Goal: Task Accomplishment & Management: Use online tool/utility

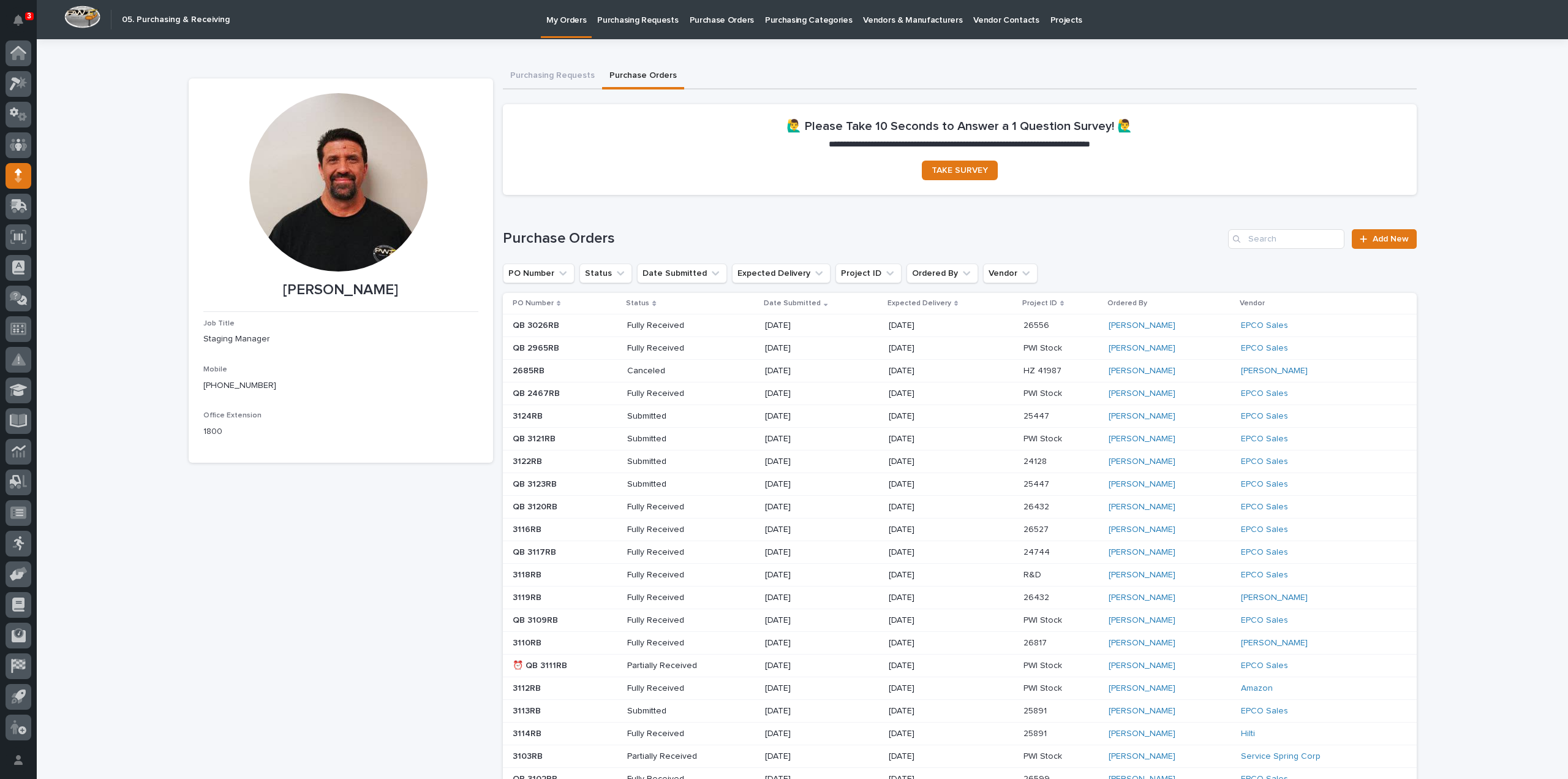
click at [338, 221] on div at bounding box center [338, 182] width 178 height 178
click at [1312, 236] on input "Search" at bounding box center [1286, 239] width 116 height 20
type input "3125"
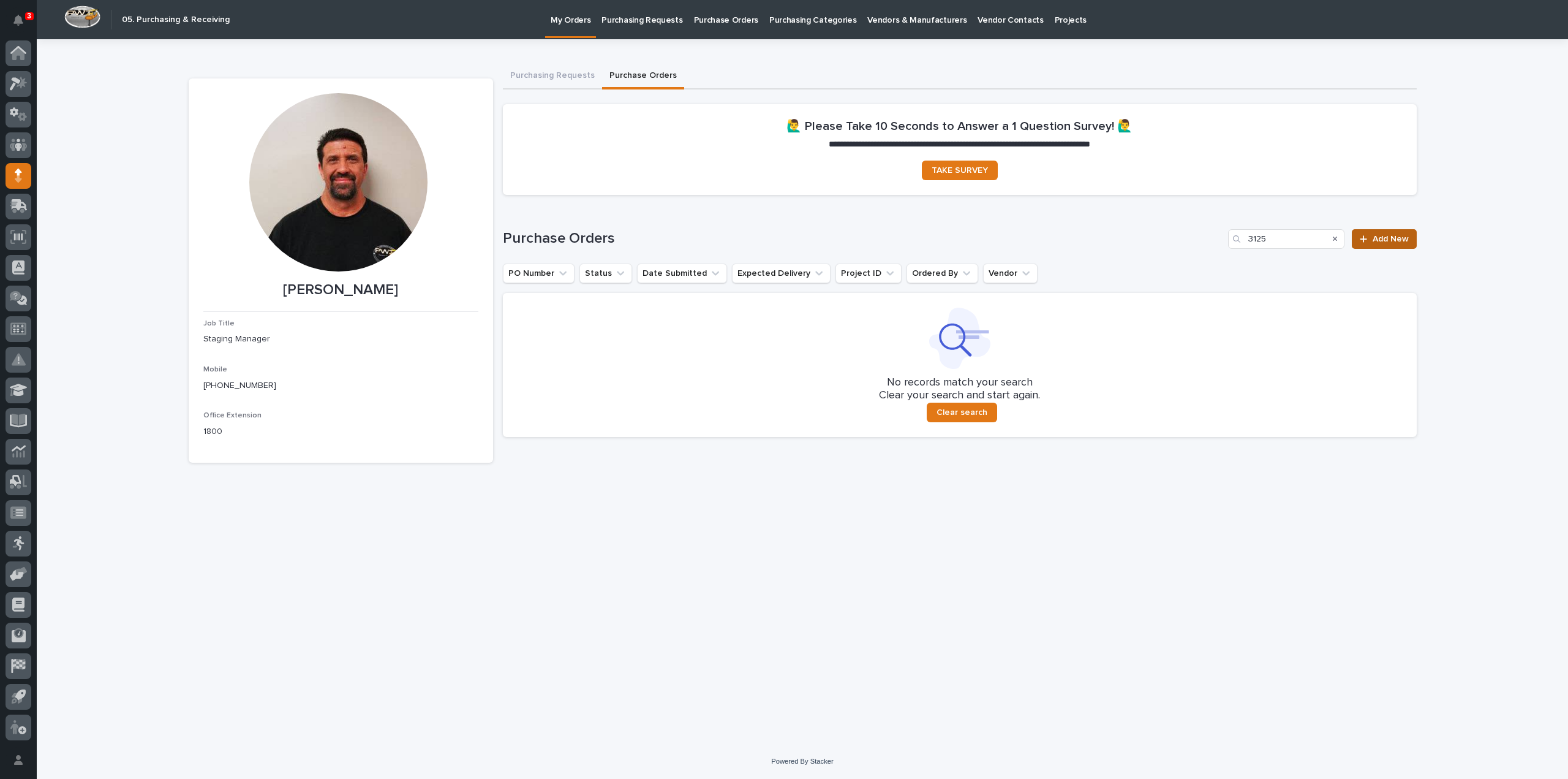
click at [1380, 242] on span "Add New" at bounding box center [1391, 239] width 36 height 8
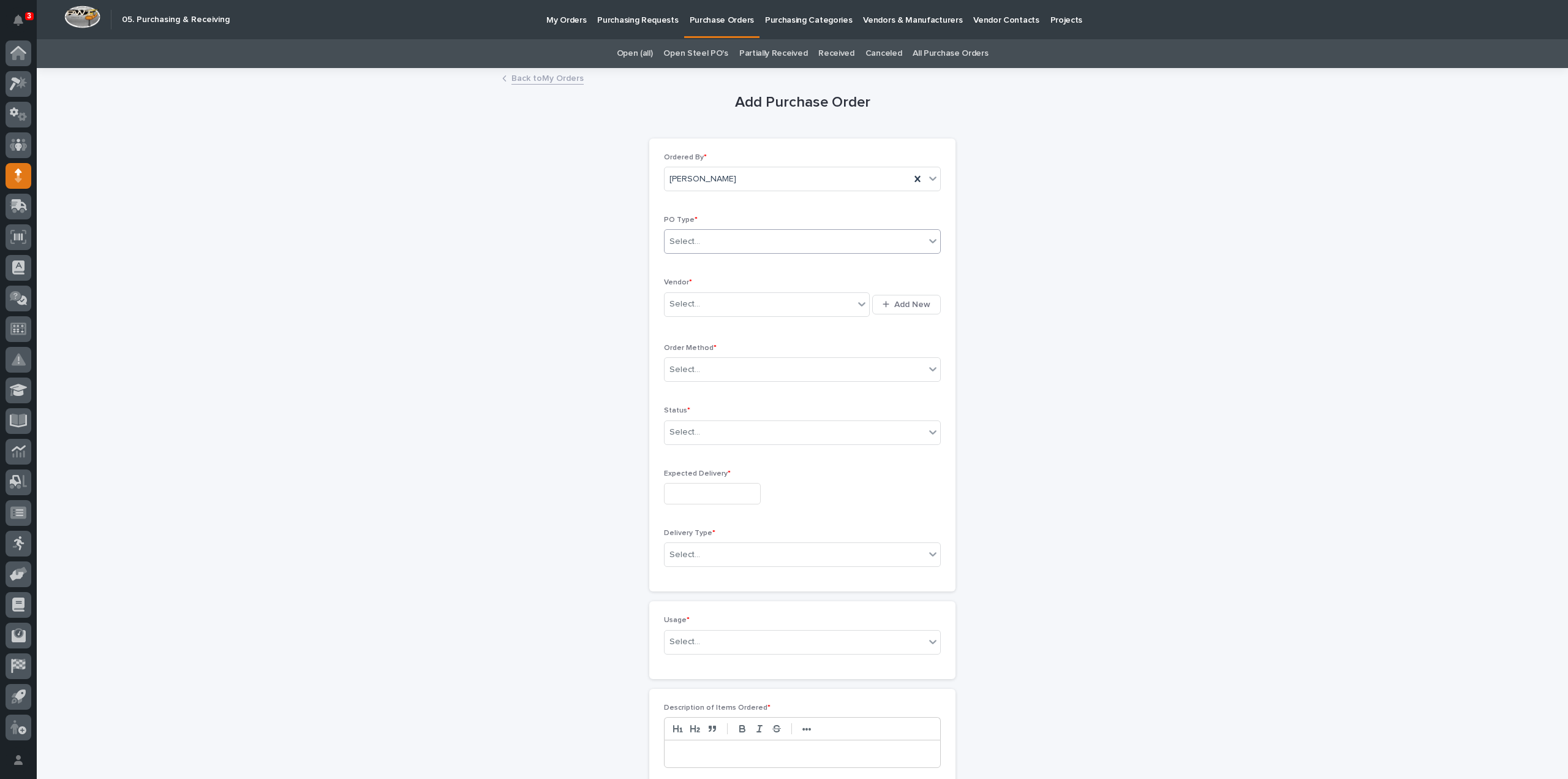
click at [683, 247] on div "Select..." at bounding box center [794, 242] width 260 height 20
drag, startPoint x: 685, startPoint y: 269, endPoint x: 683, endPoint y: 283, distance: 14.1
click at [683, 283] on div "Paper" at bounding box center [797, 286] width 275 height 22
click at [680, 308] on div "Select..." at bounding box center [685, 304] width 31 height 13
type input "****"
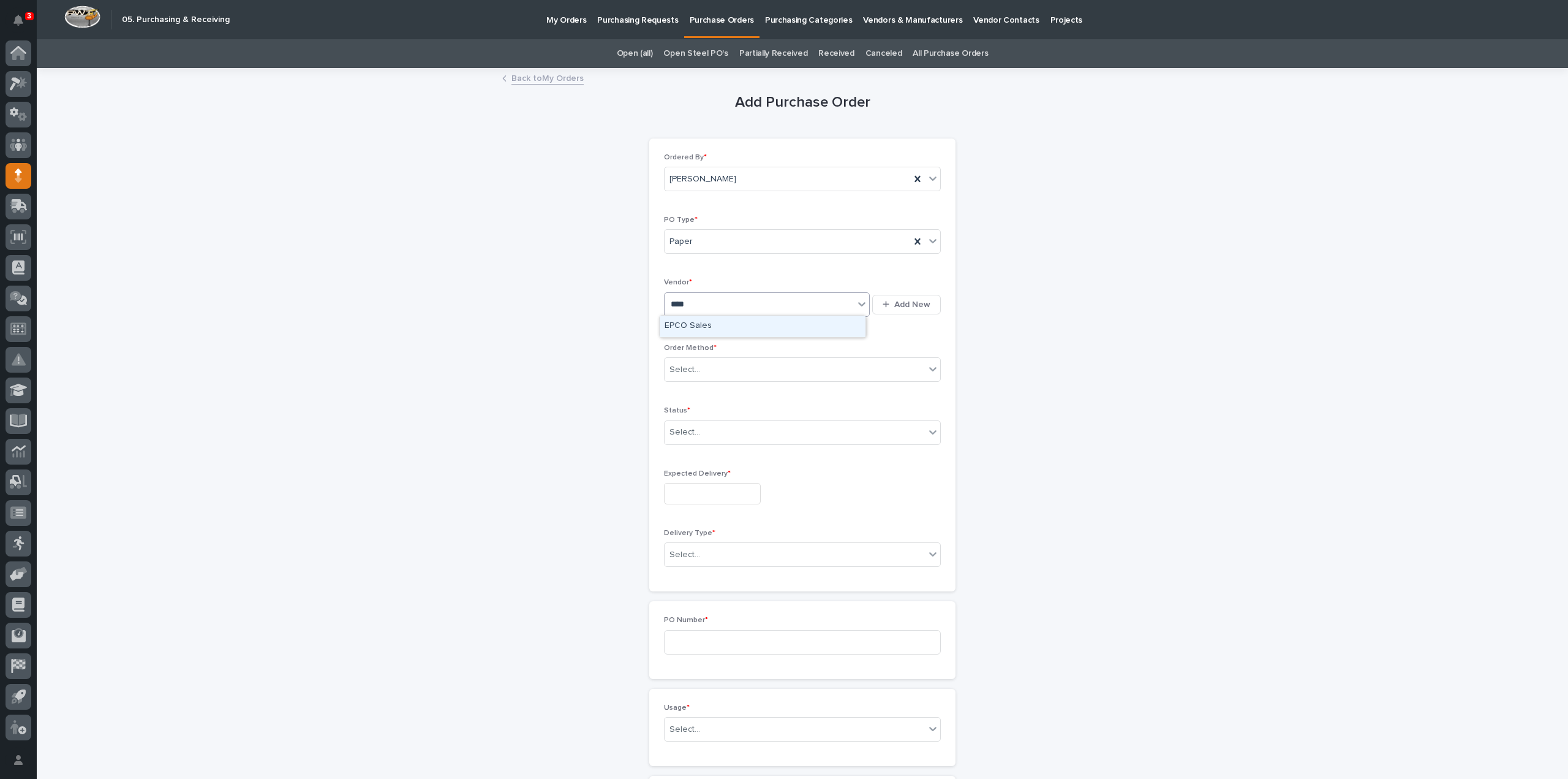
click at [698, 329] on div "EPCO Sales" at bounding box center [763, 326] width 206 height 22
click at [691, 365] on div "Select..." at bounding box center [685, 370] width 31 height 13
click at [695, 393] on div "Online Order" at bounding box center [797, 391] width 275 height 22
click at [687, 435] on div "Select..." at bounding box center [685, 432] width 31 height 13
click at [692, 473] on div "Submitted" at bounding box center [797, 475] width 275 height 22
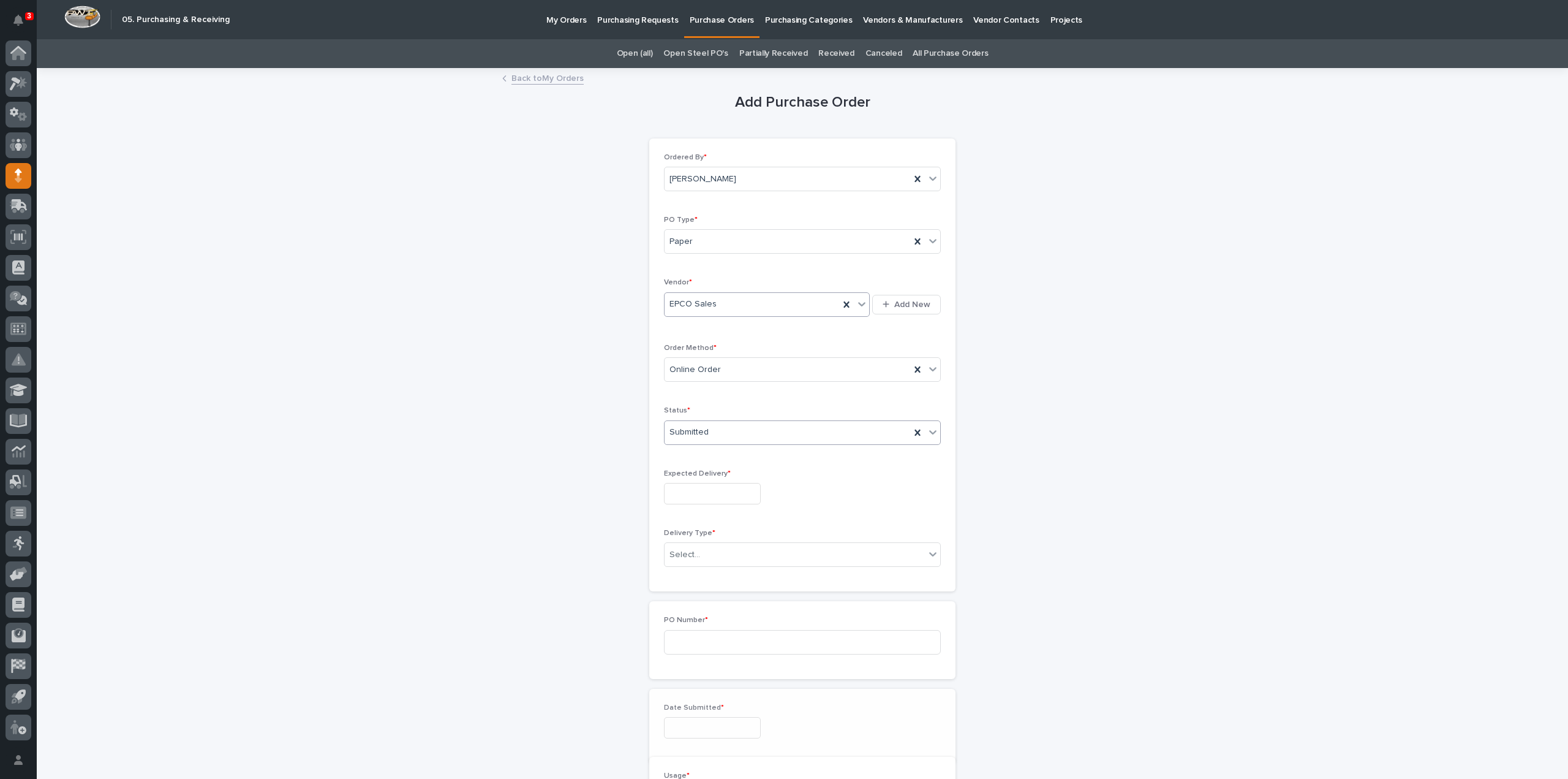
click at [697, 484] on input "text" at bounding box center [712, 494] width 97 height 22
click at [745, 370] on div "12" at bounding box center [744, 371] width 17 height 17
type input "**********"
click at [700, 554] on div "Select..." at bounding box center [794, 555] width 260 height 20
click at [705, 579] on div "Deliver to PWI" at bounding box center [797, 575] width 275 height 22
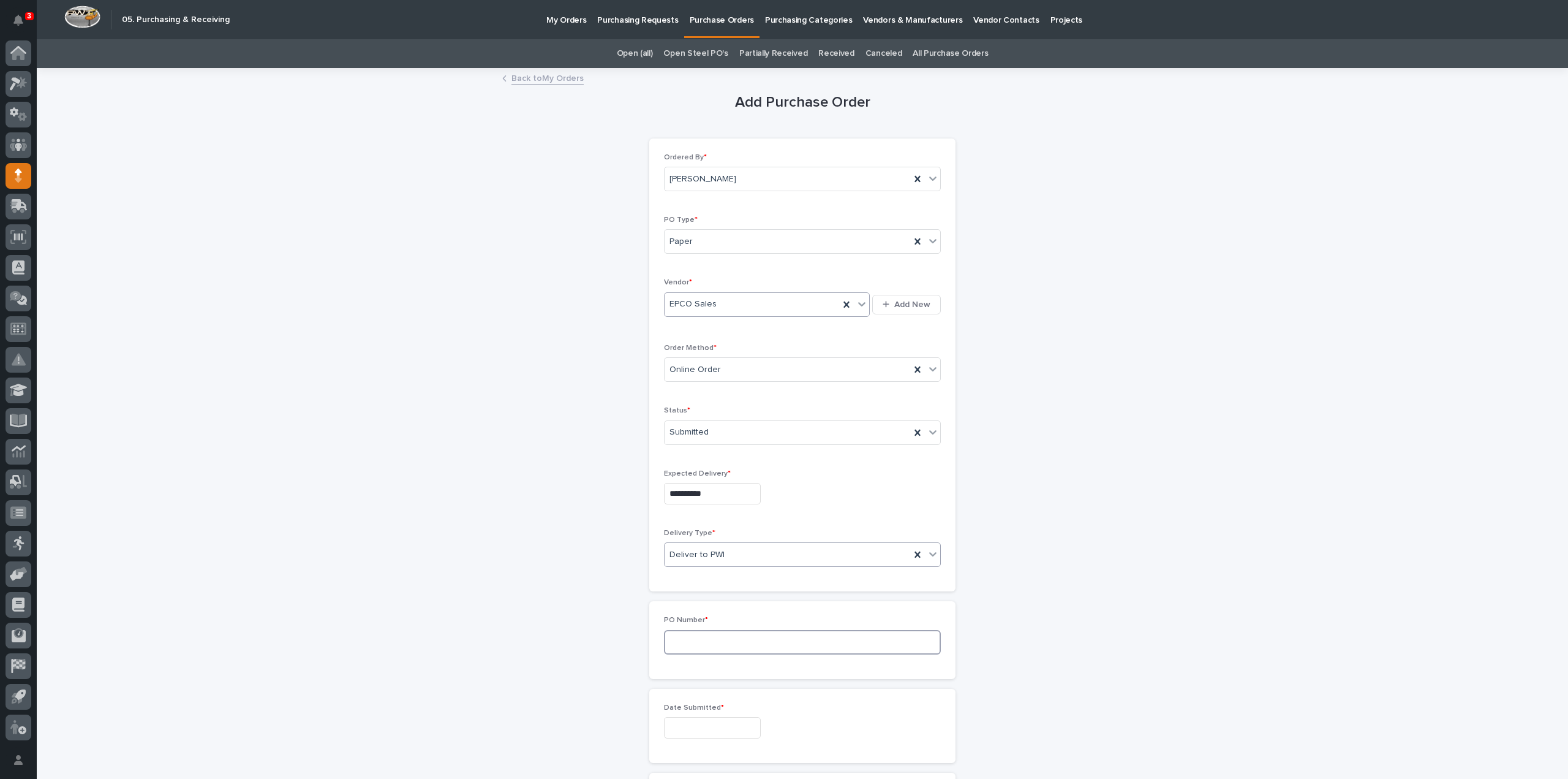
click at [684, 630] on input at bounding box center [802, 642] width 277 height 25
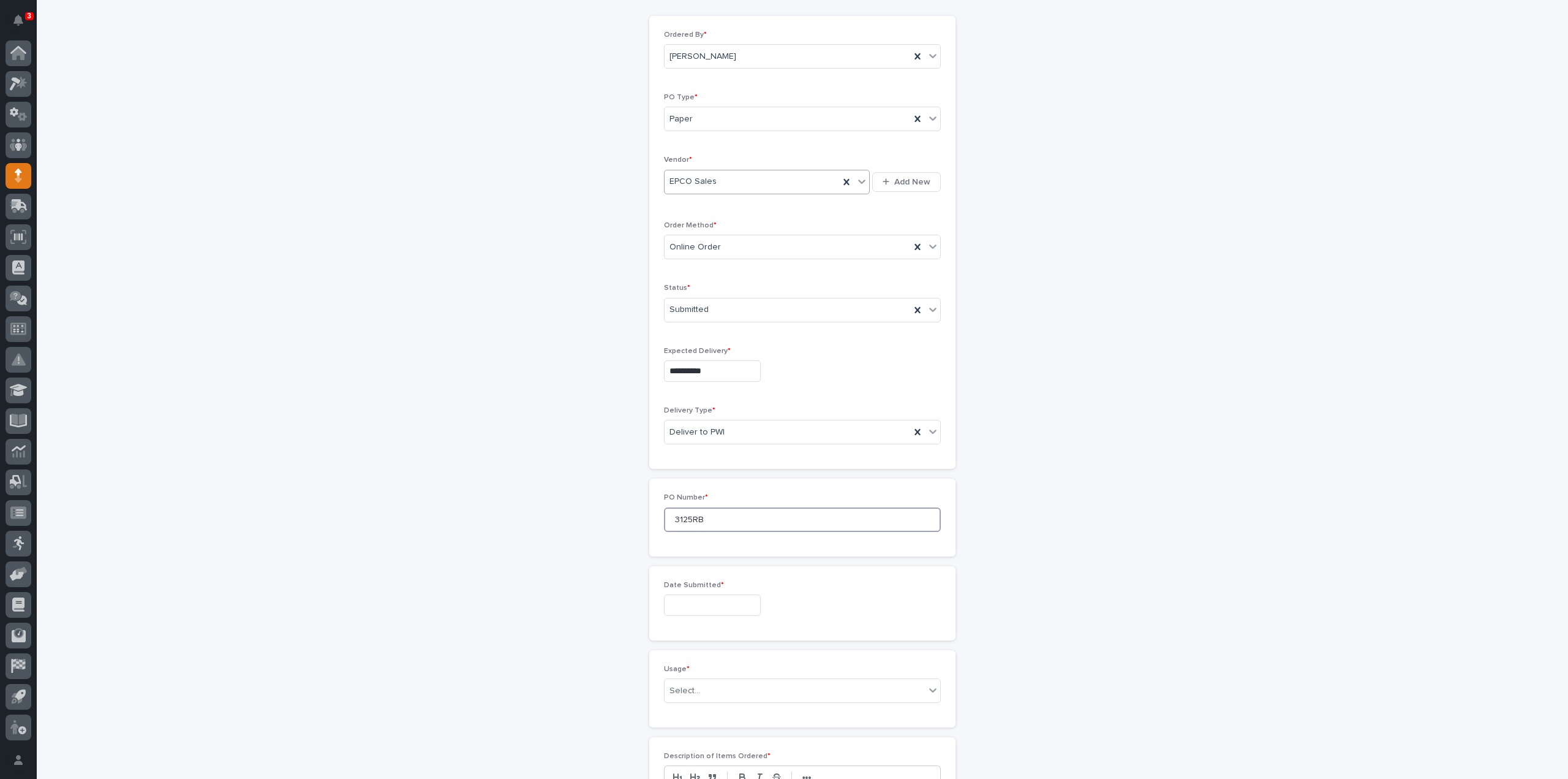
type input "3125RB"
click at [683, 607] on input "text" at bounding box center [712, 605] width 97 height 22
click at [725, 482] on div "11" at bounding box center [725, 482] width 17 height 17
type input "**********"
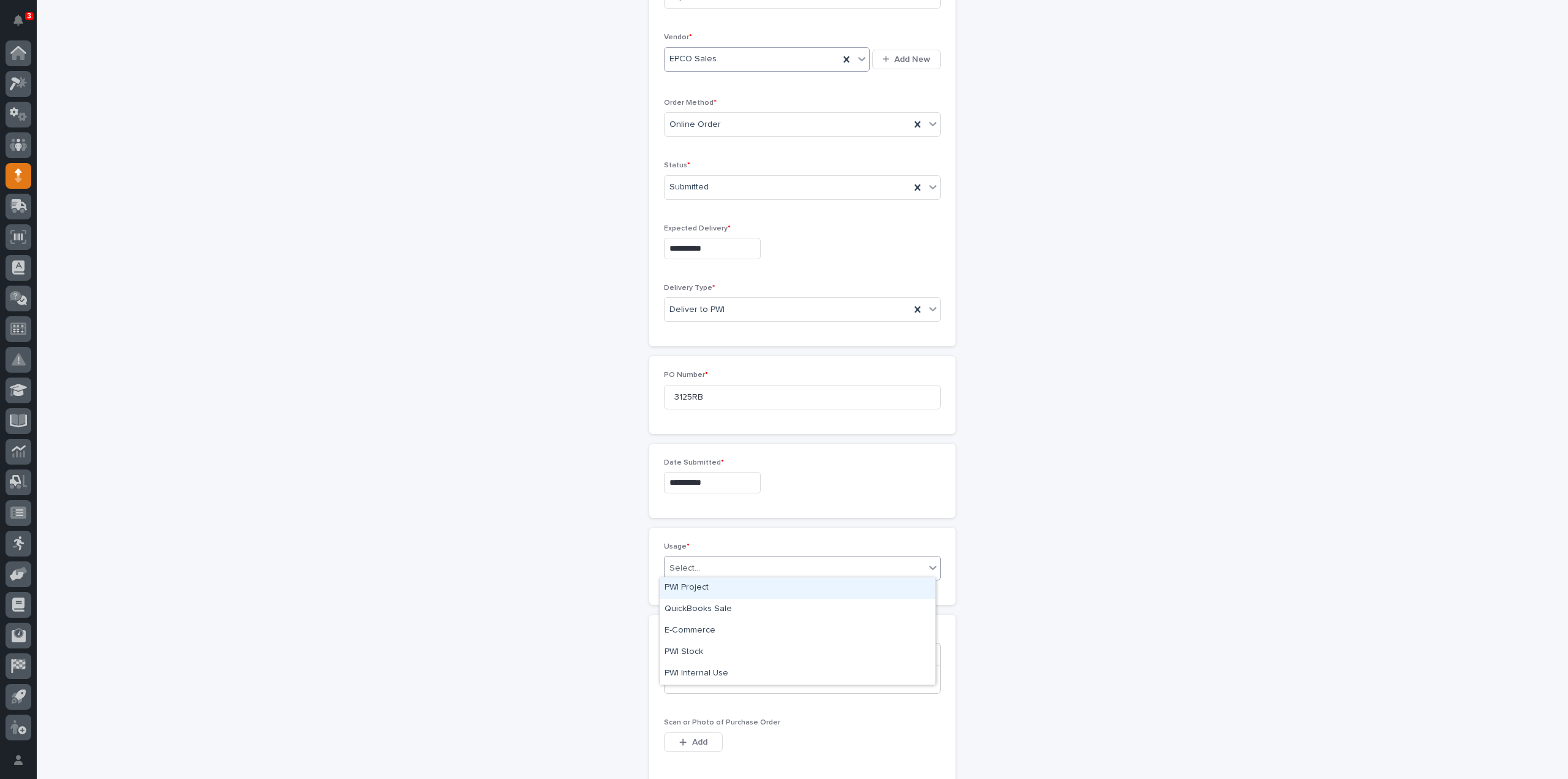
click at [695, 565] on div "Select..." at bounding box center [794, 568] width 260 height 20
click at [690, 588] on div "PWI Project" at bounding box center [797, 588] width 275 height 22
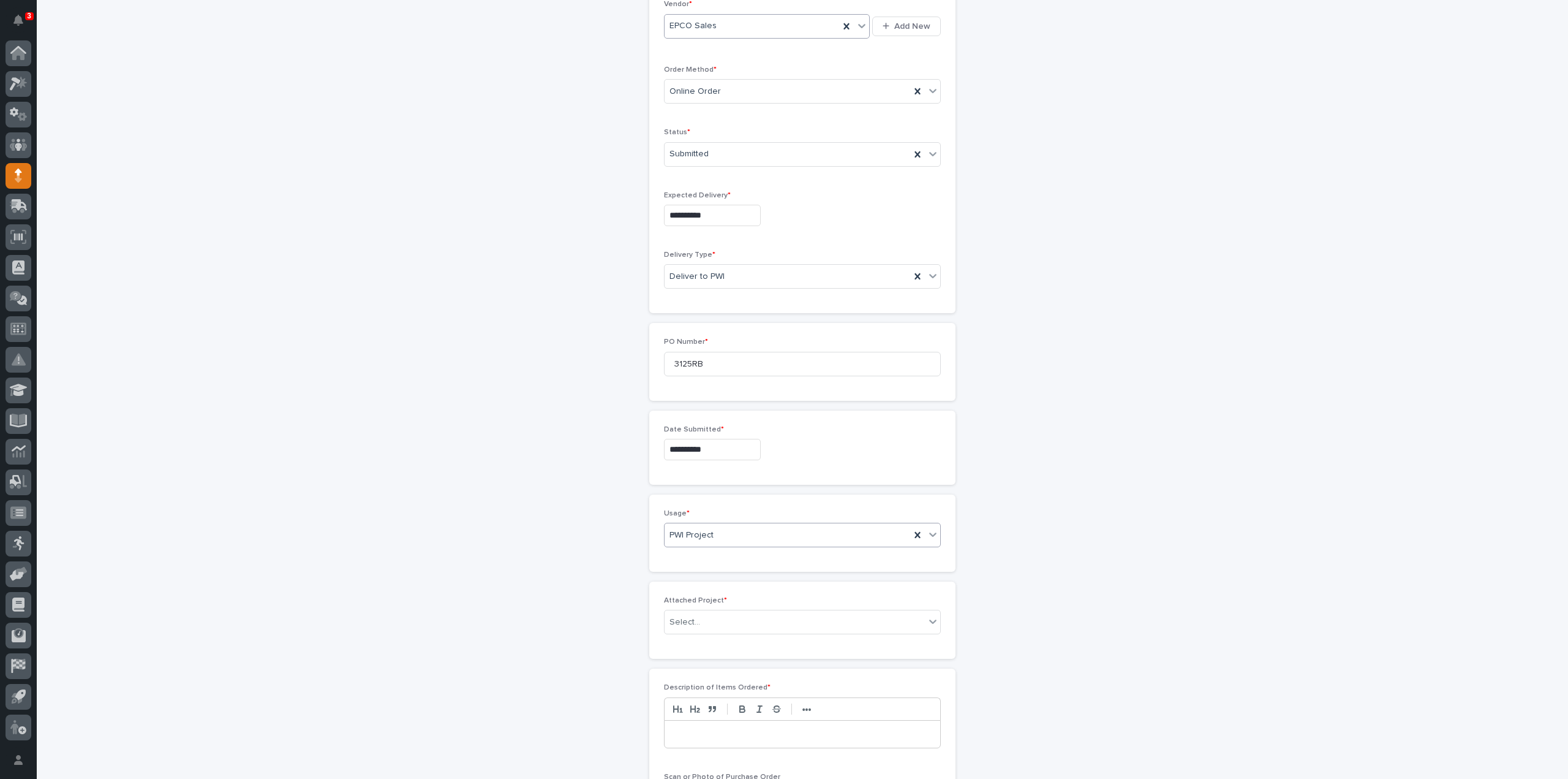
scroll to position [288, 0]
click at [686, 606] on div "Select..." at bounding box center [685, 612] width 31 height 13
type input "*****"
click at [903, 631] on div "26623 - Grand Design RV - GDRV10 - Side Ramp Door, Hoop" at bounding box center [797, 632] width 275 height 22
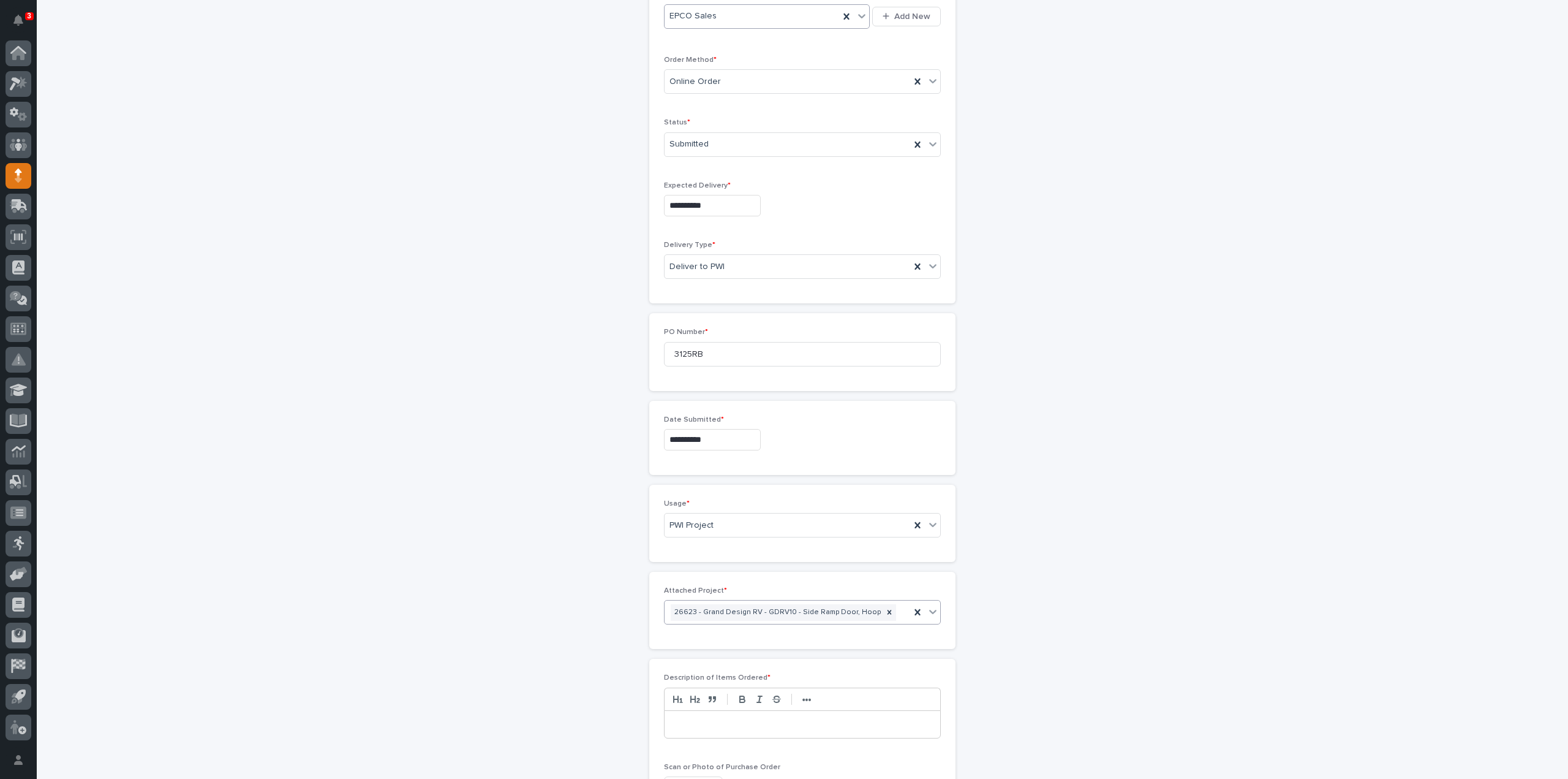
scroll to position [411, 0]
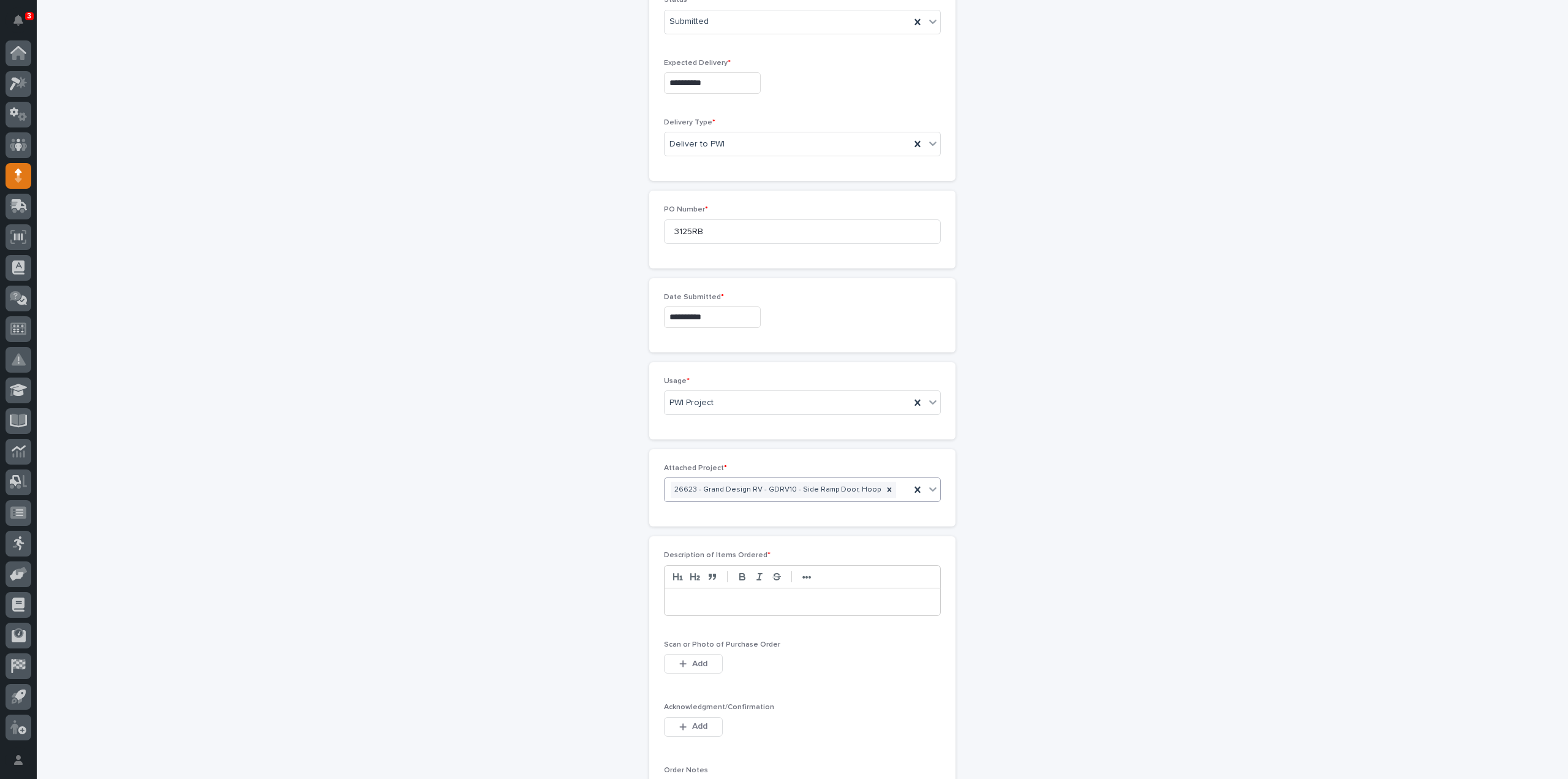
click at [739, 600] on p at bounding box center [802, 601] width 257 height 12
click at [684, 661] on div "button" at bounding box center [685, 663] width 12 height 8
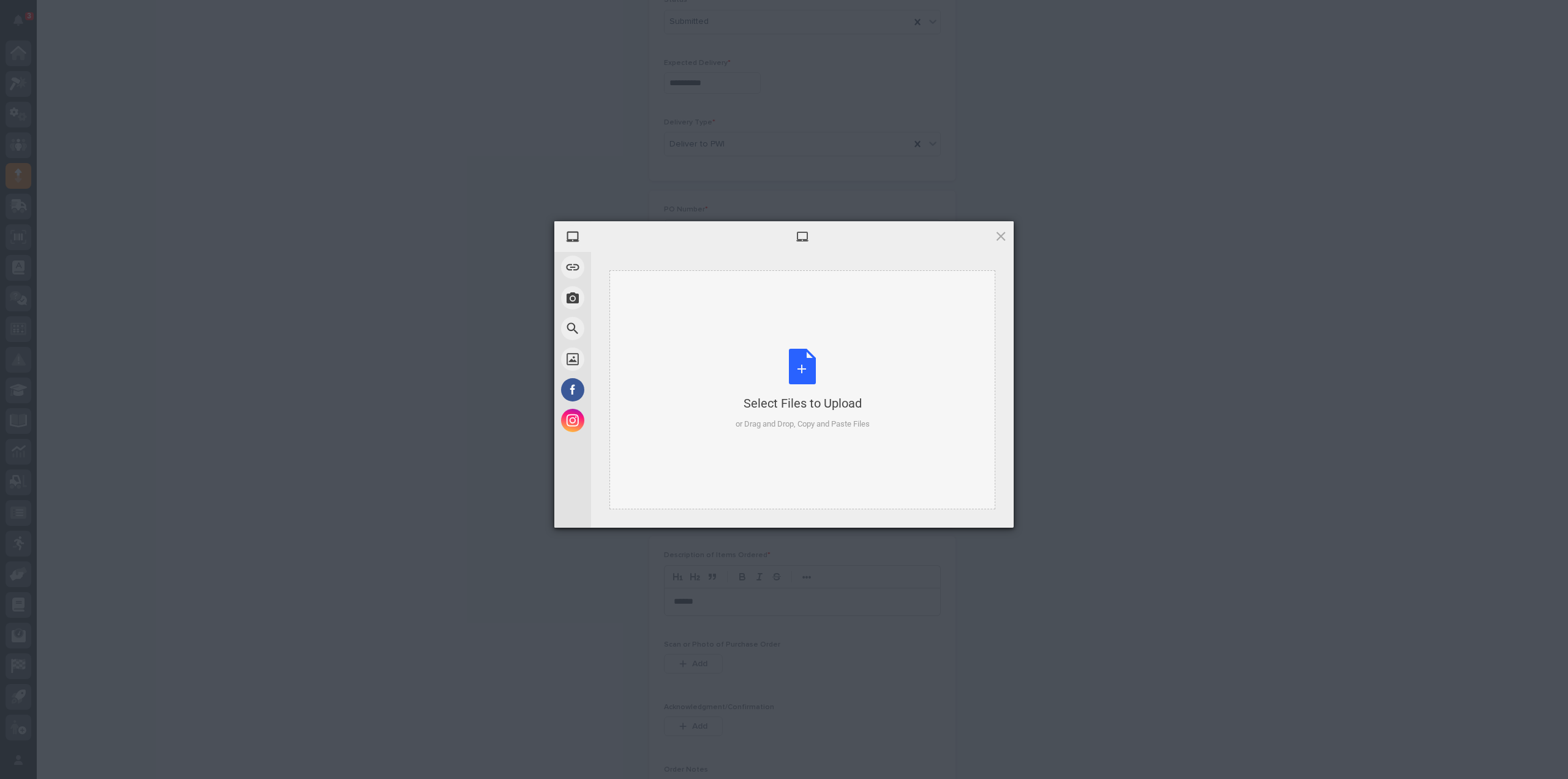
click at [810, 379] on div "Select Files to Upload or Drag and Drop, Copy and Paste Files" at bounding box center [803, 390] width 134 height 81
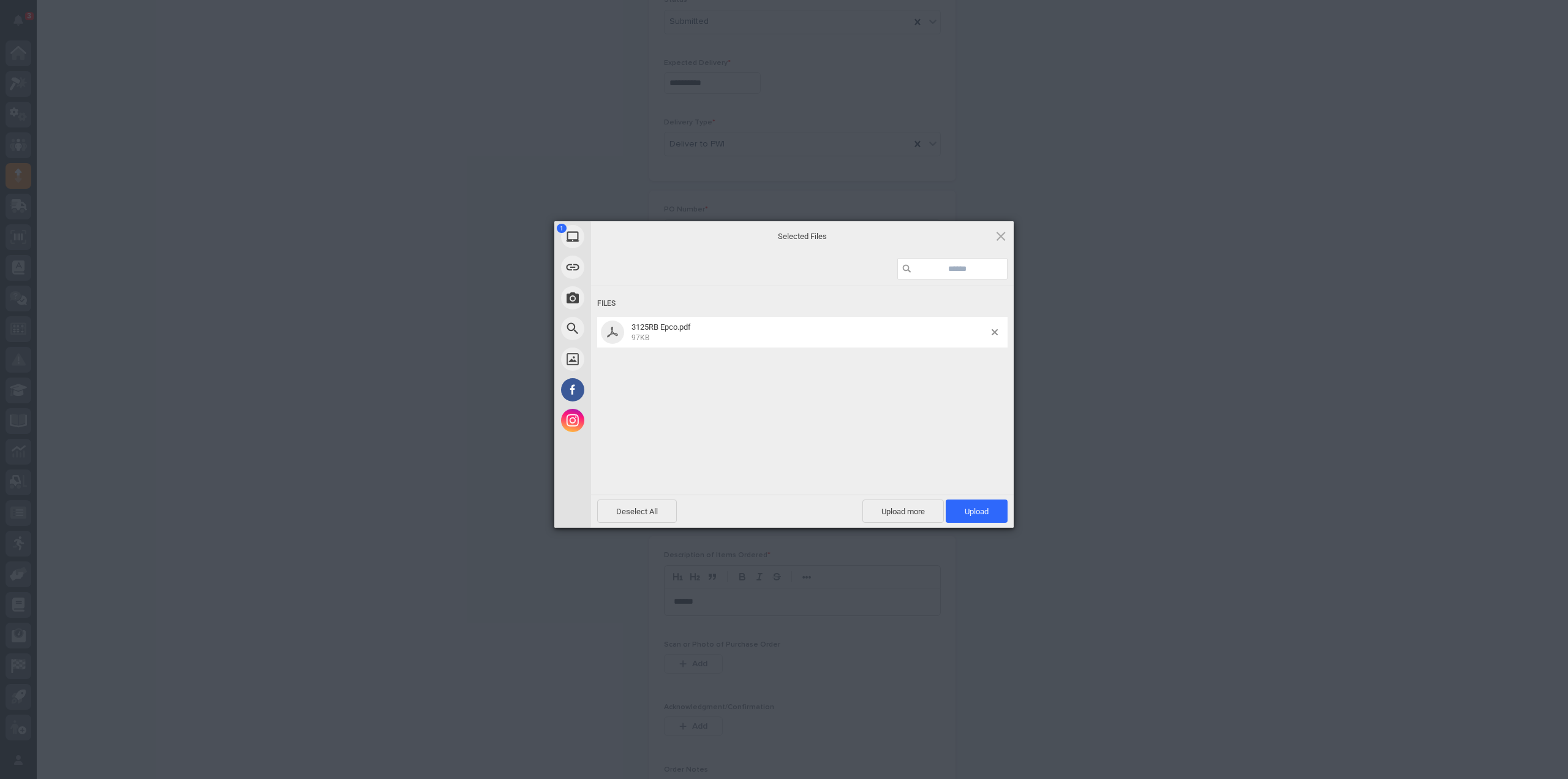
drag, startPoint x: 996, startPoint y: 510, endPoint x: 996, endPoint y: 457, distance: 53.0
click at [996, 510] on span "Upload 1" at bounding box center [976, 511] width 62 height 24
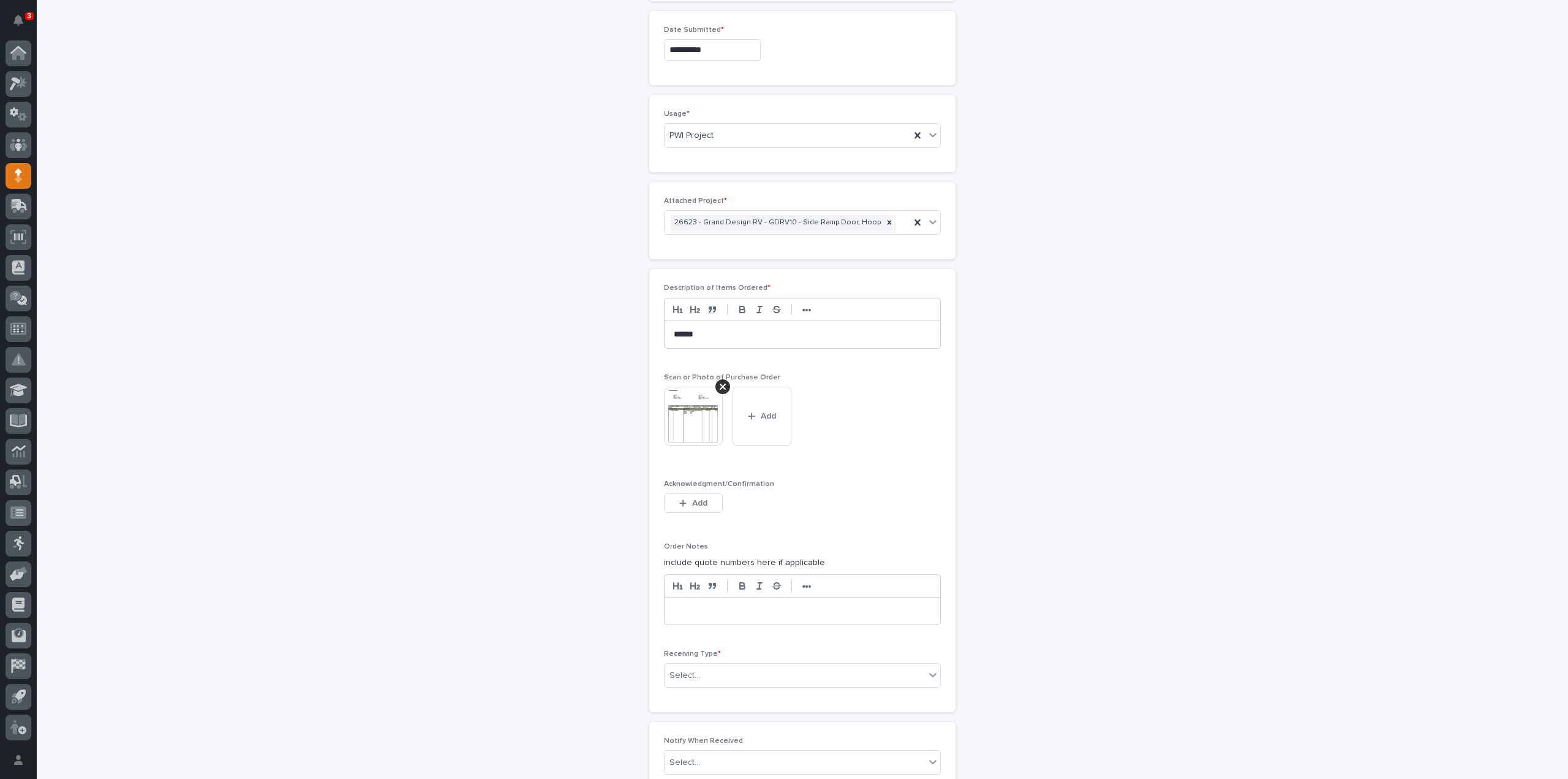
scroll to position [801, 0]
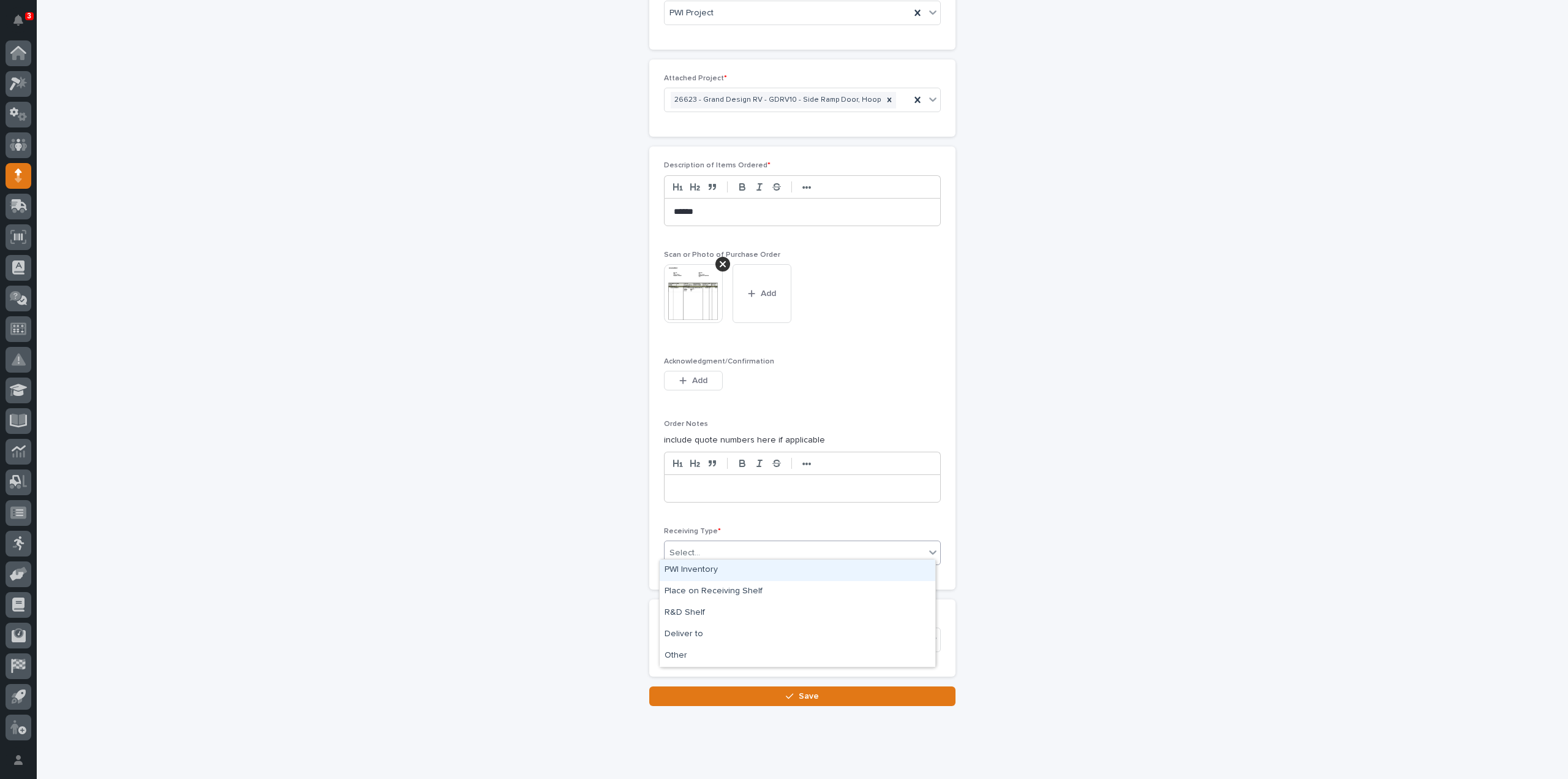
click at [758, 554] on div "Select..." at bounding box center [794, 553] width 260 height 20
click at [696, 638] on div "Deliver to" at bounding box center [797, 635] width 275 height 22
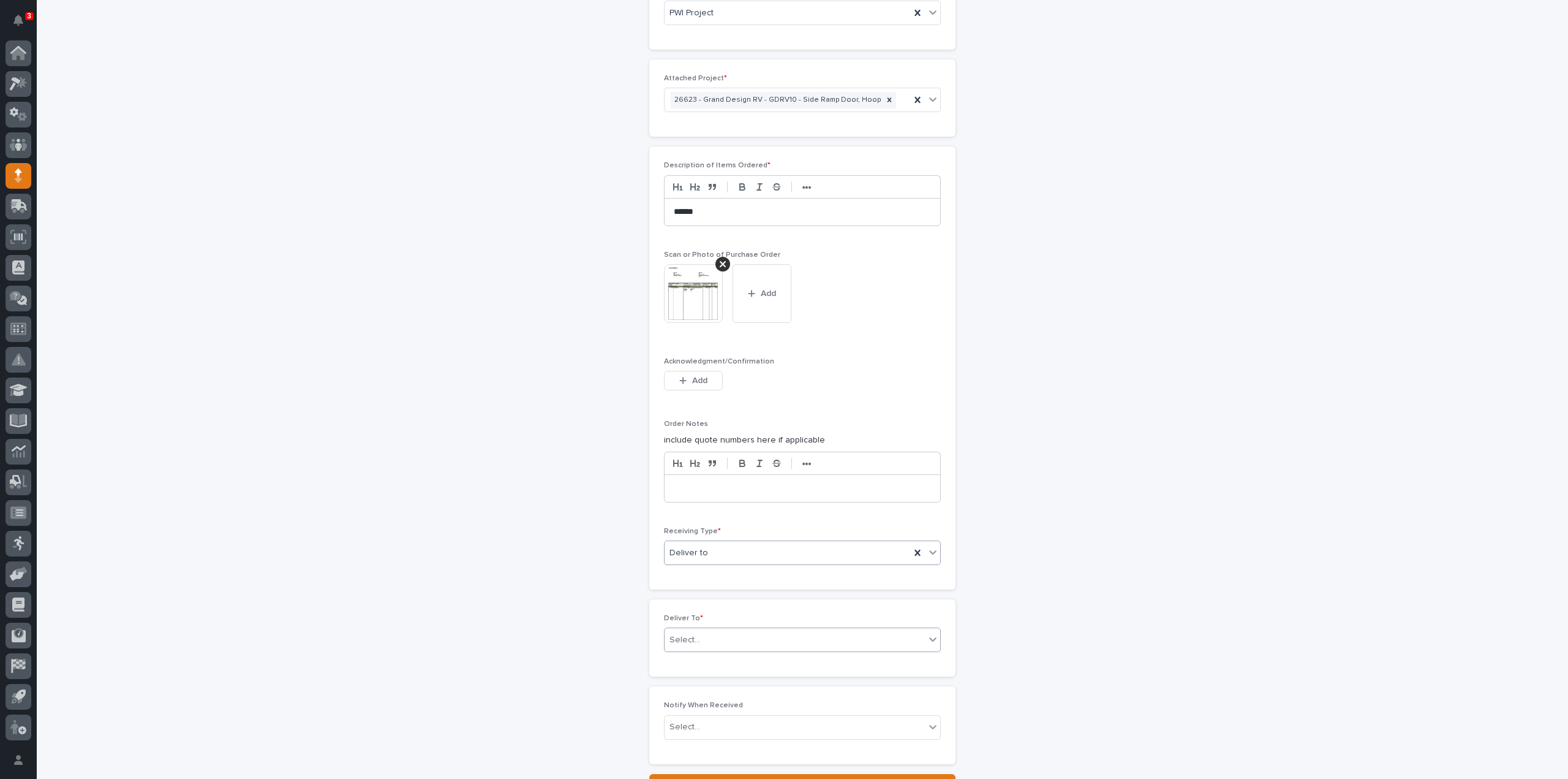
click at [679, 634] on div "Select..." at bounding box center [685, 640] width 31 height 13
type input "*****"
click at [683, 659] on div "Steve Hall" at bounding box center [797, 657] width 275 height 22
click at [679, 722] on div "Select..." at bounding box center [685, 727] width 31 height 13
type input "****"
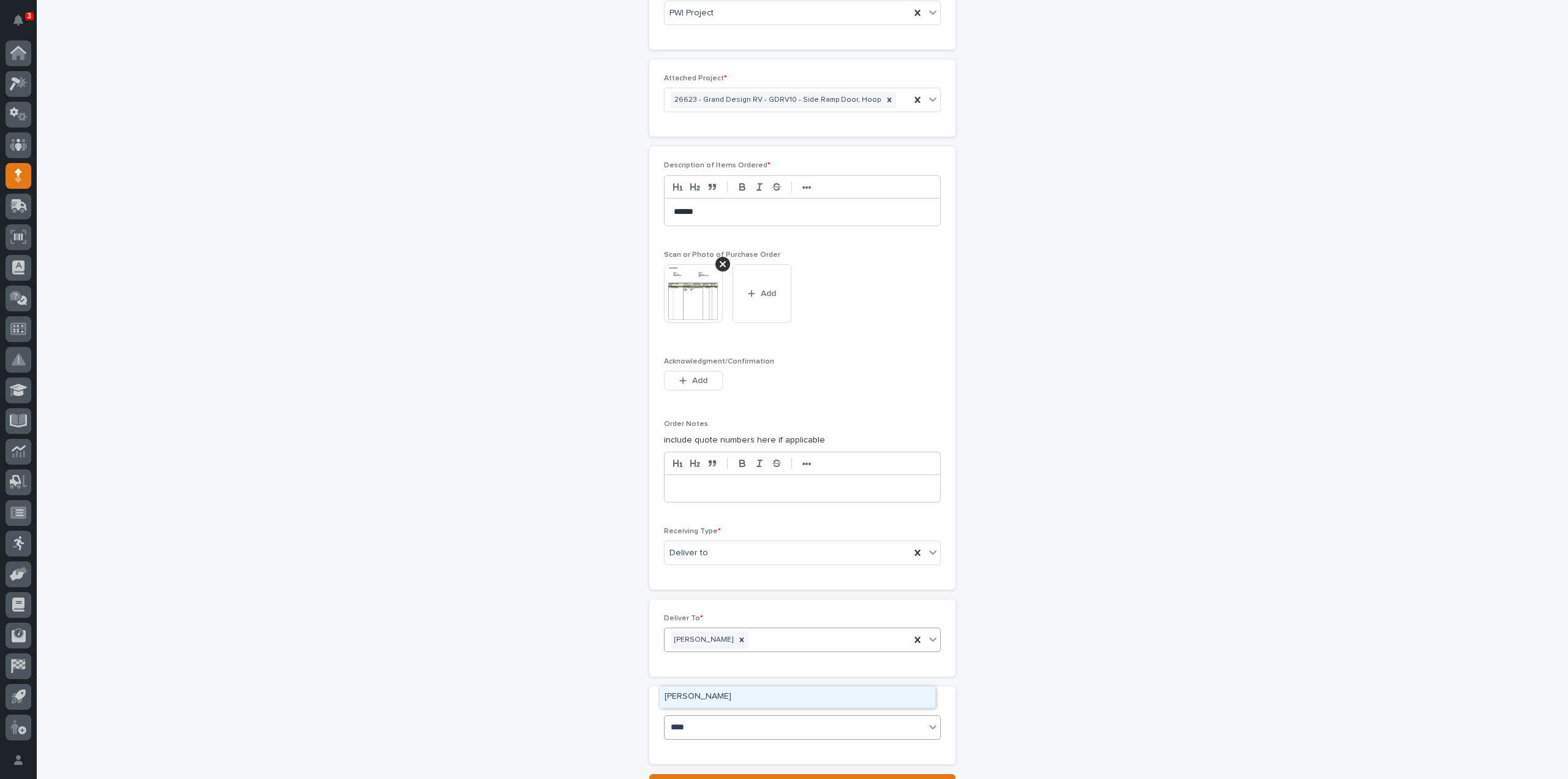
click at [740, 688] on div "[PERSON_NAME]" at bounding box center [797, 698] width 275 height 22
type input "*****"
click at [697, 675] on div "Steve Hall" at bounding box center [797, 676] width 275 height 22
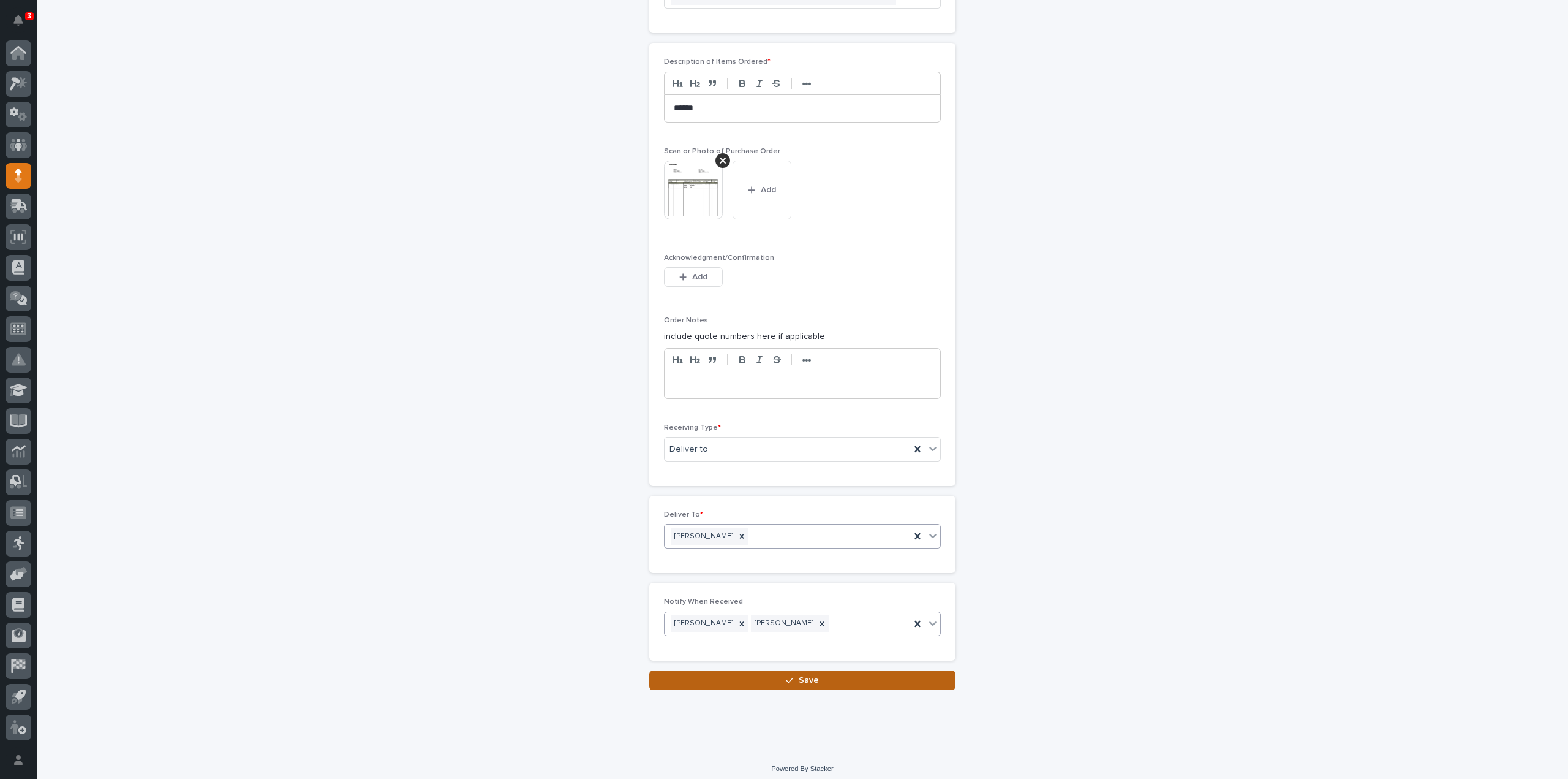
click at [812, 677] on span "Save" at bounding box center [809, 680] width 20 height 11
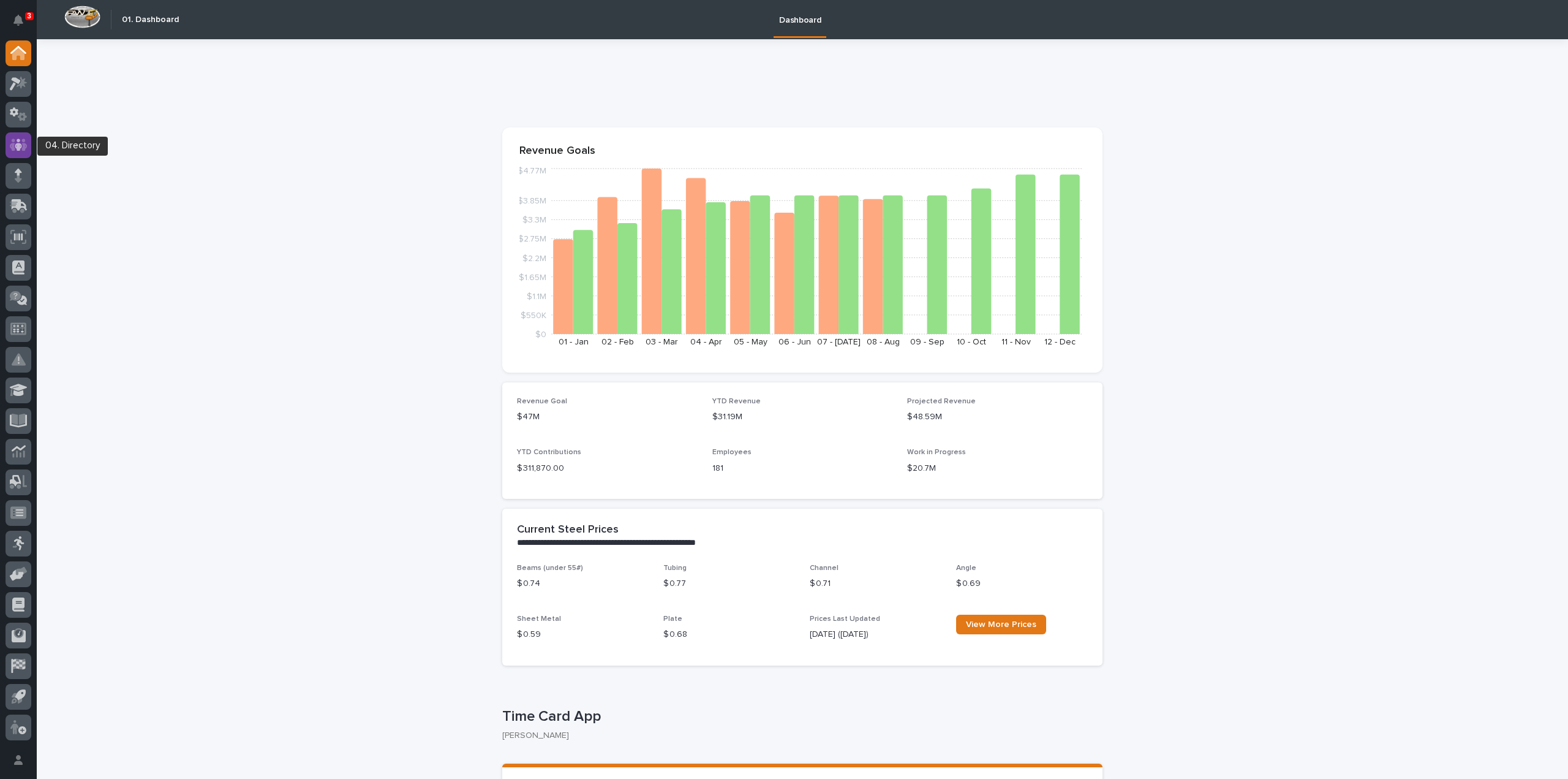
click at [18, 148] on icon at bounding box center [18, 144] width 8 height 12
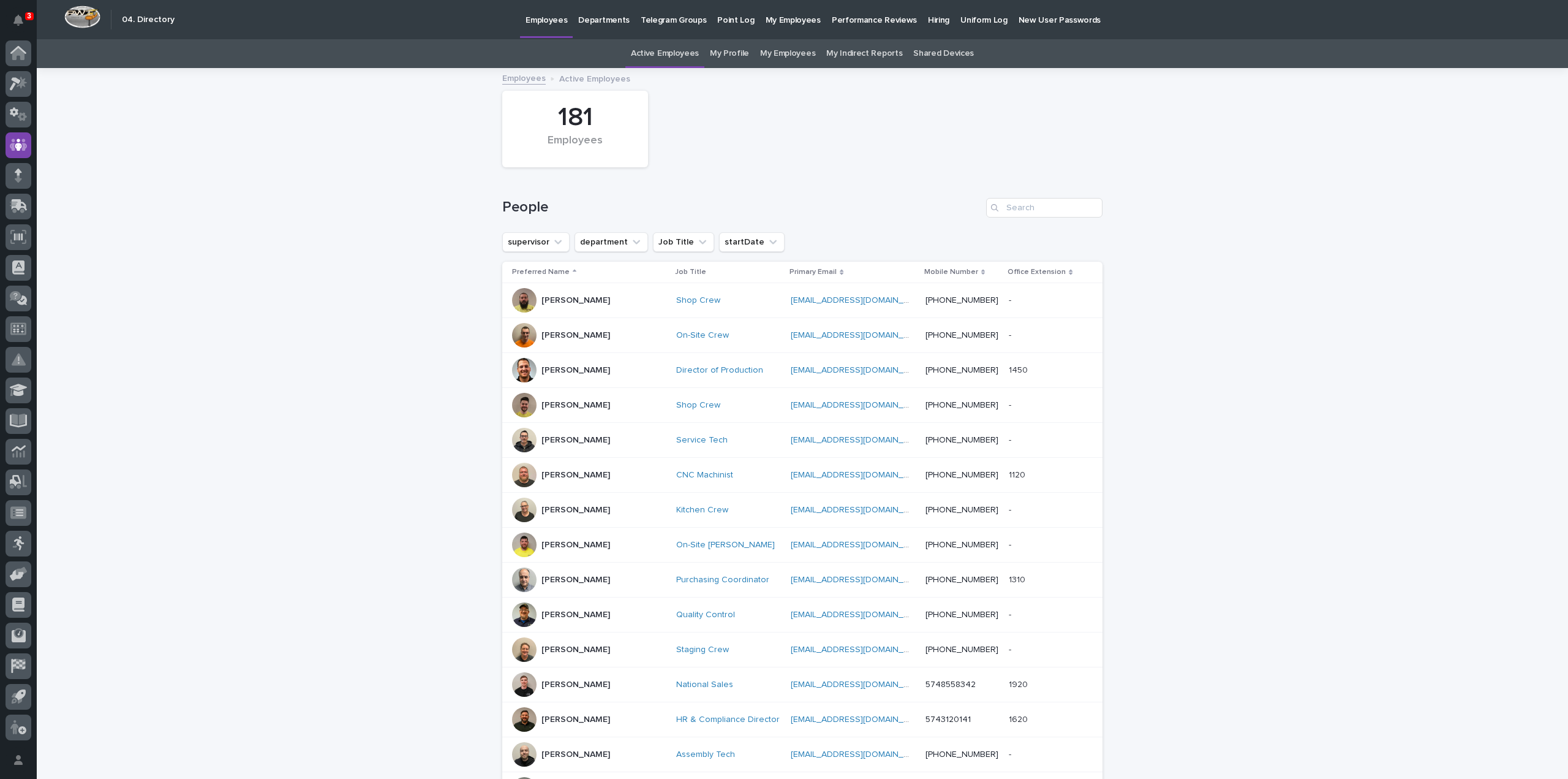
click at [730, 49] on link "My Profile" at bounding box center [730, 53] width 39 height 29
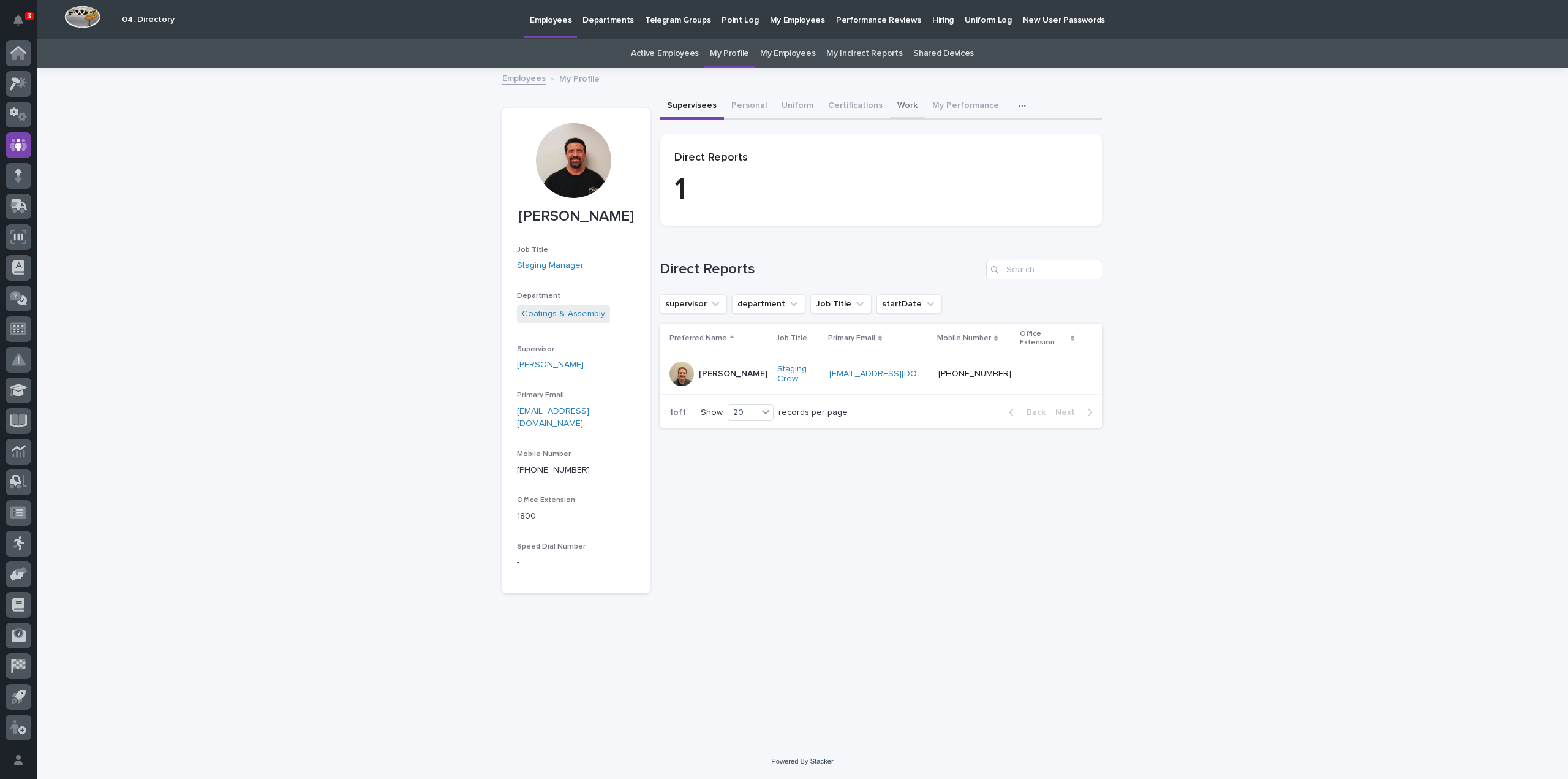
click at [902, 108] on button "Work" at bounding box center [907, 106] width 35 height 25
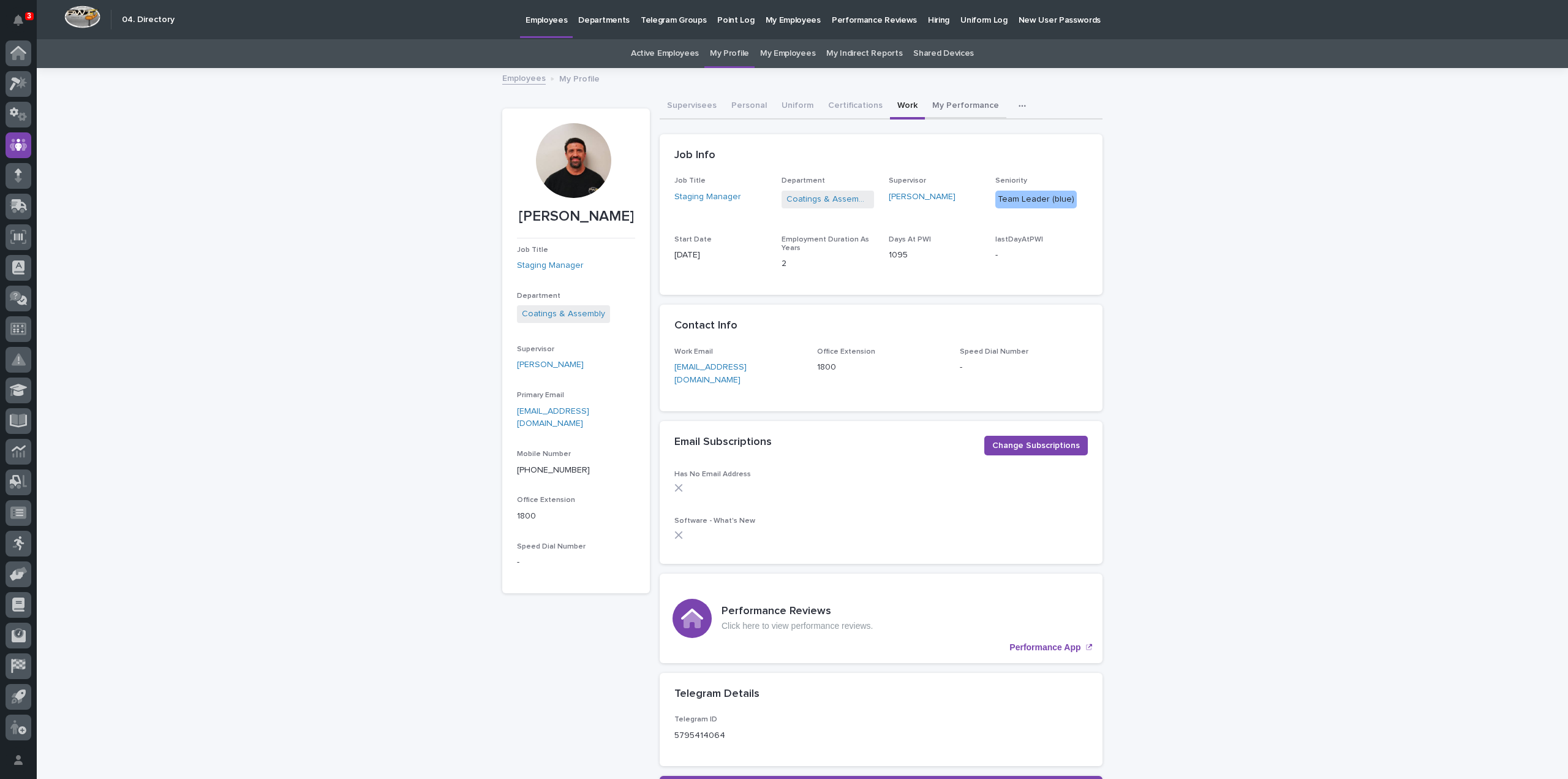
click at [941, 104] on button "My Performance" at bounding box center [966, 106] width 81 height 25
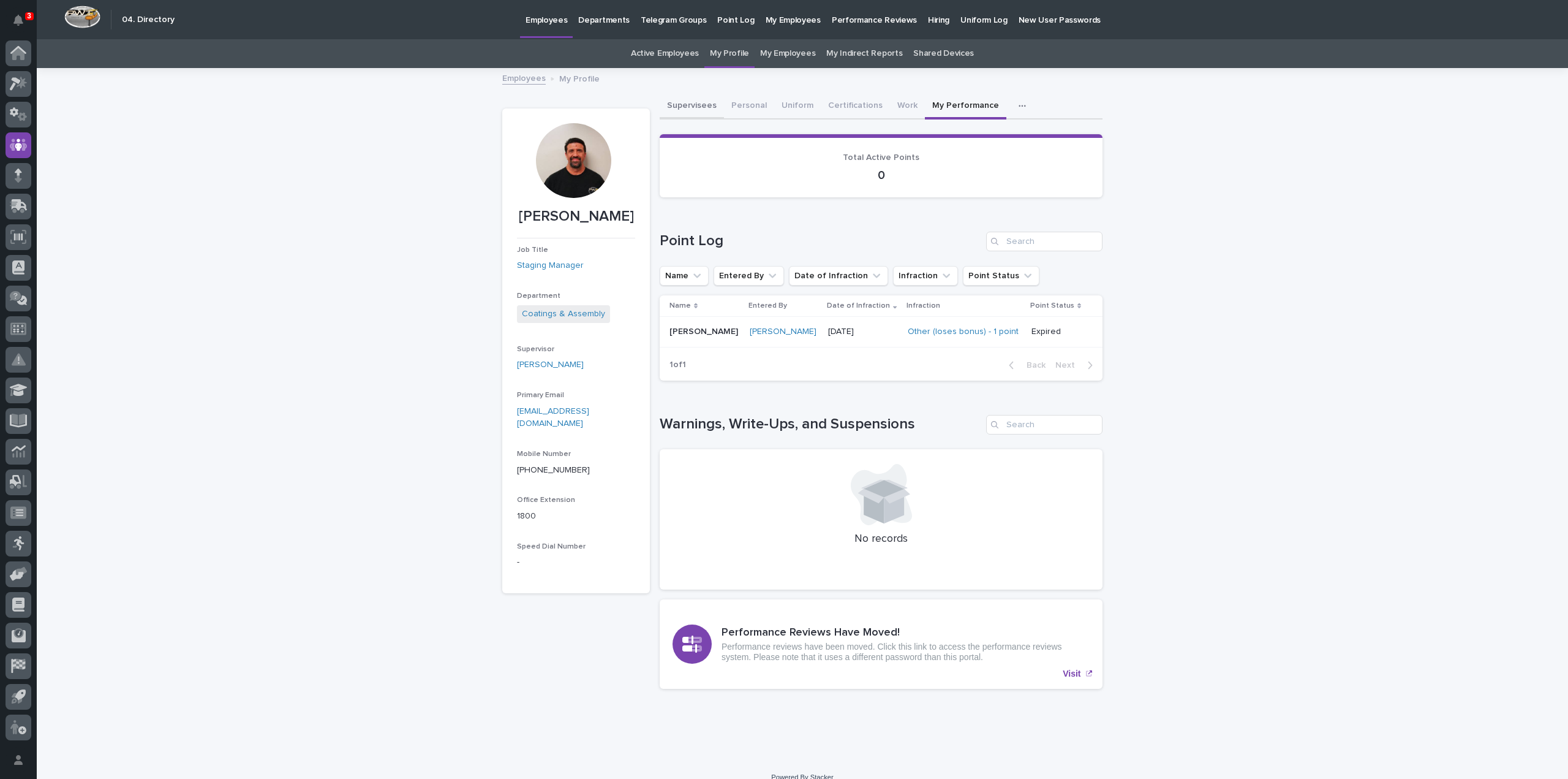
click at [695, 108] on button "Supervisees" at bounding box center [691, 106] width 64 height 25
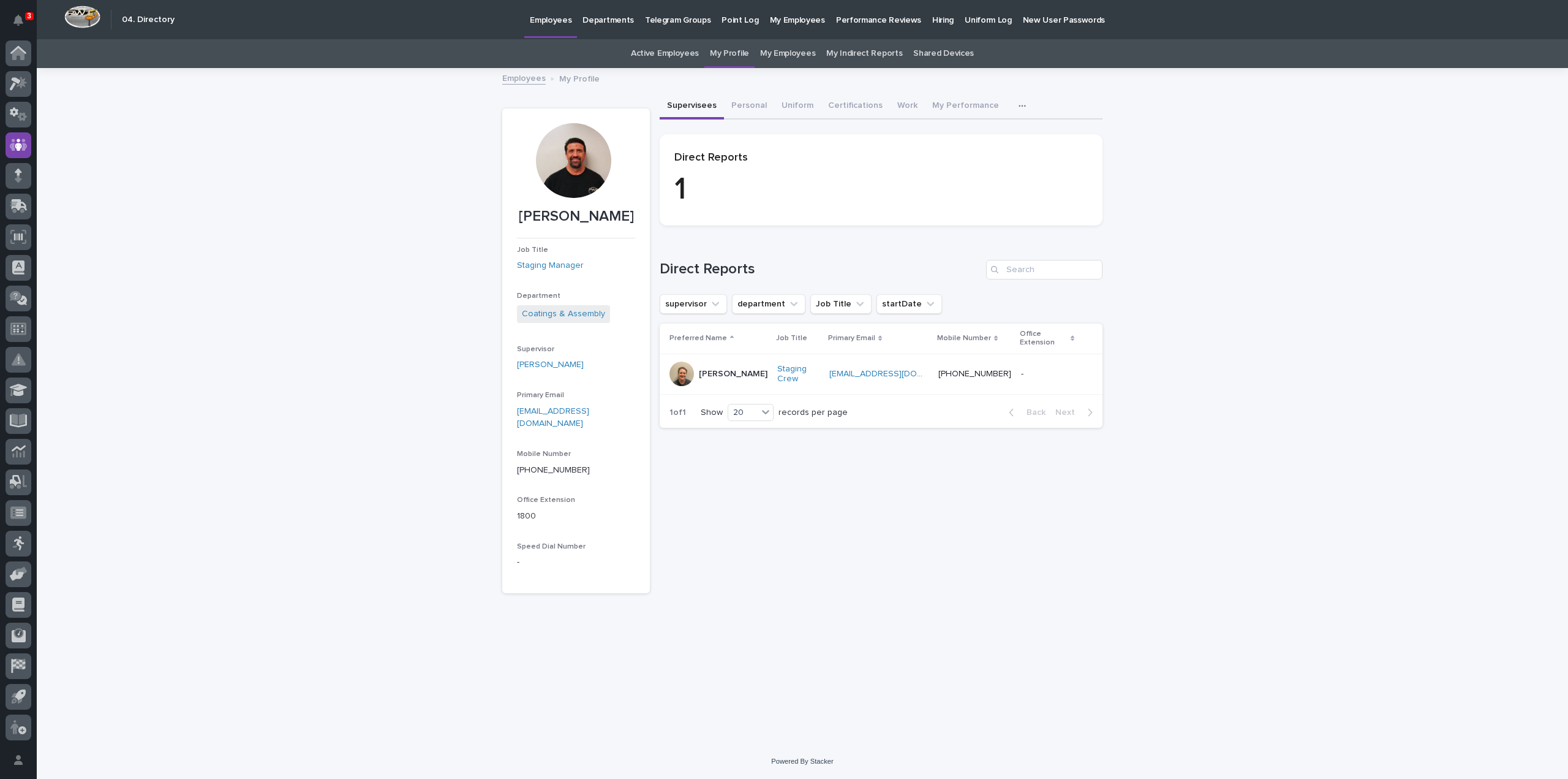
click at [667, 57] on link "Active Employees" at bounding box center [665, 53] width 68 height 29
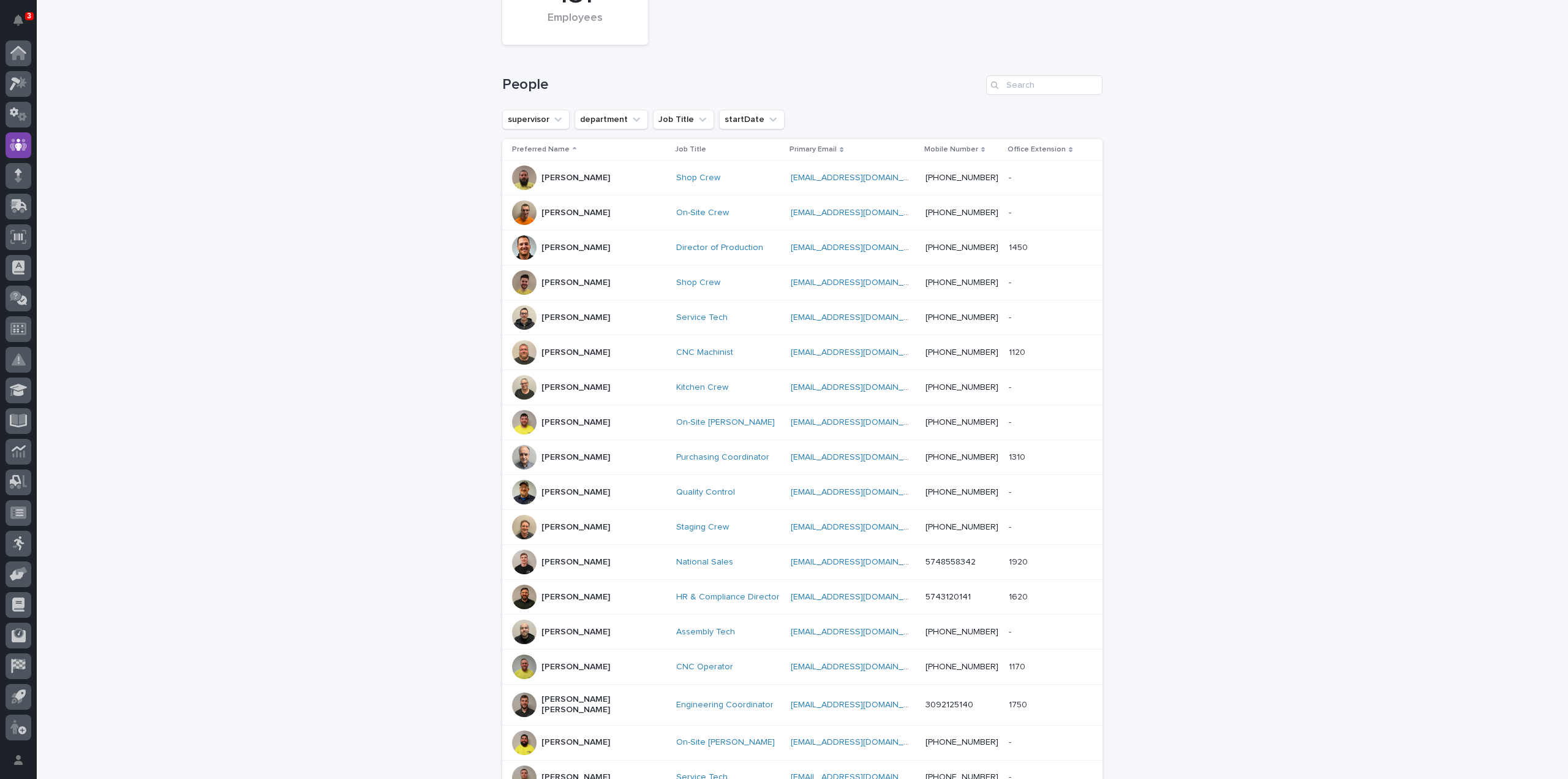
scroll to position [245, 0]
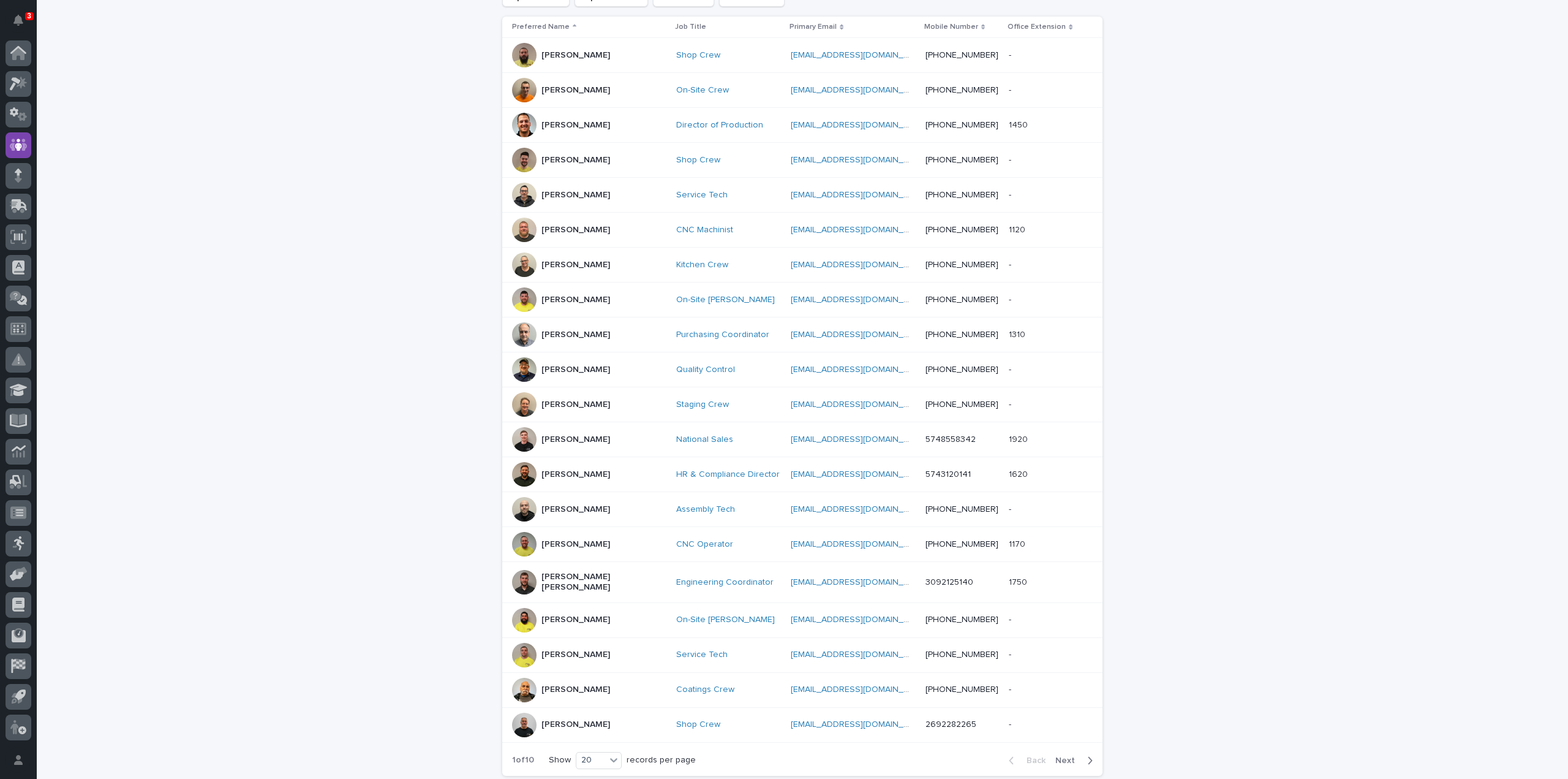
click at [1067, 756] on span "Next" at bounding box center [1069, 760] width 27 height 8
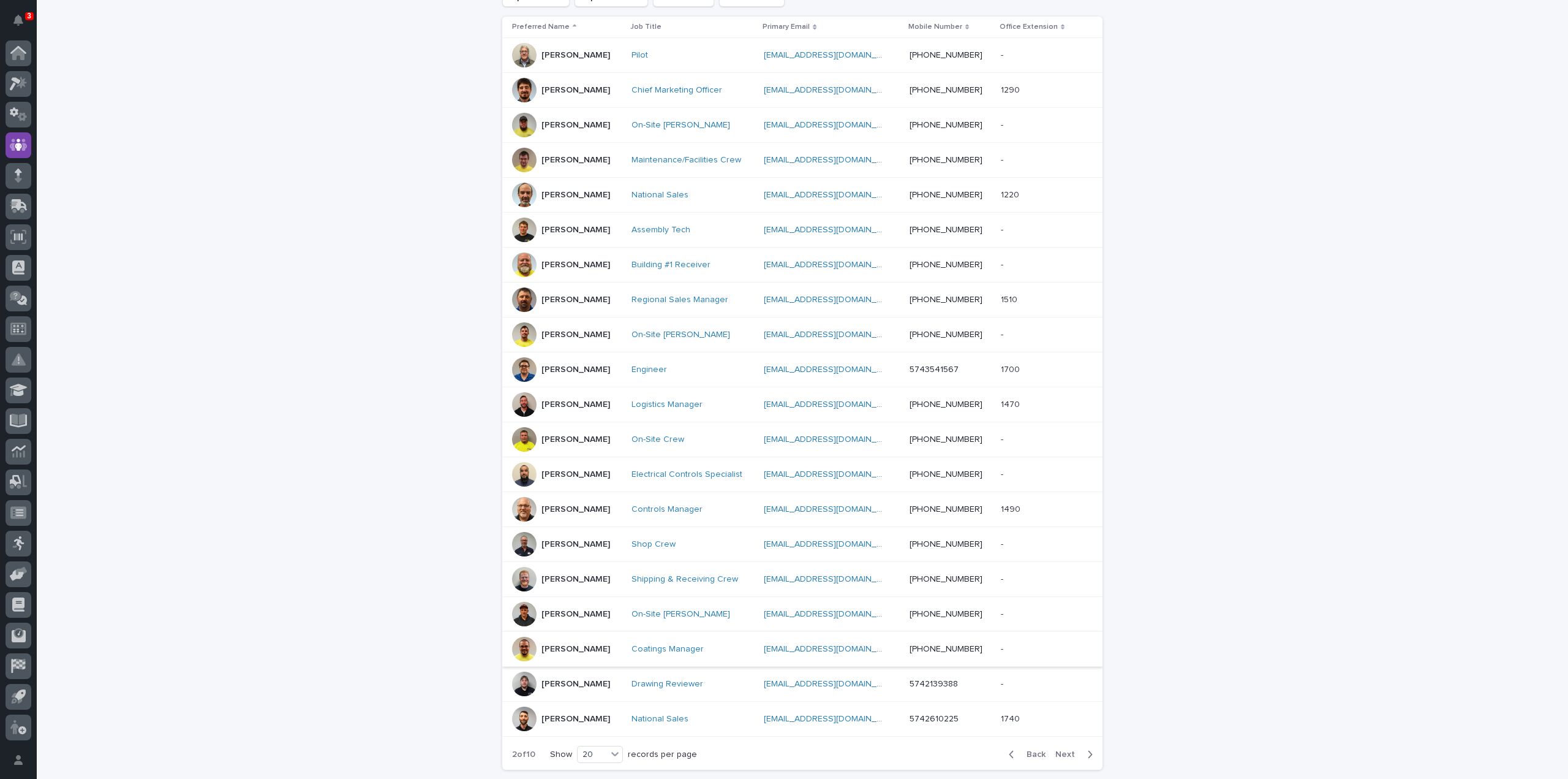
scroll to position [337, 0]
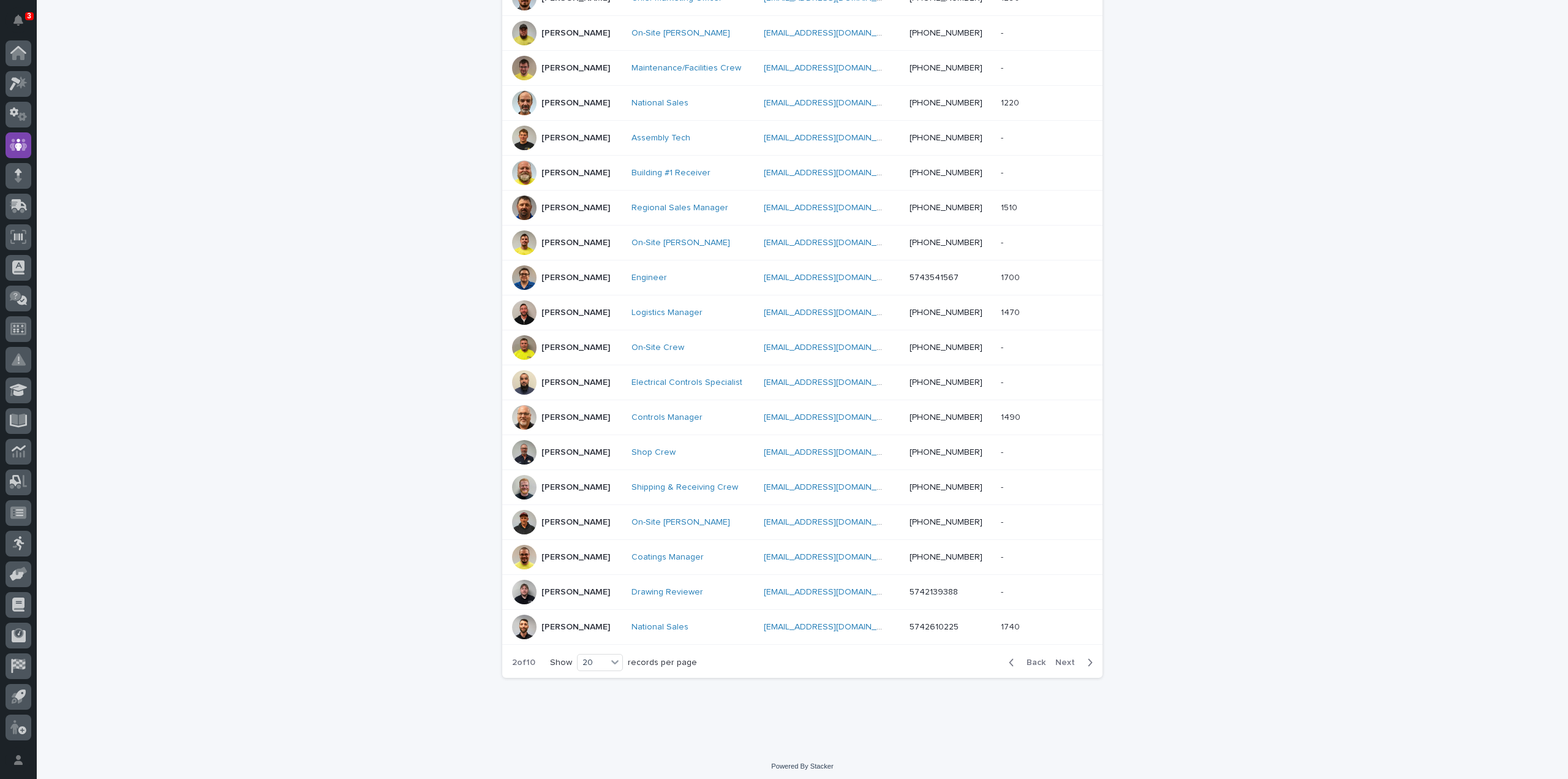
click at [1067, 659] on span "Next" at bounding box center [1069, 662] width 27 height 8
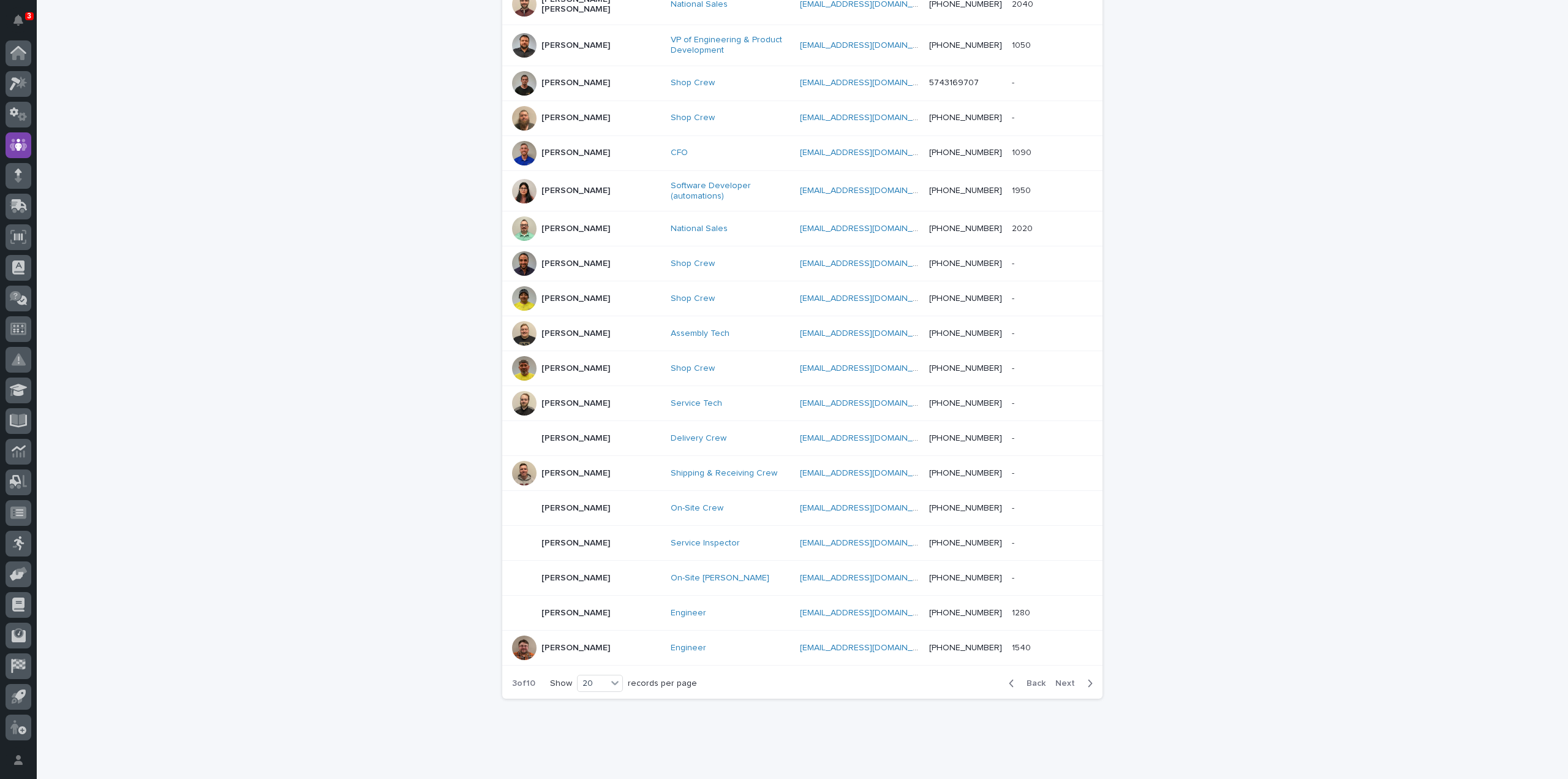
scroll to position [349, 0]
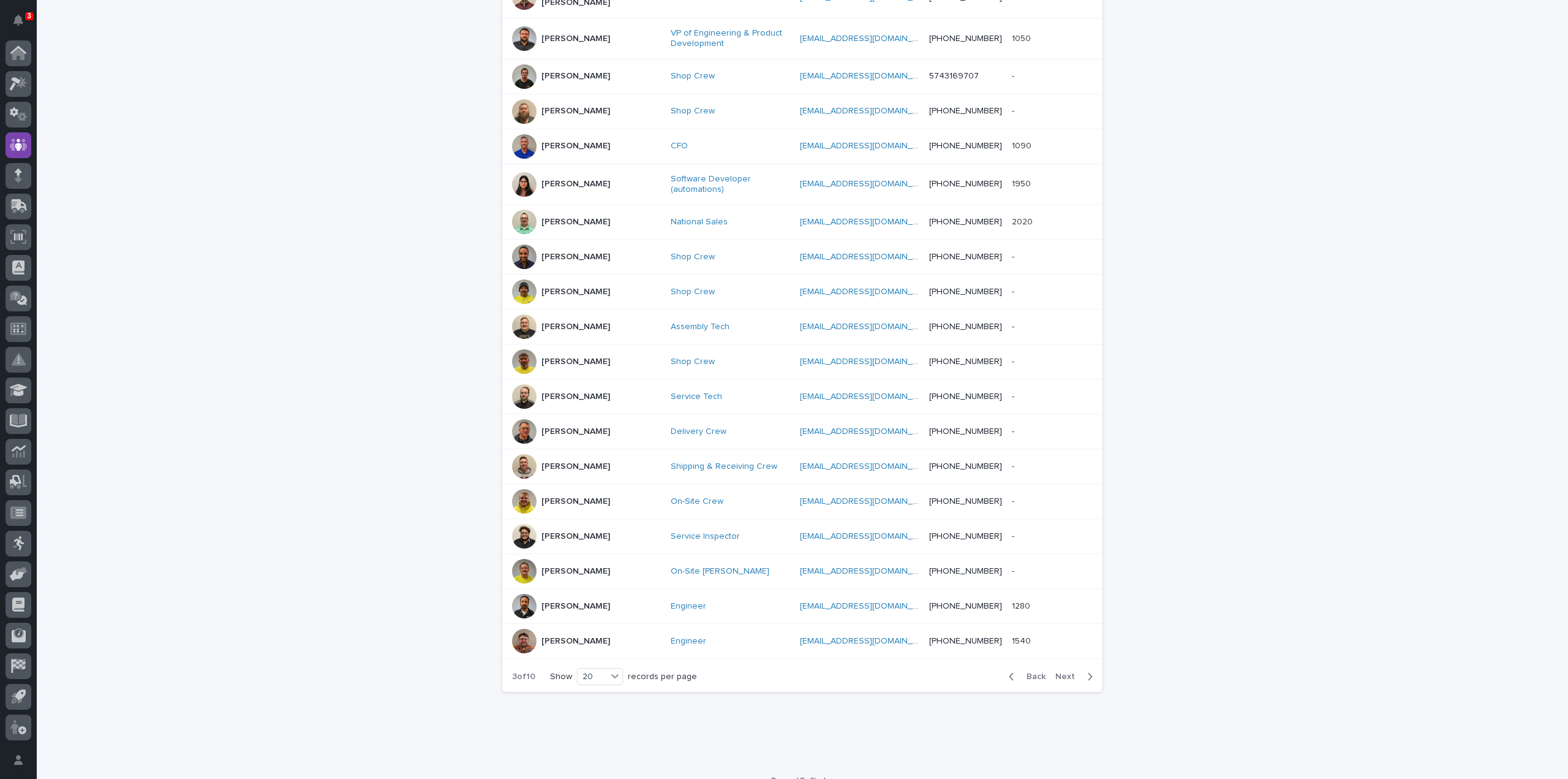
click at [1065, 672] on span "Next" at bounding box center [1069, 676] width 27 height 8
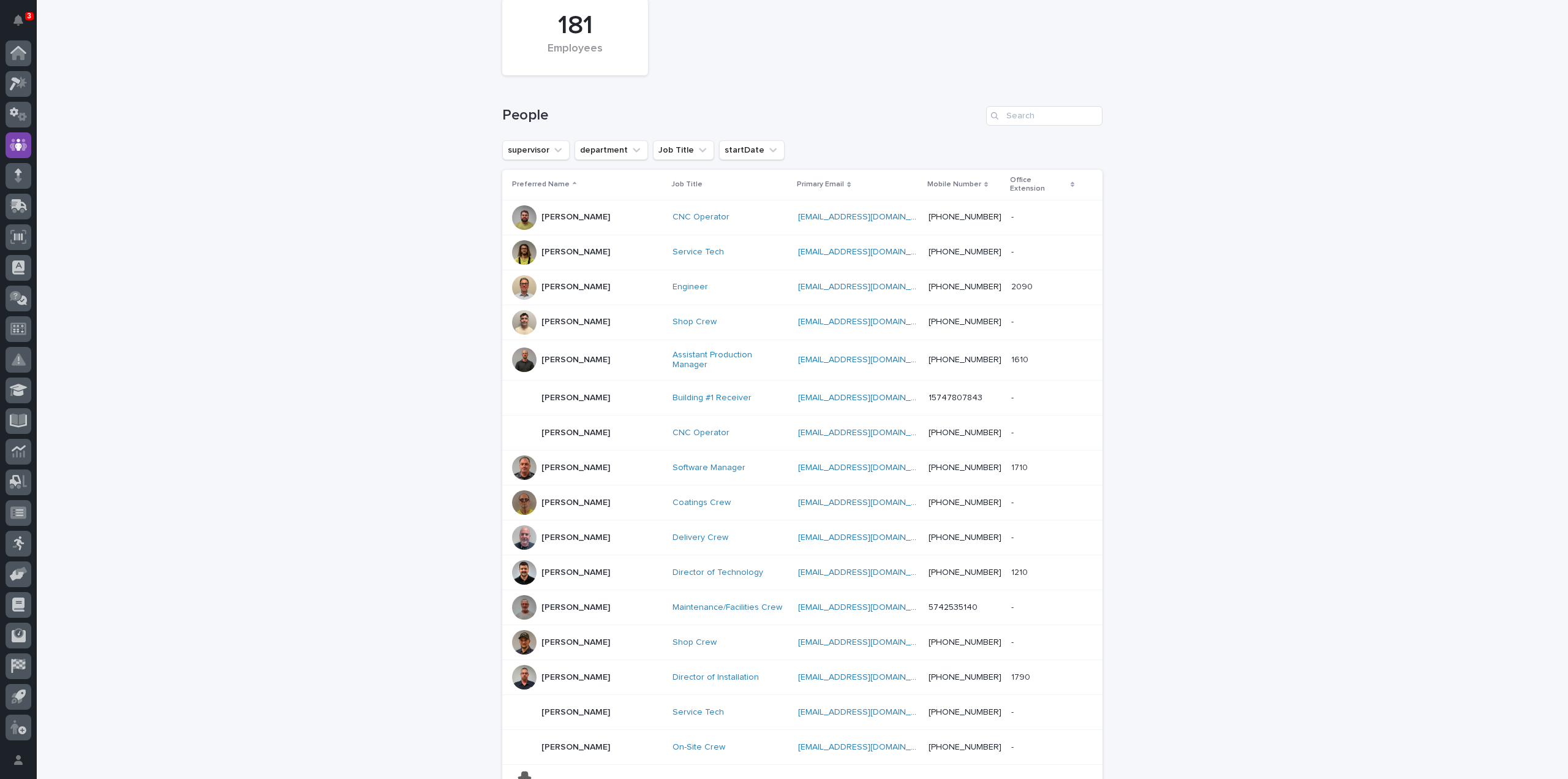
scroll to position [337, 0]
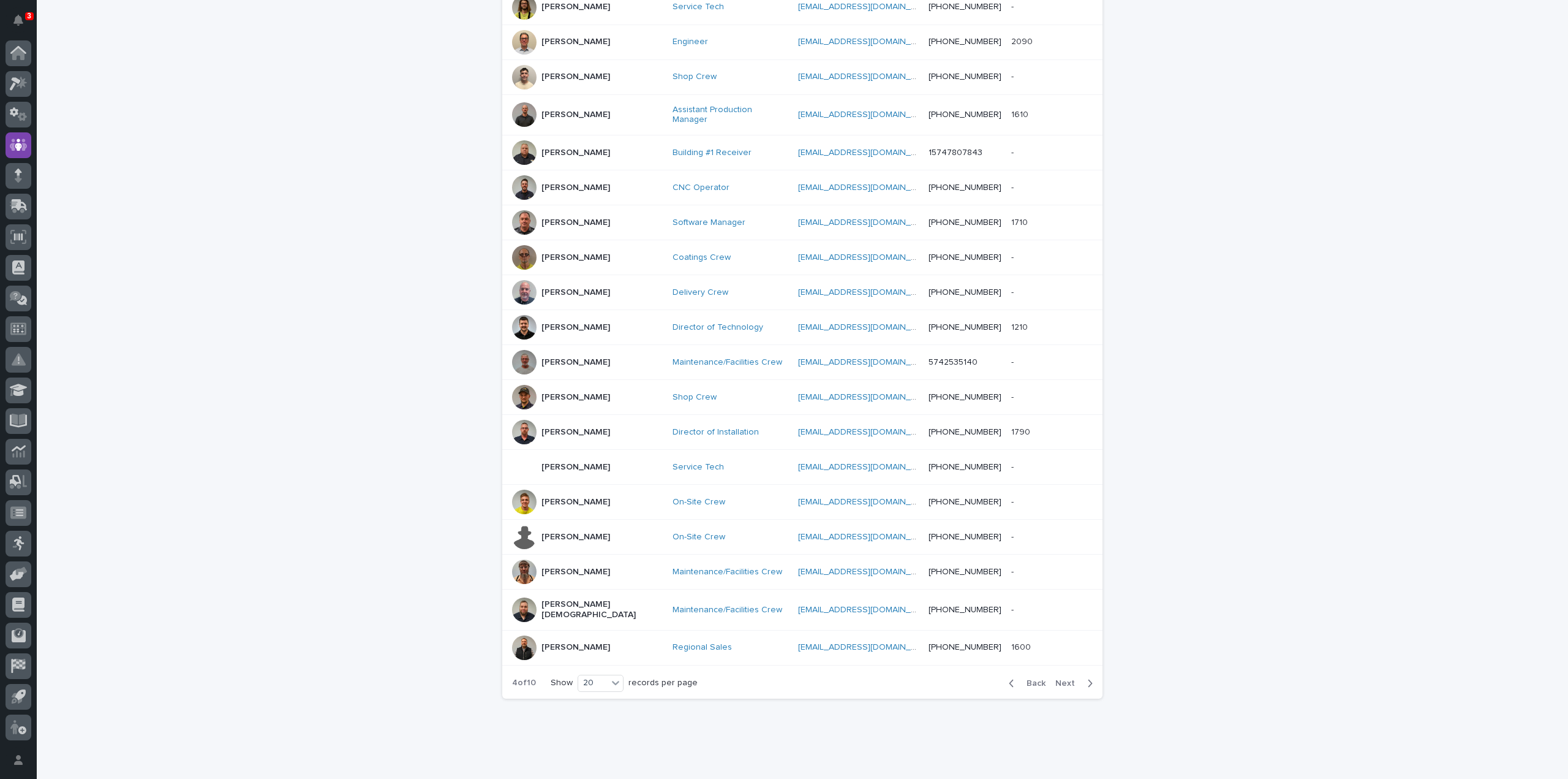
click at [1065, 679] on span "Next" at bounding box center [1069, 683] width 27 height 8
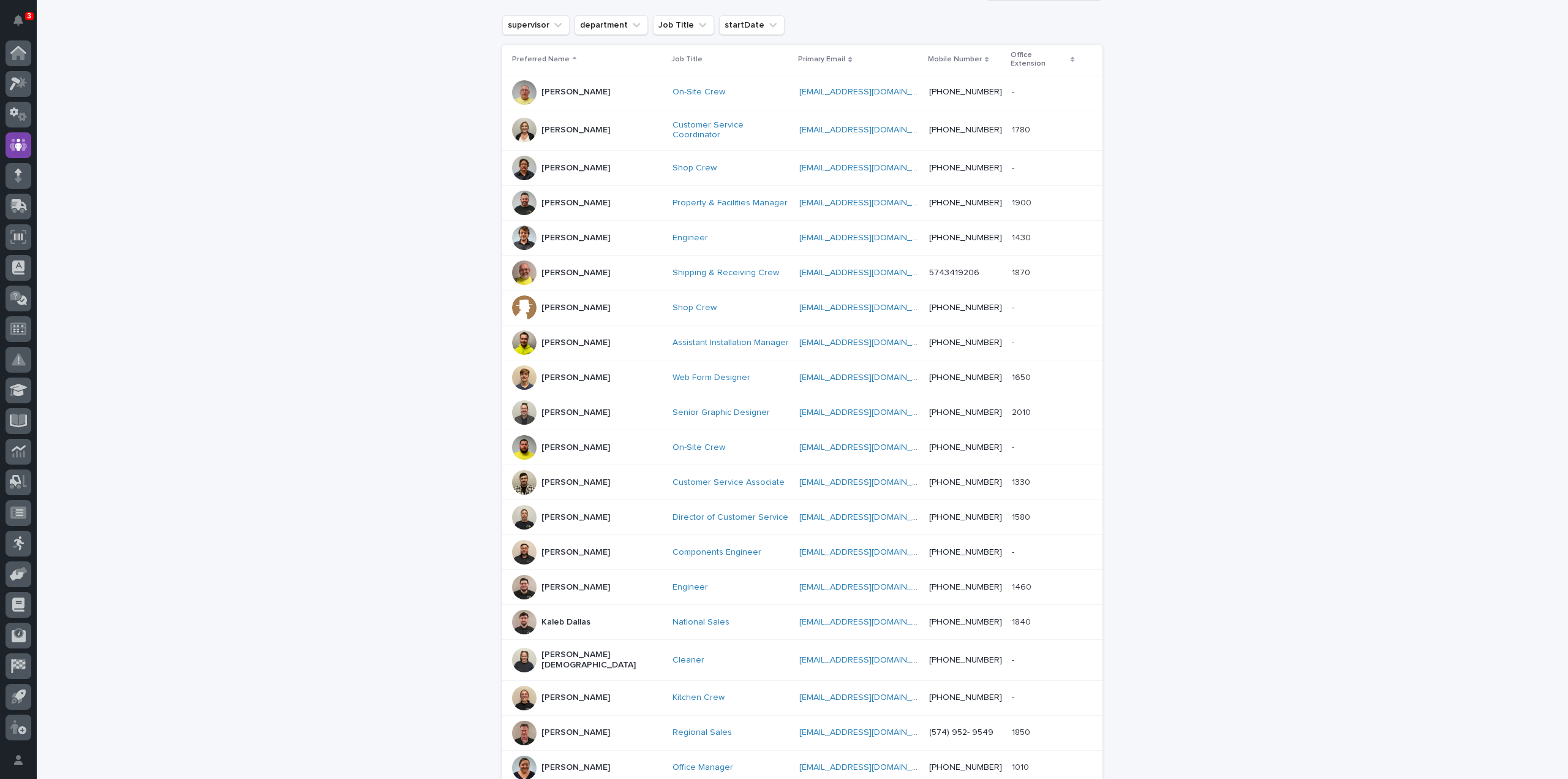
scroll to position [337, 0]
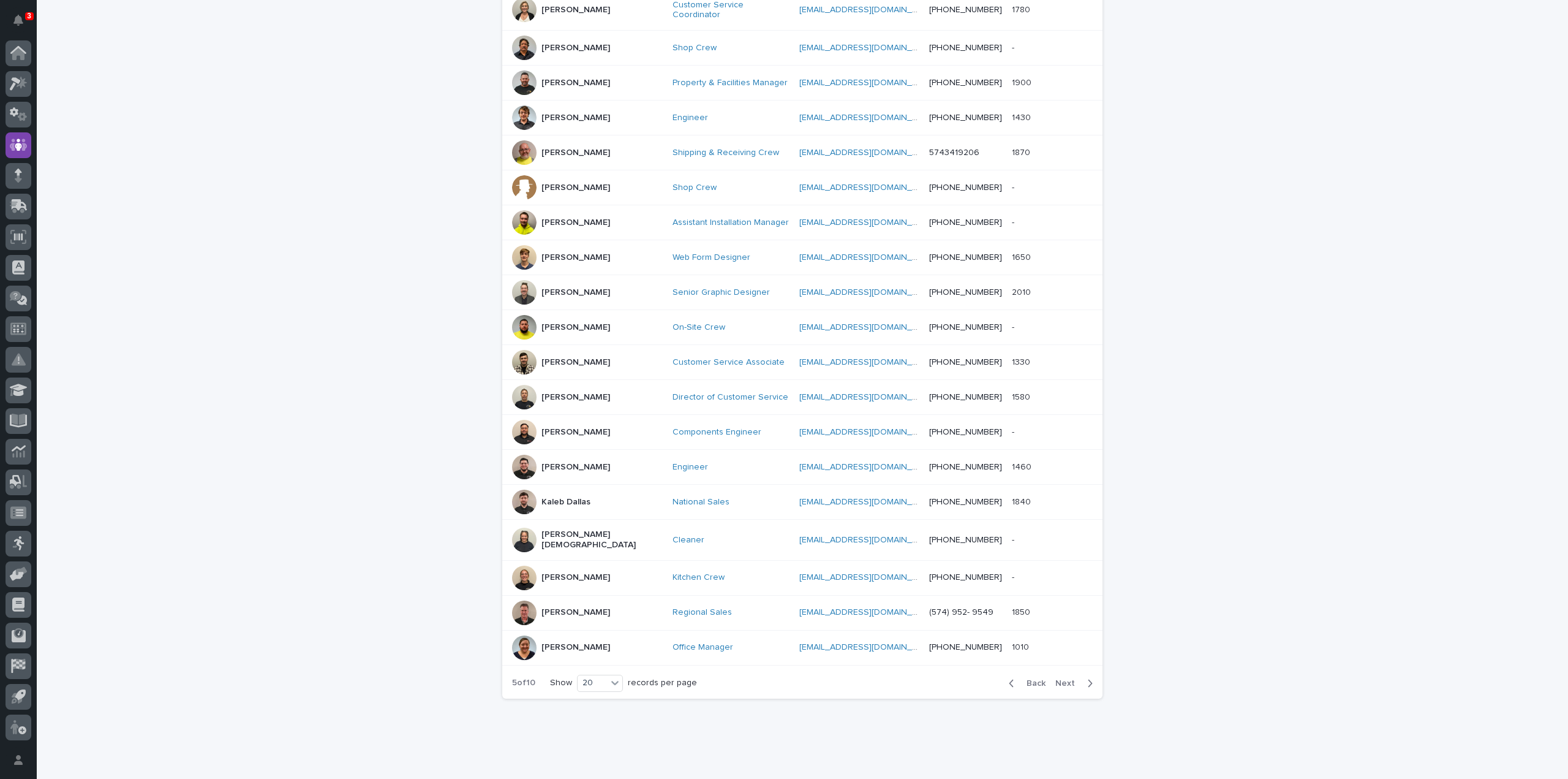
click at [1065, 679] on span "Next" at bounding box center [1069, 683] width 27 height 8
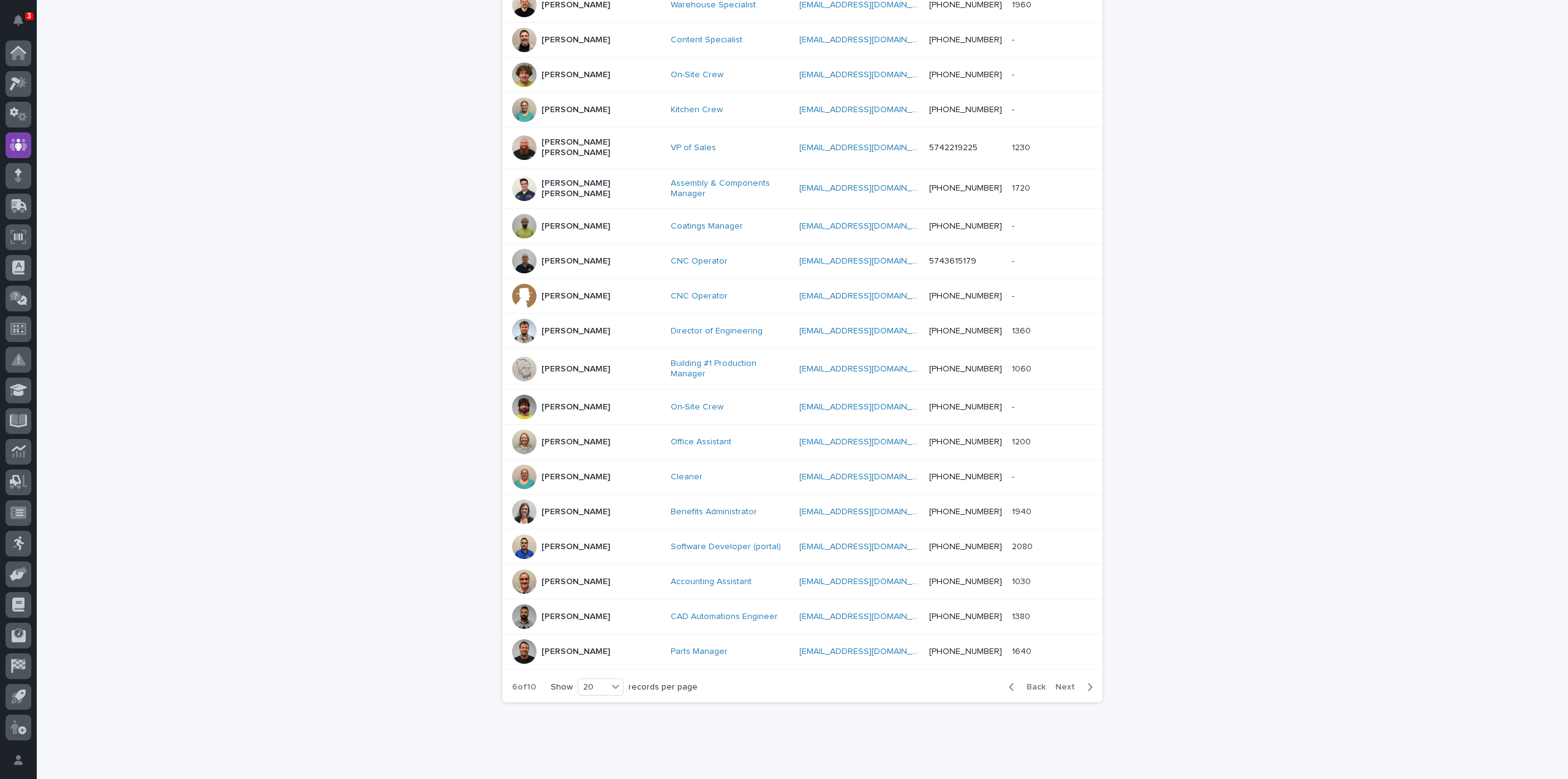
scroll to position [349, 0]
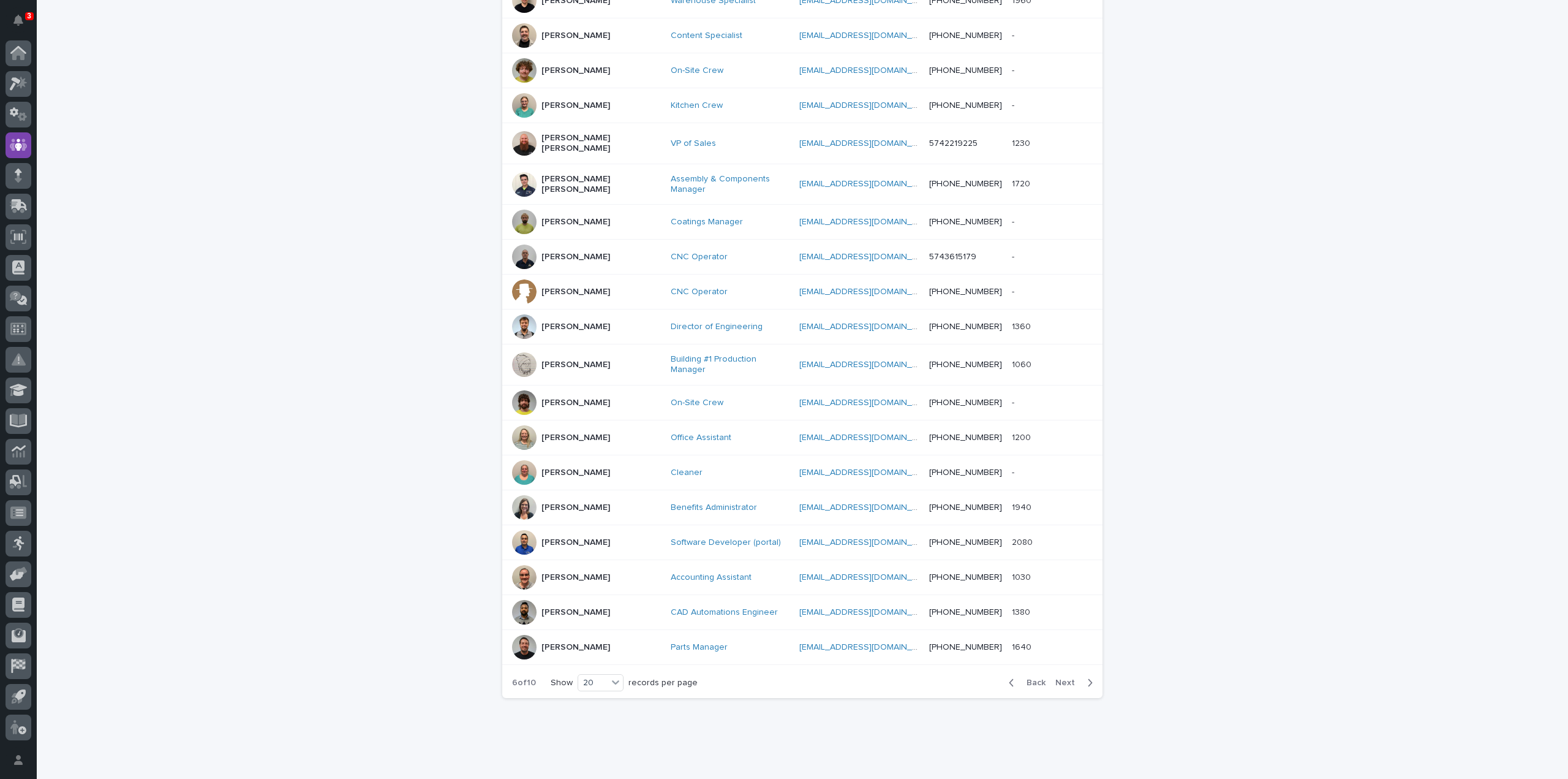
click at [1065, 678] on span "Next" at bounding box center [1069, 682] width 27 height 8
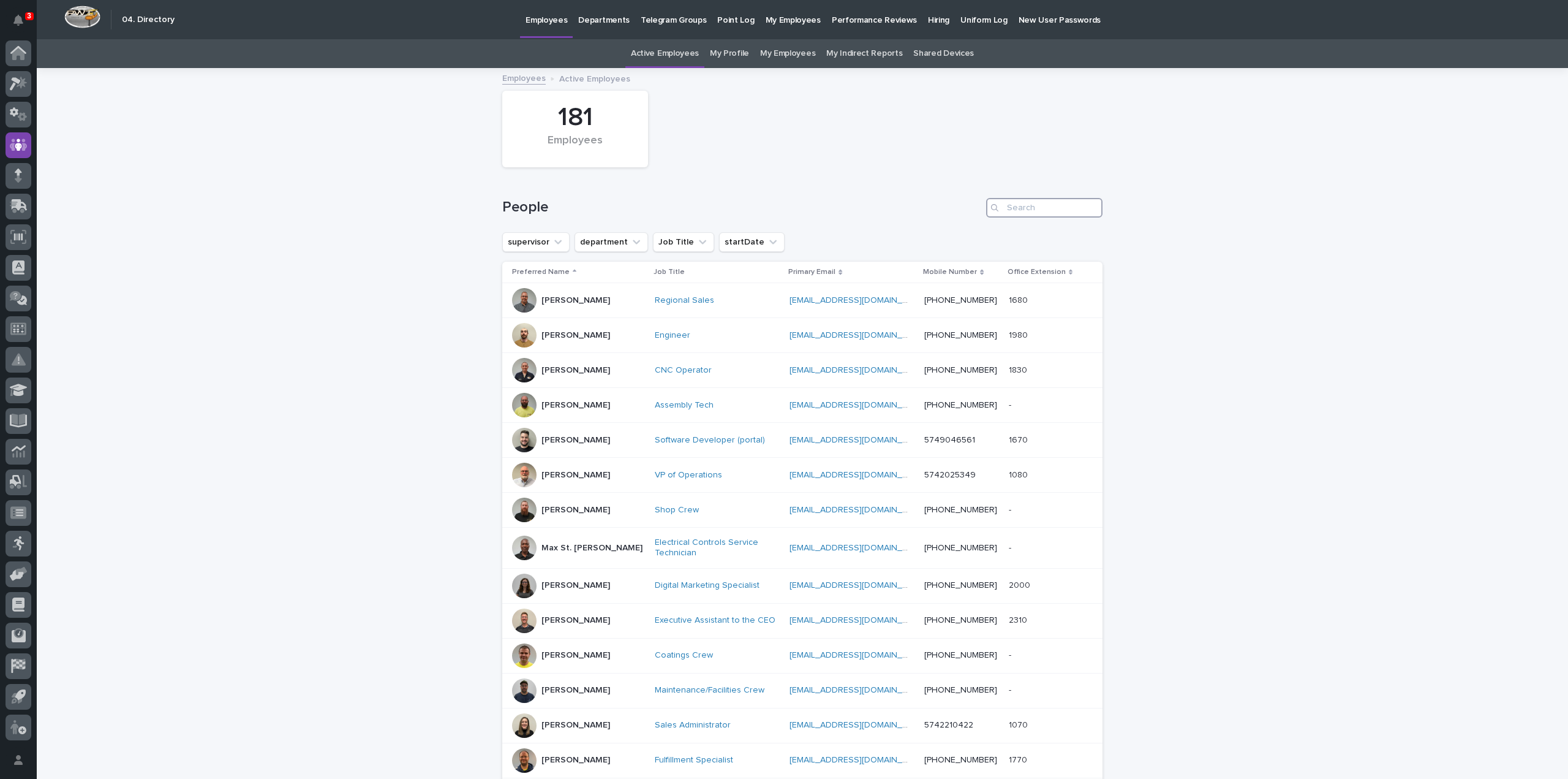
click at [1071, 204] on input "Search" at bounding box center [1044, 207] width 116 height 20
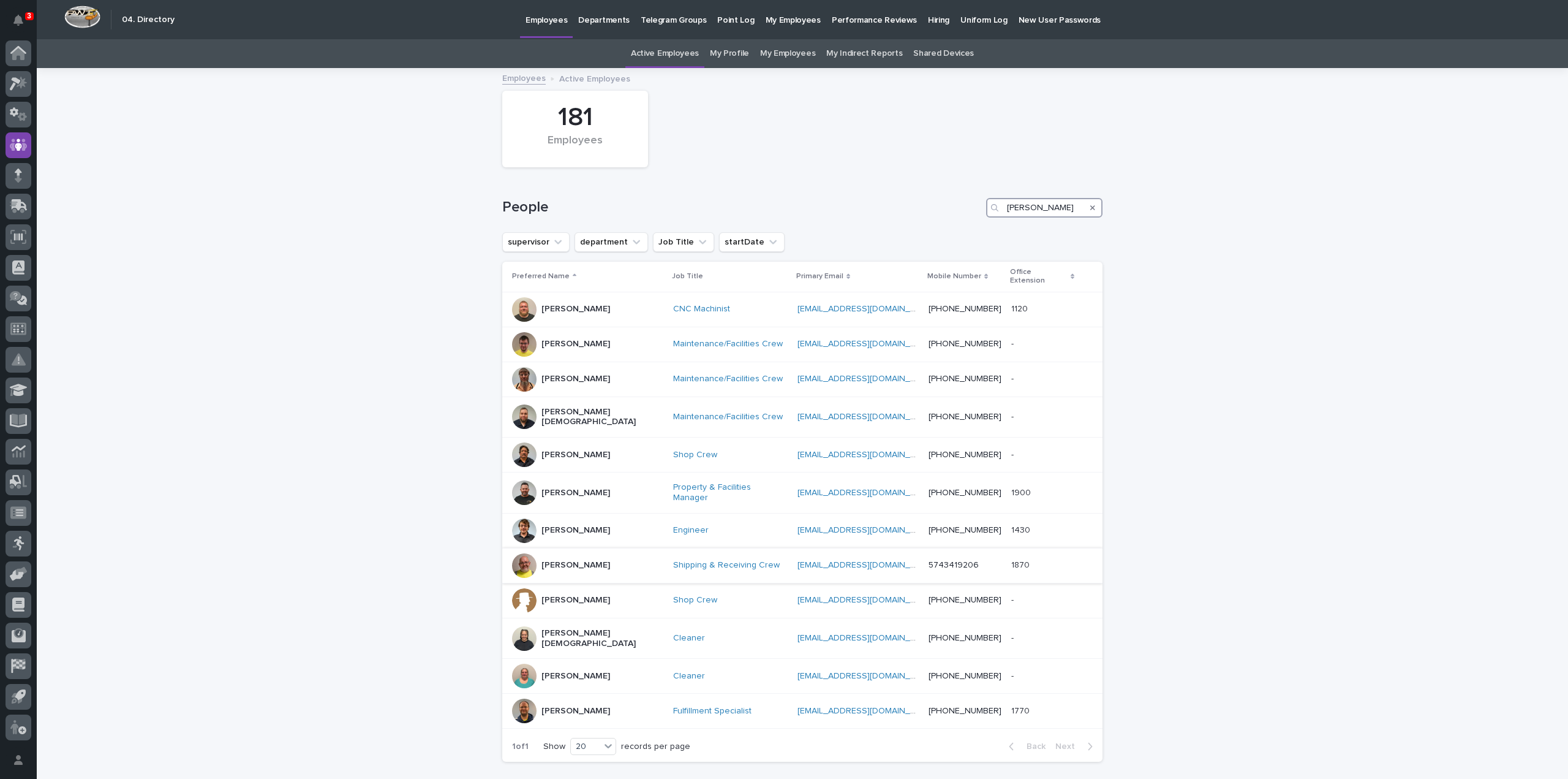
type input "john"
click at [561, 560] on p "John Myers" at bounding box center [576, 565] width 69 height 10
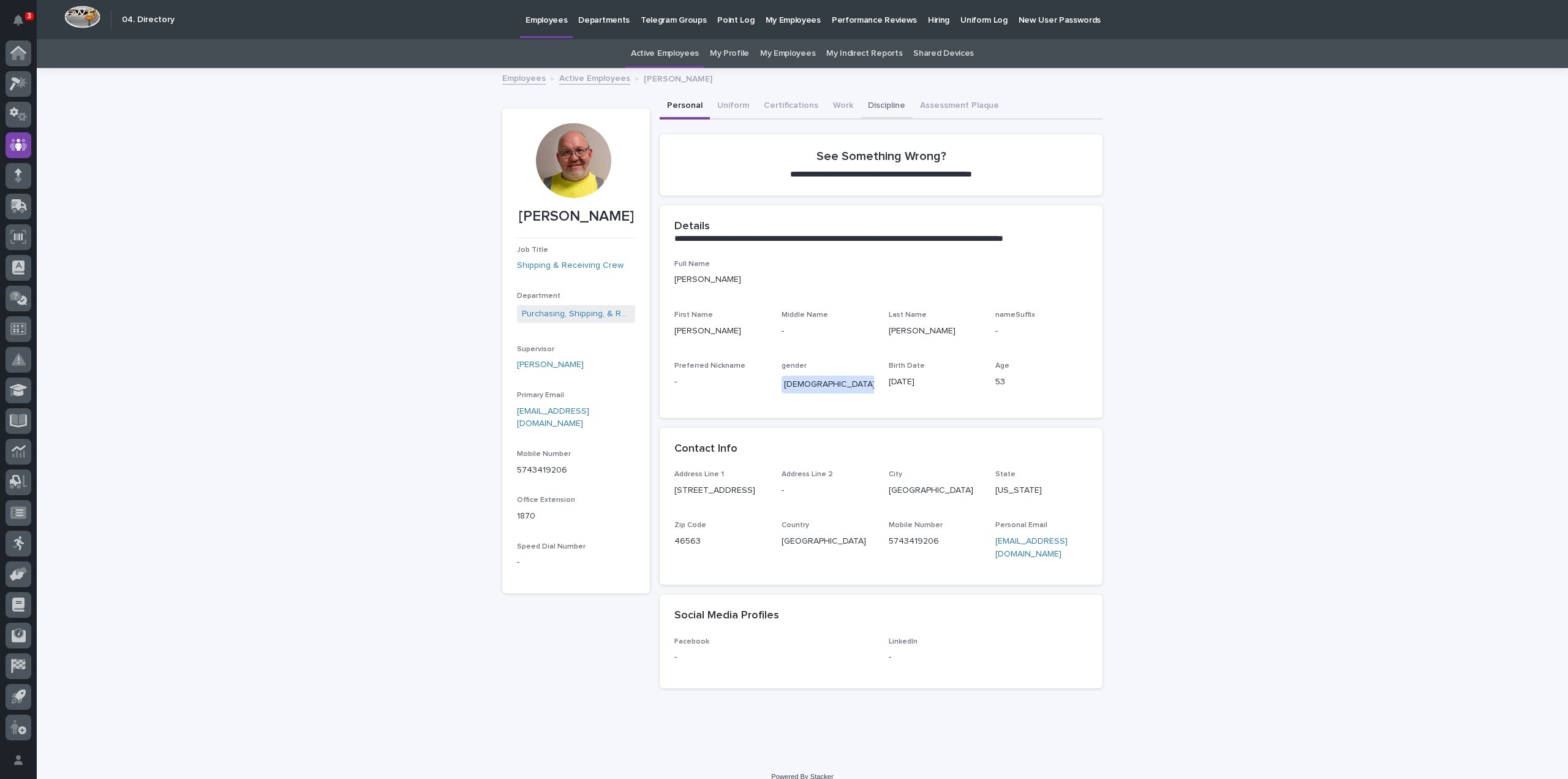
click at [865, 108] on button "Discipline" at bounding box center [887, 106] width 52 height 25
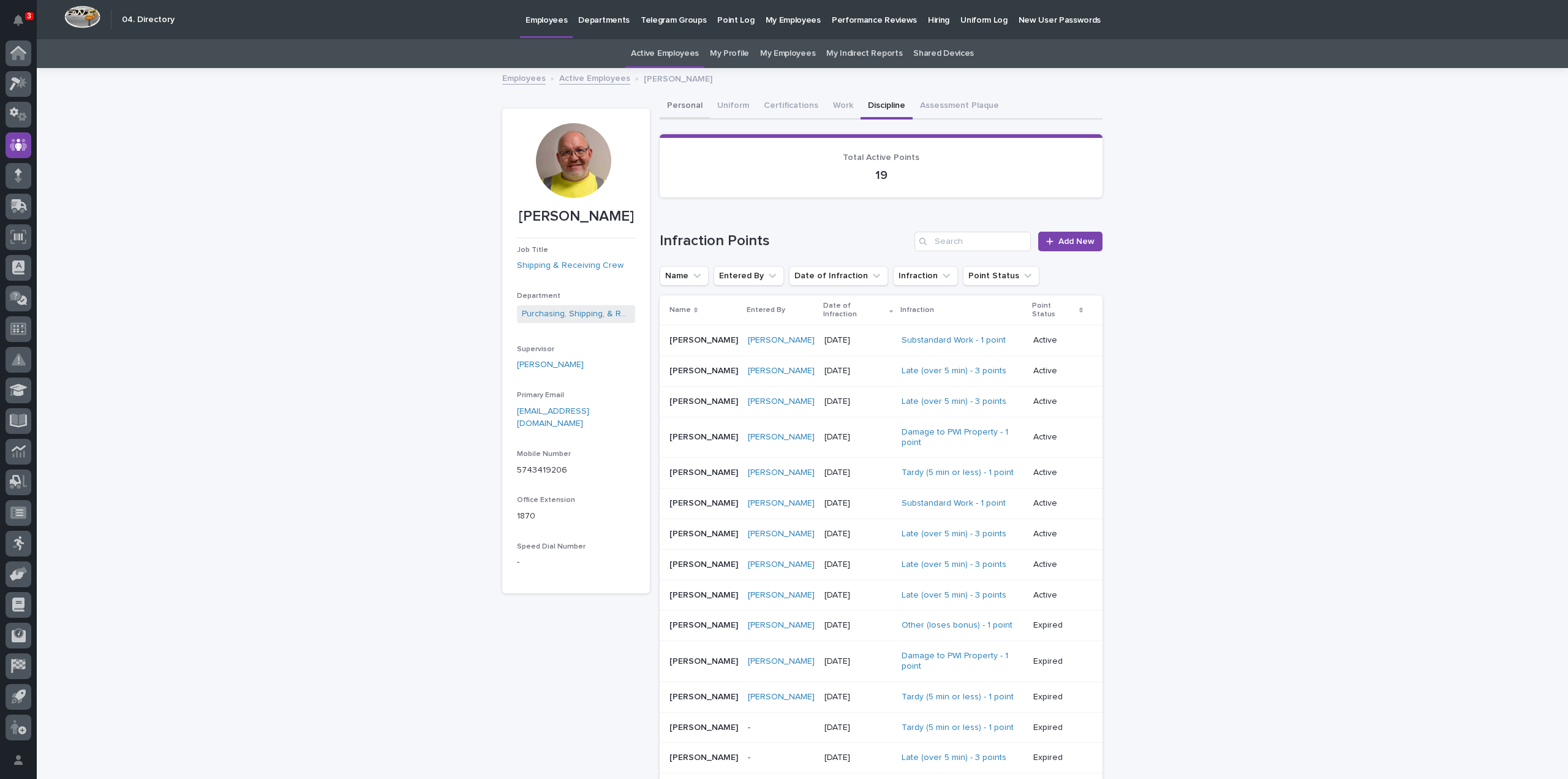
click at [675, 102] on button "Personal" at bounding box center [684, 106] width 50 height 25
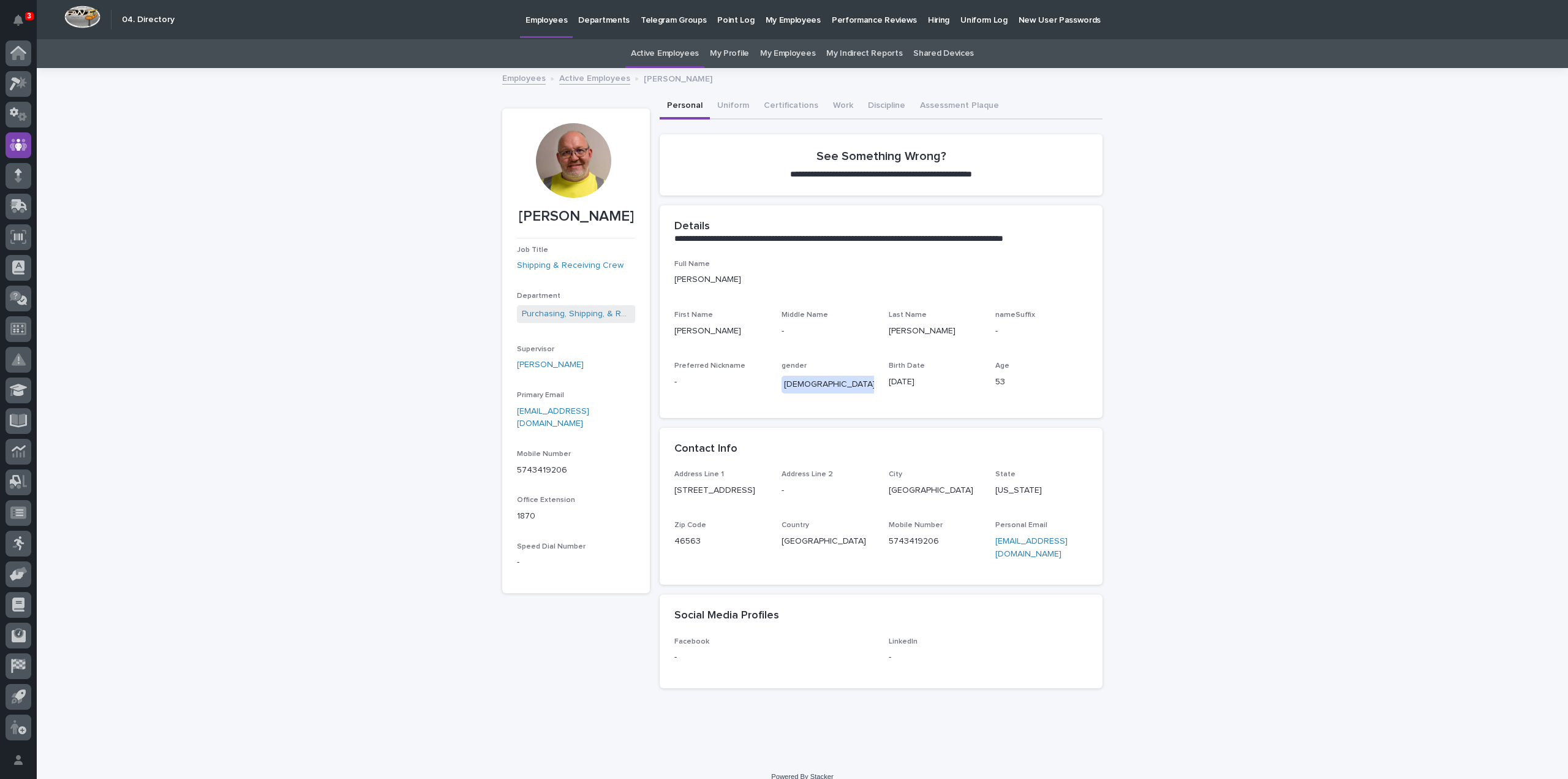
click at [651, 54] on link "Active Employees" at bounding box center [665, 53] width 68 height 29
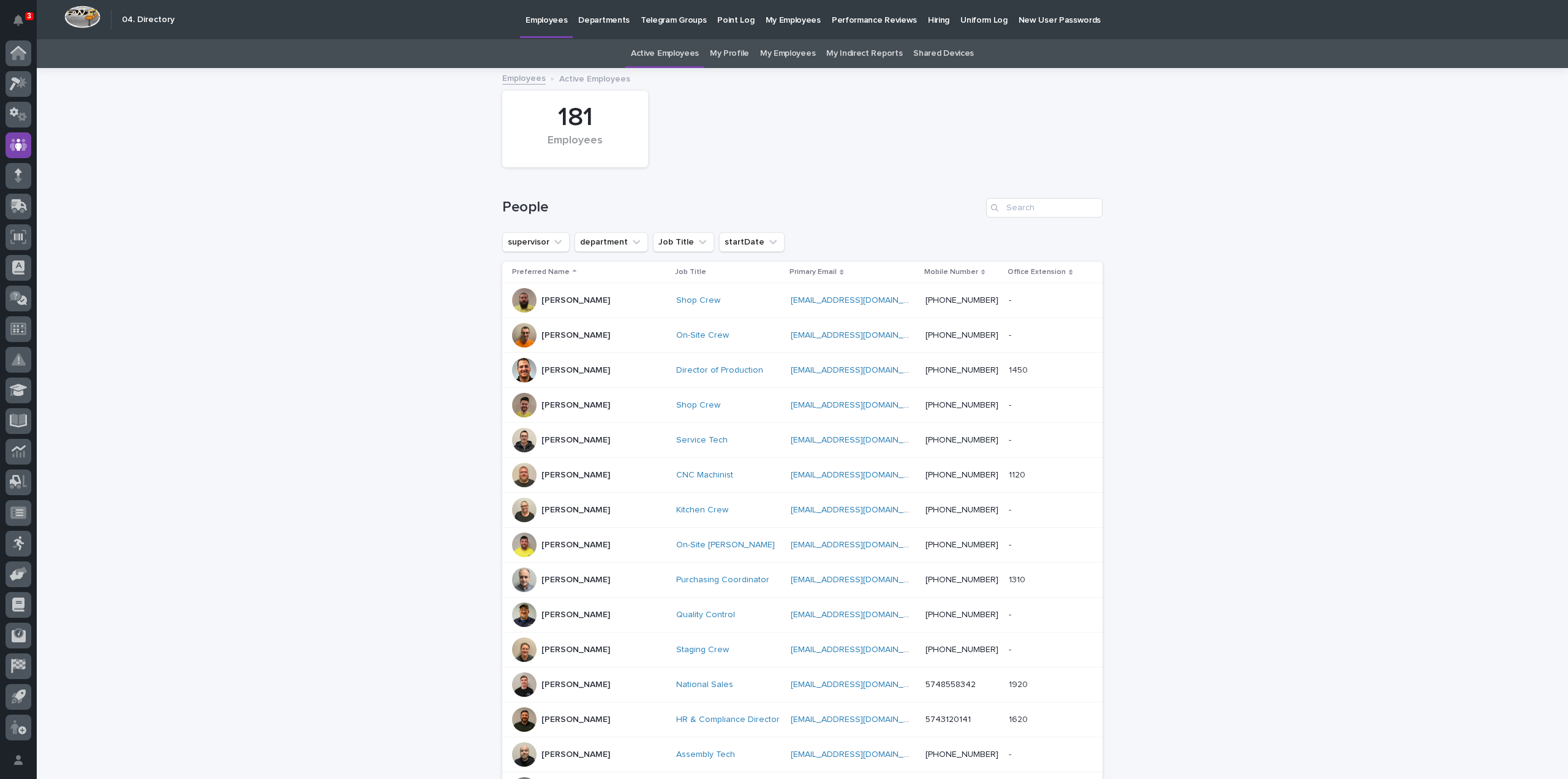
click at [413, 346] on div "Loading... Saving… Loading... Saving… 181 Employees People supervisor departmen…" at bounding box center [803, 580] width 1532 height 1023
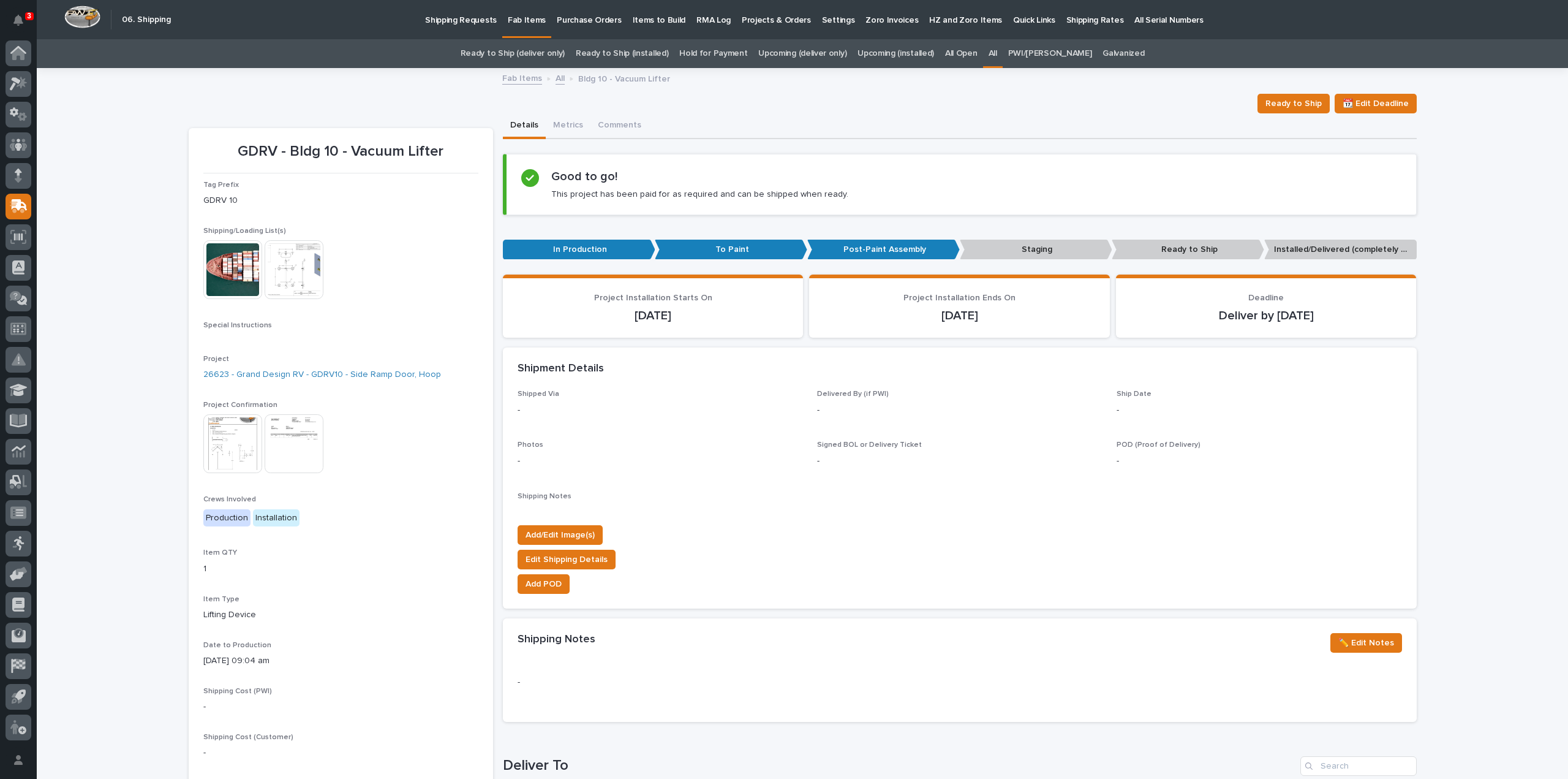
click at [997, 55] on link "All" at bounding box center [992, 53] width 8 height 29
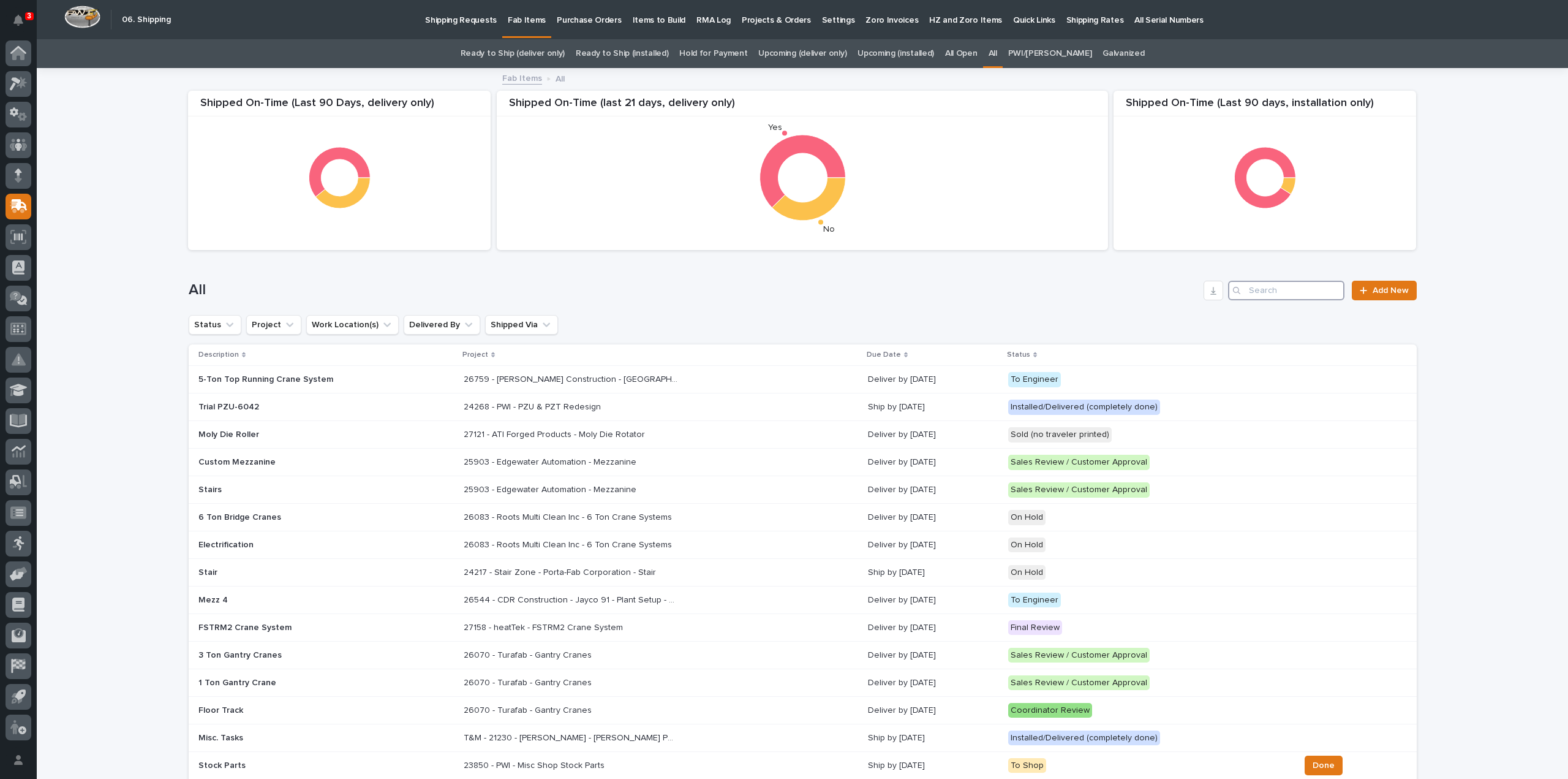
click at [1306, 285] on input "Search" at bounding box center [1286, 290] width 116 height 20
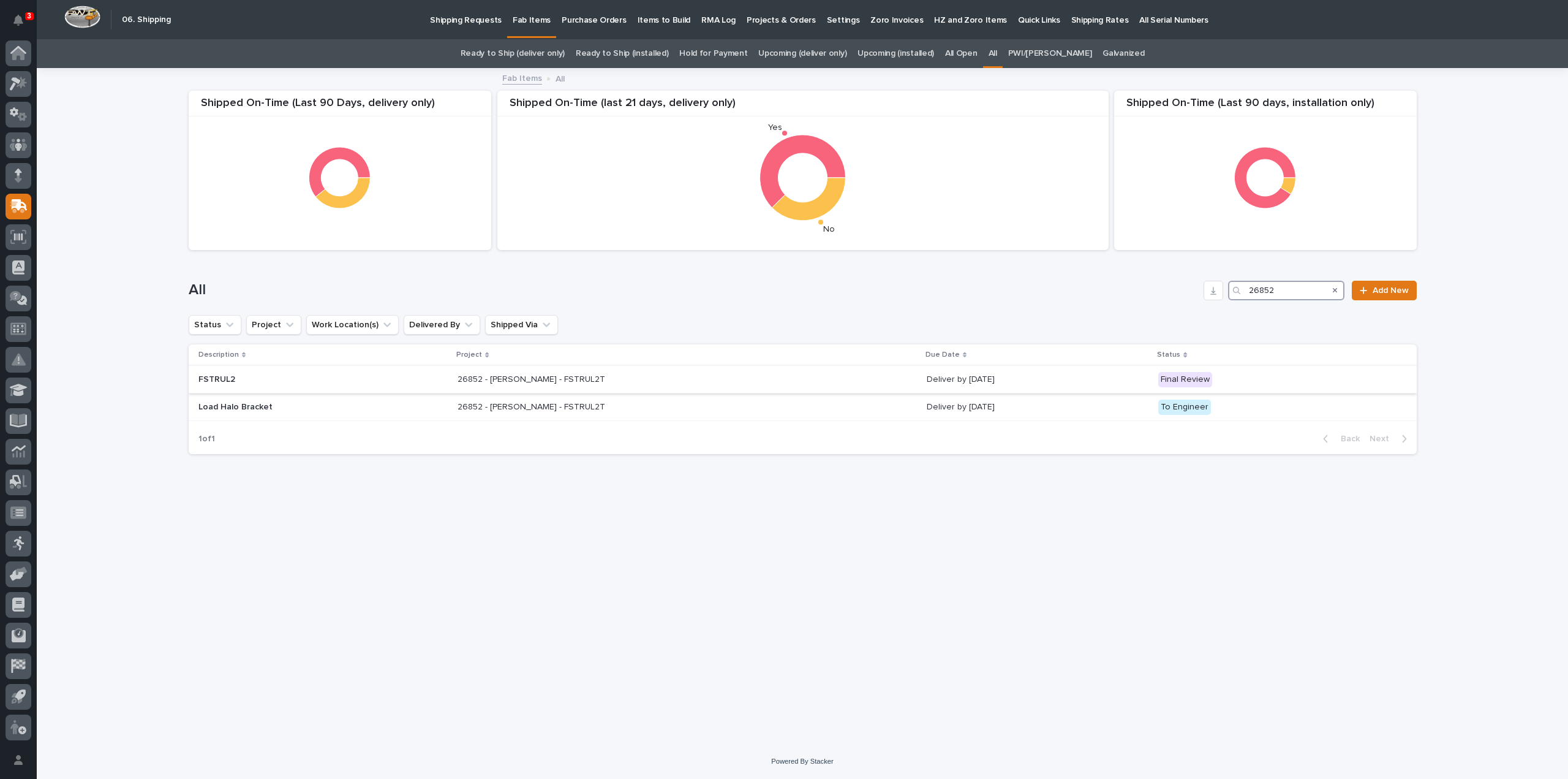
type input "26852"
click at [560, 377] on p "26852 - Deloro Stellite - FSTRUL2T" at bounding box center [532, 379] width 150 height 13
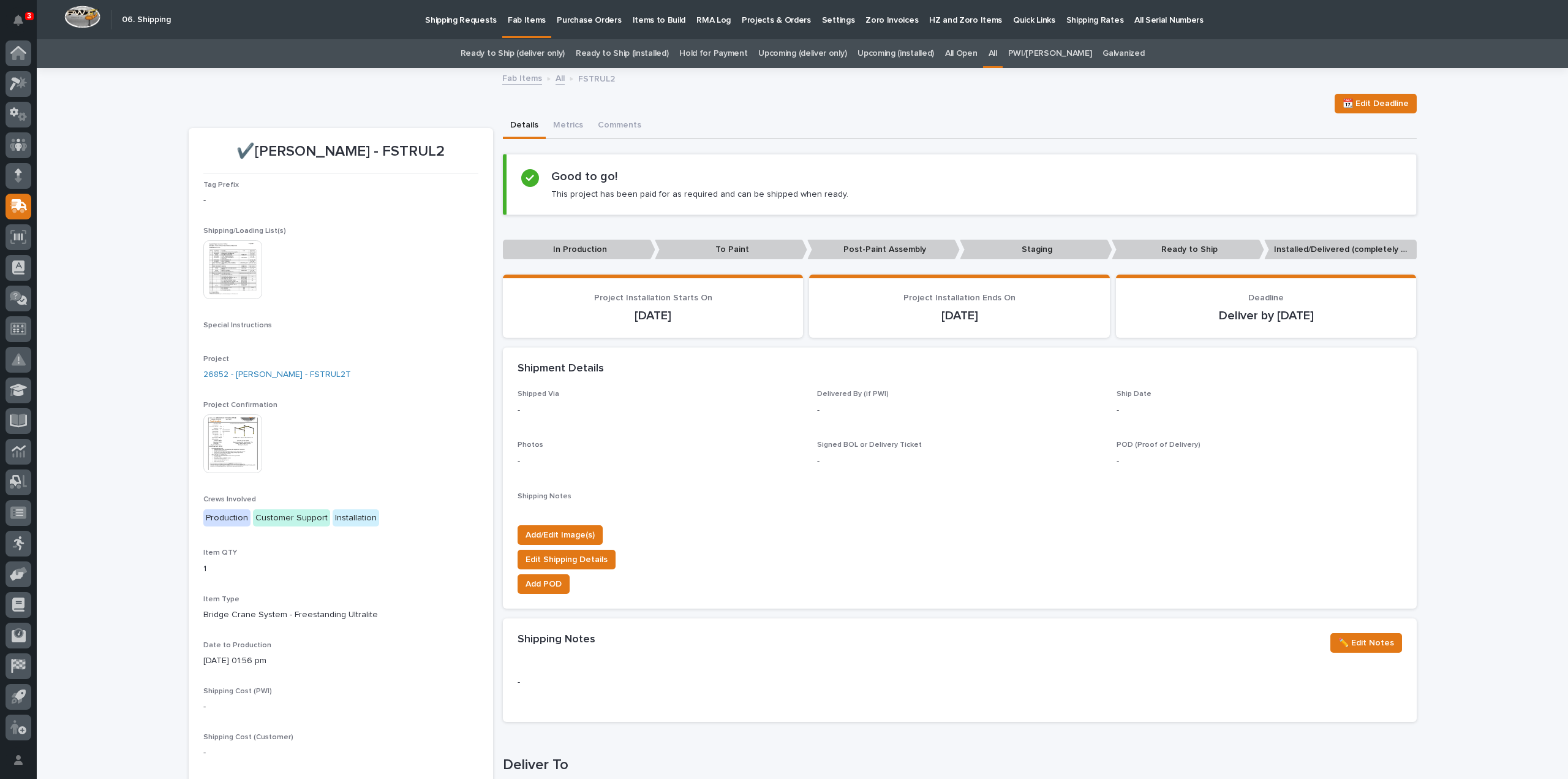
click at [245, 289] on img at bounding box center [233, 270] width 59 height 59
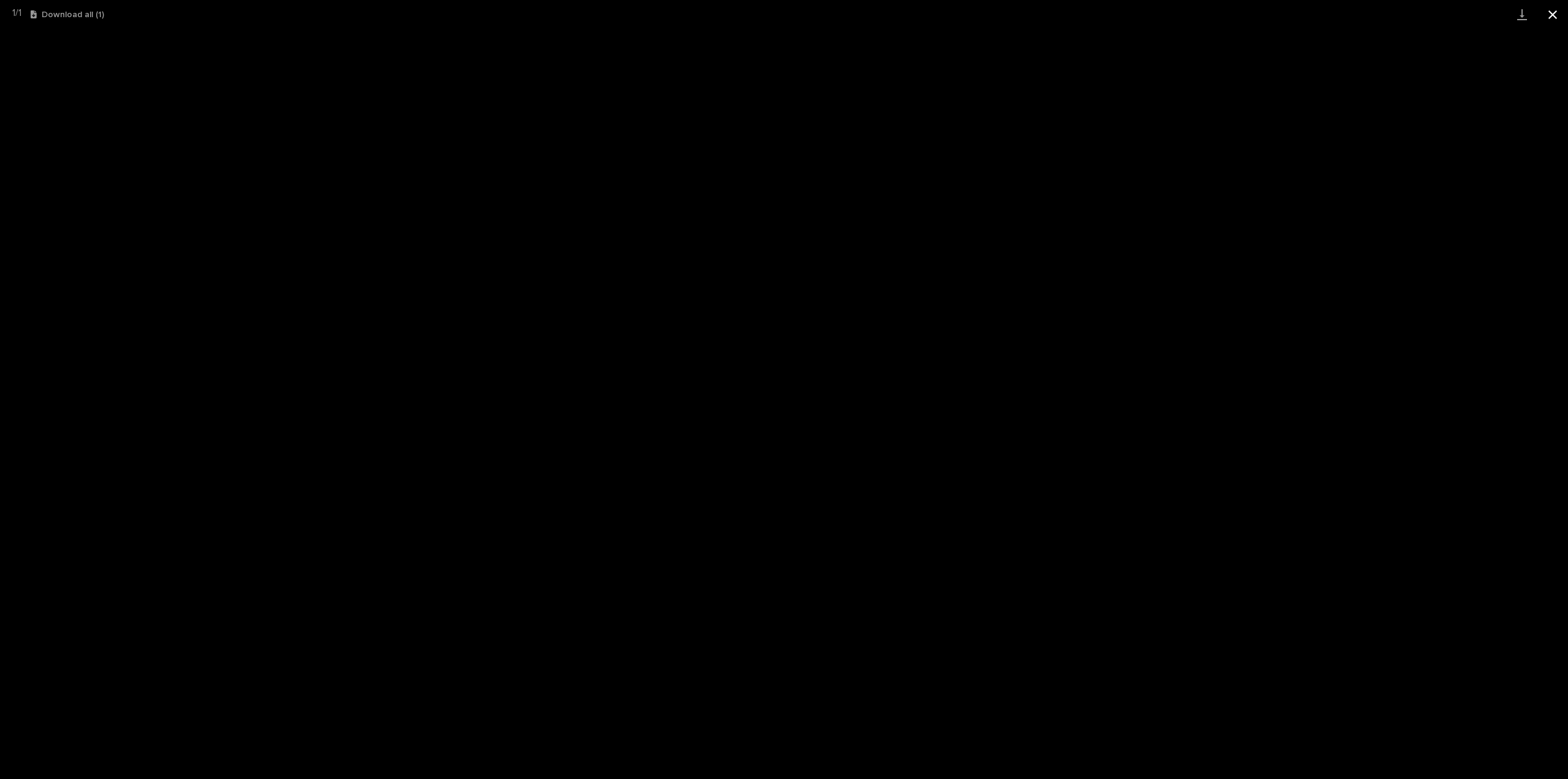
click at [1549, 15] on button "Close gallery" at bounding box center [1553, 14] width 31 height 29
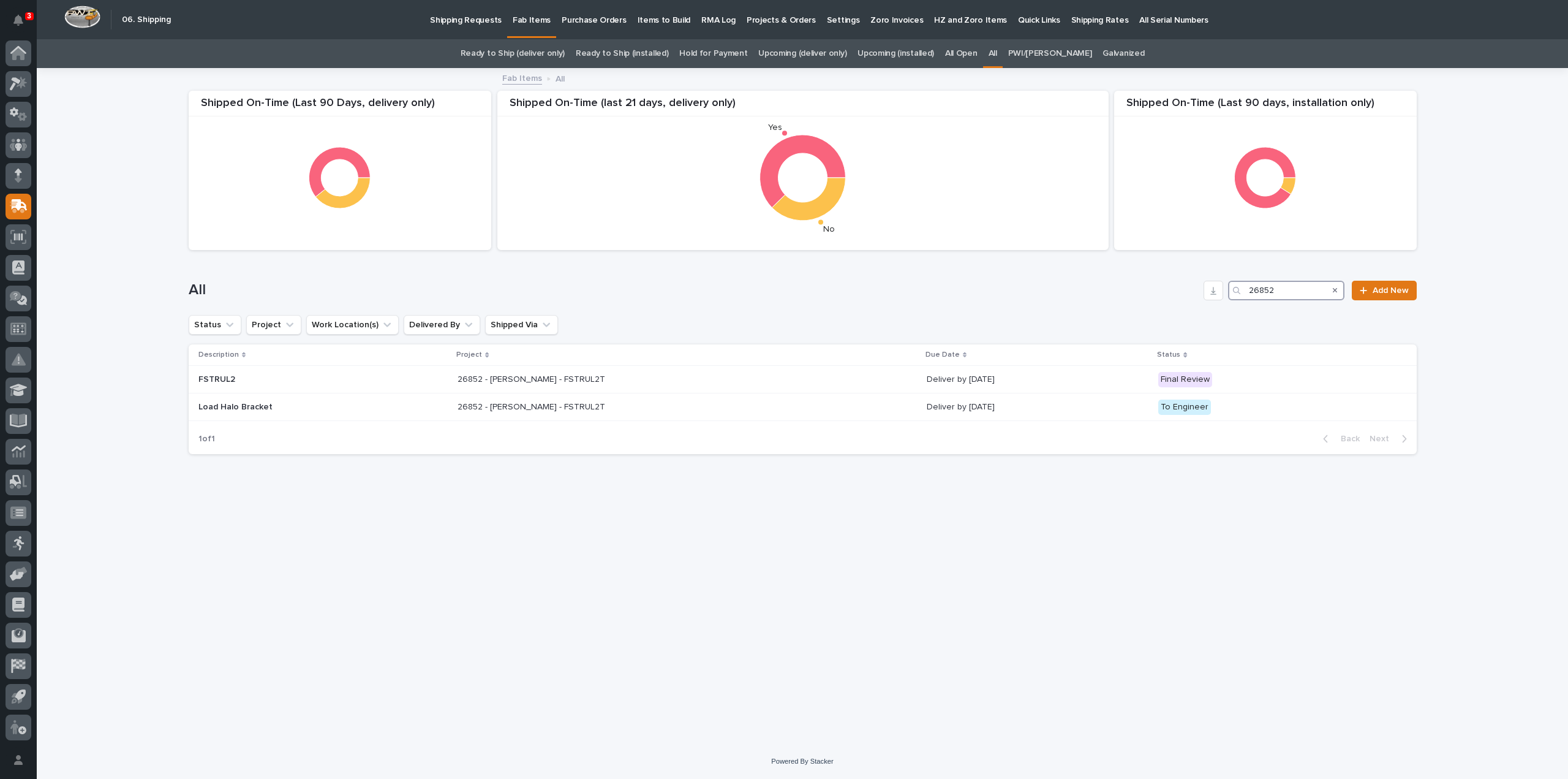
click at [1286, 290] on input "26852" at bounding box center [1286, 290] width 116 height 20
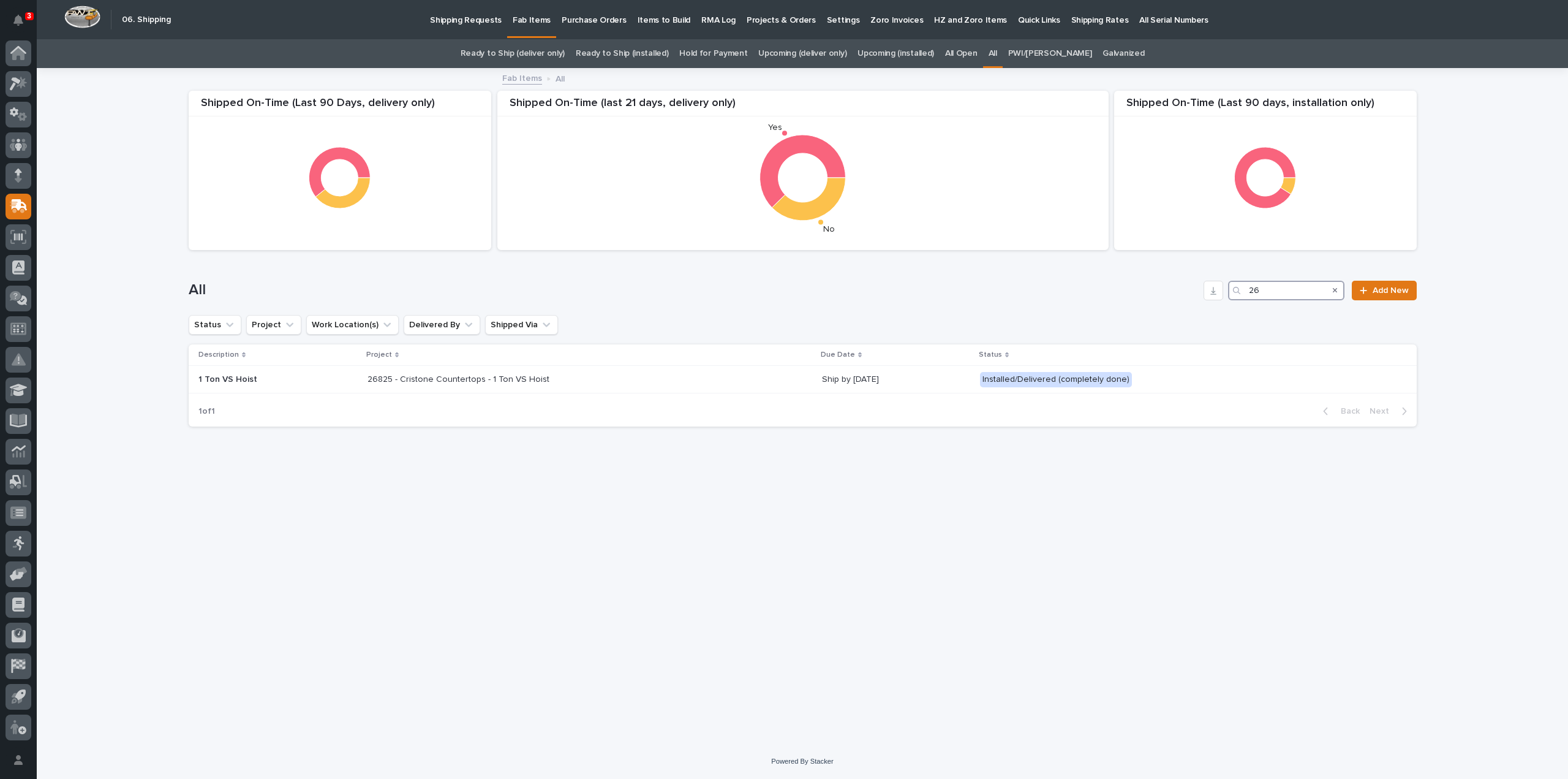
type input "2"
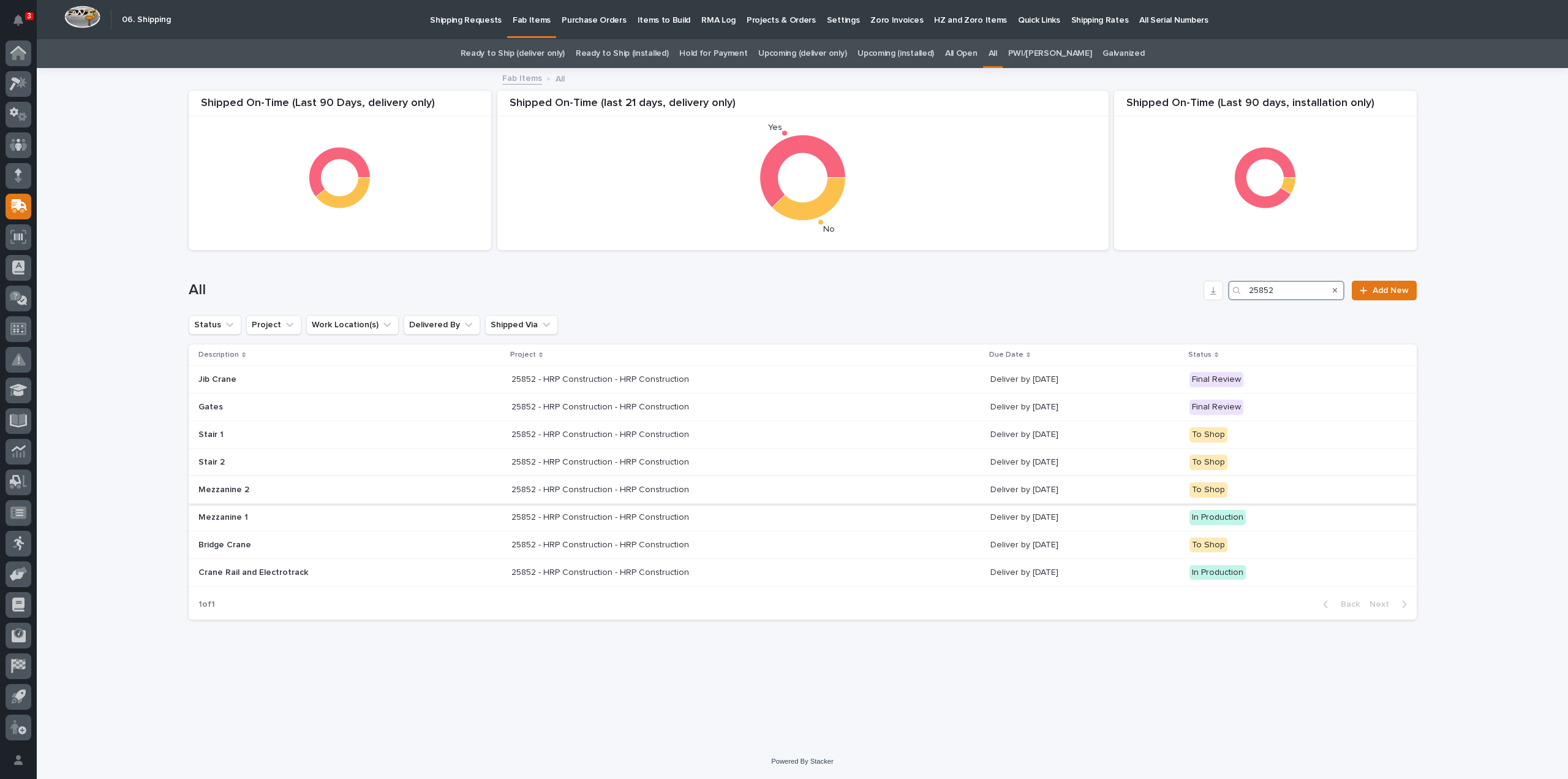
type input "25852"
click at [570, 490] on p "25852 - HRP Construction - HRP Construction" at bounding box center [601, 489] width 180 height 13
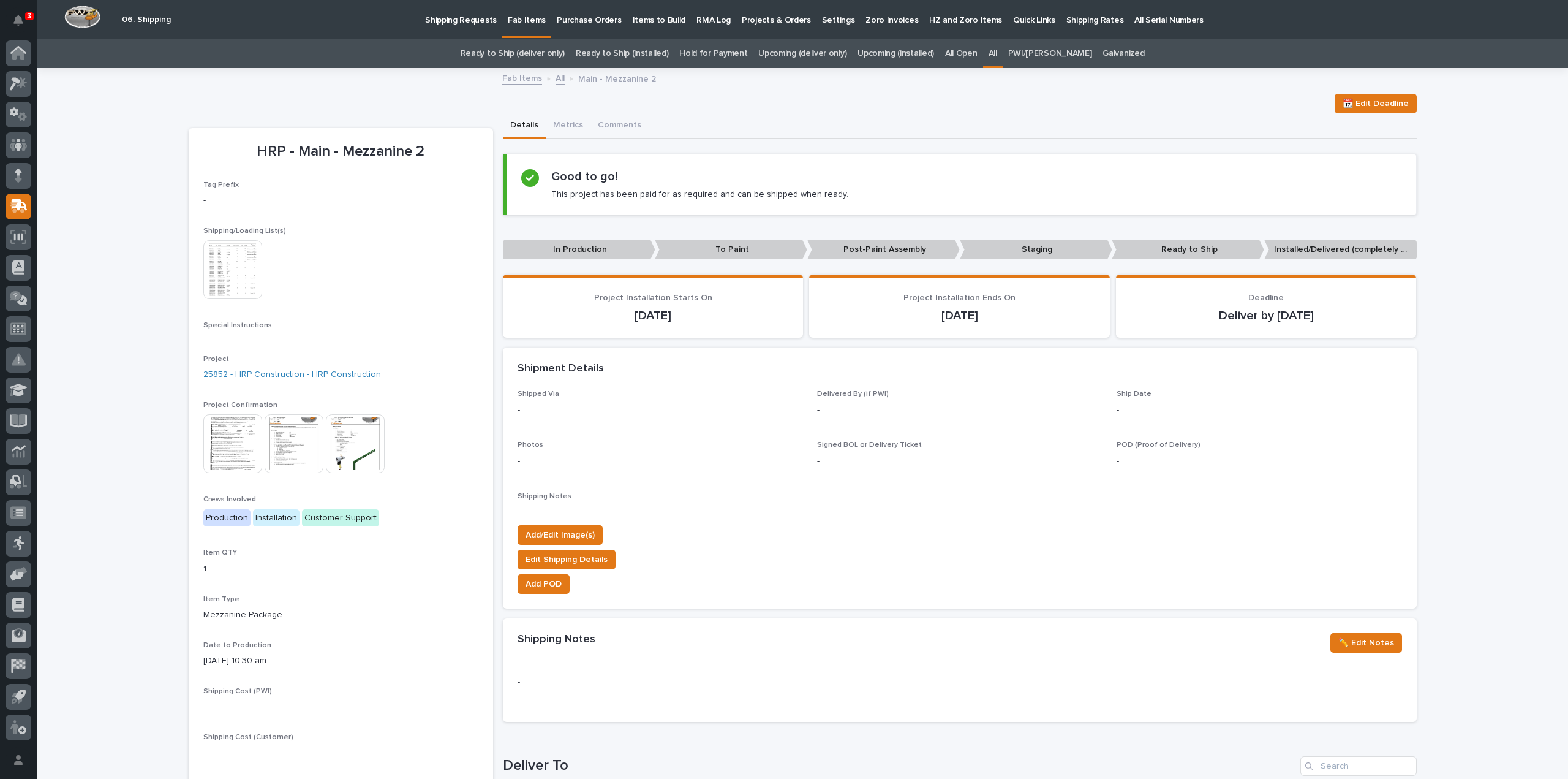
click at [221, 285] on img at bounding box center [233, 270] width 59 height 59
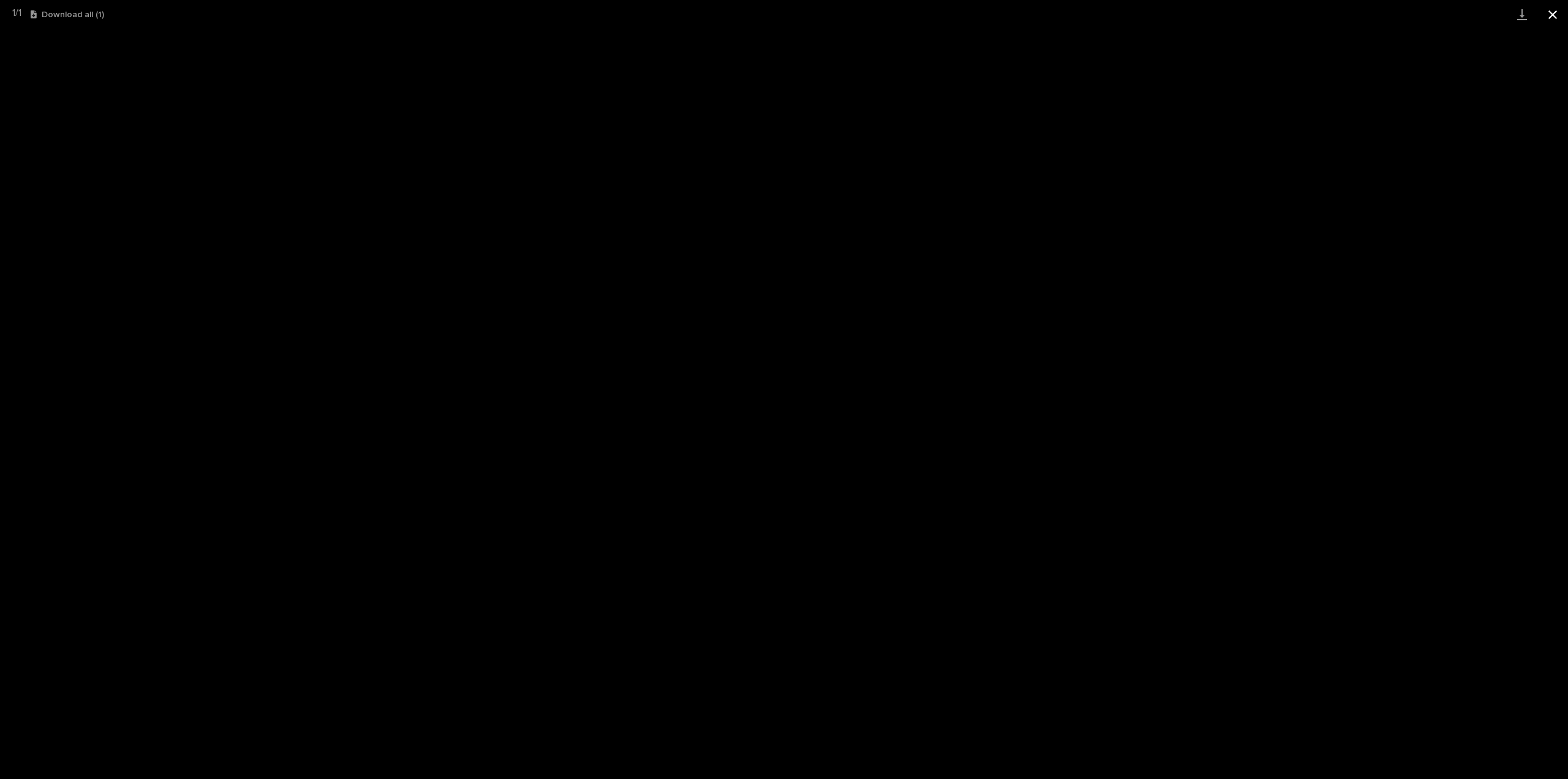
click at [1552, 17] on button "Close gallery" at bounding box center [1553, 14] width 31 height 29
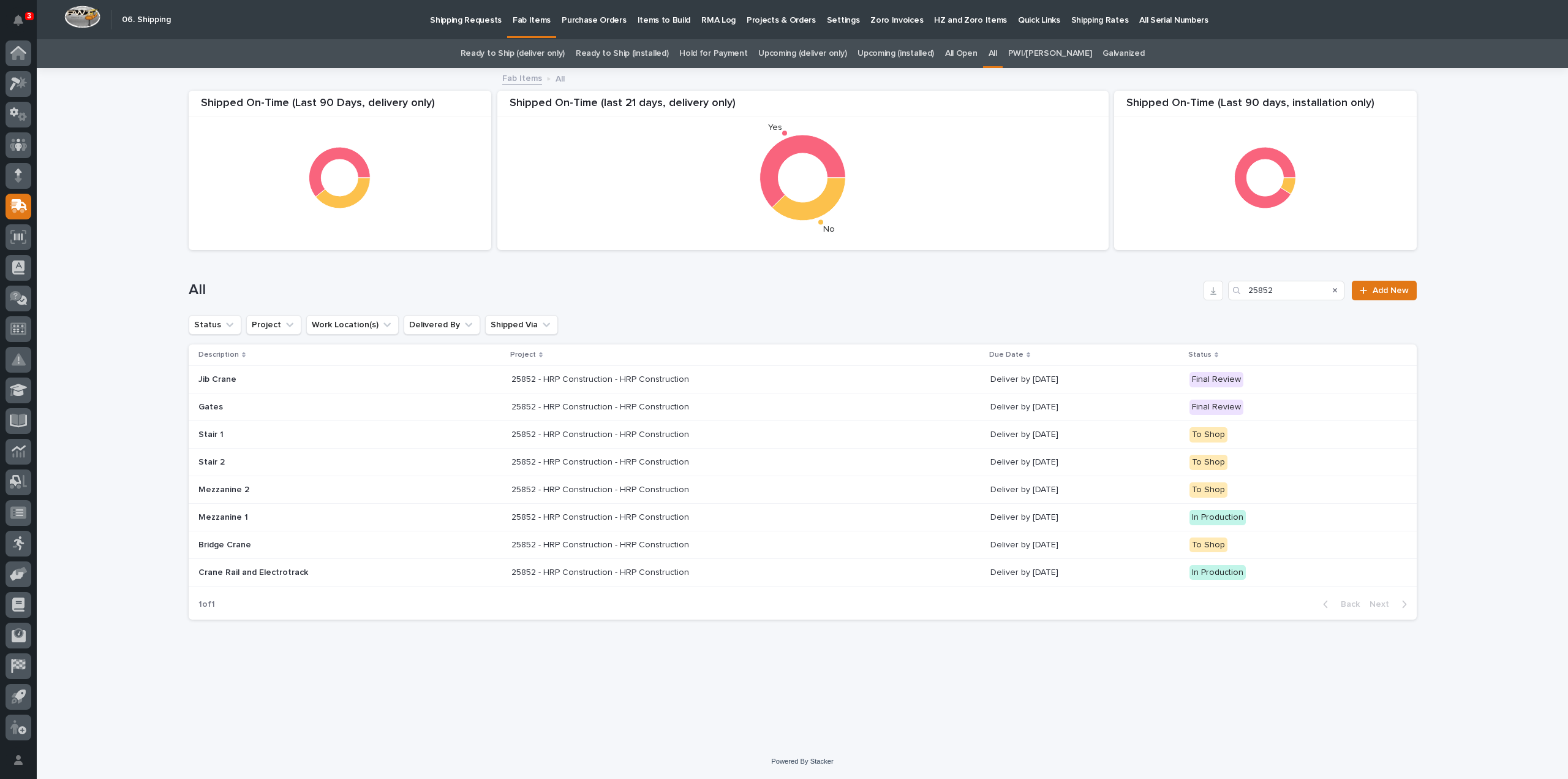
click at [557, 522] on div "25852 - HRP Construction - HRP Construction 25852 - HRP Construction - HRP Cons…" at bounding box center [746, 517] width 470 height 20
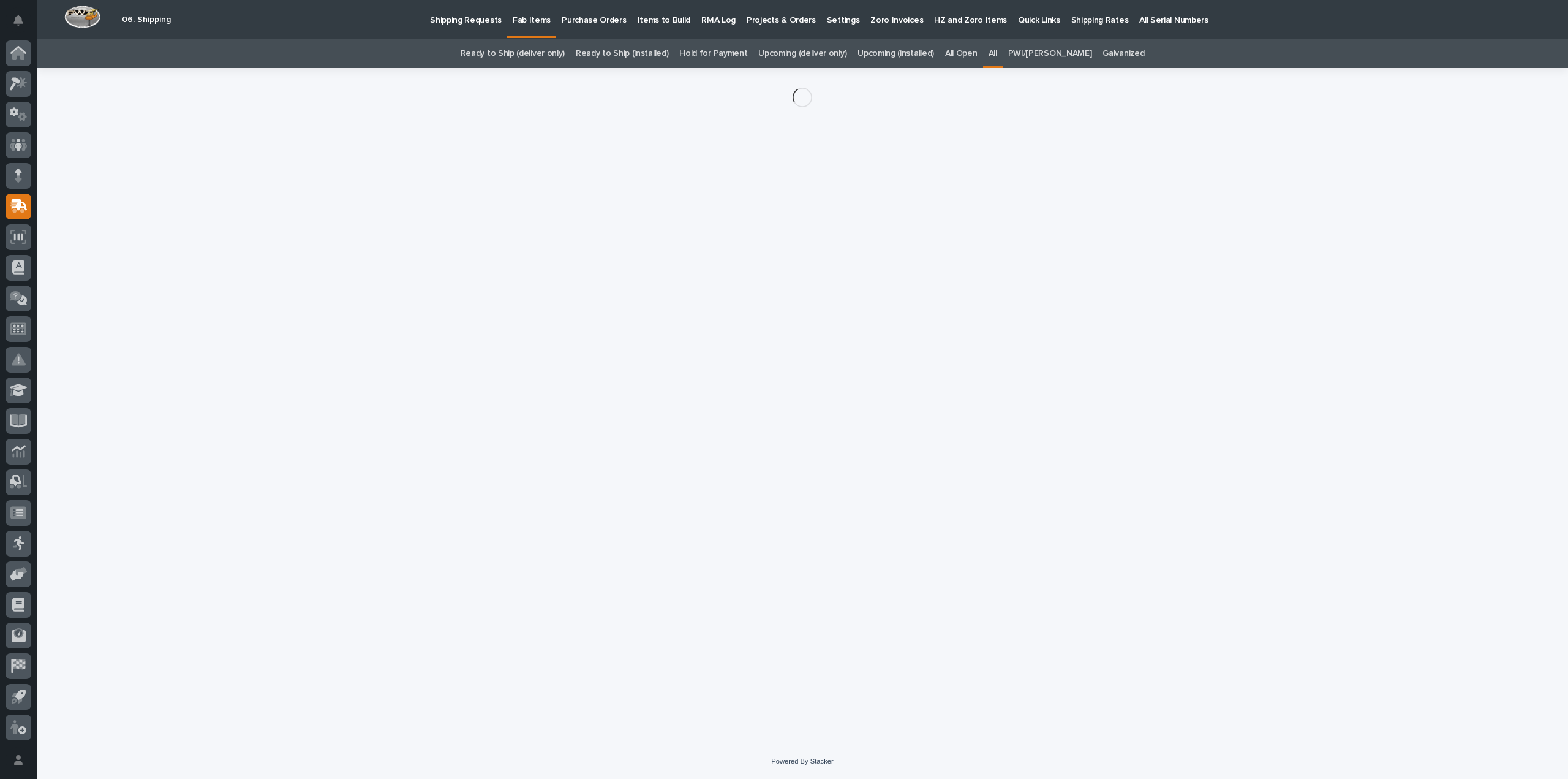
click at [557, 522] on div "Loading... Saving… Loading... Saving…" at bounding box center [803, 391] width 1240 height 645
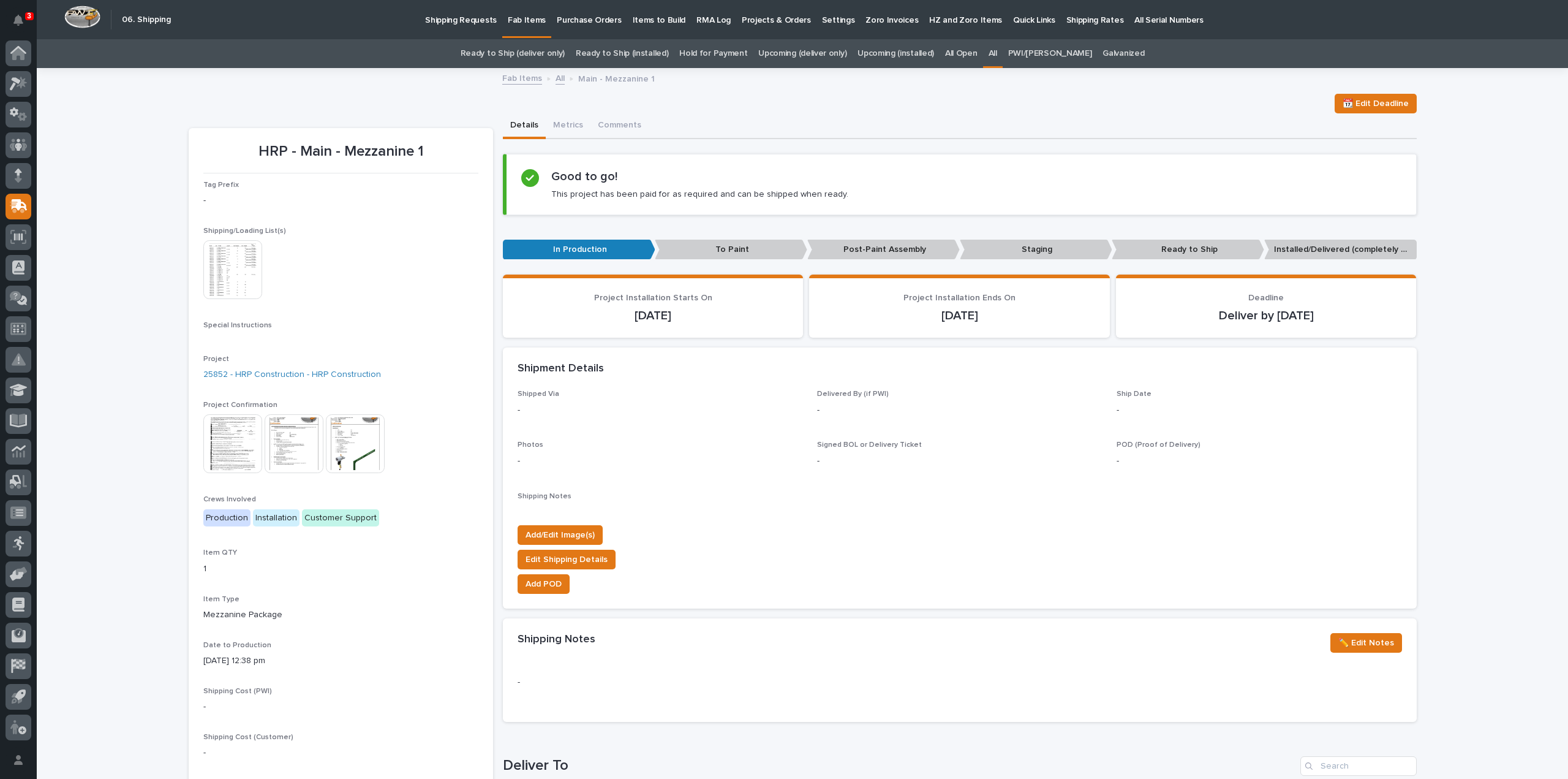
click at [210, 276] on img at bounding box center [233, 270] width 59 height 59
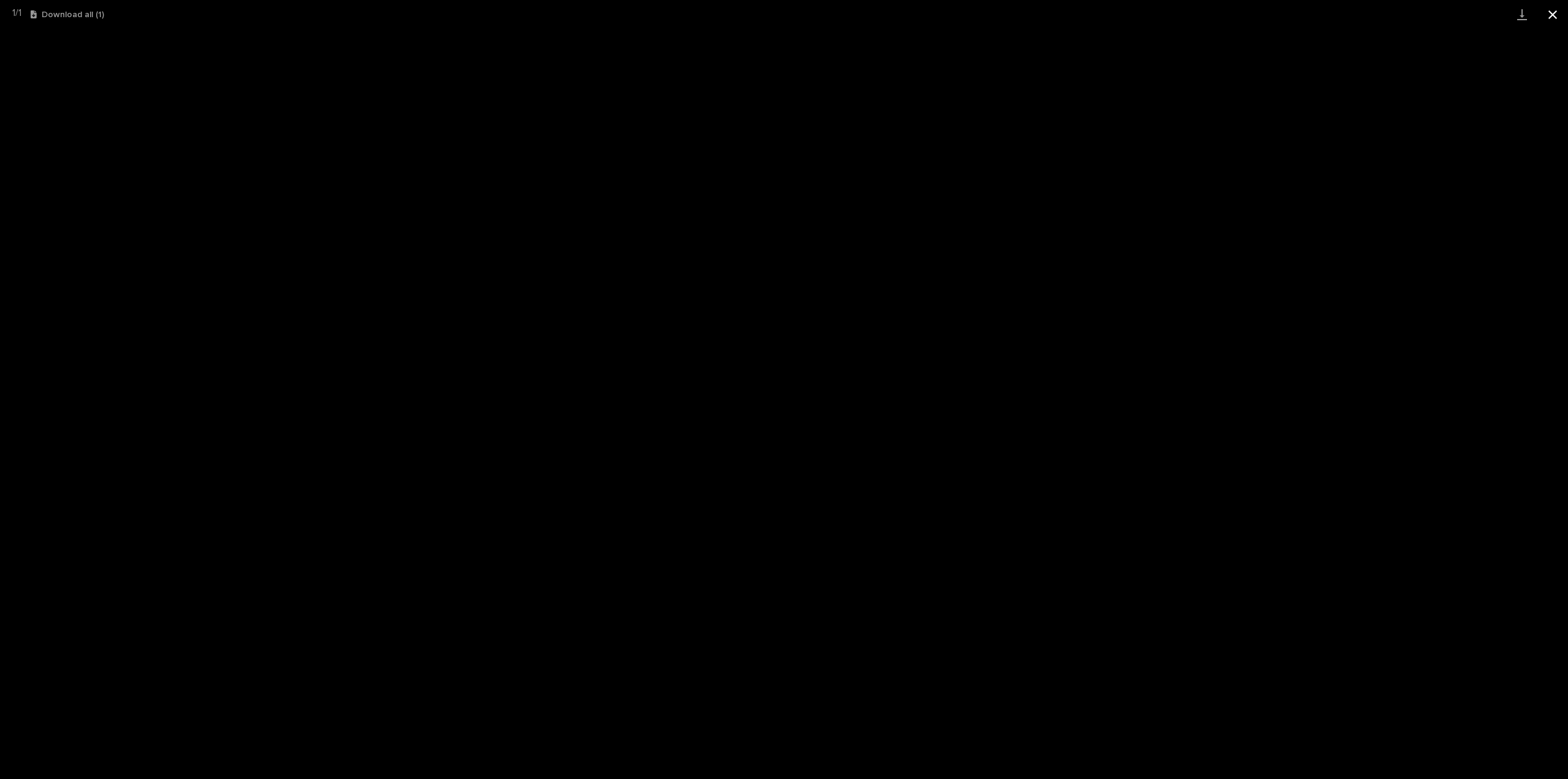
click at [1558, 18] on button "Close gallery" at bounding box center [1553, 14] width 31 height 29
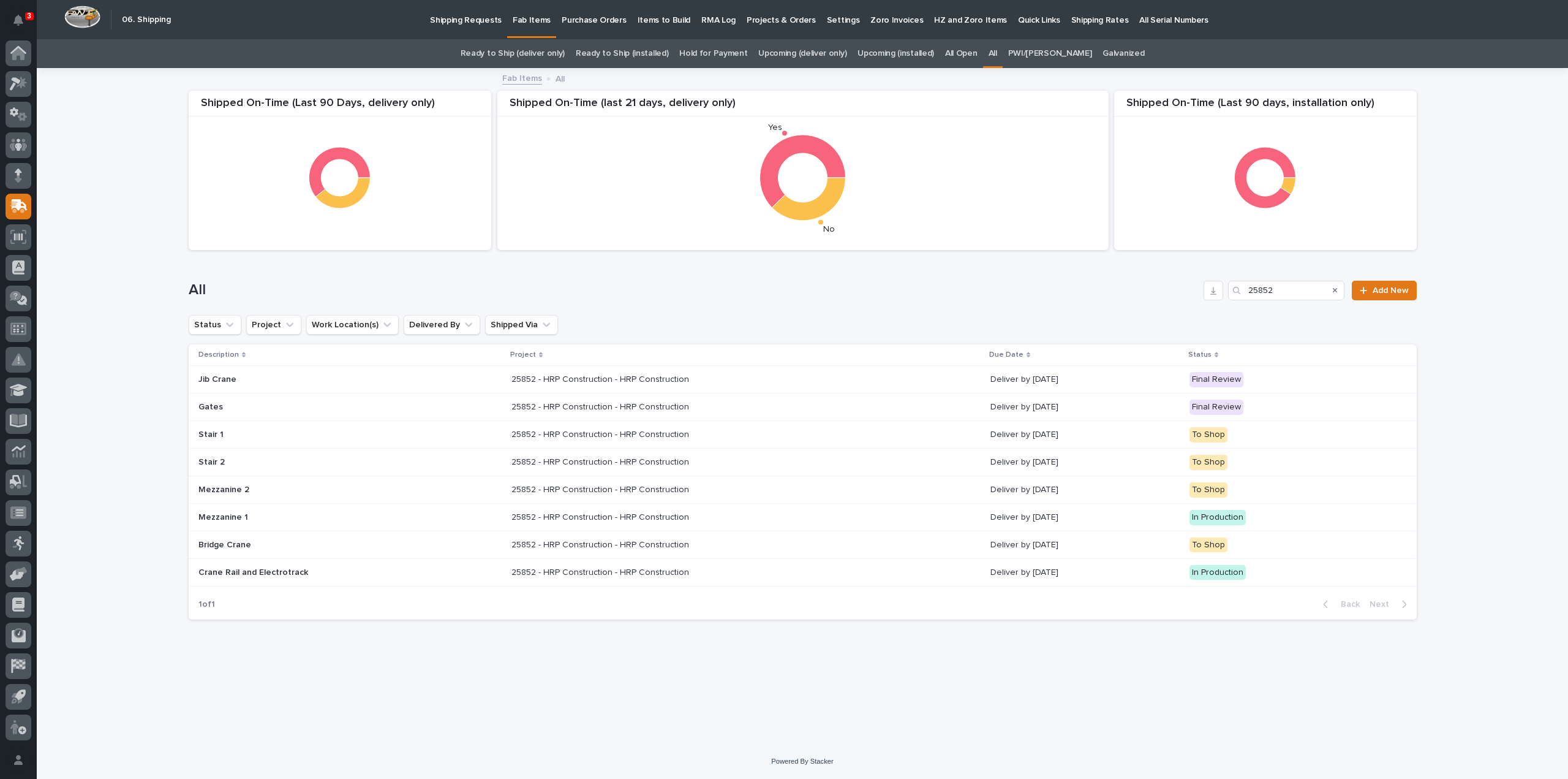
click at [609, 547] on p "25852 - HRP Construction - HRP Construction" at bounding box center [601, 544] width 180 height 13
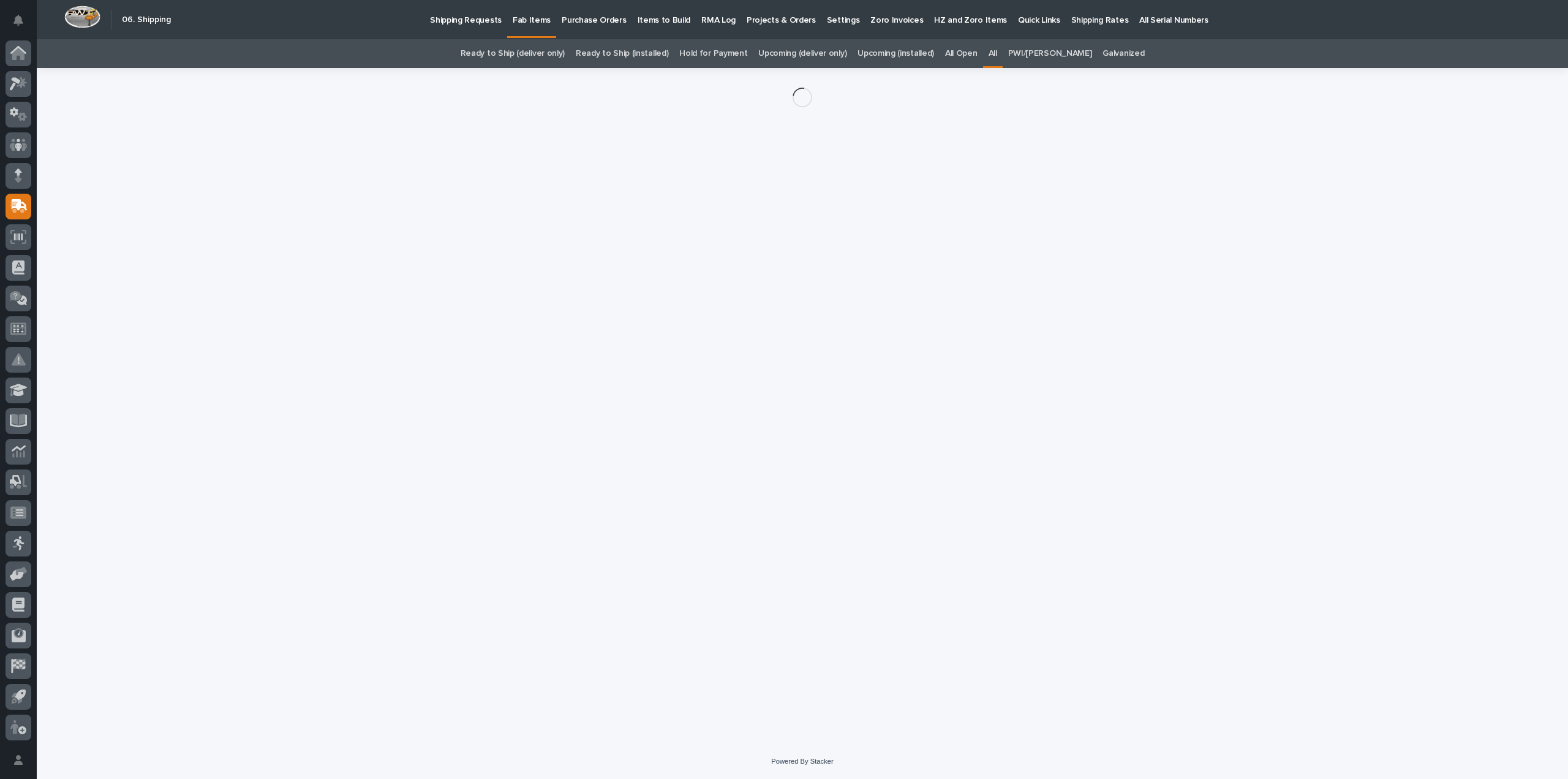
click at [609, 547] on div "Loading... Saving… Loading... Saving…" at bounding box center [803, 391] width 1240 height 645
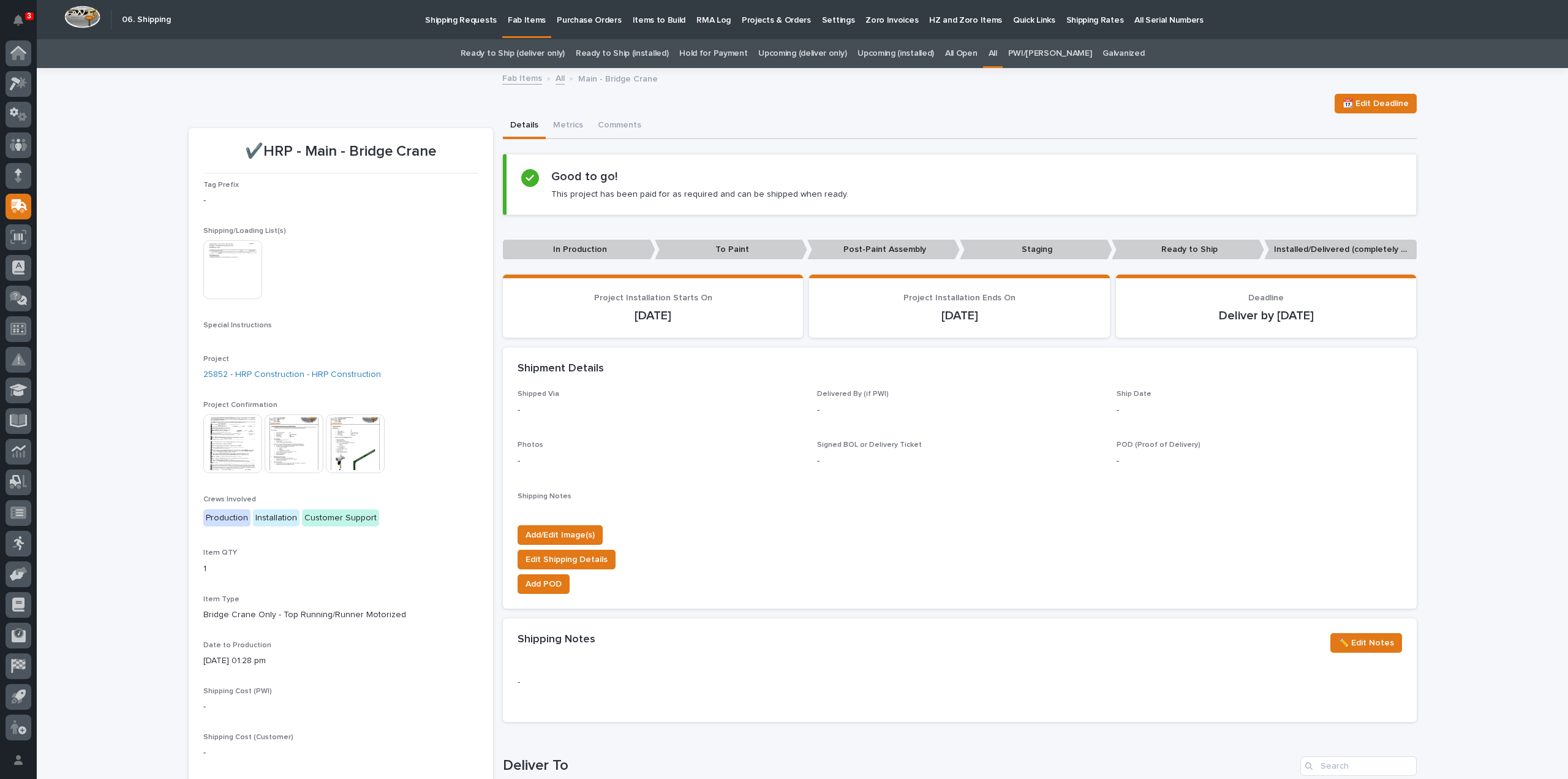
click at [216, 255] on img at bounding box center [233, 270] width 59 height 59
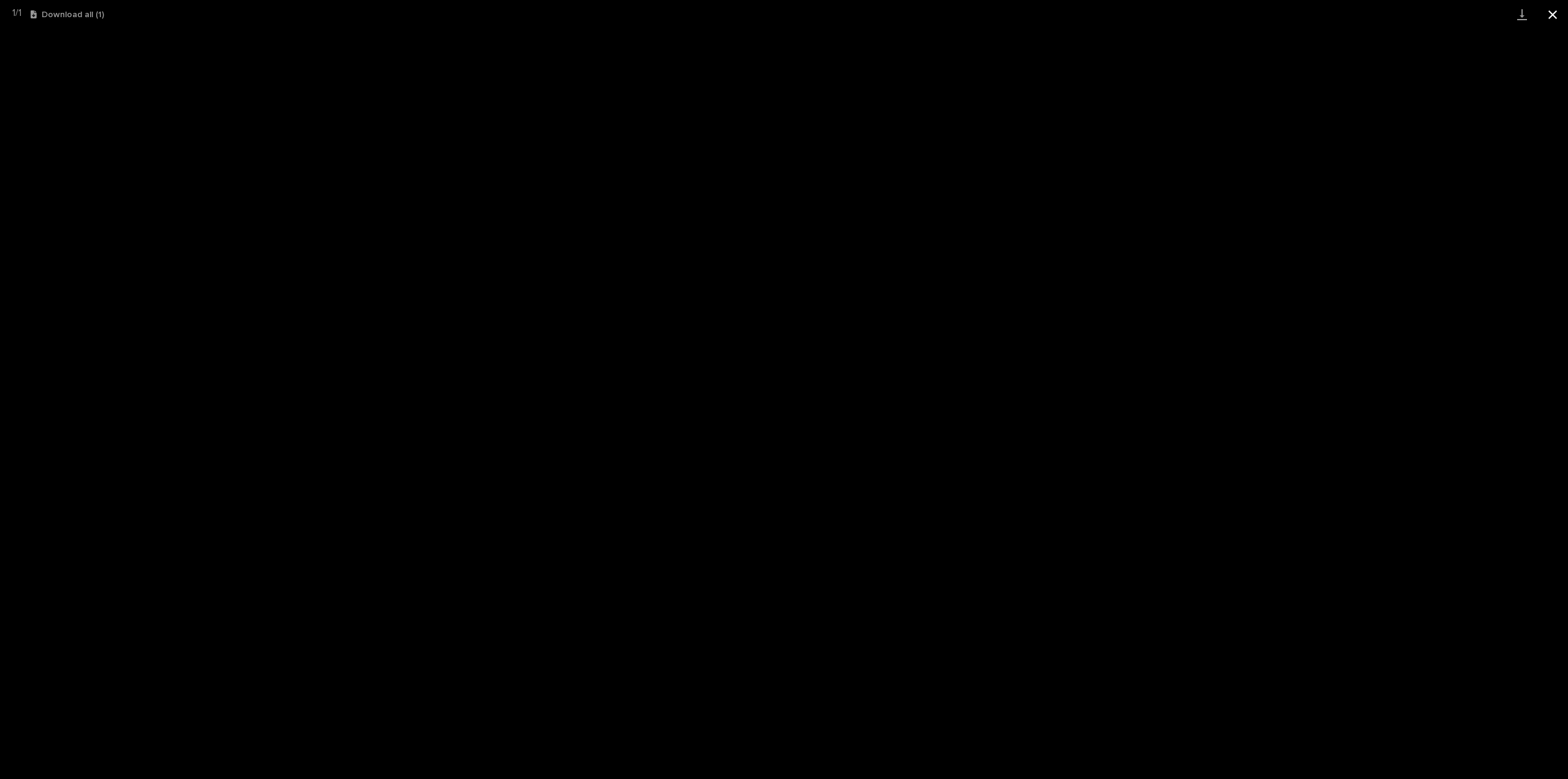
click at [1552, 8] on button "Close gallery" at bounding box center [1553, 14] width 31 height 29
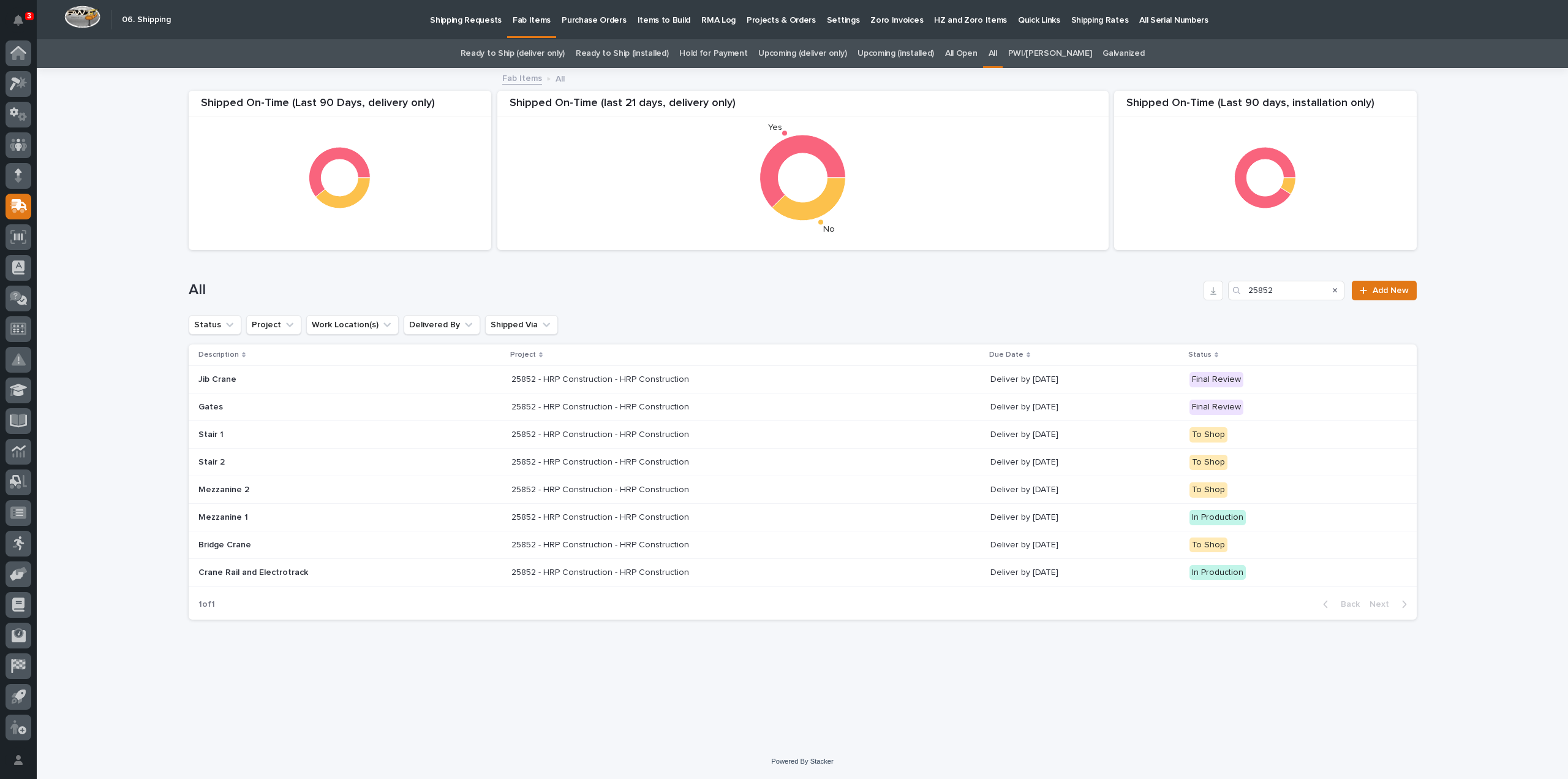
click at [224, 575] on p "Crane Rail and Electrotrack" at bounding box center [305, 573] width 214 height 10
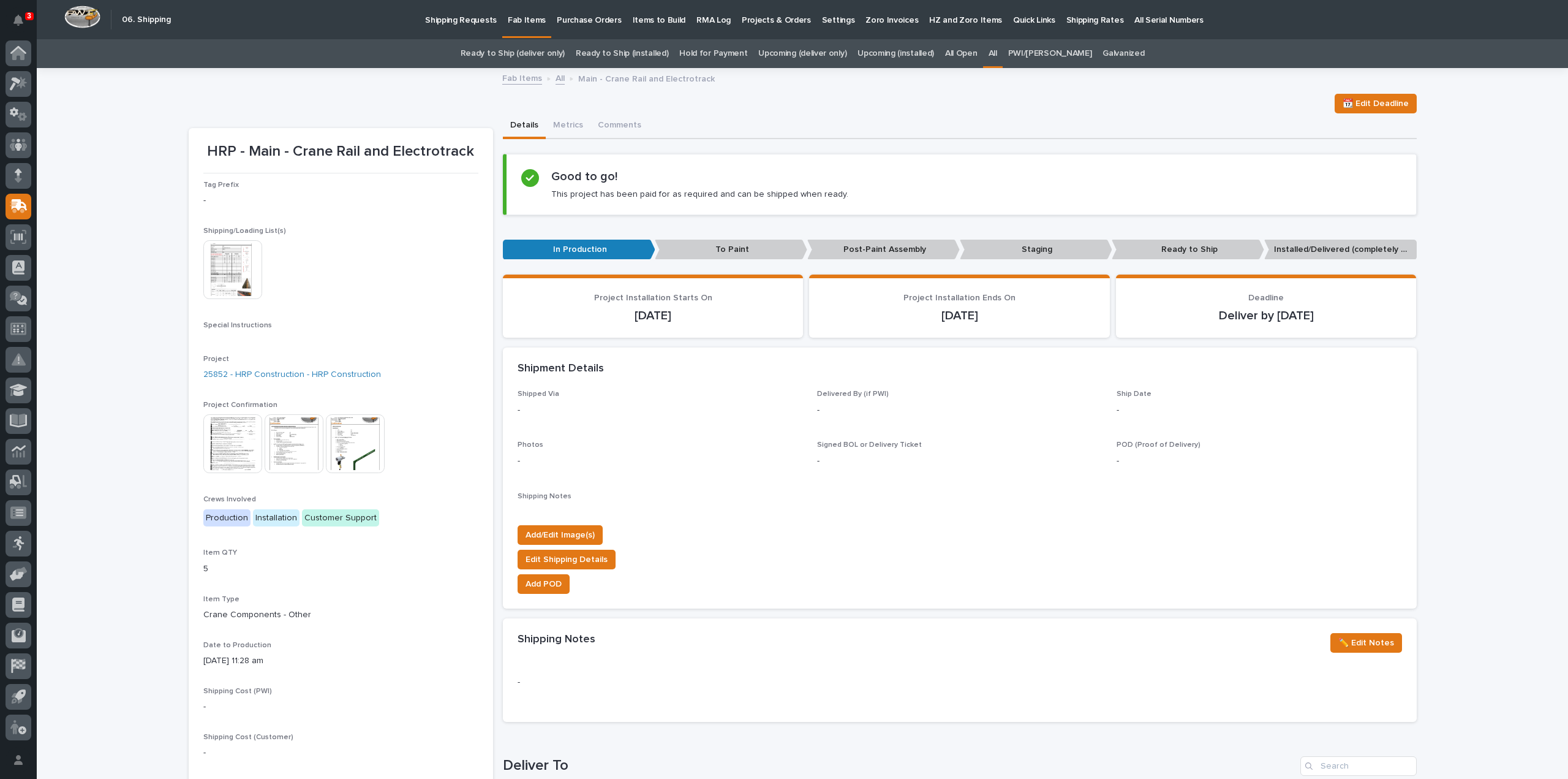
click at [243, 269] on img at bounding box center [233, 270] width 59 height 59
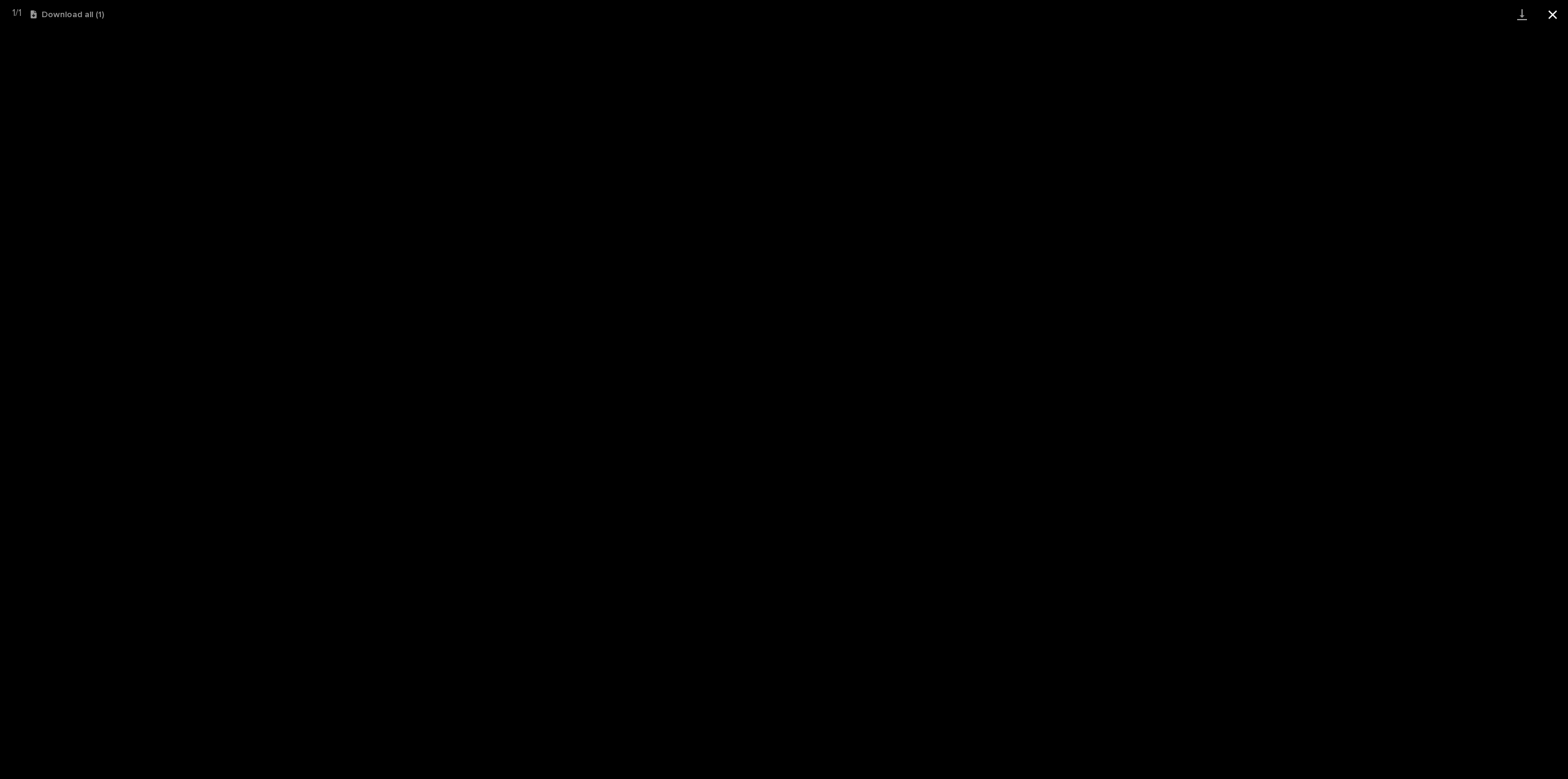
click at [1553, 14] on button "Close gallery" at bounding box center [1553, 14] width 31 height 29
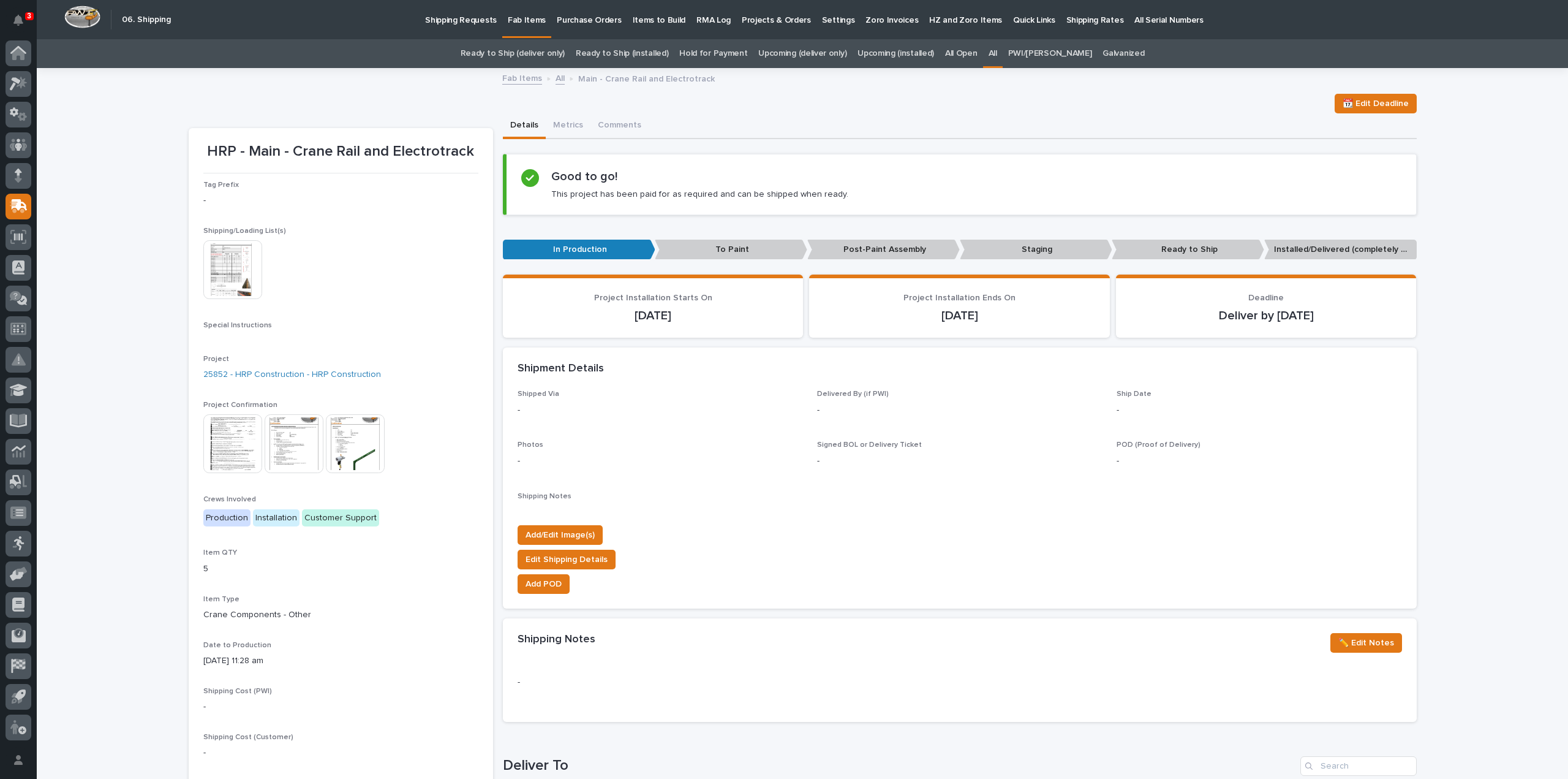
scroll to position [489, 0]
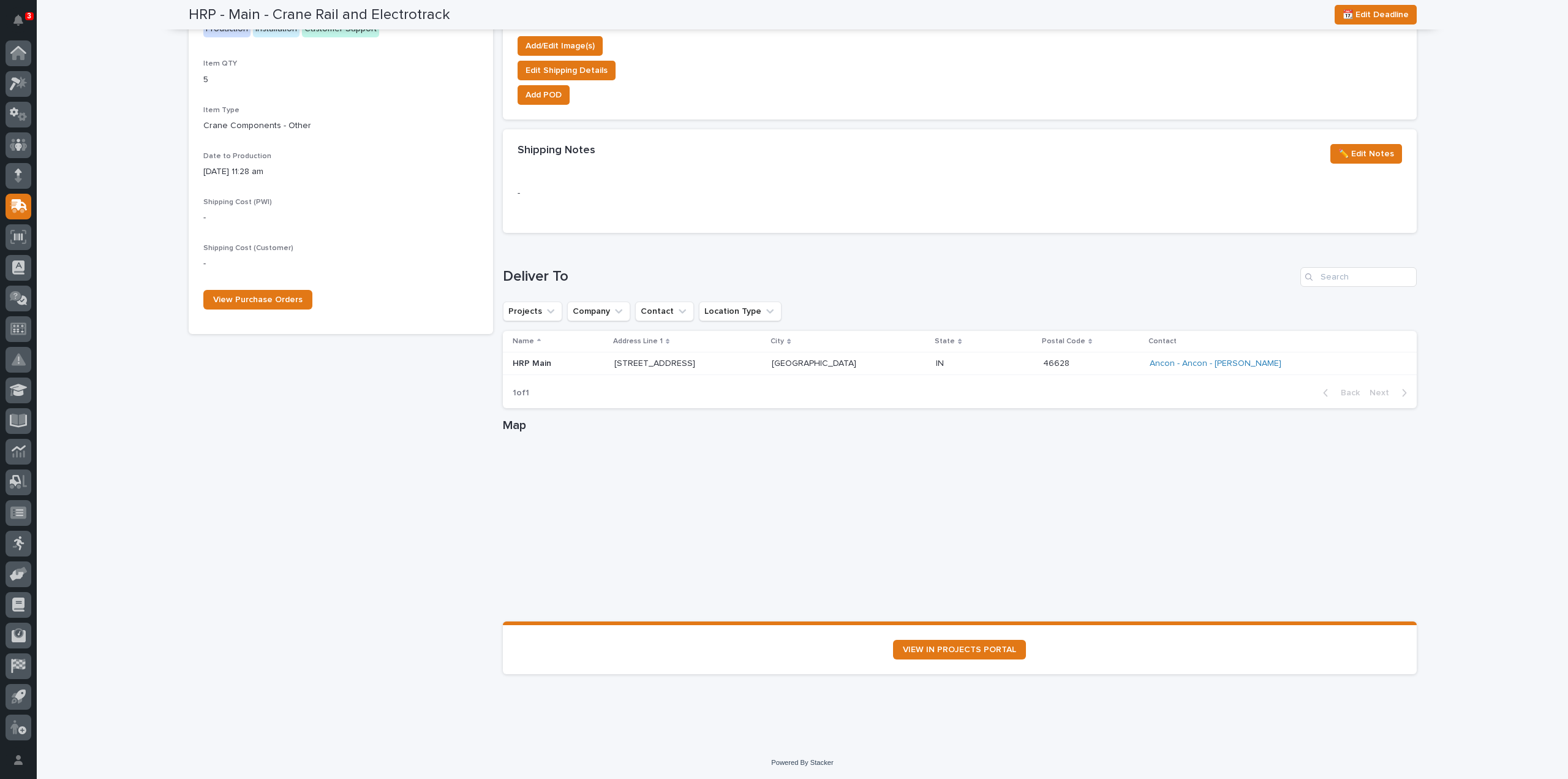
click at [1067, 295] on div "Deliver To Projects Company Contact Location Type Name Address Line 1 City Stat…" at bounding box center [960, 338] width 914 height 141
click at [1058, 365] on p "46628" at bounding box center [1057, 363] width 29 height 13
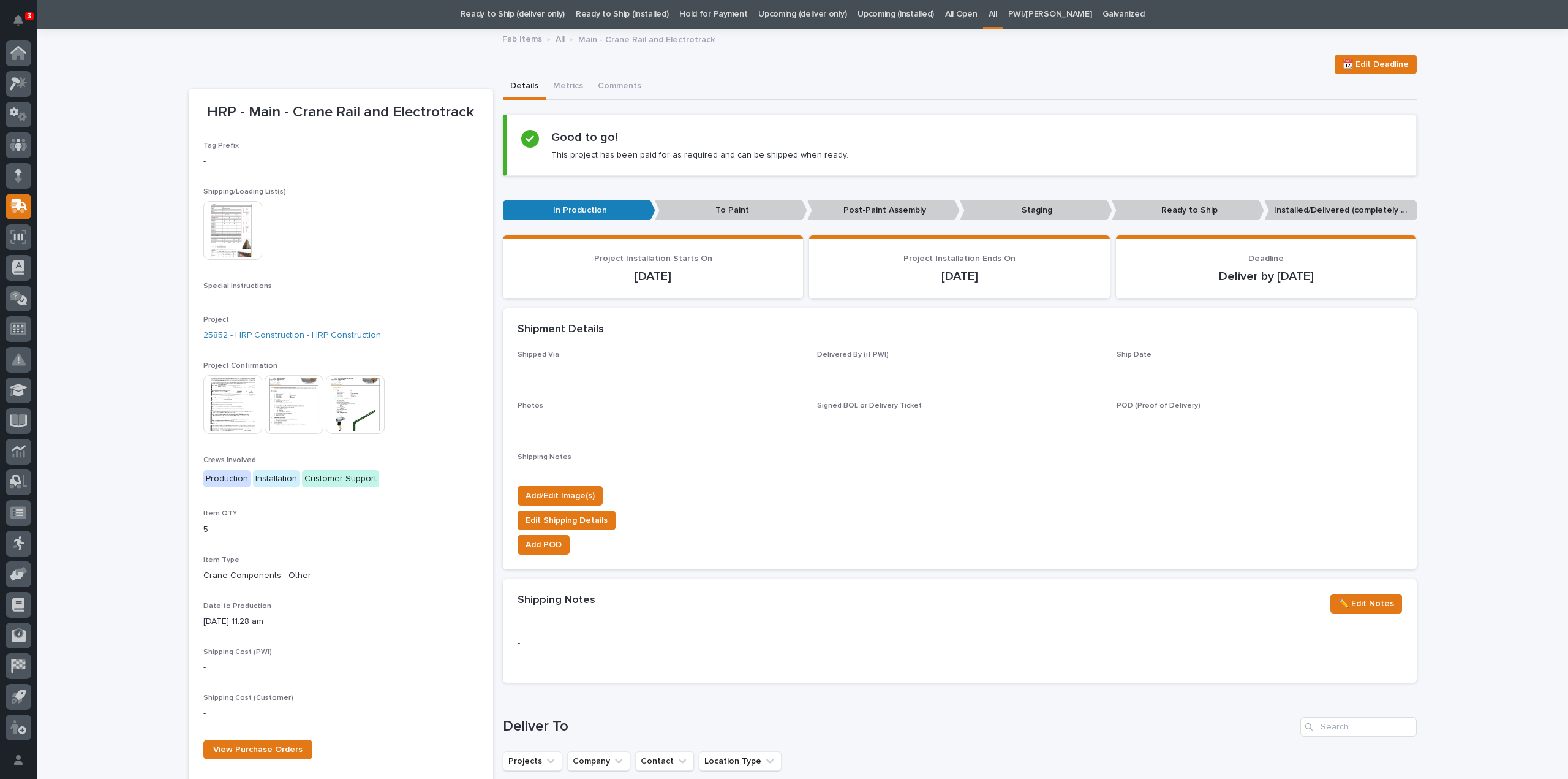
scroll to position [489, 0]
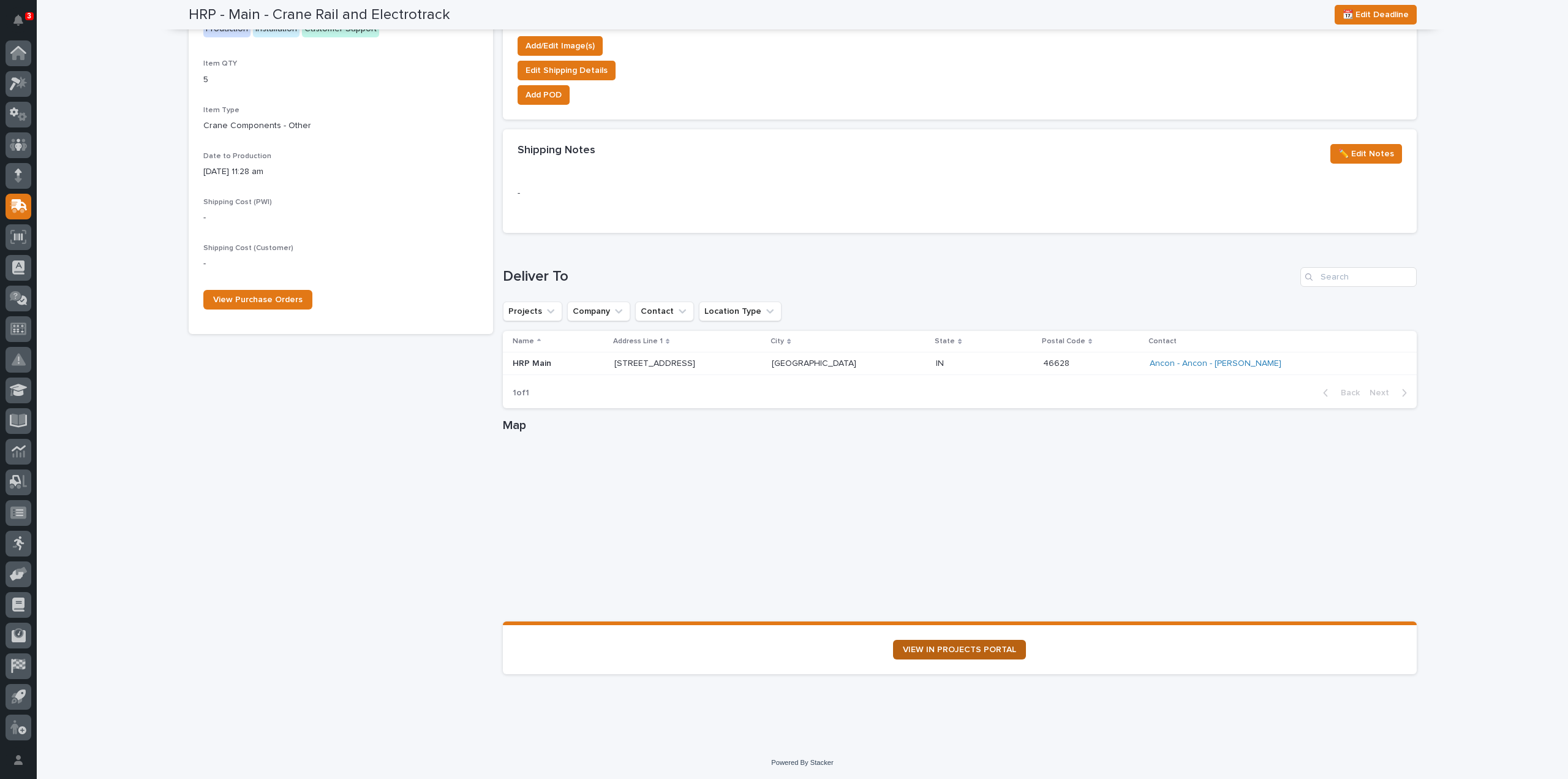
click at [913, 652] on span "VIEW IN PROJECTS PORTAL" at bounding box center [960, 649] width 113 height 8
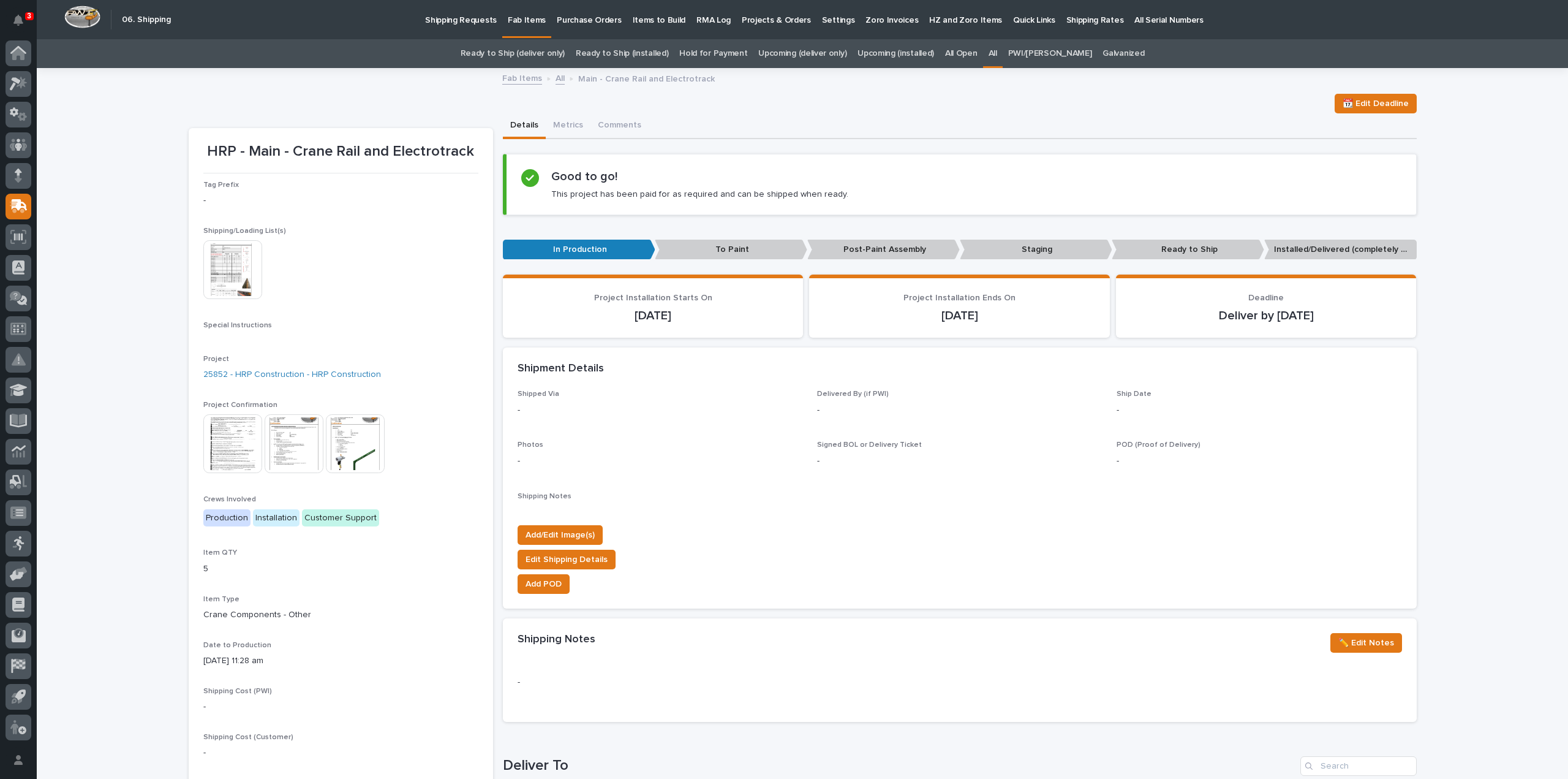
click at [997, 53] on link "All" at bounding box center [992, 53] width 8 height 29
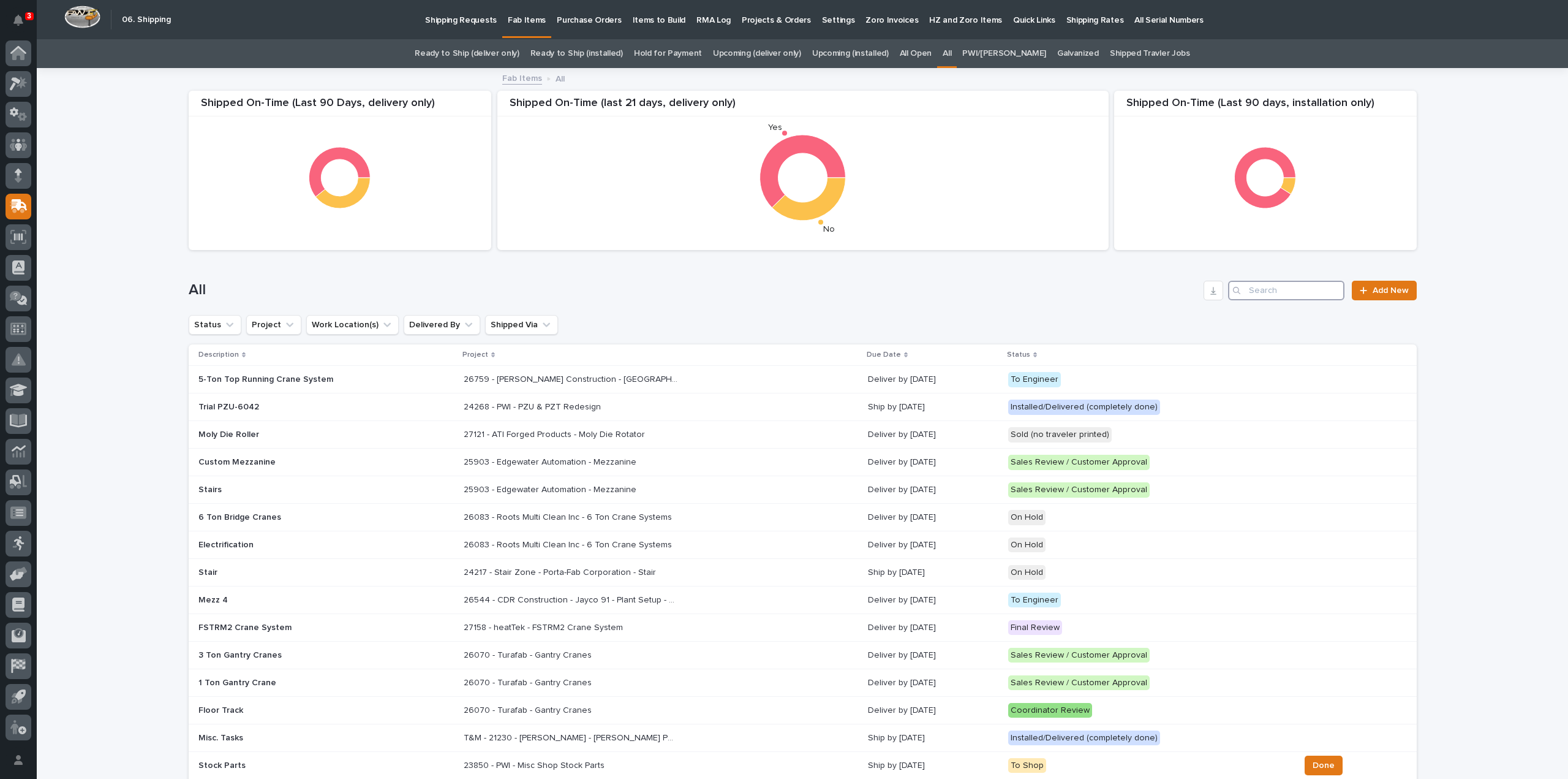
click at [1270, 293] on input "Search" at bounding box center [1286, 290] width 116 height 20
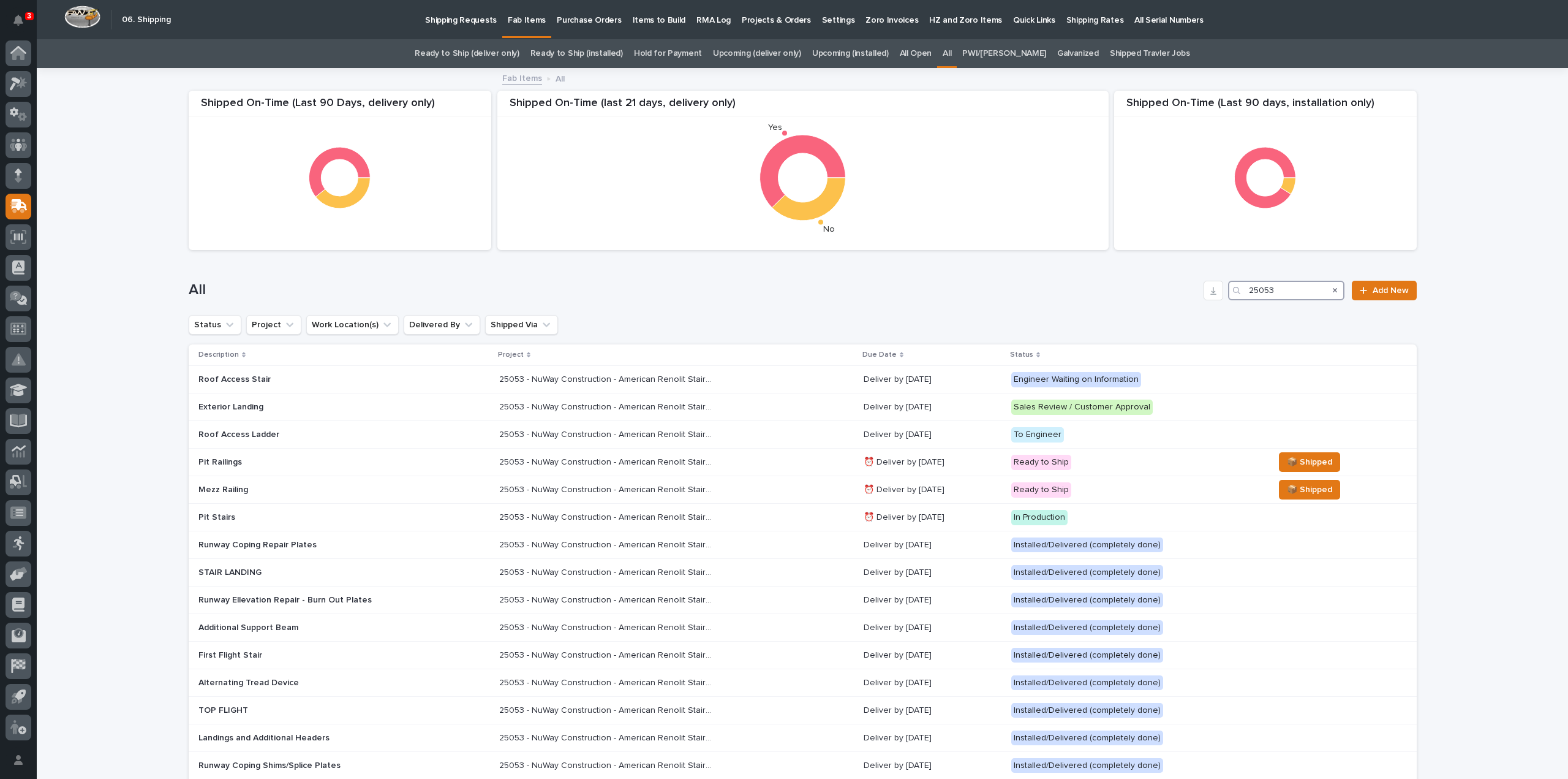
drag, startPoint x: 1301, startPoint y: 295, endPoint x: 1211, endPoint y: 314, distance: 92.0
click at [1212, 314] on div "All 25053 Add New" at bounding box center [803, 286] width 1228 height 59
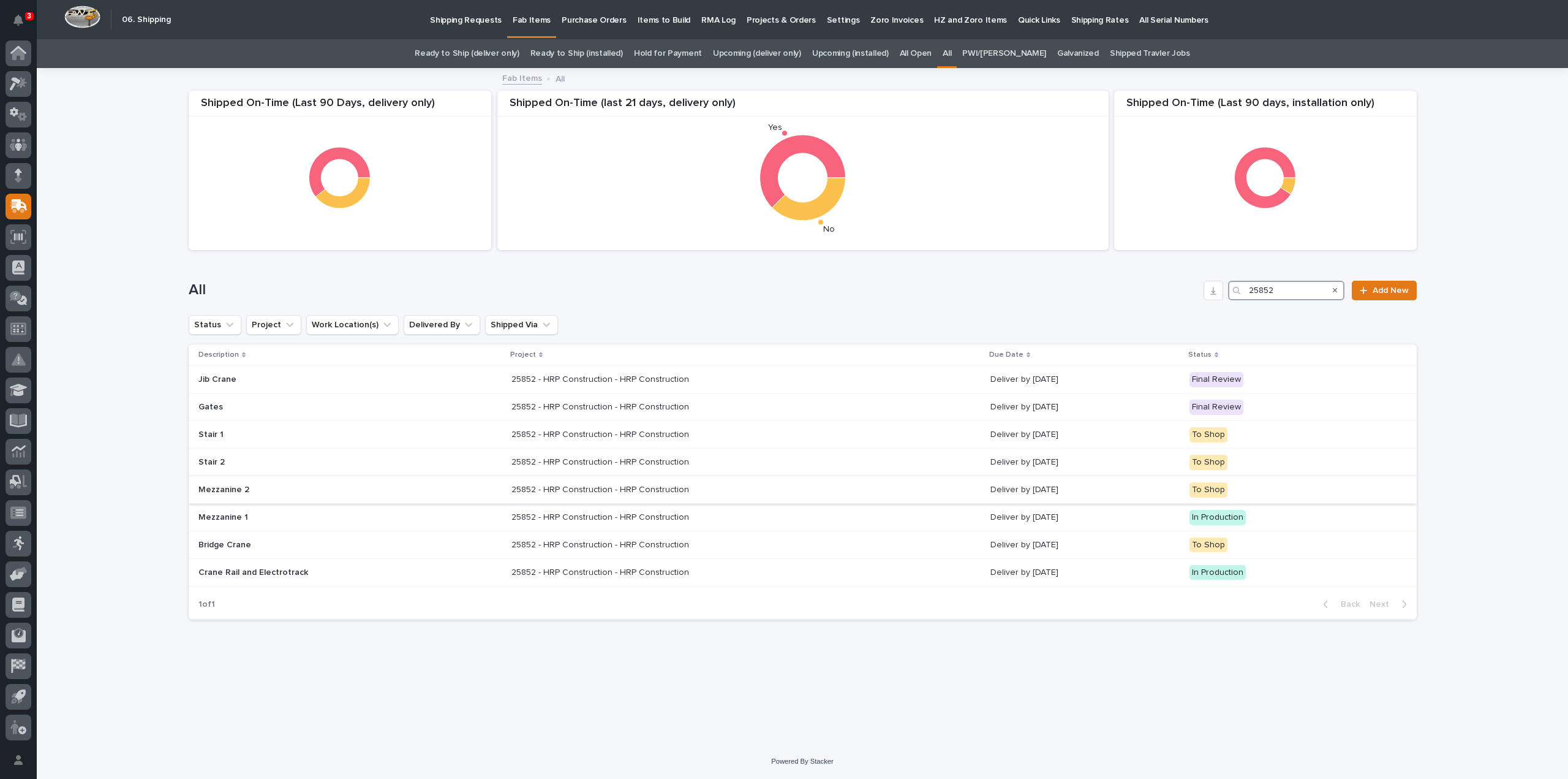
type input "25852"
click at [553, 488] on p "25852 - HRP Construction - HRP Construction" at bounding box center [601, 489] width 180 height 13
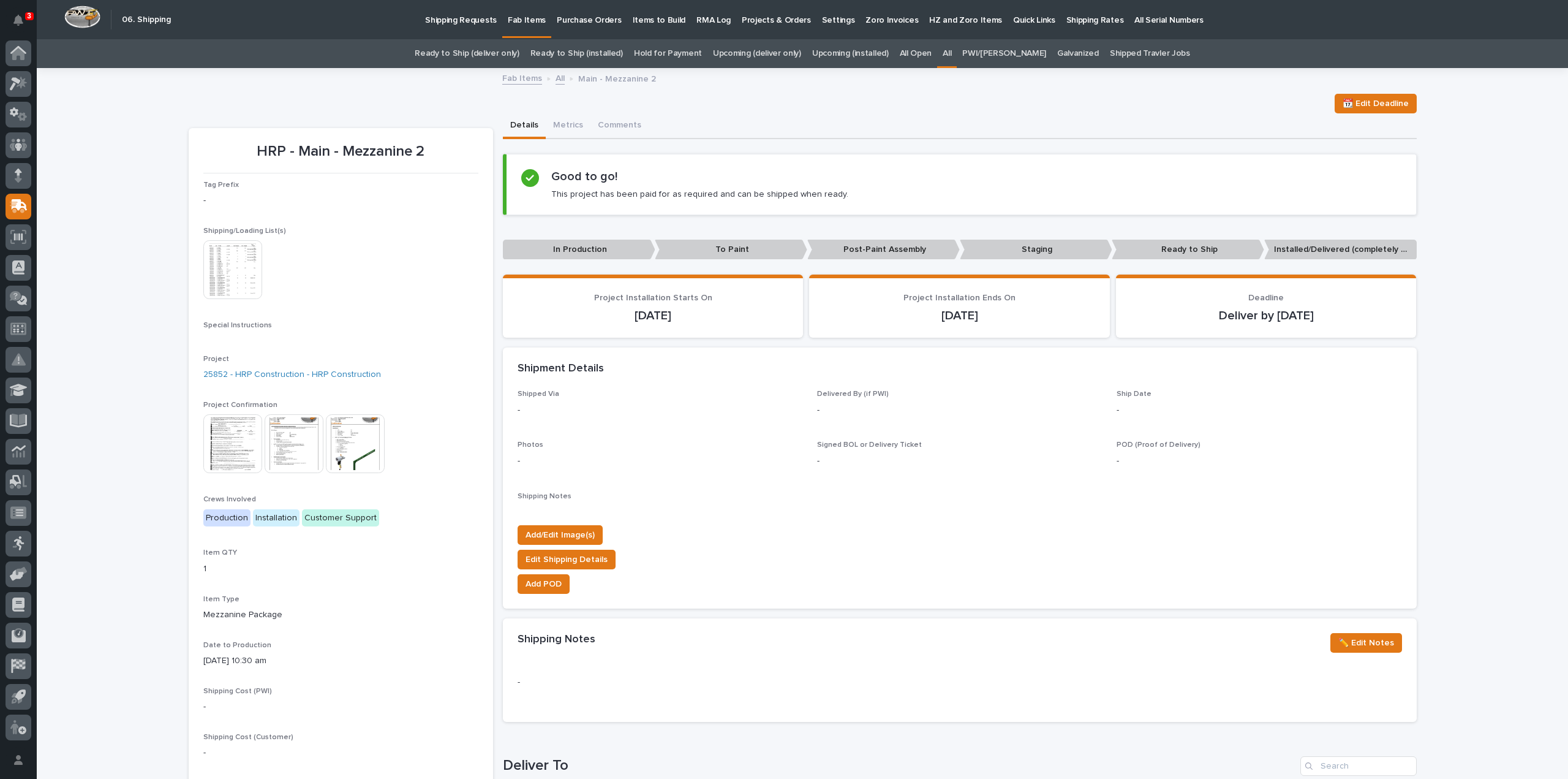
click at [231, 269] on img at bounding box center [233, 270] width 59 height 59
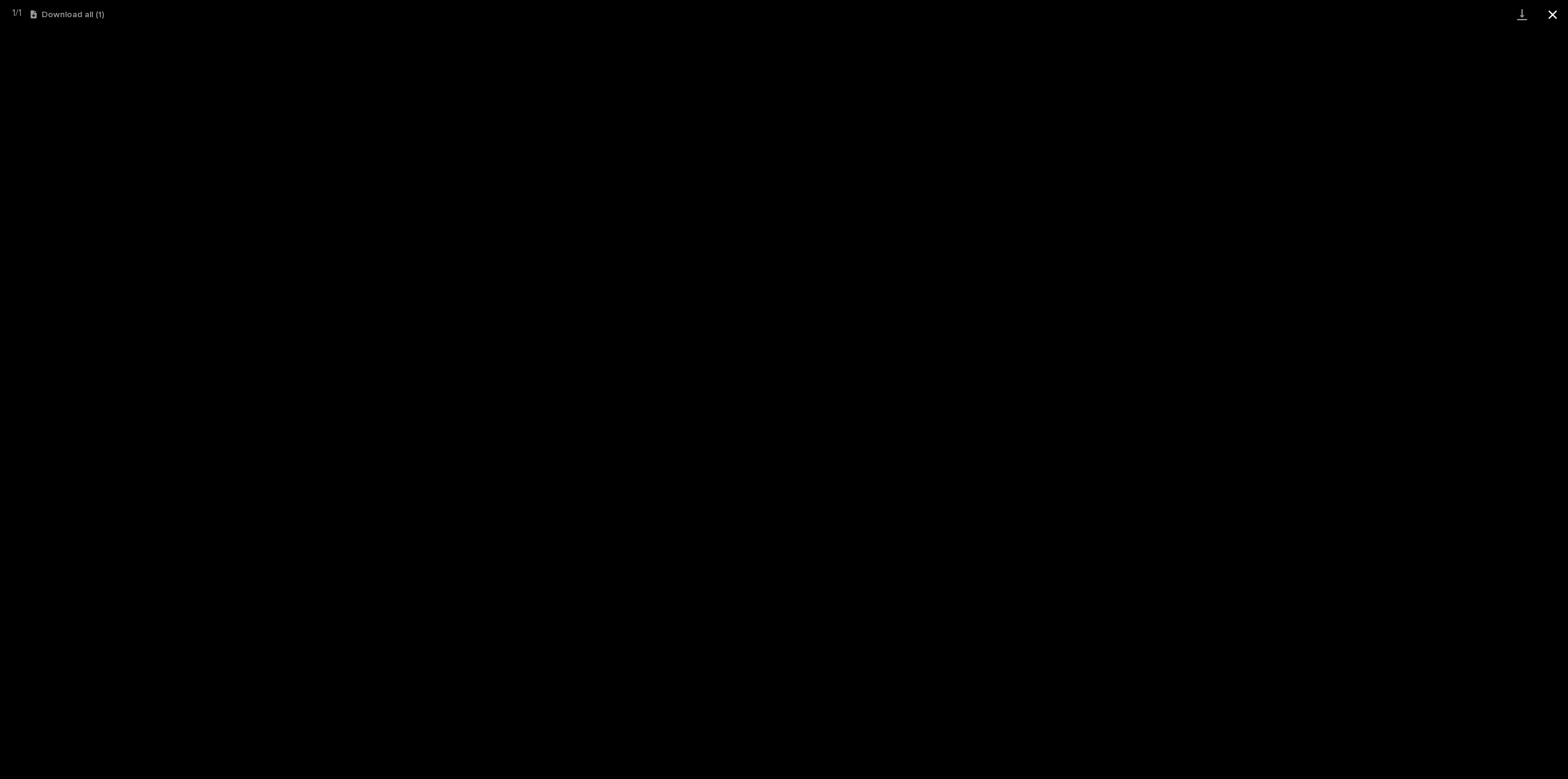
click at [1550, 14] on button "Close gallery" at bounding box center [1553, 14] width 31 height 29
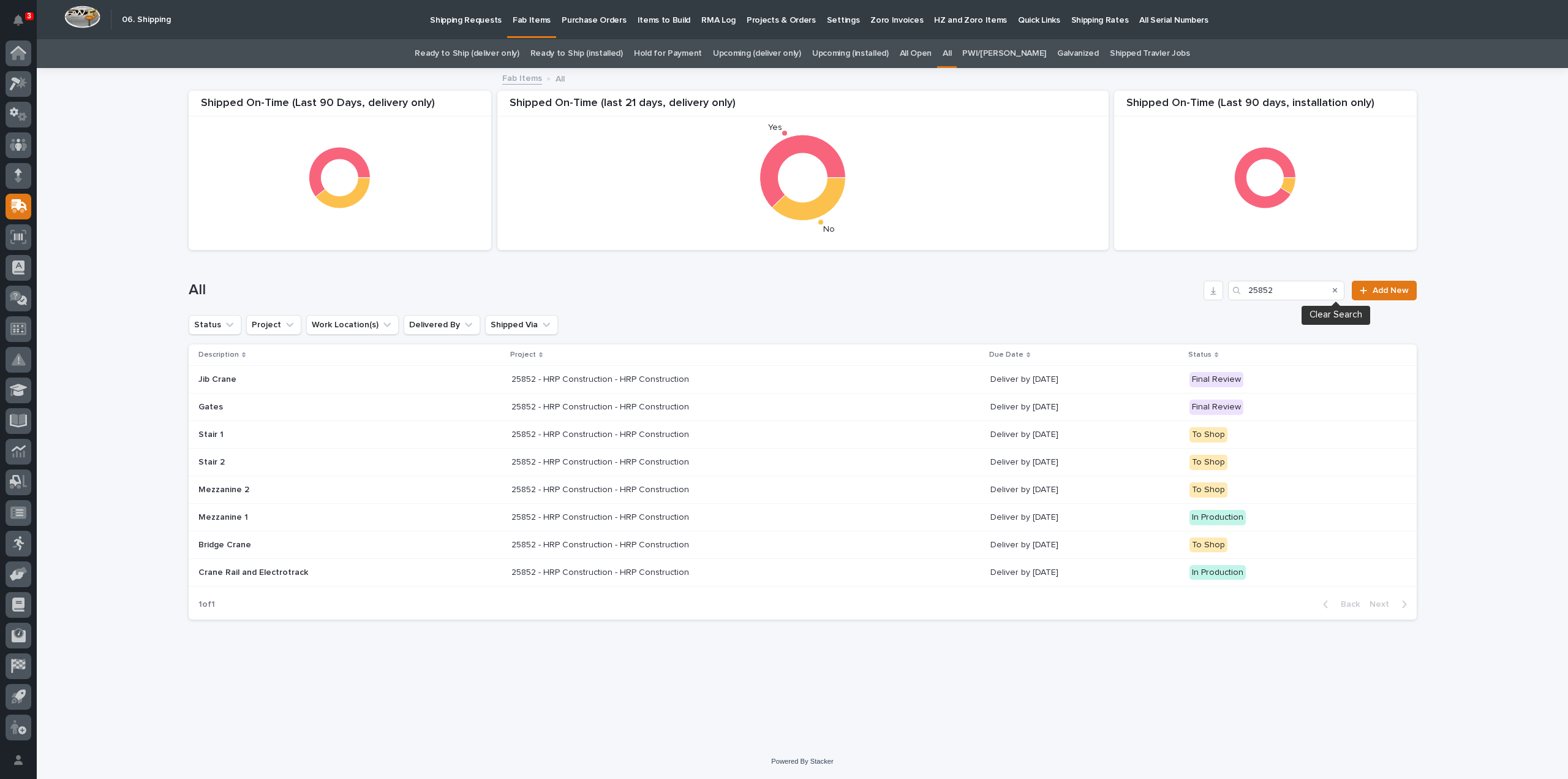
click at [1336, 291] on icon "Search" at bounding box center [1336, 291] width 5 height 5
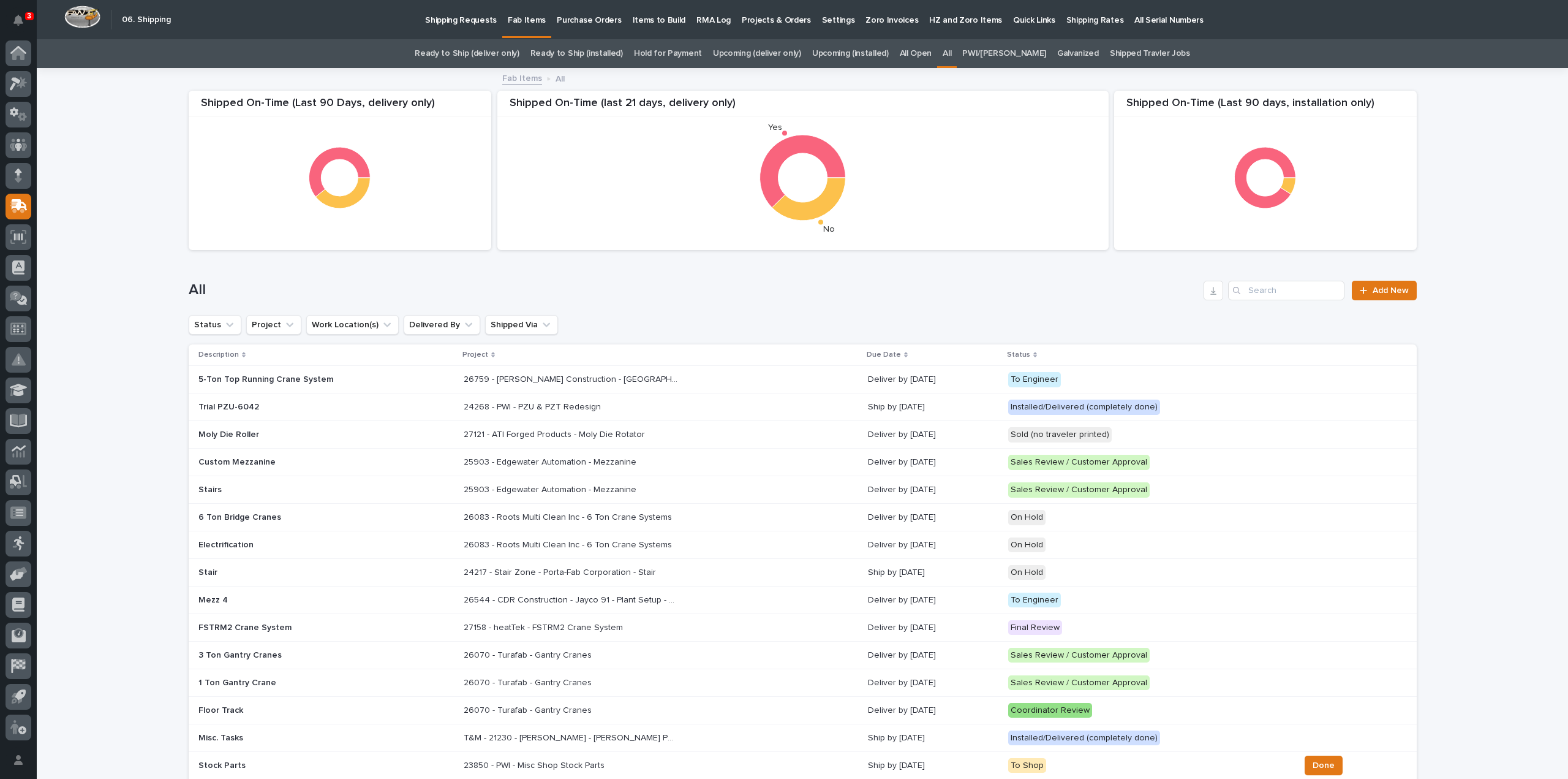
click at [952, 52] on link "All" at bounding box center [947, 53] width 8 height 29
click at [957, 55] on div "All" at bounding box center [947, 53] width 20 height 29
click at [1287, 295] on input "Search" at bounding box center [1286, 290] width 116 height 20
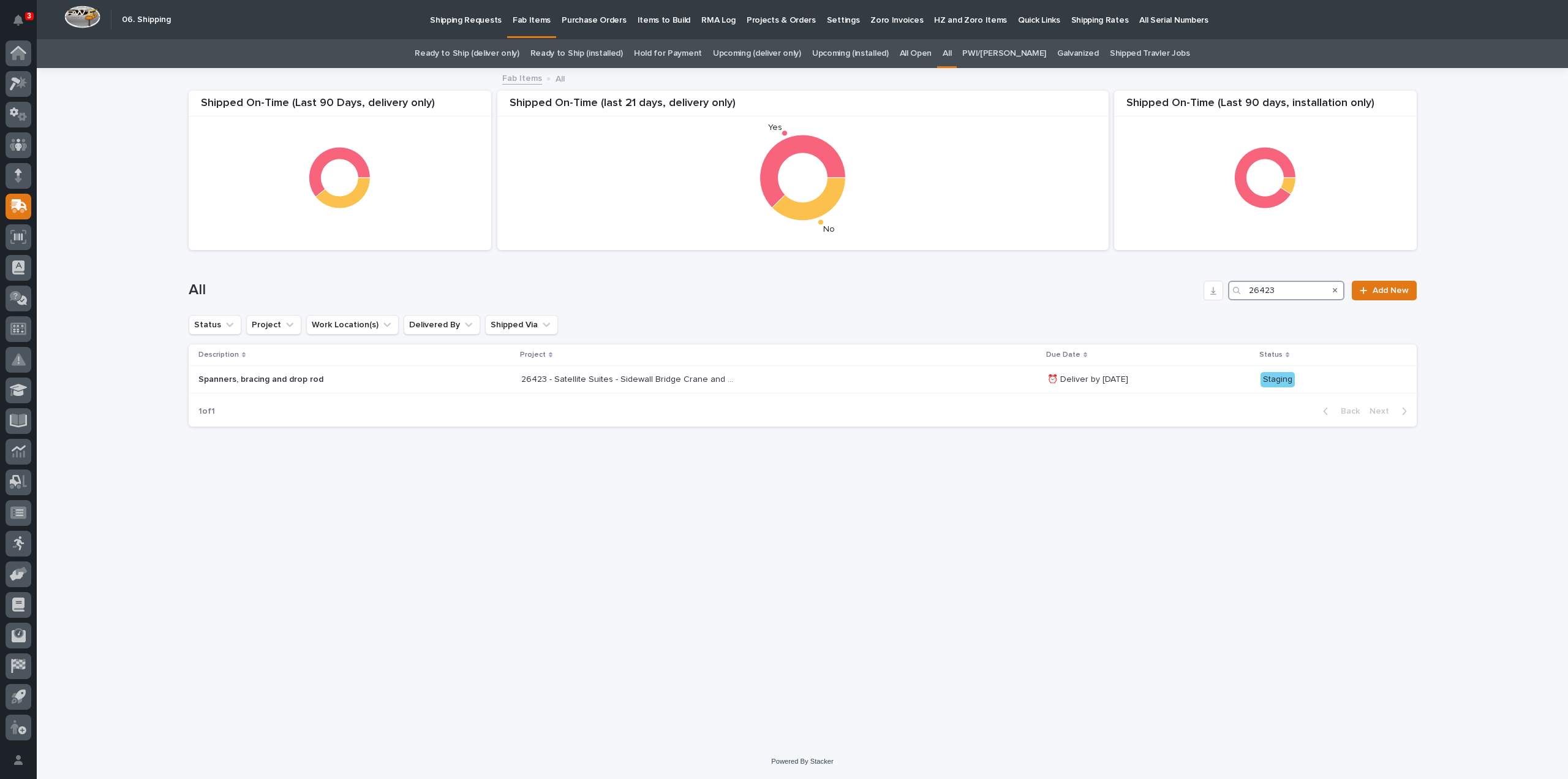
type input "26423"
click at [1336, 289] on icon "Search" at bounding box center [1336, 291] width 5 height 5
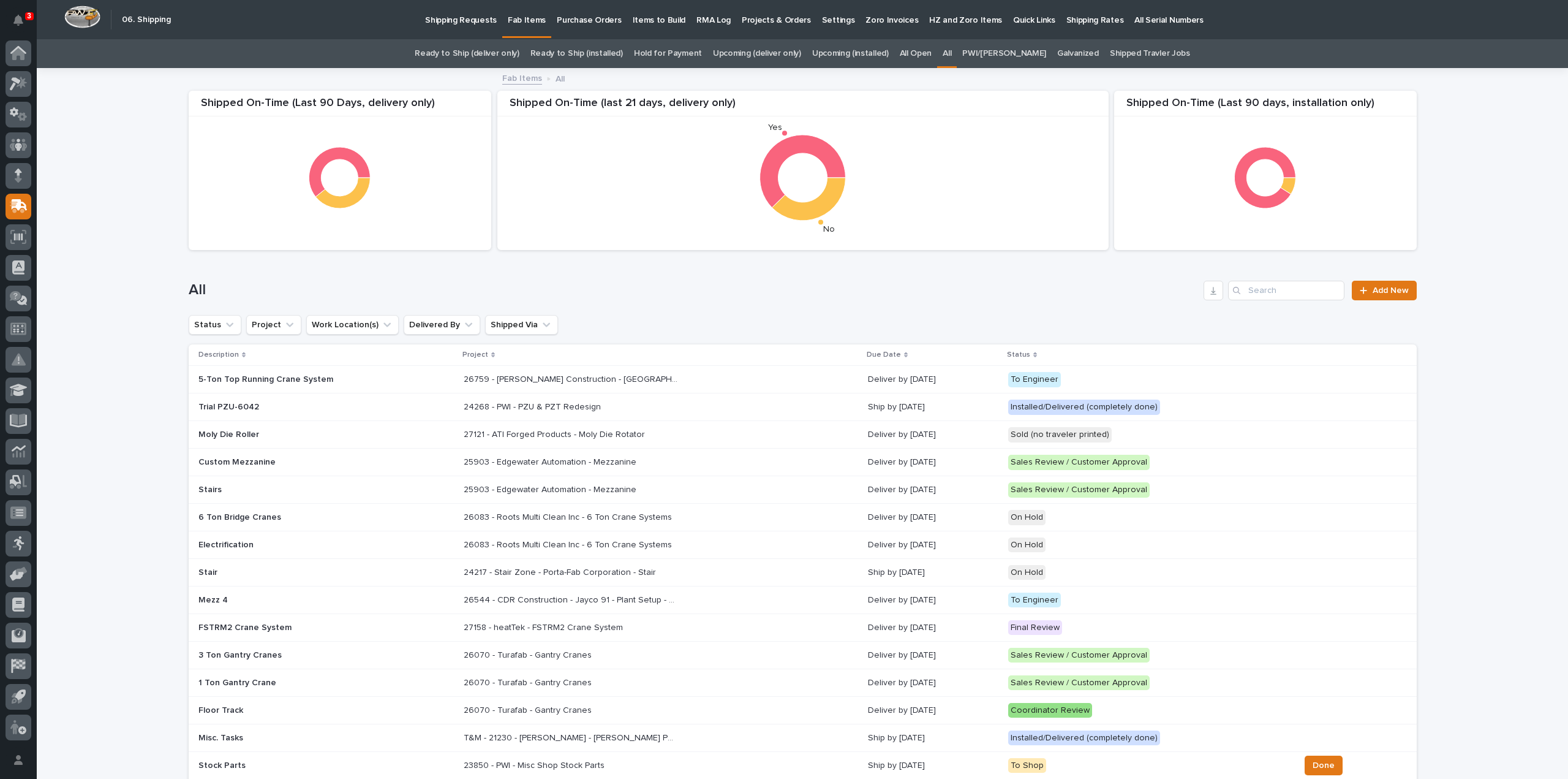
click at [787, 288] on h1 "All" at bounding box center [694, 290] width 1011 height 18
click at [130, 291] on div "Loading... Saving… Loading... Saving… Shipped On-Time (Last 90 days, installati…" at bounding box center [803, 684] width 1532 height 1228
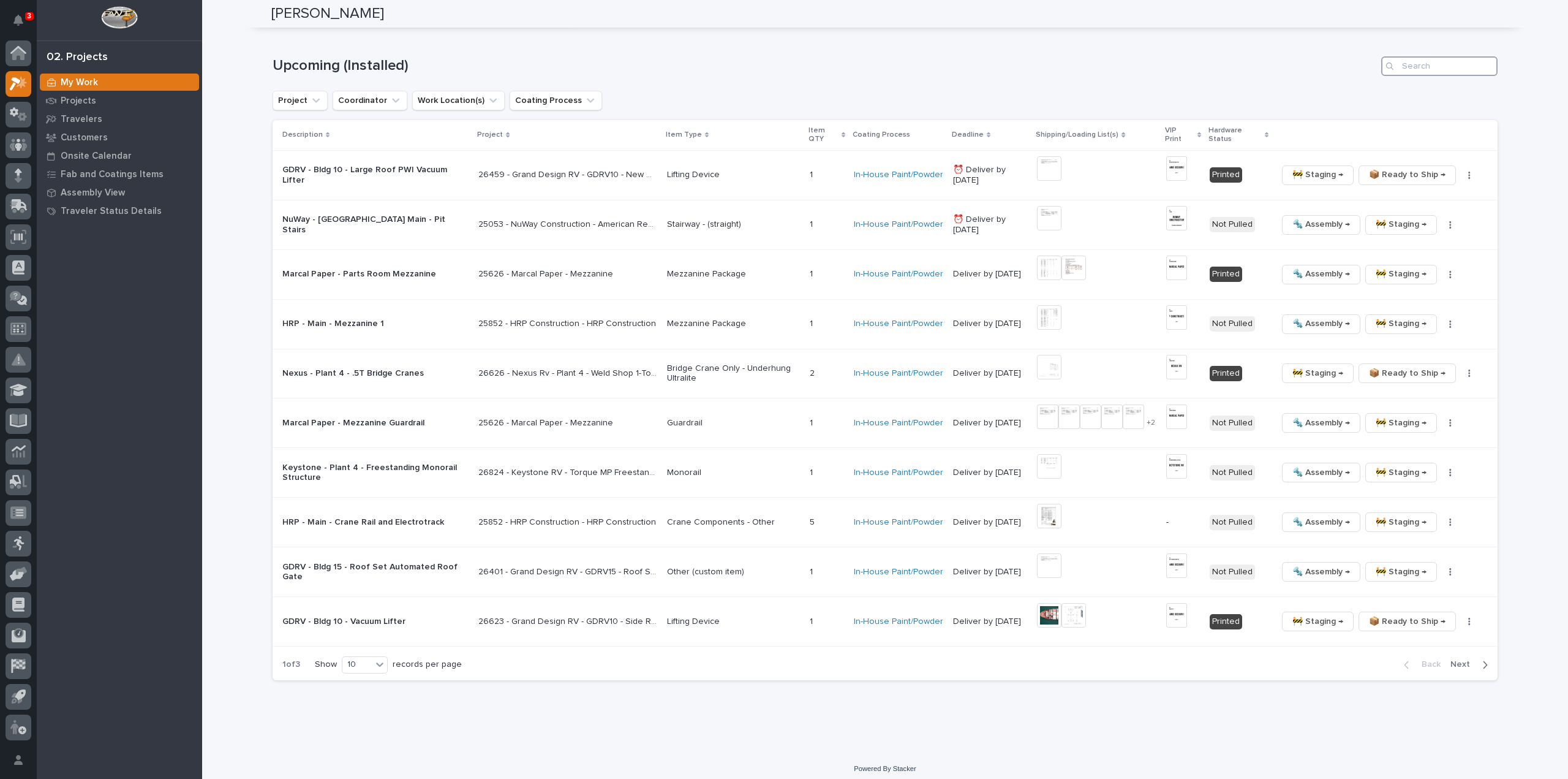
click at [1435, 62] on input "Search" at bounding box center [1440, 66] width 116 height 20
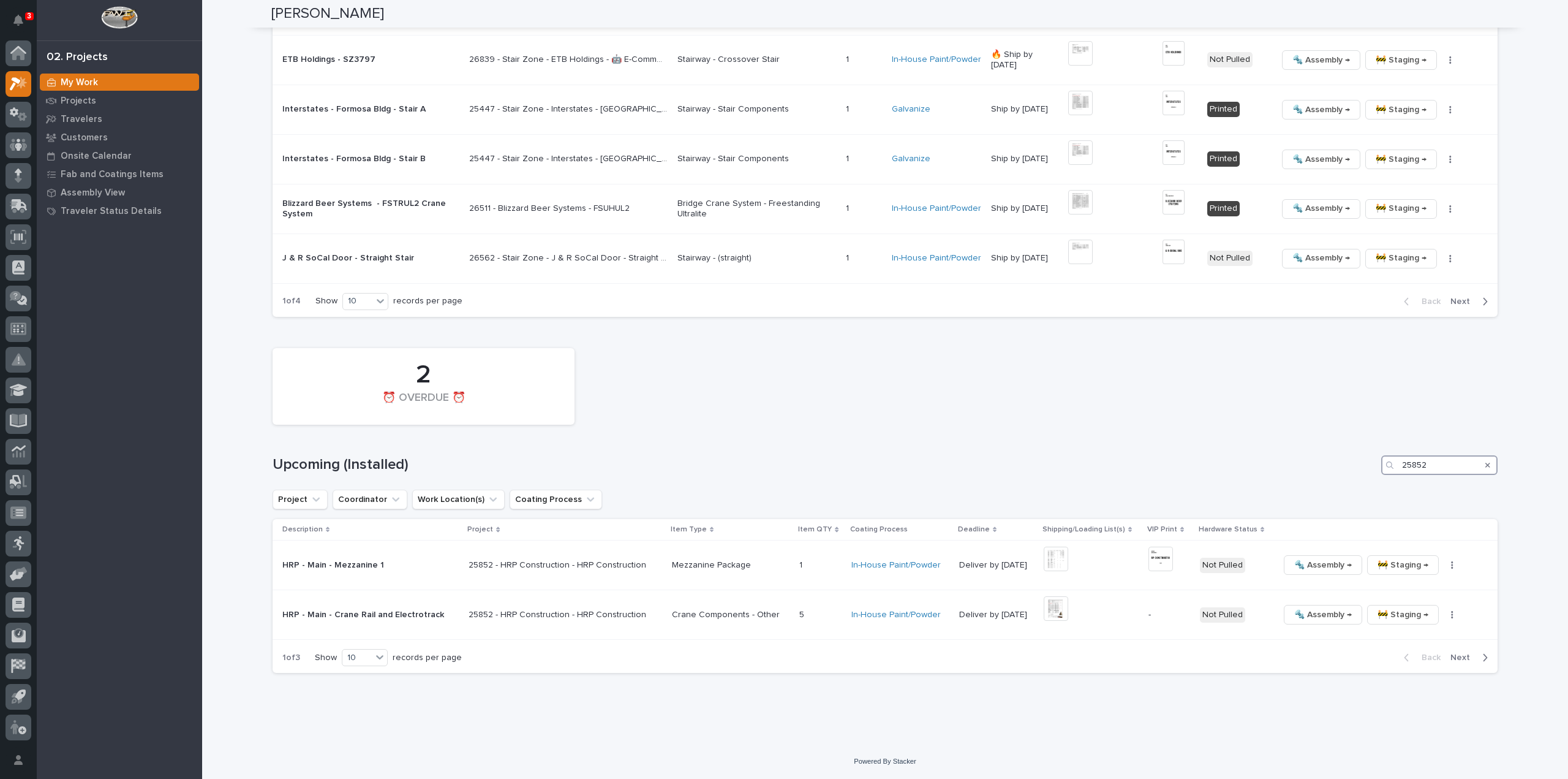
scroll to position [1804, 0]
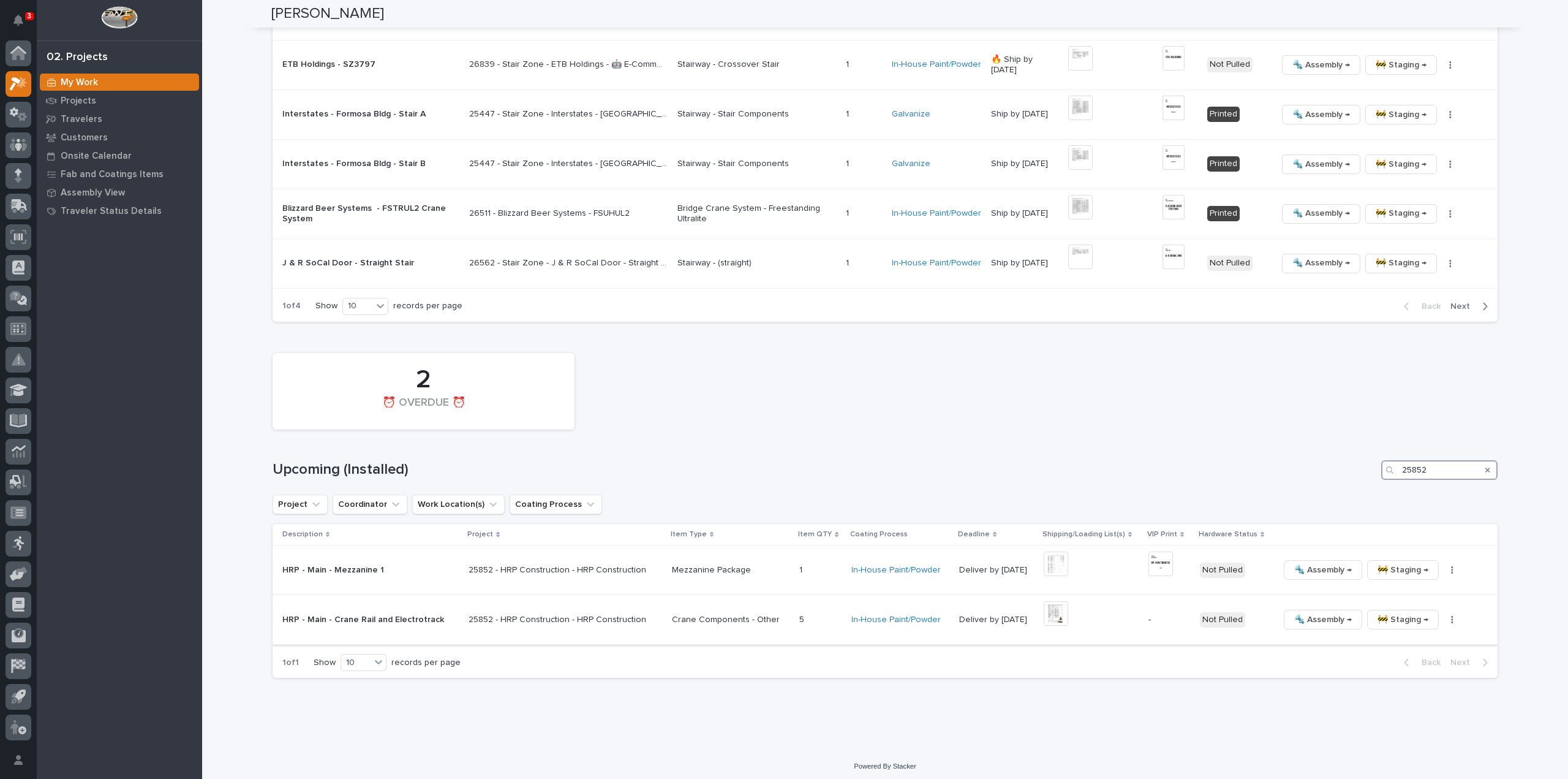
type input "25852"
click at [1452, 619] on icon "button" at bounding box center [1452, 620] width 2 height 8
click at [1394, 681] on span "Generate VIP" at bounding box center [1391, 682] width 53 height 15
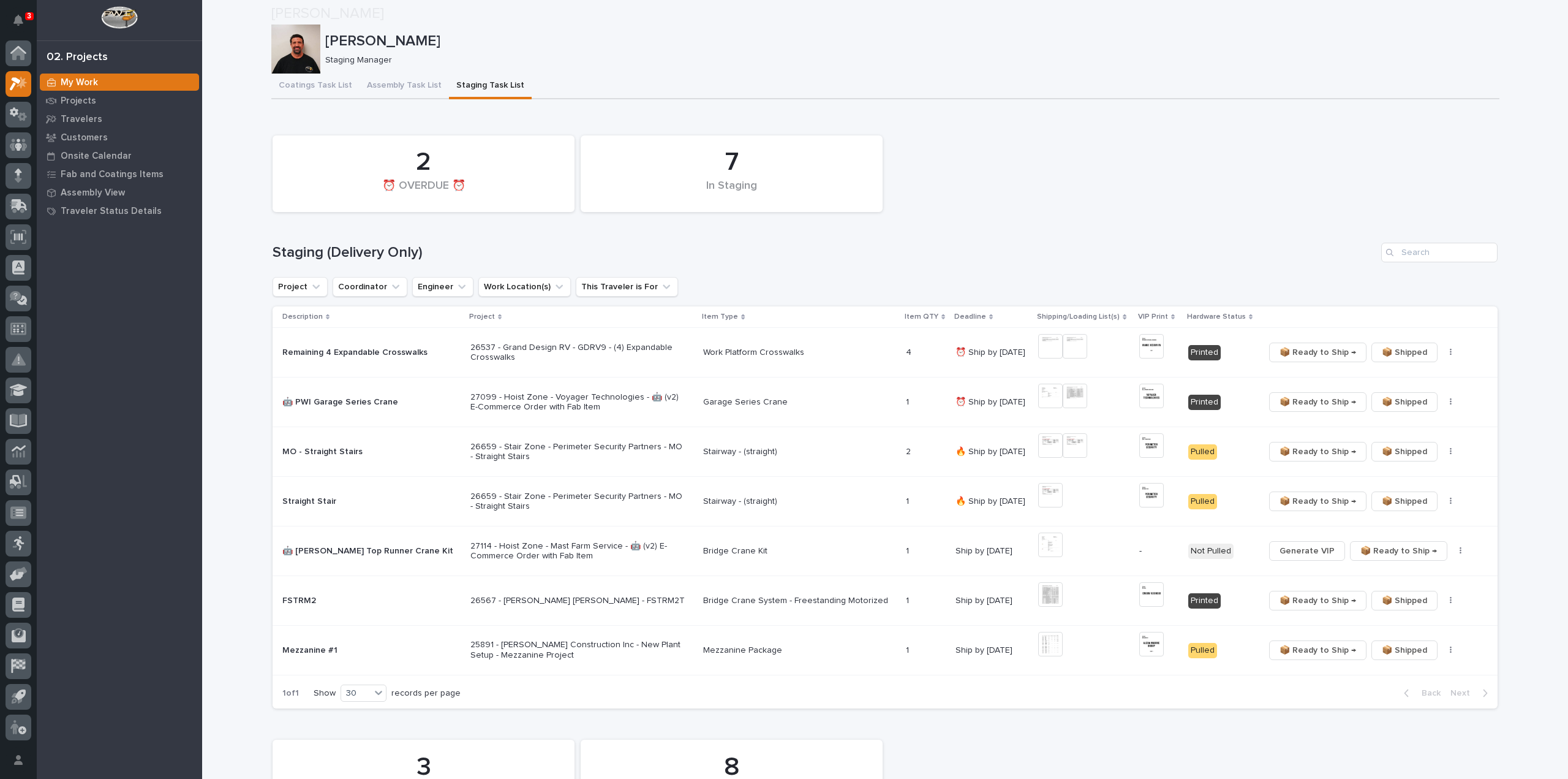
scroll to position [2208, 0]
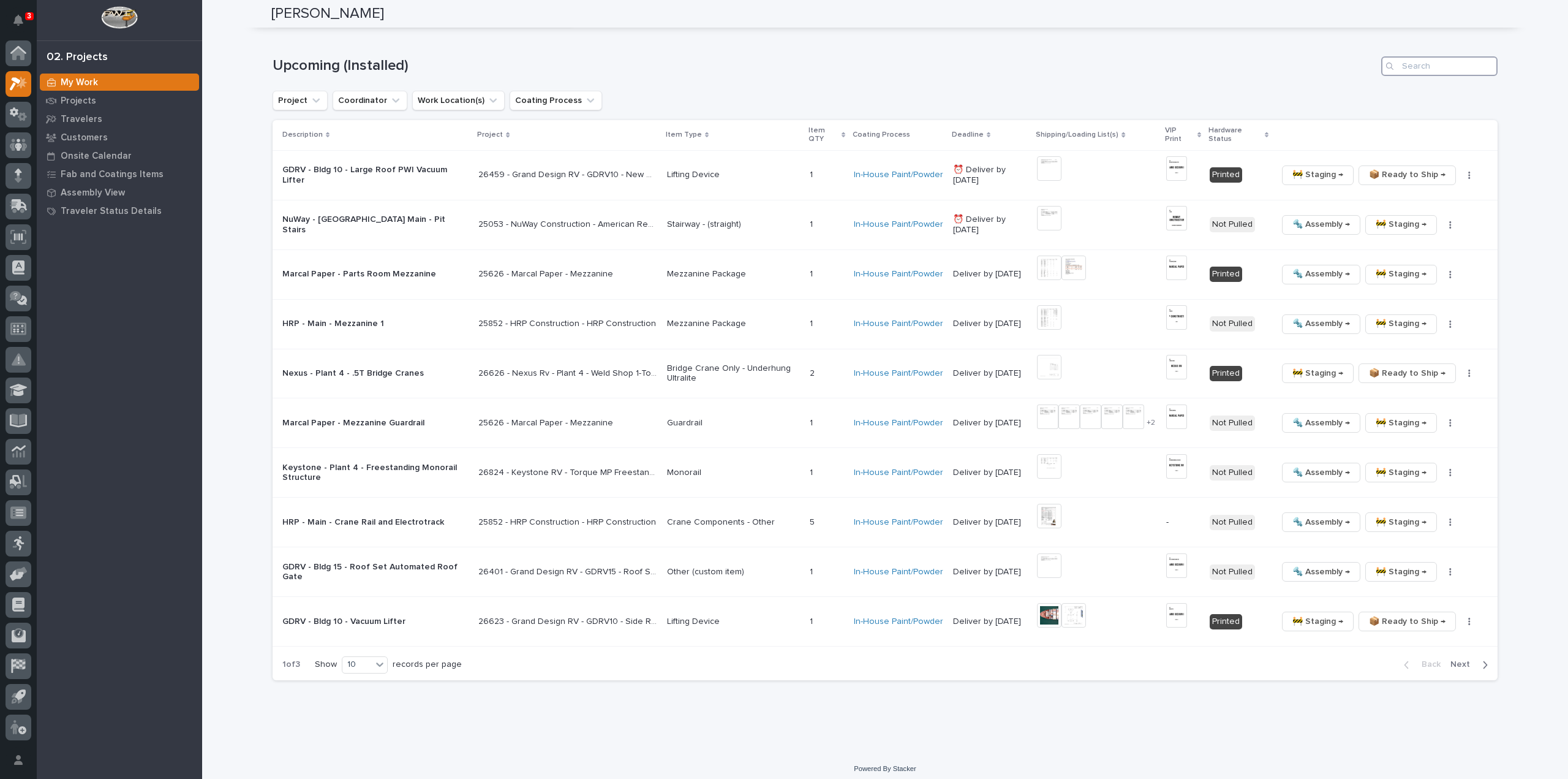
click at [1471, 63] on input "Search" at bounding box center [1440, 66] width 116 height 20
type input "25852"
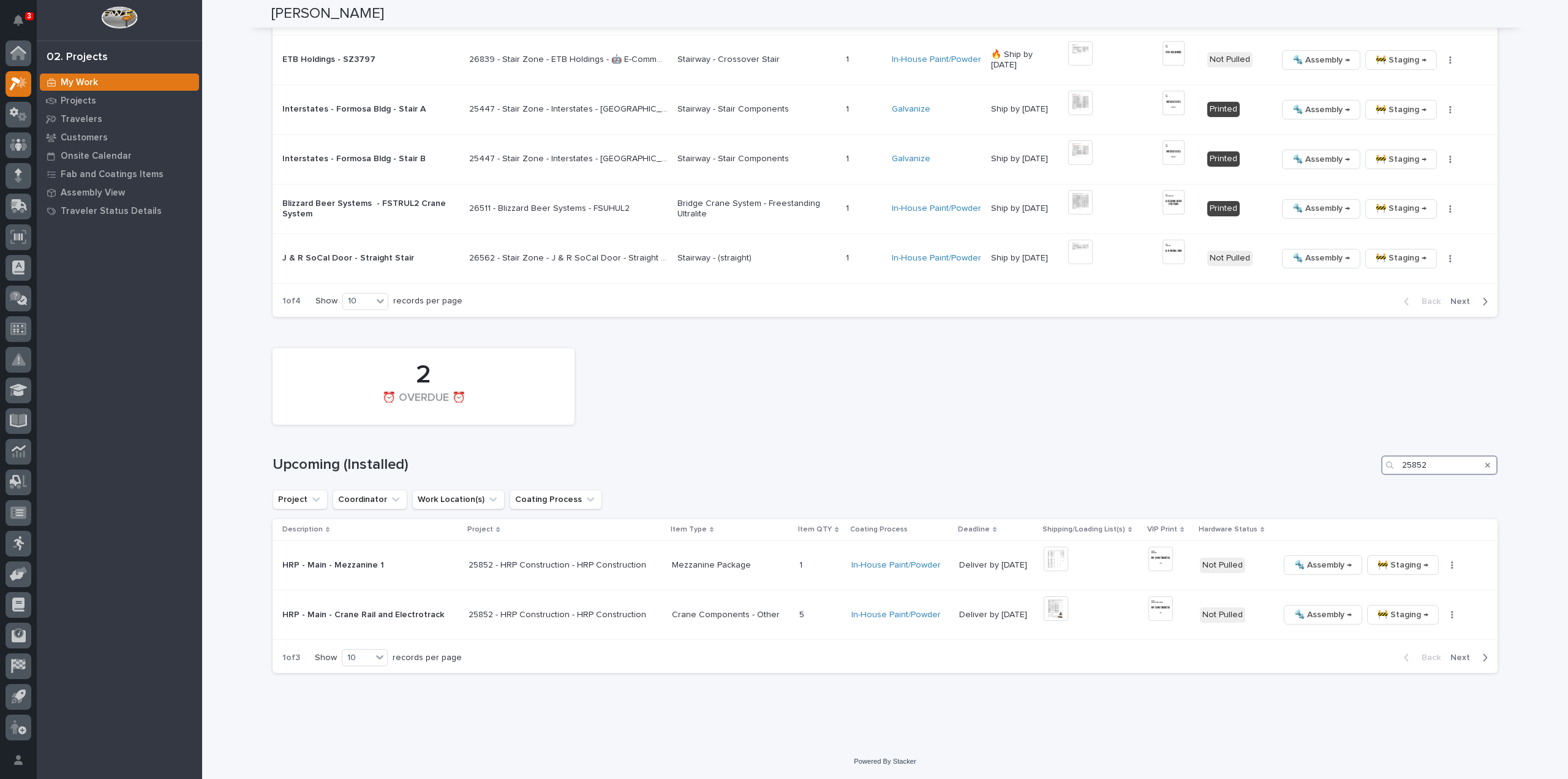
scroll to position [1804, 0]
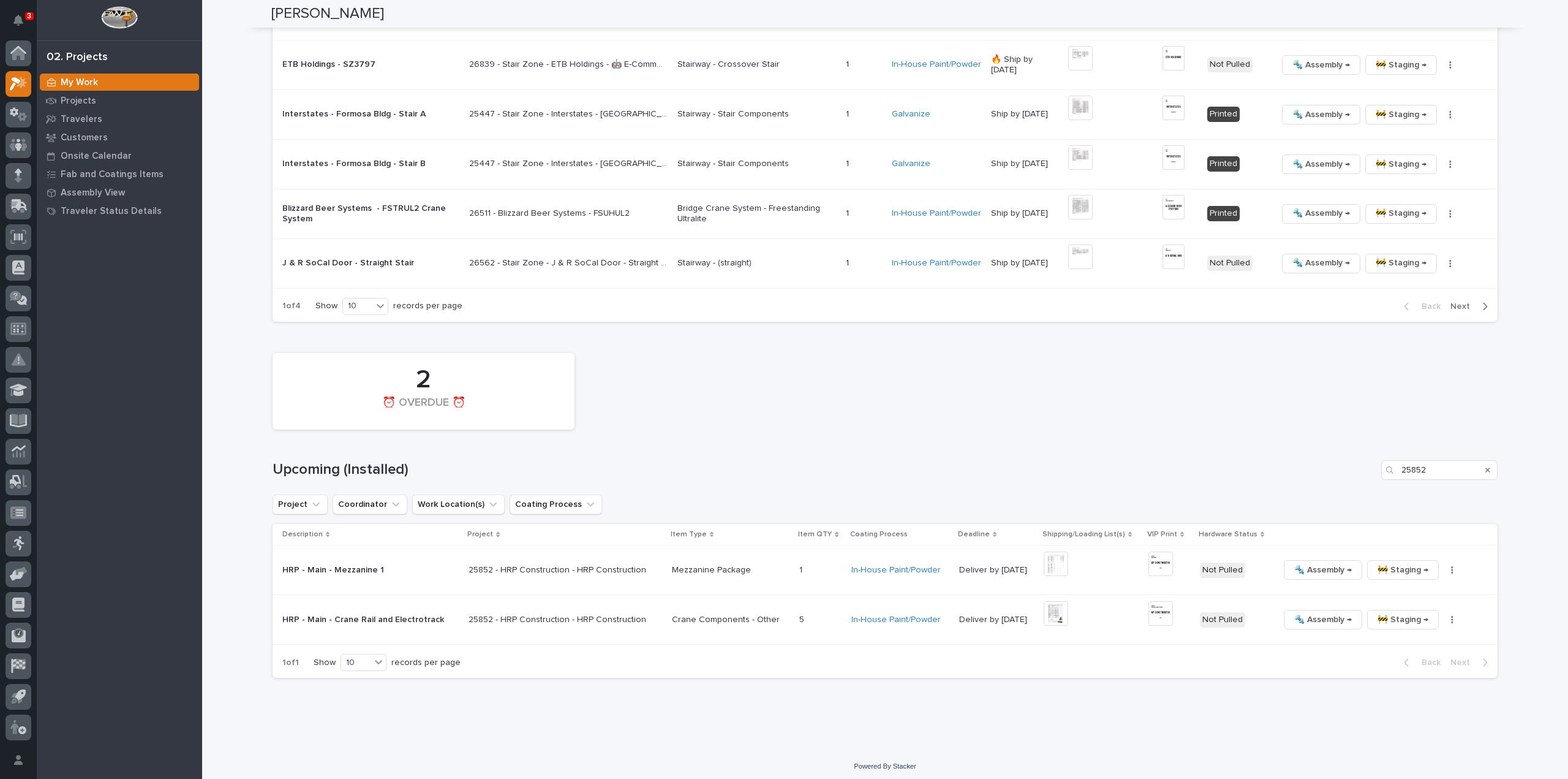
click at [559, 617] on p "25852 - HRP Construction - HRP Construction" at bounding box center [559, 619] width 180 height 13
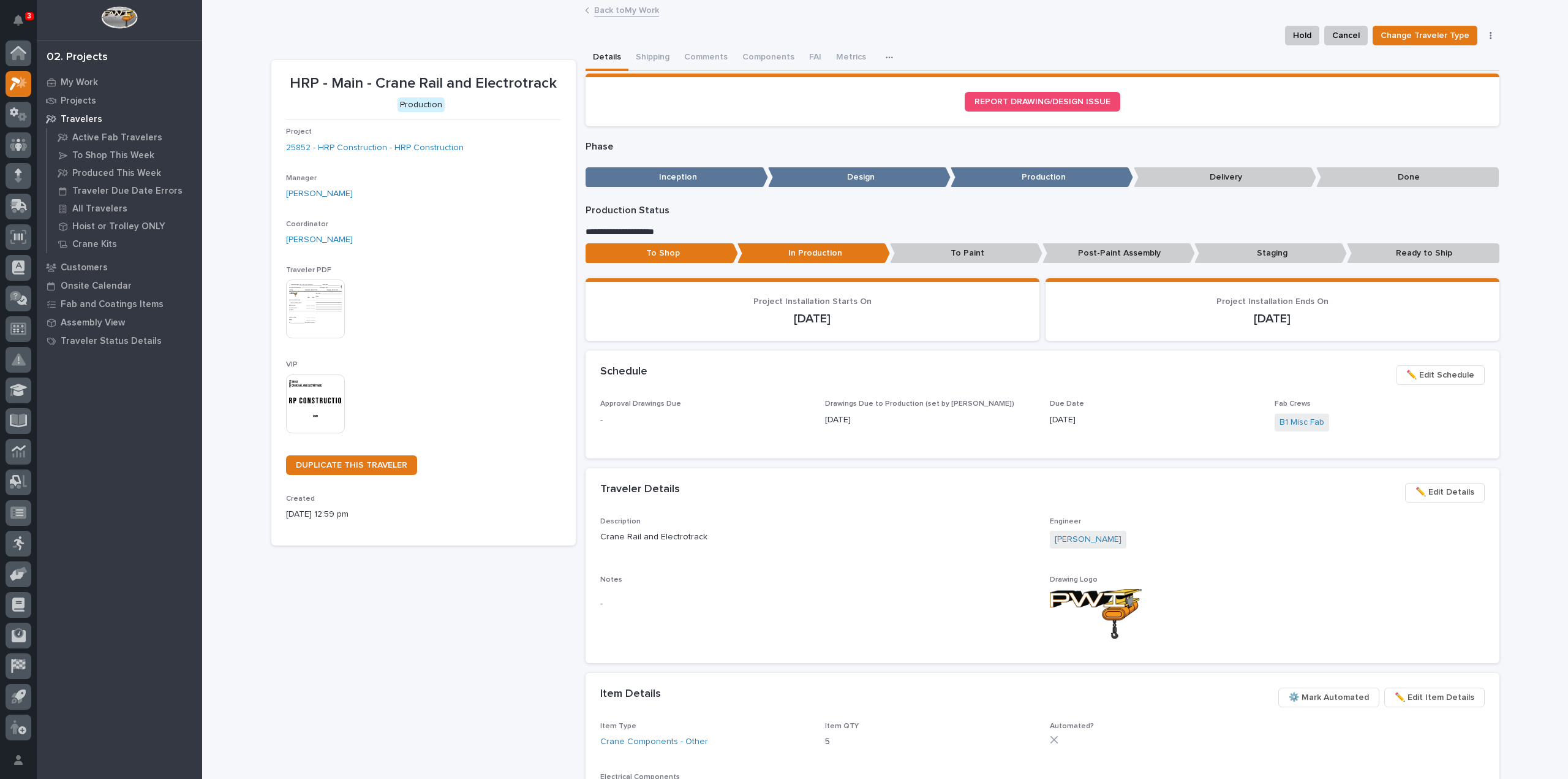
click at [299, 408] on img at bounding box center [316, 404] width 59 height 59
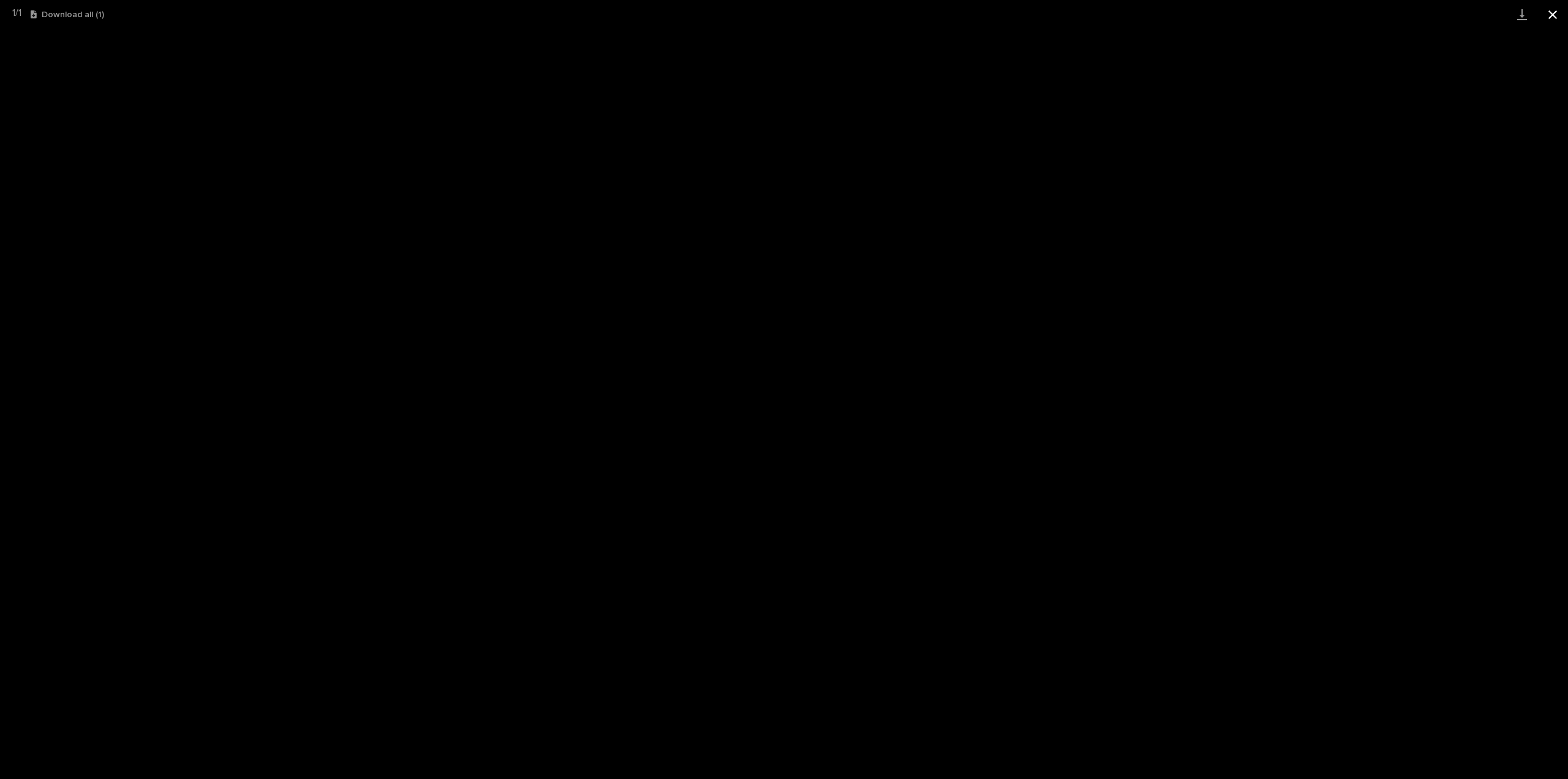
click at [1552, 11] on button "Close gallery" at bounding box center [1553, 14] width 31 height 29
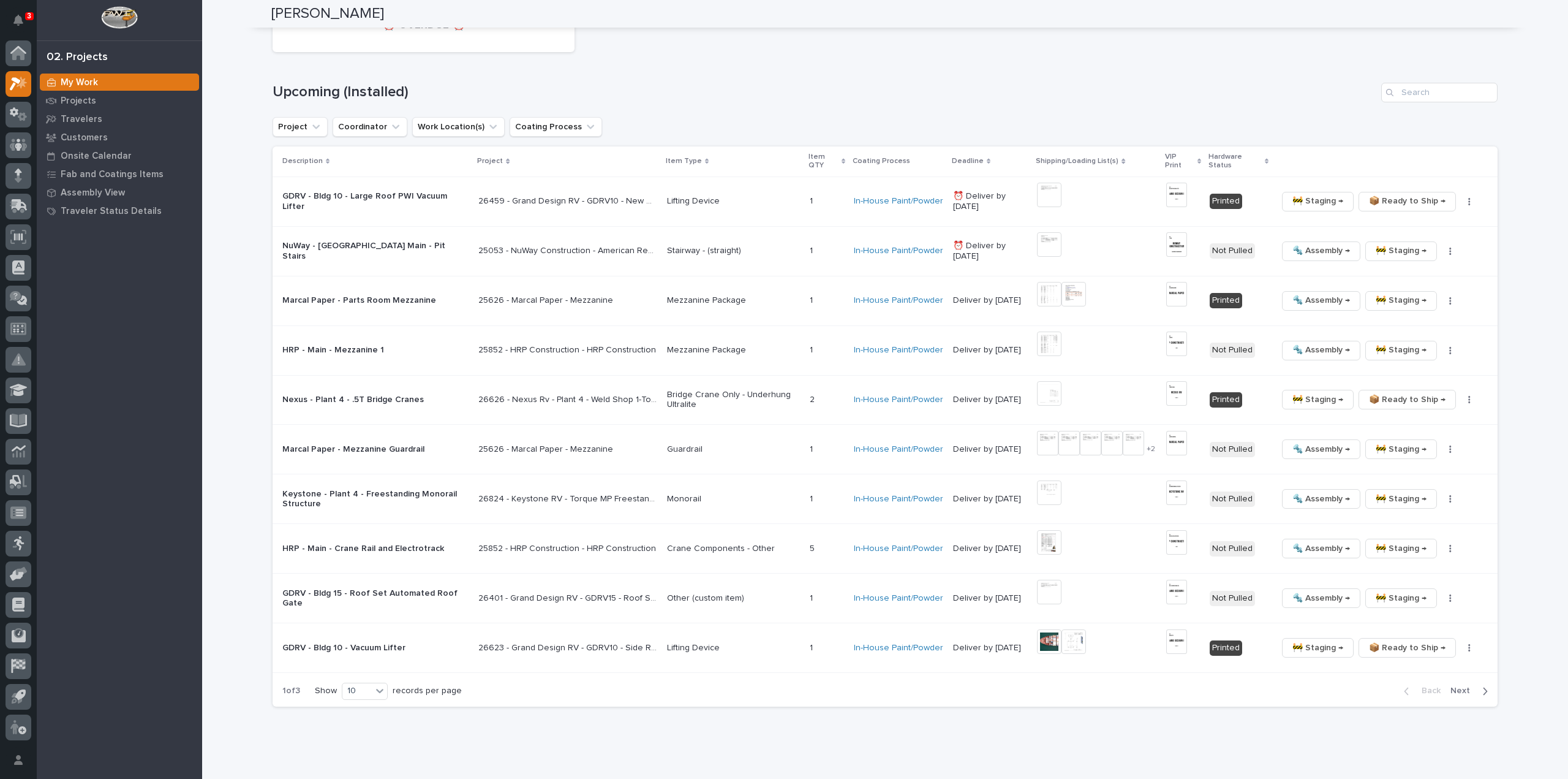
scroll to position [2208, 0]
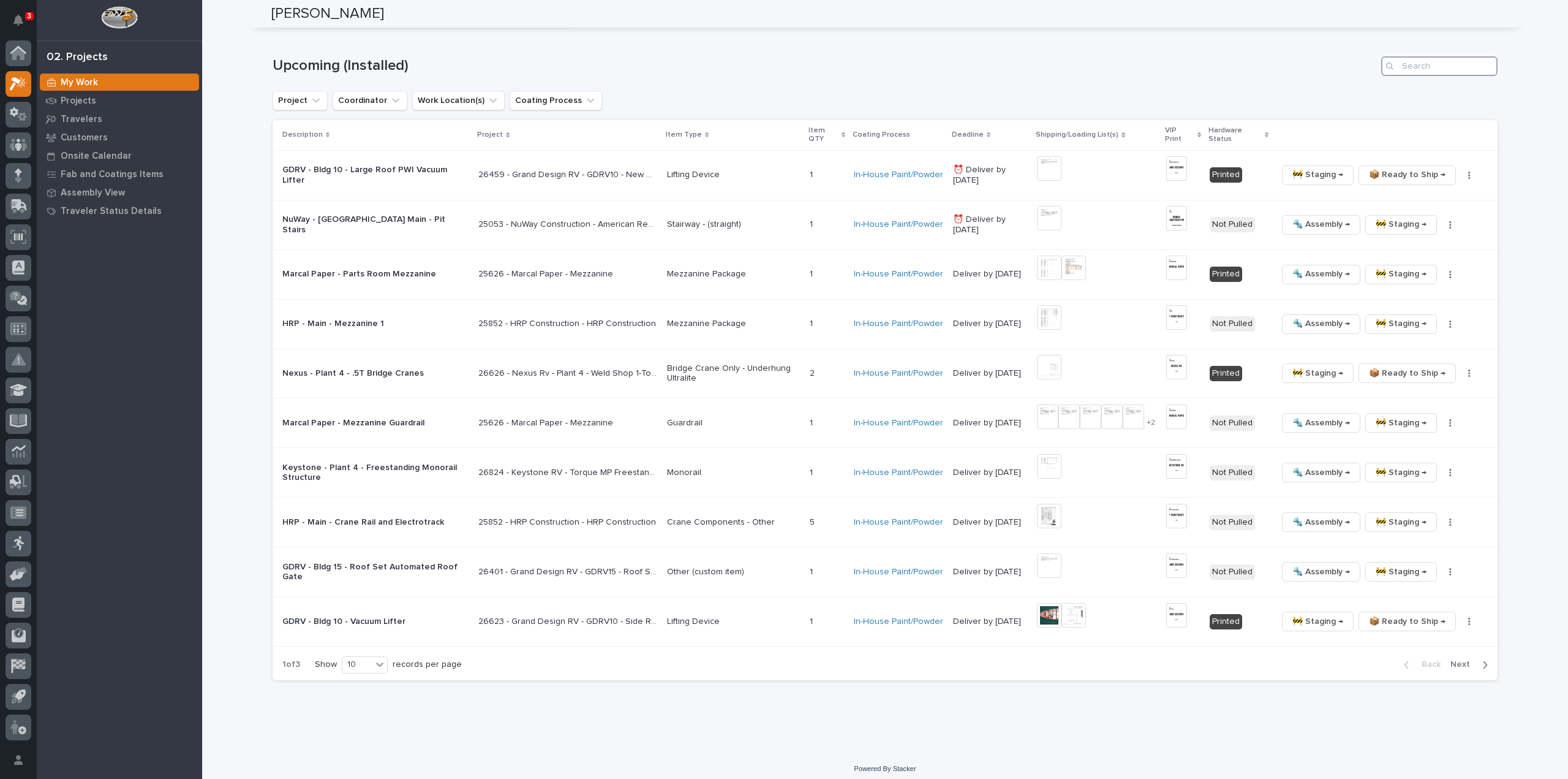
click at [1422, 59] on input "Search" at bounding box center [1440, 66] width 116 height 20
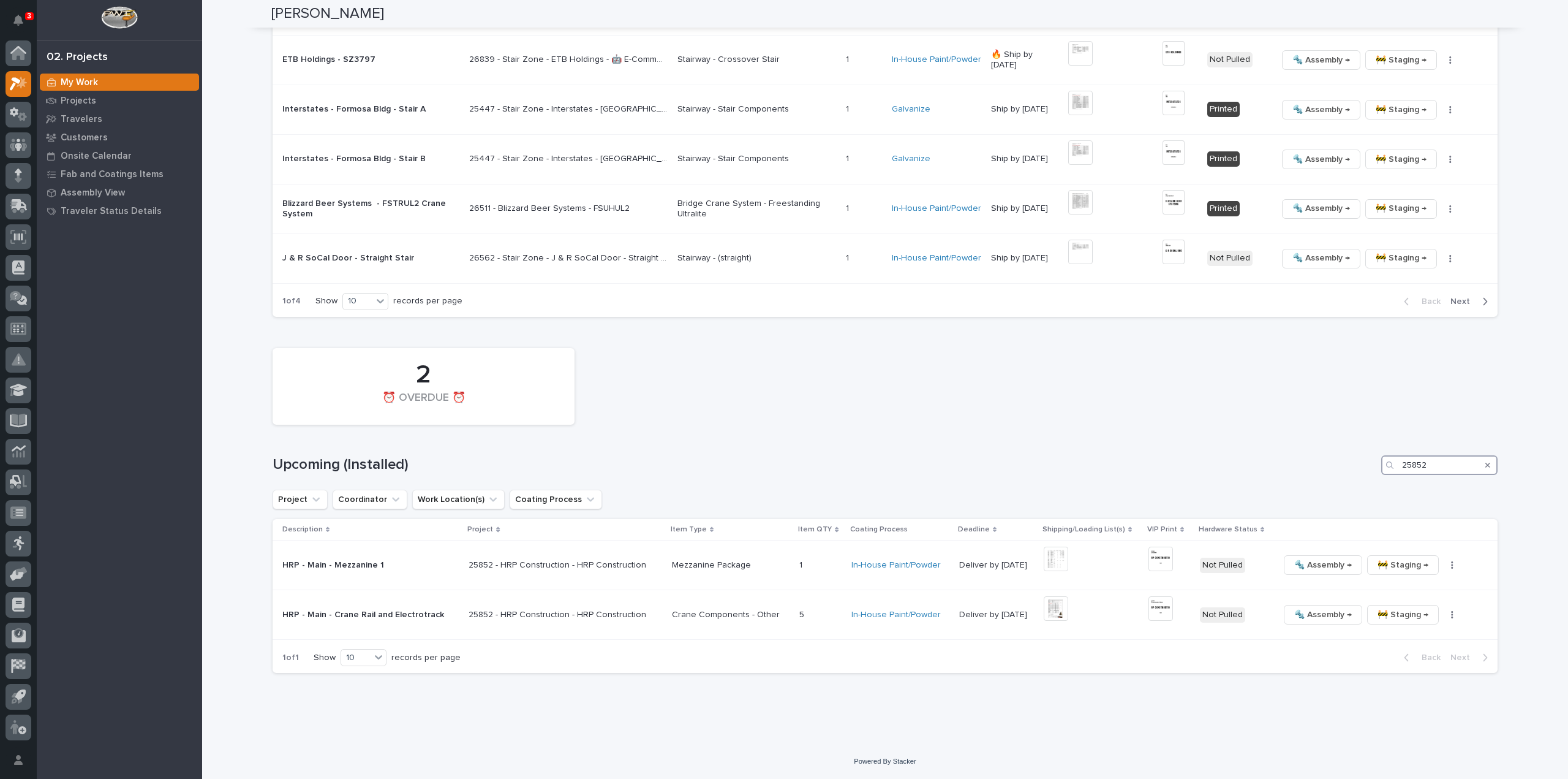
scroll to position [1804, 0]
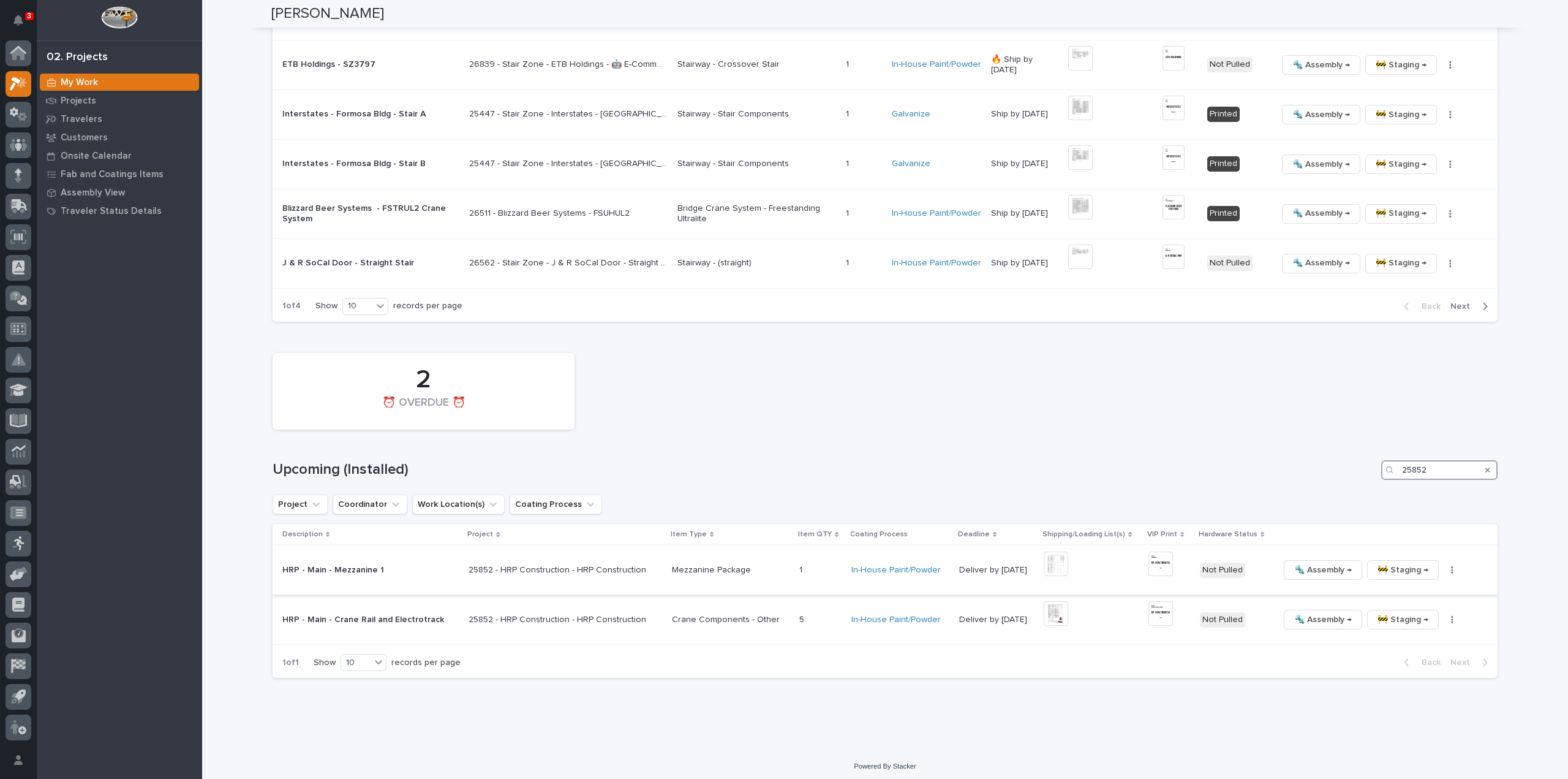
type input "25852"
click at [1048, 563] on img at bounding box center [1056, 564] width 25 height 25
click at [1047, 563] on img at bounding box center [1056, 564] width 25 height 25
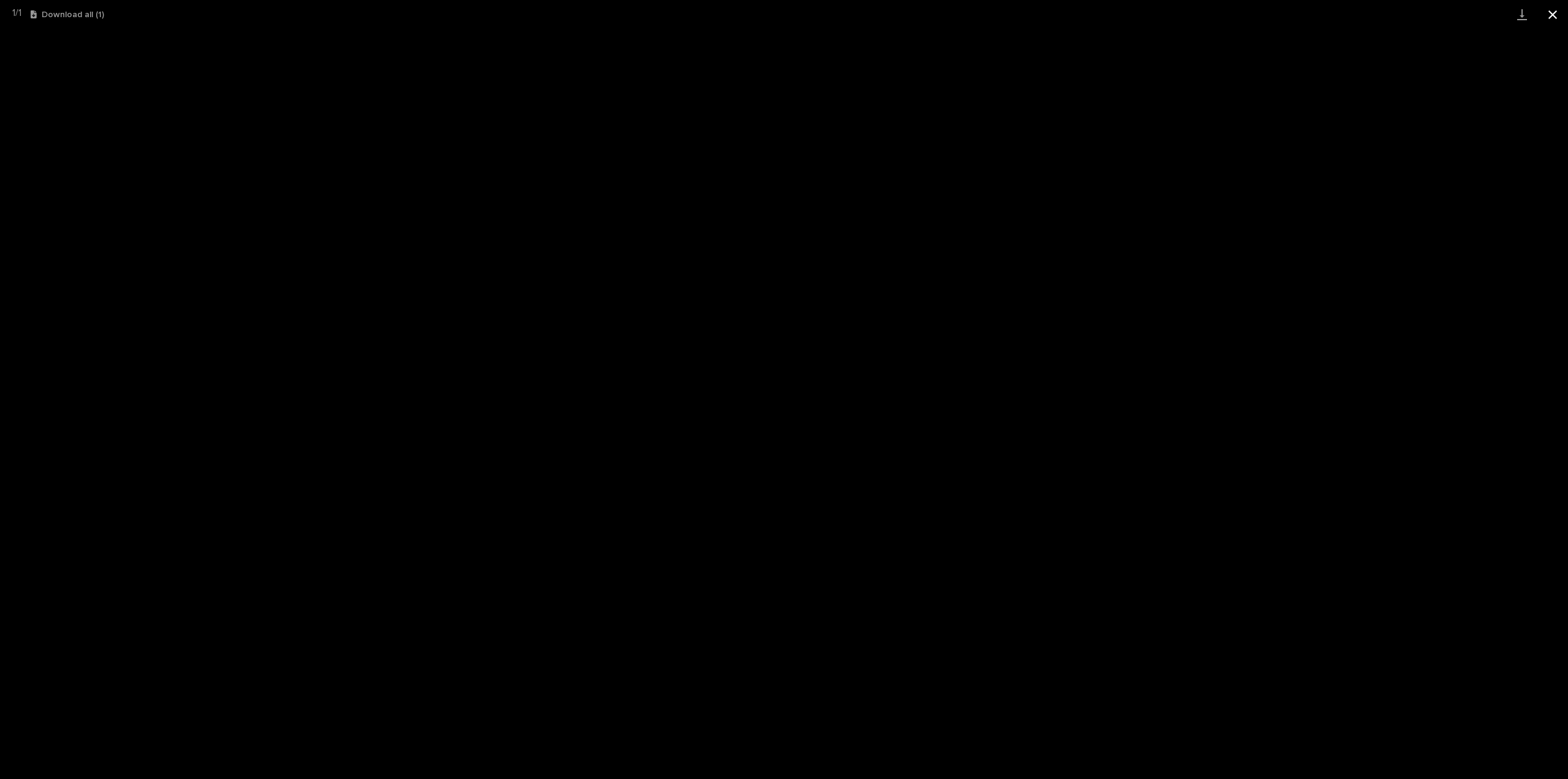
click at [1553, 18] on button "Close gallery" at bounding box center [1553, 14] width 31 height 29
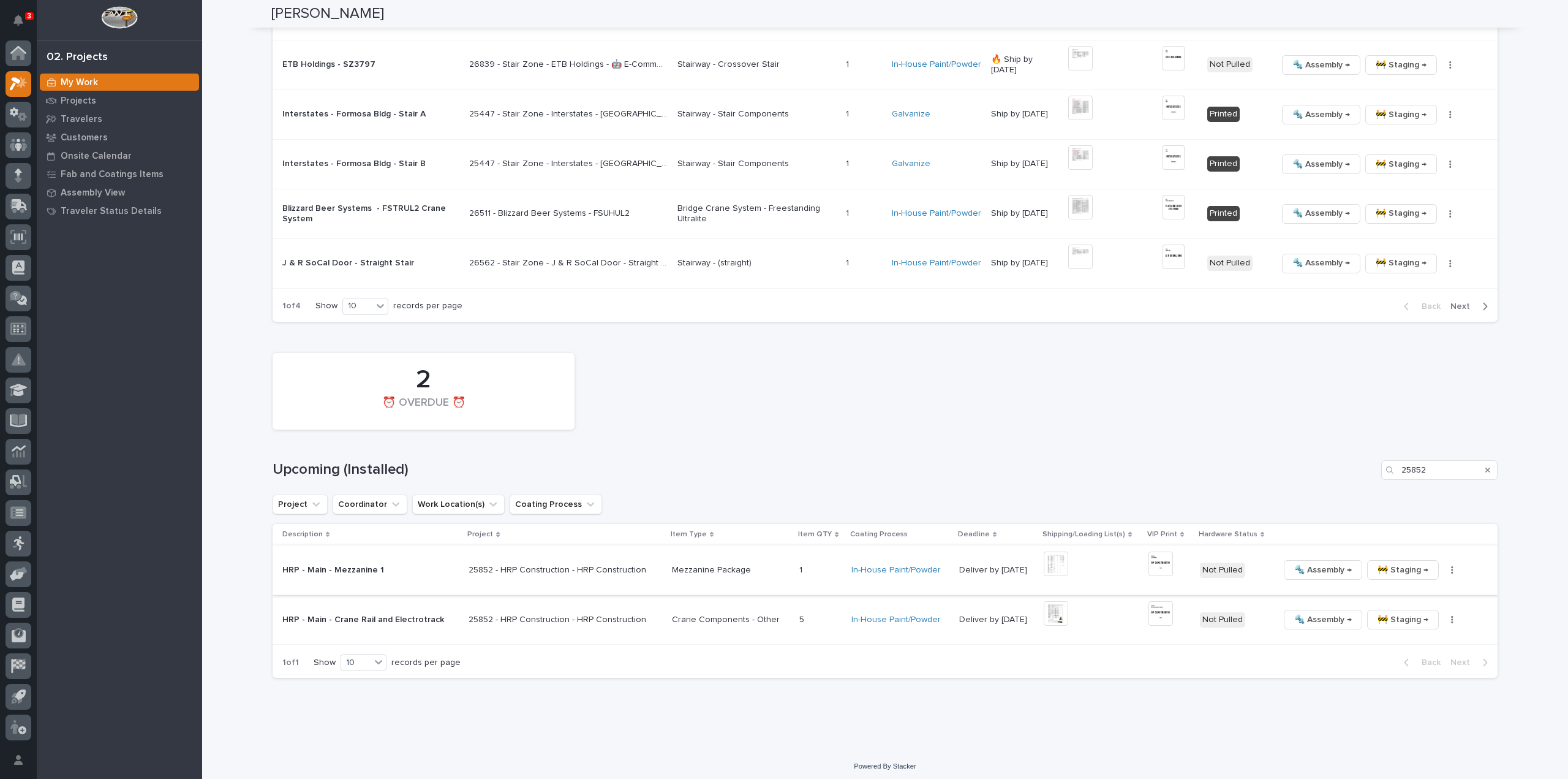
click at [1149, 563] on img at bounding box center [1161, 564] width 25 height 25
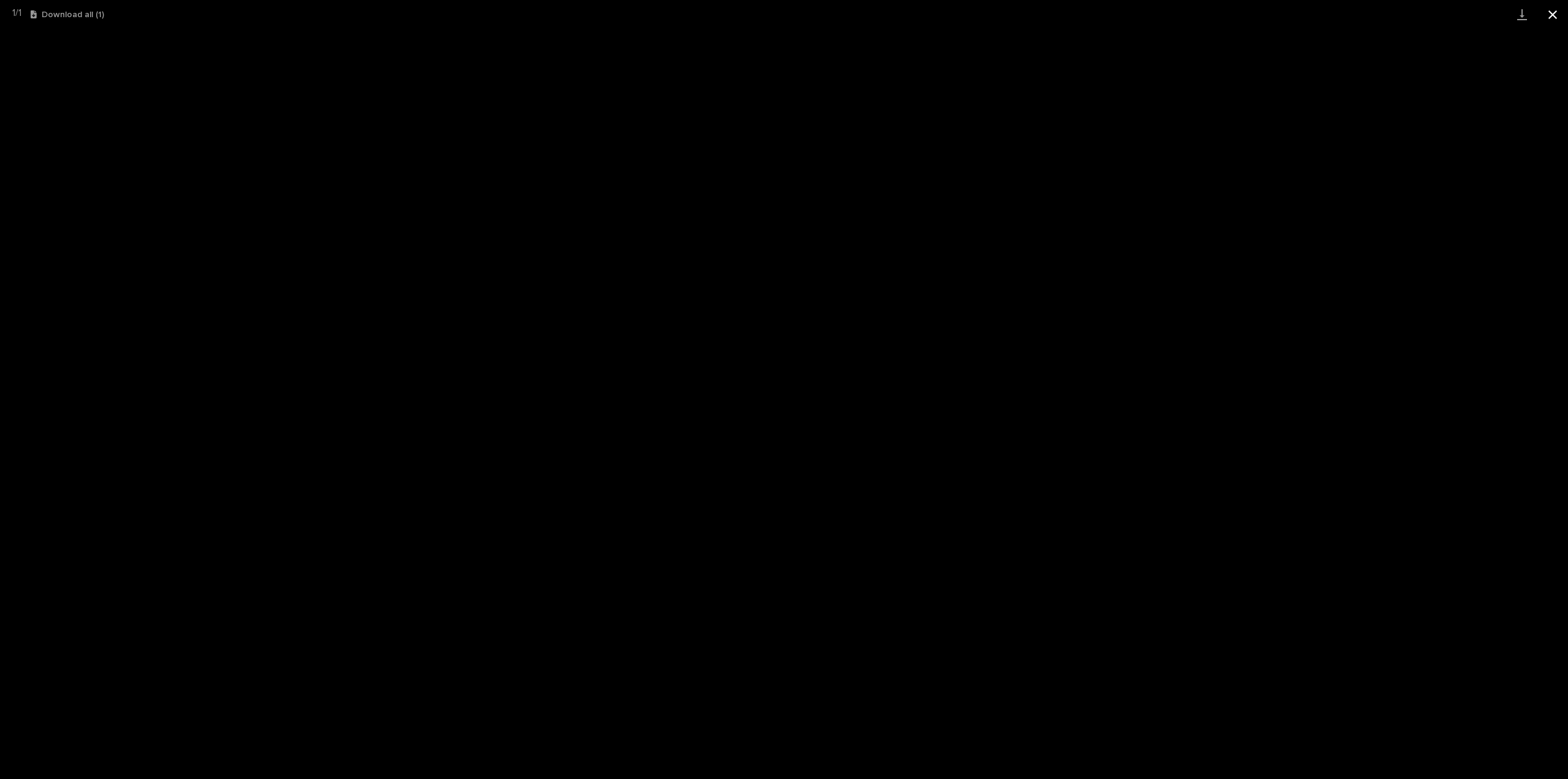
click at [1553, 15] on button "Close gallery" at bounding box center [1553, 14] width 31 height 29
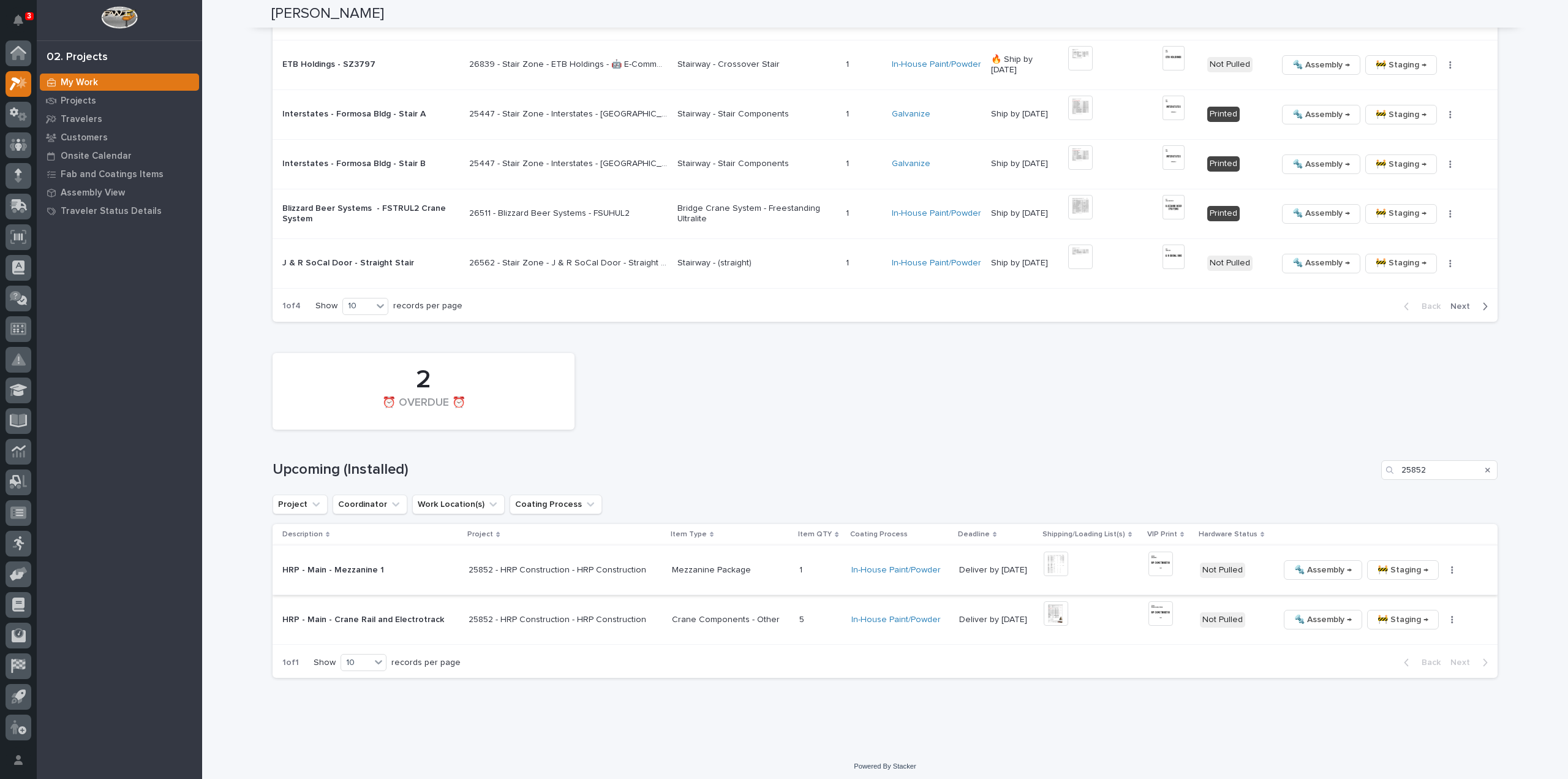
click at [1444, 568] on button "button" at bounding box center [1452, 570] width 17 height 8
click at [1408, 650] on span "🔩 Hardware" at bounding box center [1391, 653] width 52 height 15
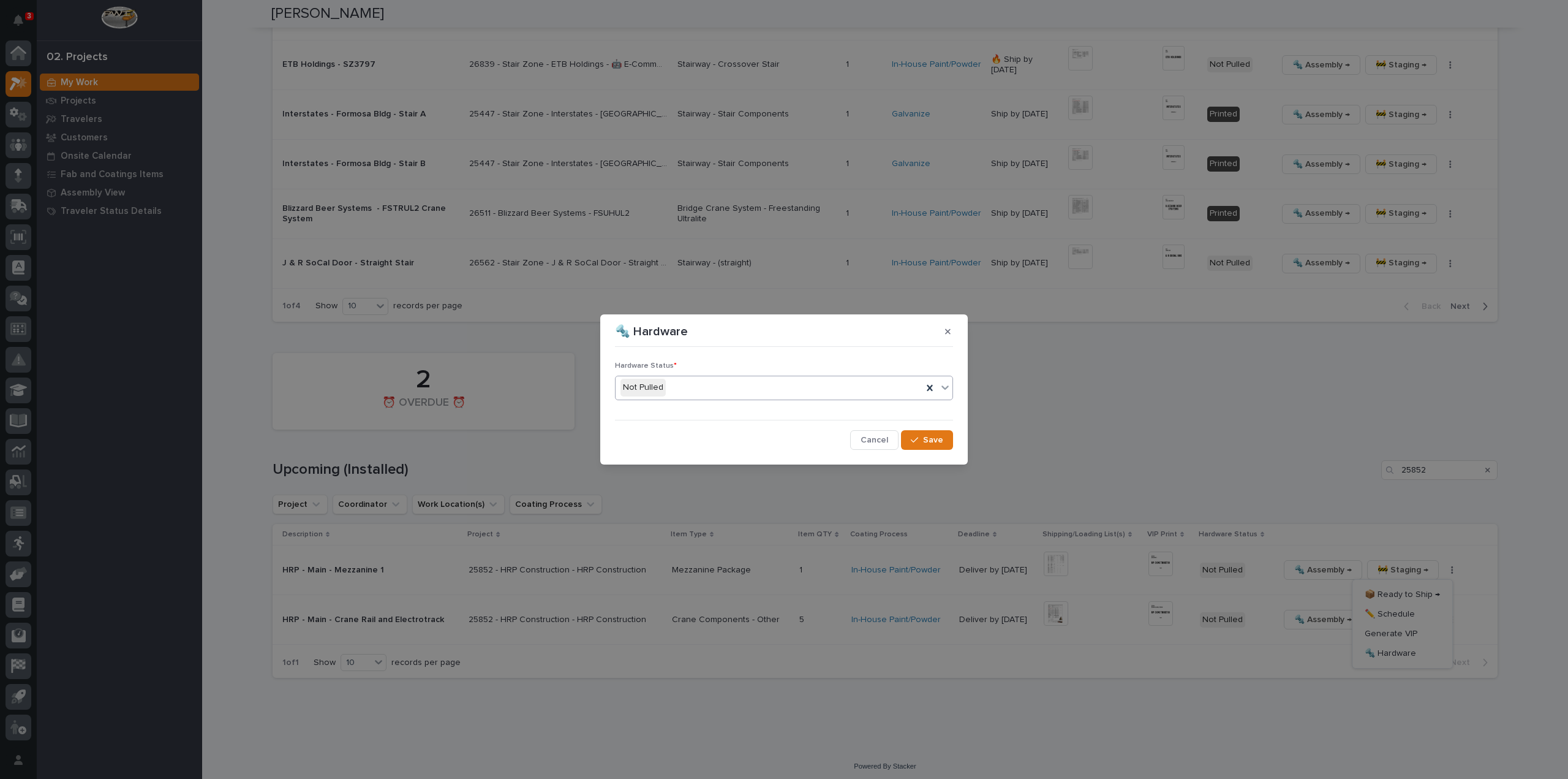
click at [682, 381] on div "Not Pulled" at bounding box center [769, 388] width 307 height 20
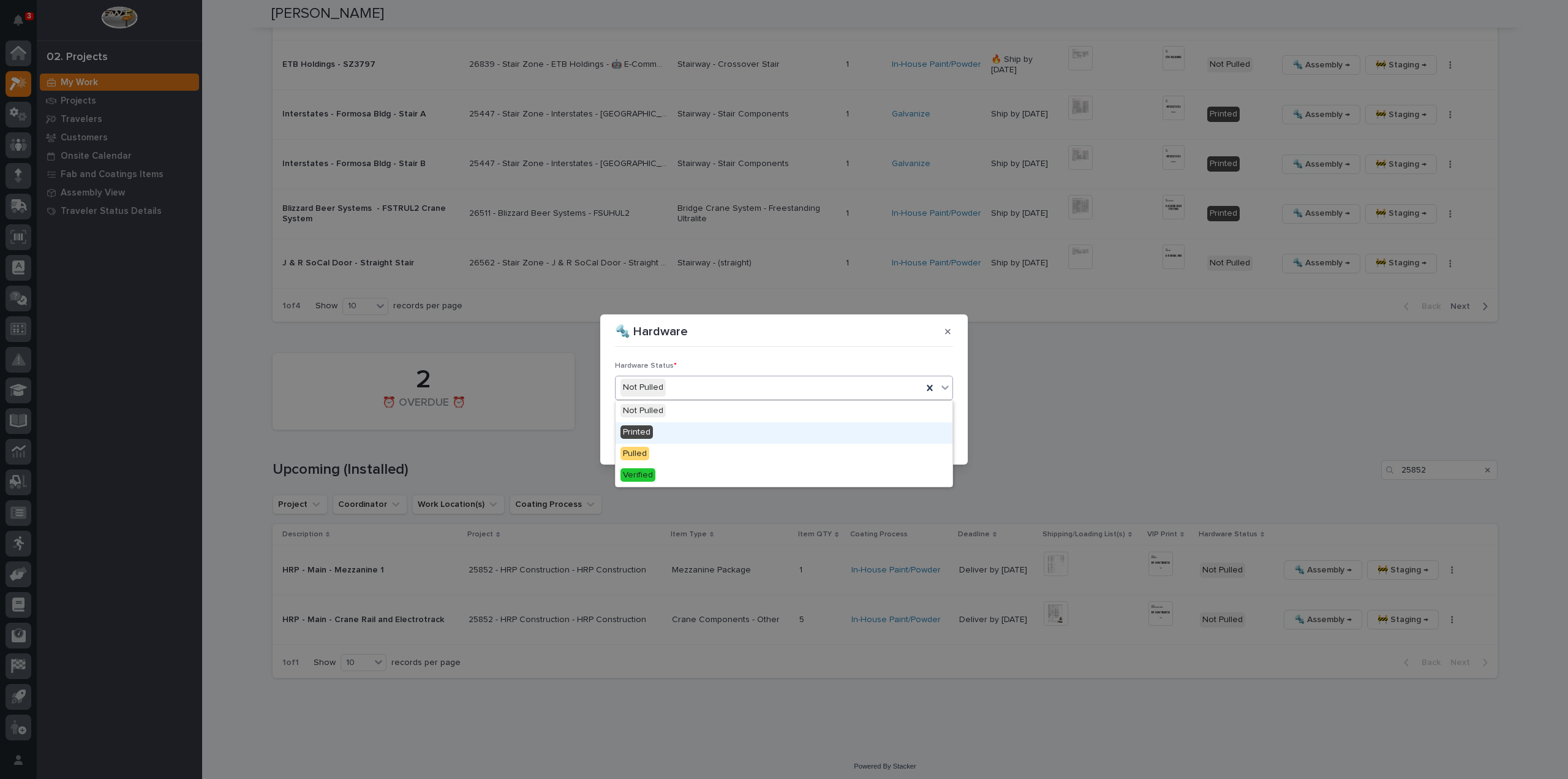
click at [672, 436] on div "Printed" at bounding box center [784, 433] width 337 height 22
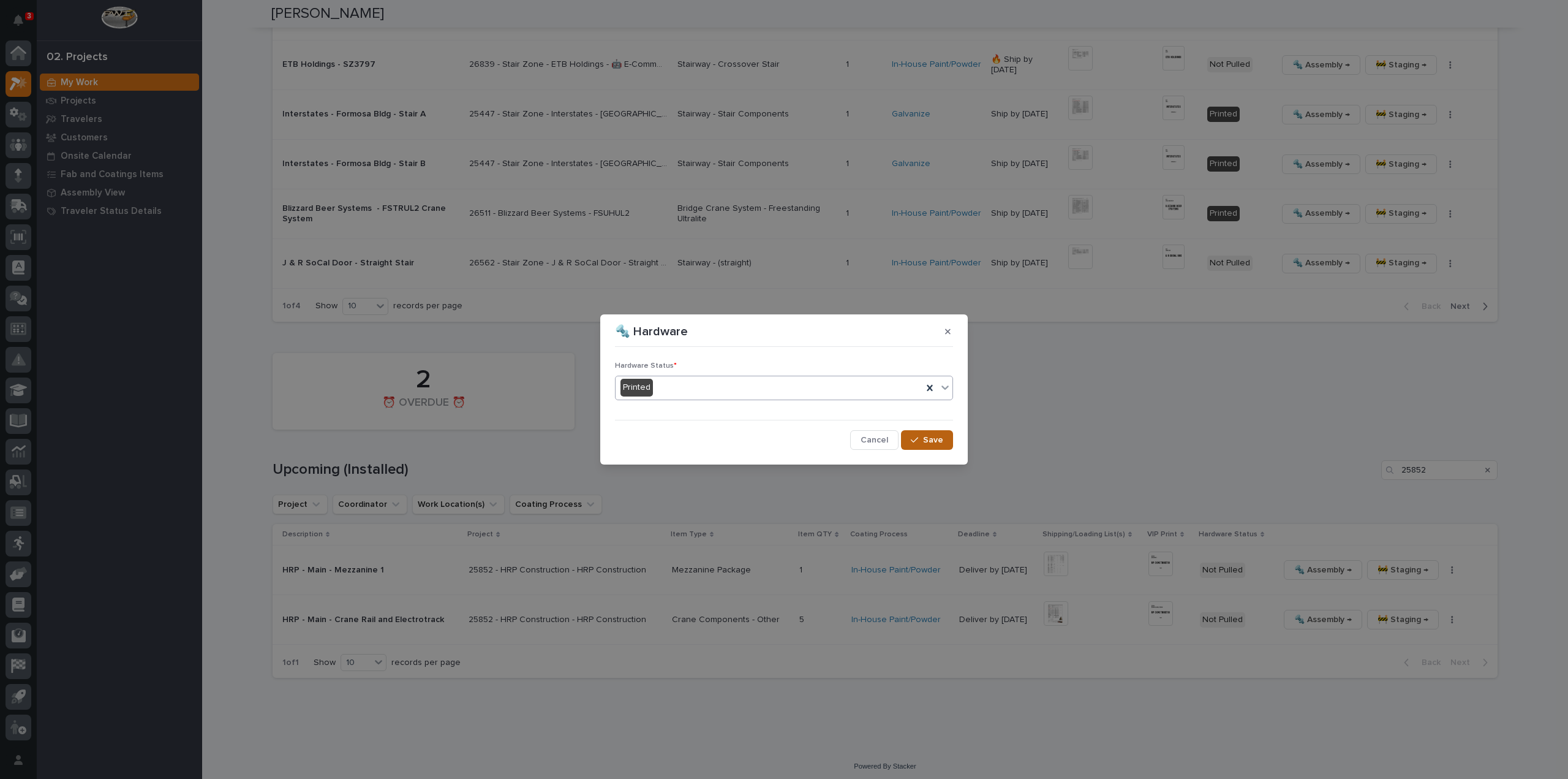
click at [917, 445] on button "Save" at bounding box center [927, 440] width 52 height 20
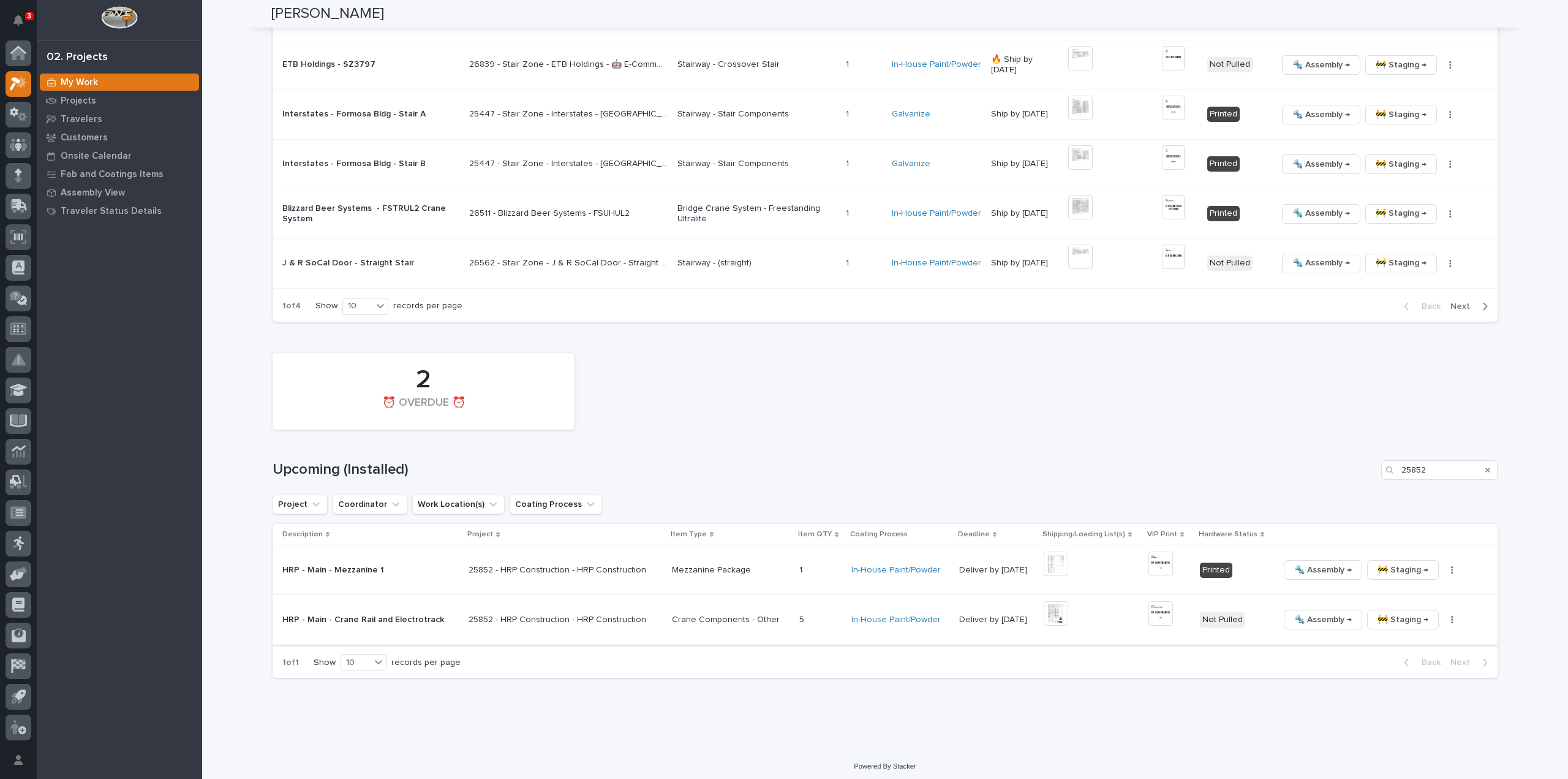
click at [1045, 619] on img at bounding box center [1056, 614] width 25 height 25
click at [1149, 615] on img at bounding box center [1161, 614] width 25 height 25
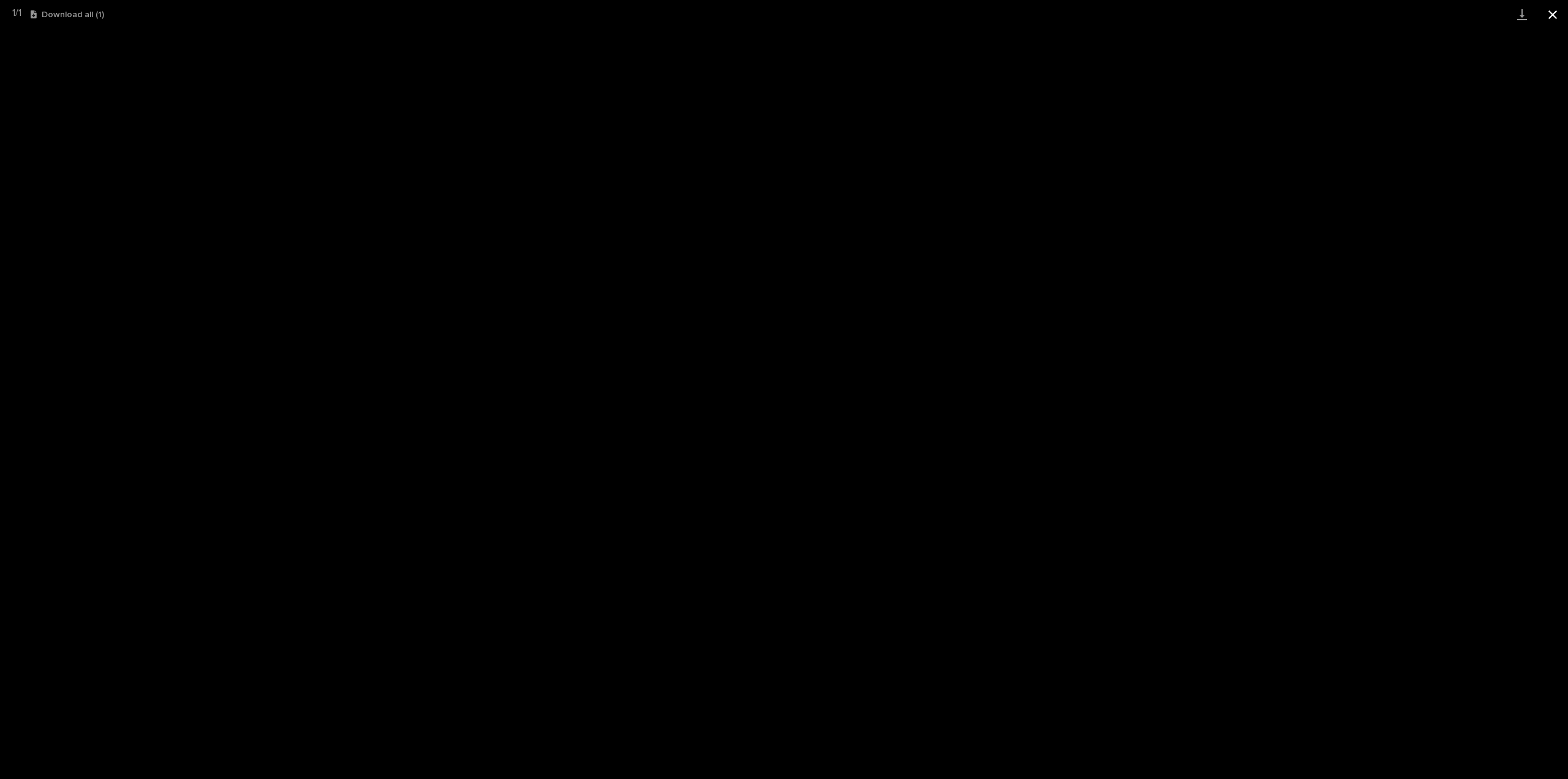
click at [1551, 14] on button "Close gallery" at bounding box center [1553, 14] width 31 height 29
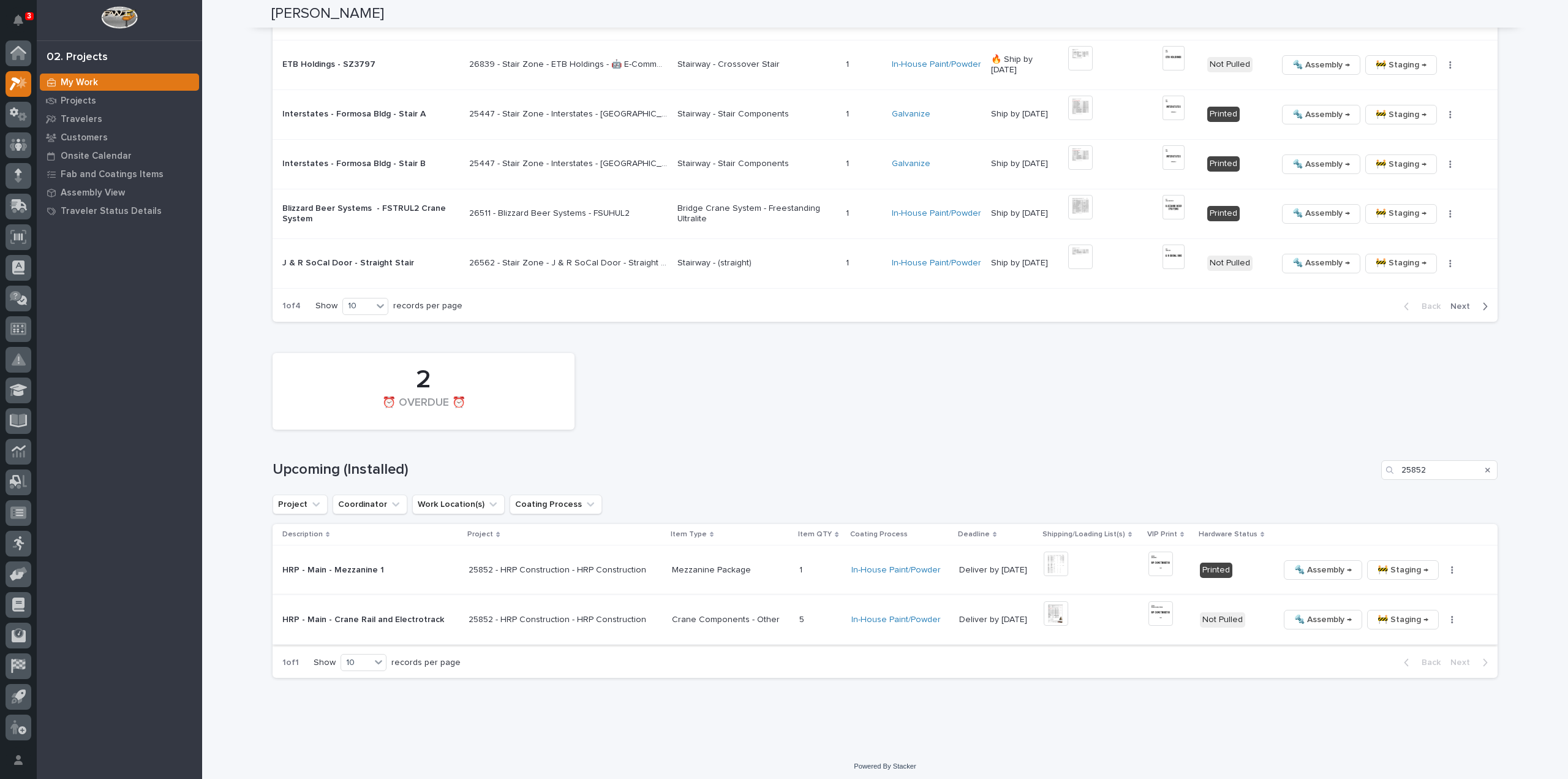
click at [1452, 619] on icon "button" at bounding box center [1453, 619] width 3 height 8
click at [1405, 698] on span "🔩 Hardware" at bounding box center [1391, 702] width 52 height 15
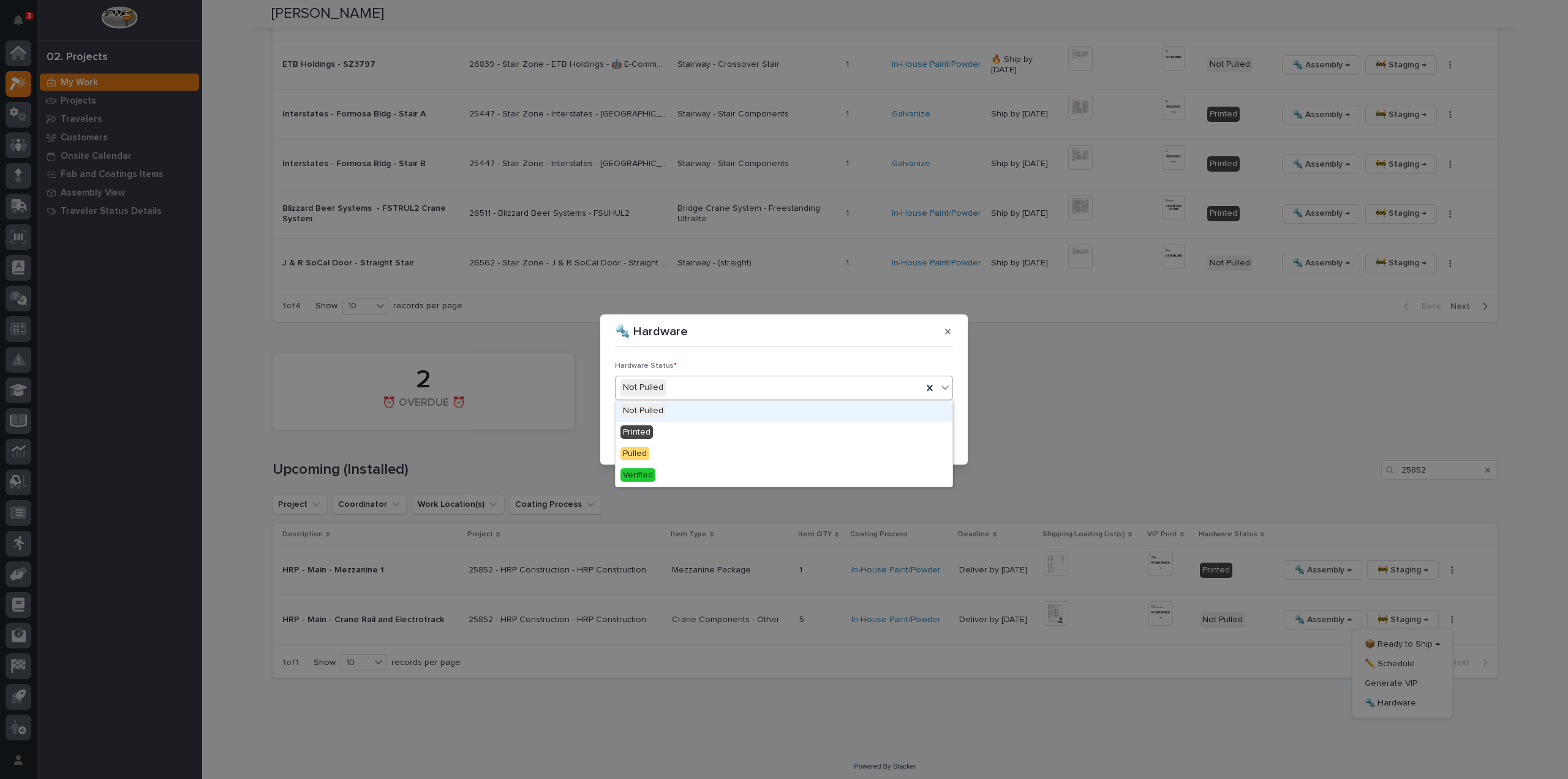
click at [730, 393] on div "Not Pulled" at bounding box center [769, 388] width 307 height 20
drag, startPoint x: 676, startPoint y: 430, endPoint x: 787, endPoint y: 440, distance: 111.4
click at [677, 430] on div "Printed" at bounding box center [784, 433] width 337 height 22
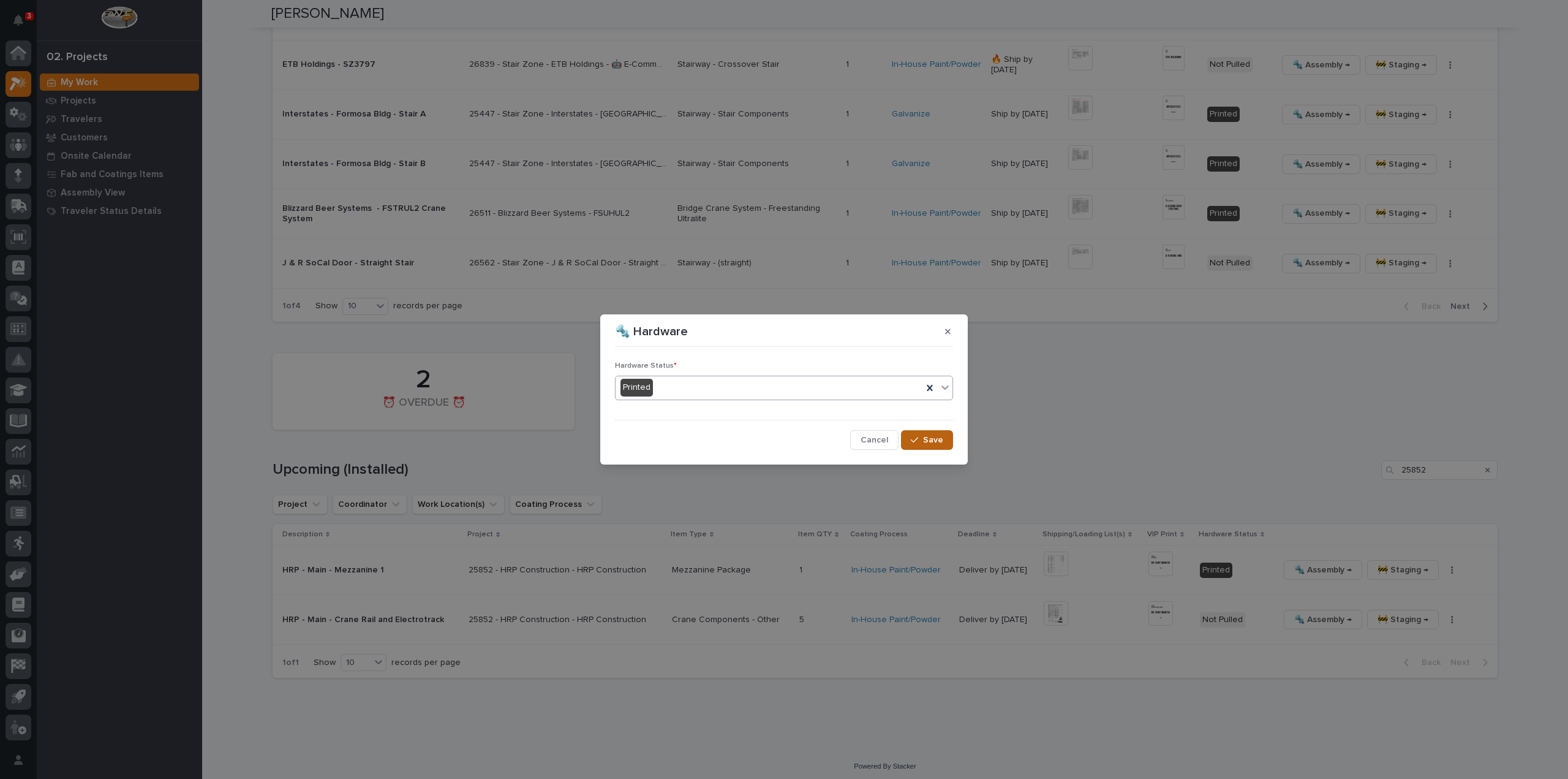
click at [942, 446] on button "Save" at bounding box center [927, 440] width 52 height 20
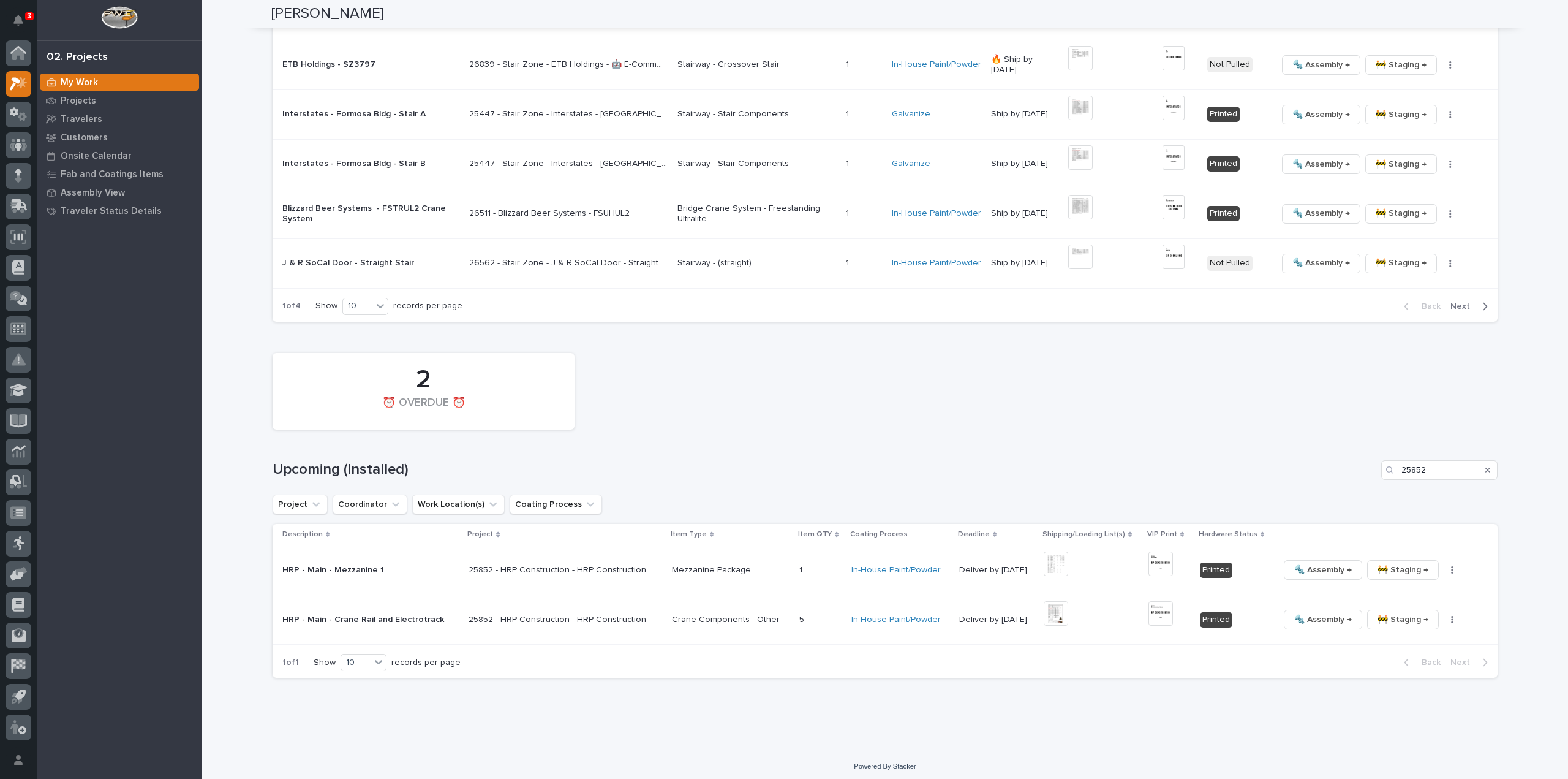
click at [1485, 468] on icon "Search" at bounding box center [1488, 470] width 5 height 5
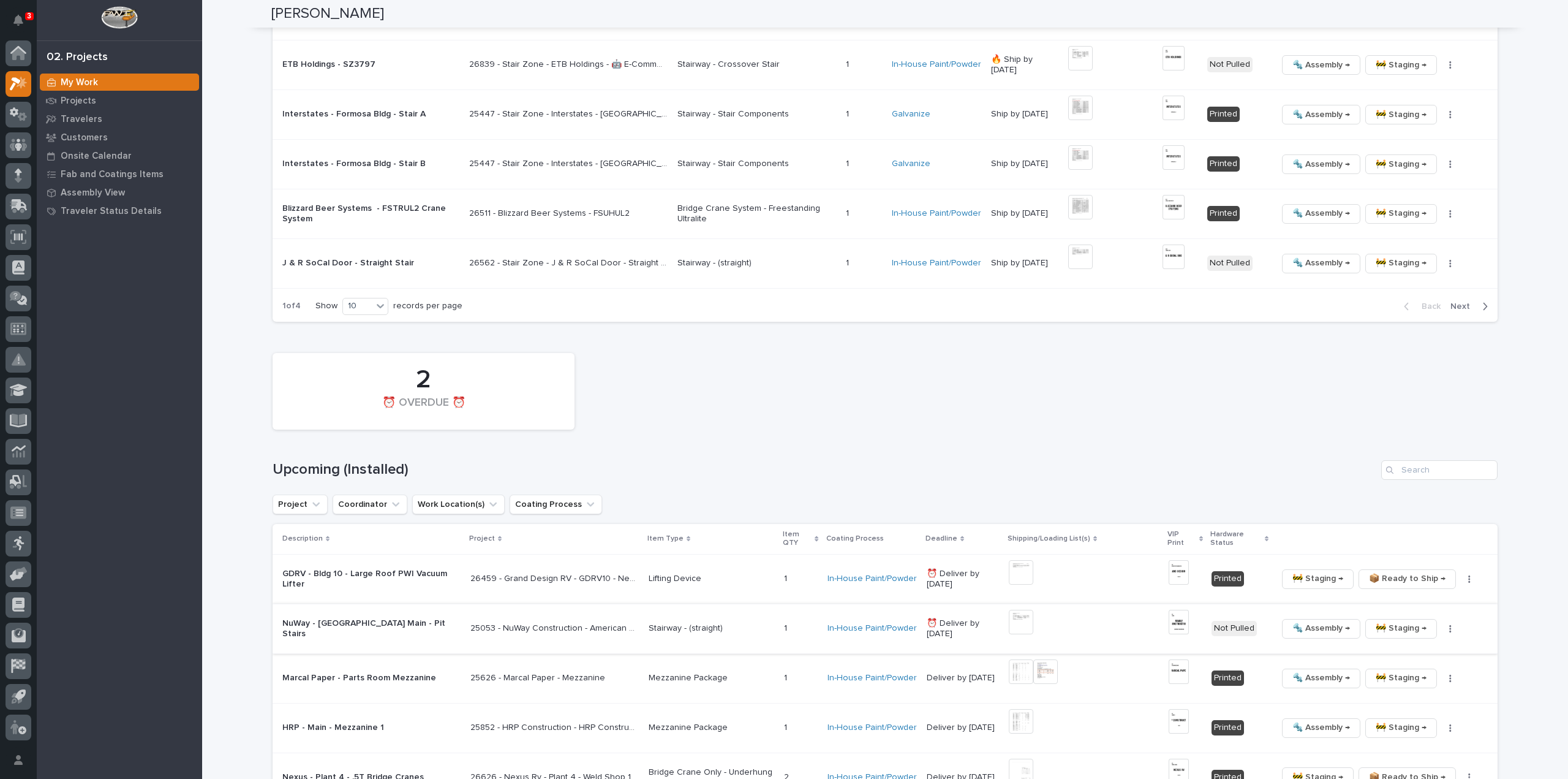
click at [1020, 620] on img at bounding box center [1021, 622] width 25 height 25
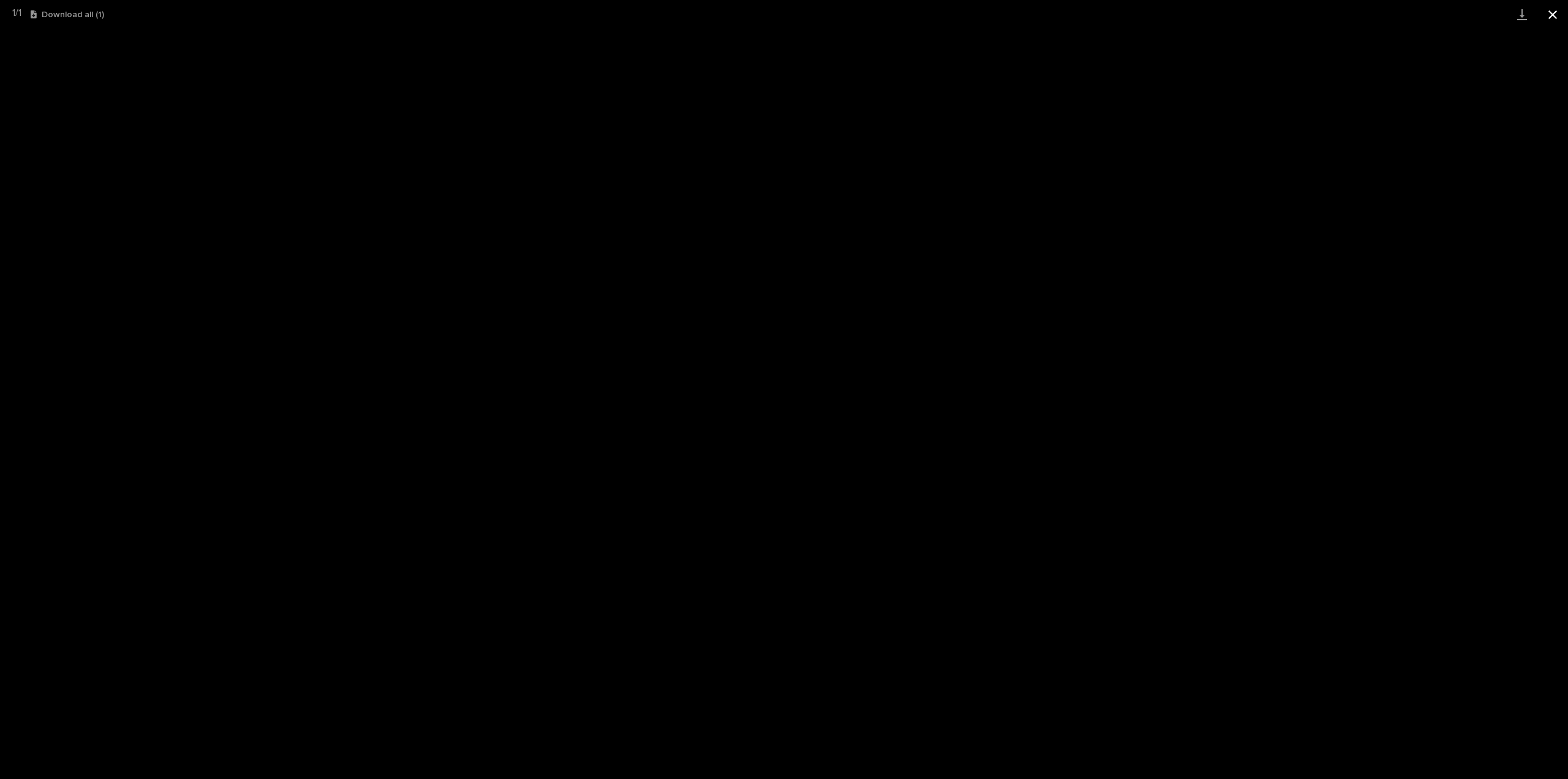
click at [1552, 15] on button "Close gallery" at bounding box center [1553, 14] width 31 height 29
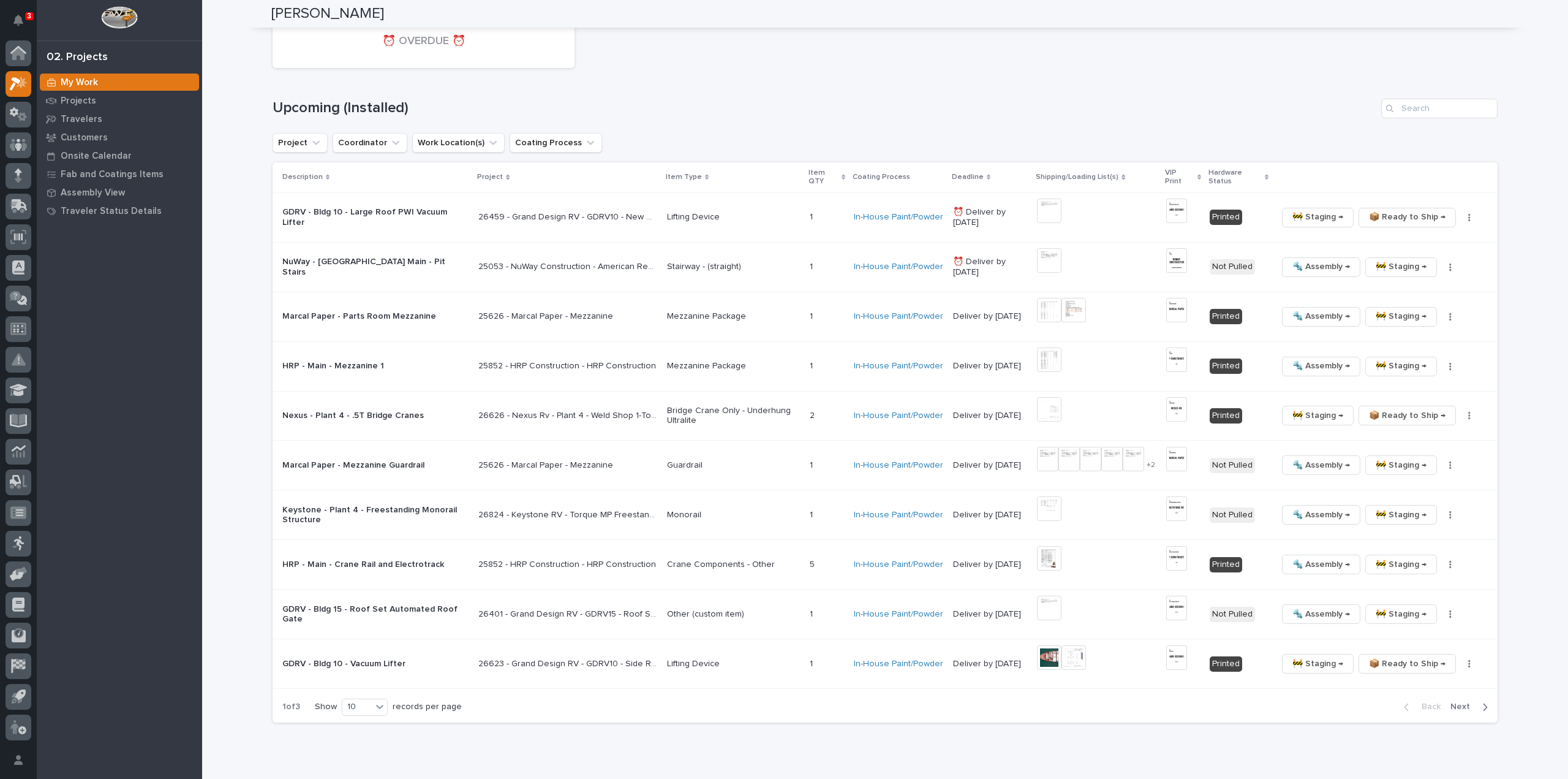
scroll to position [2208, 0]
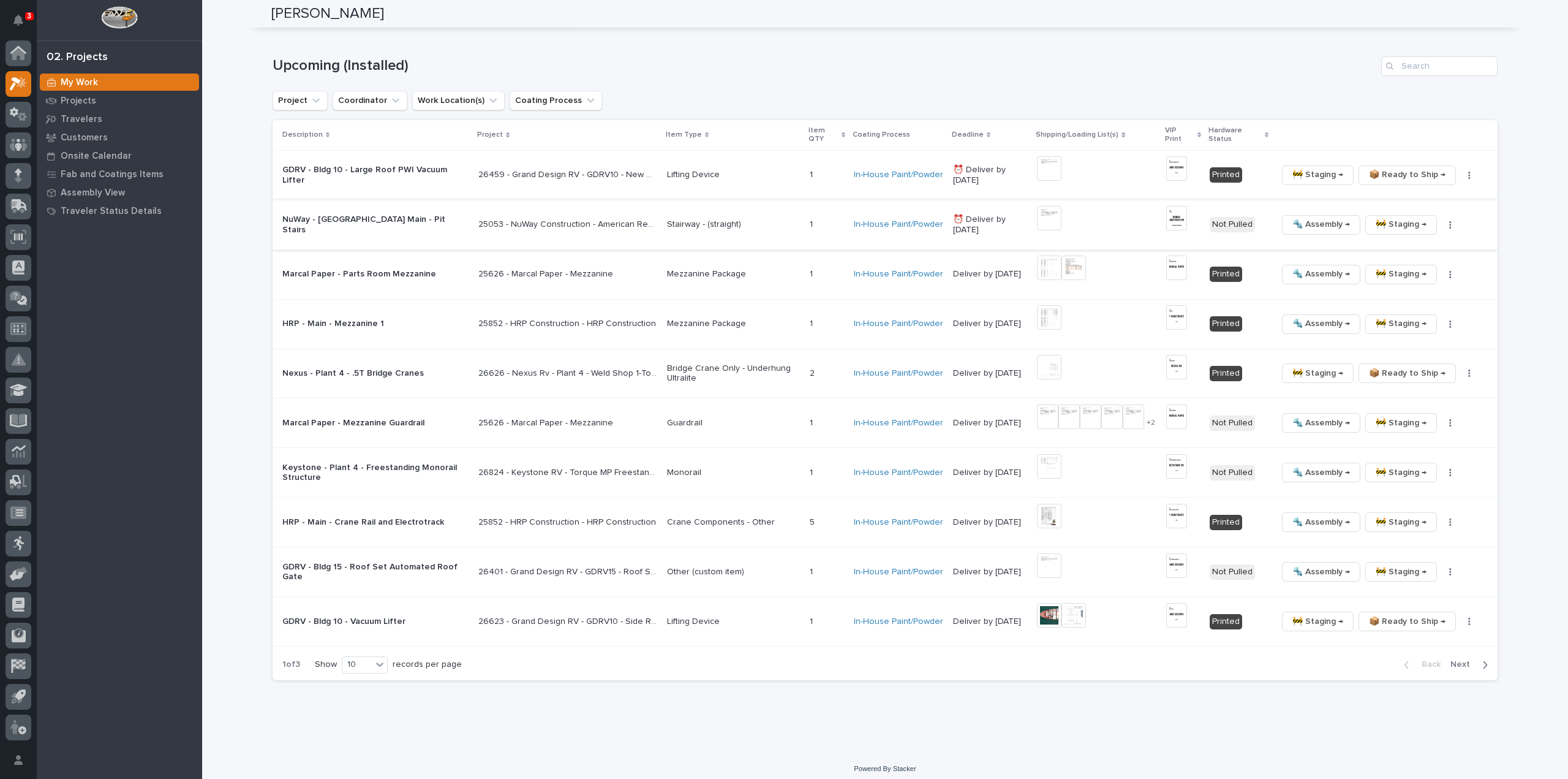
click at [1041, 216] on img at bounding box center [1049, 218] width 25 height 25
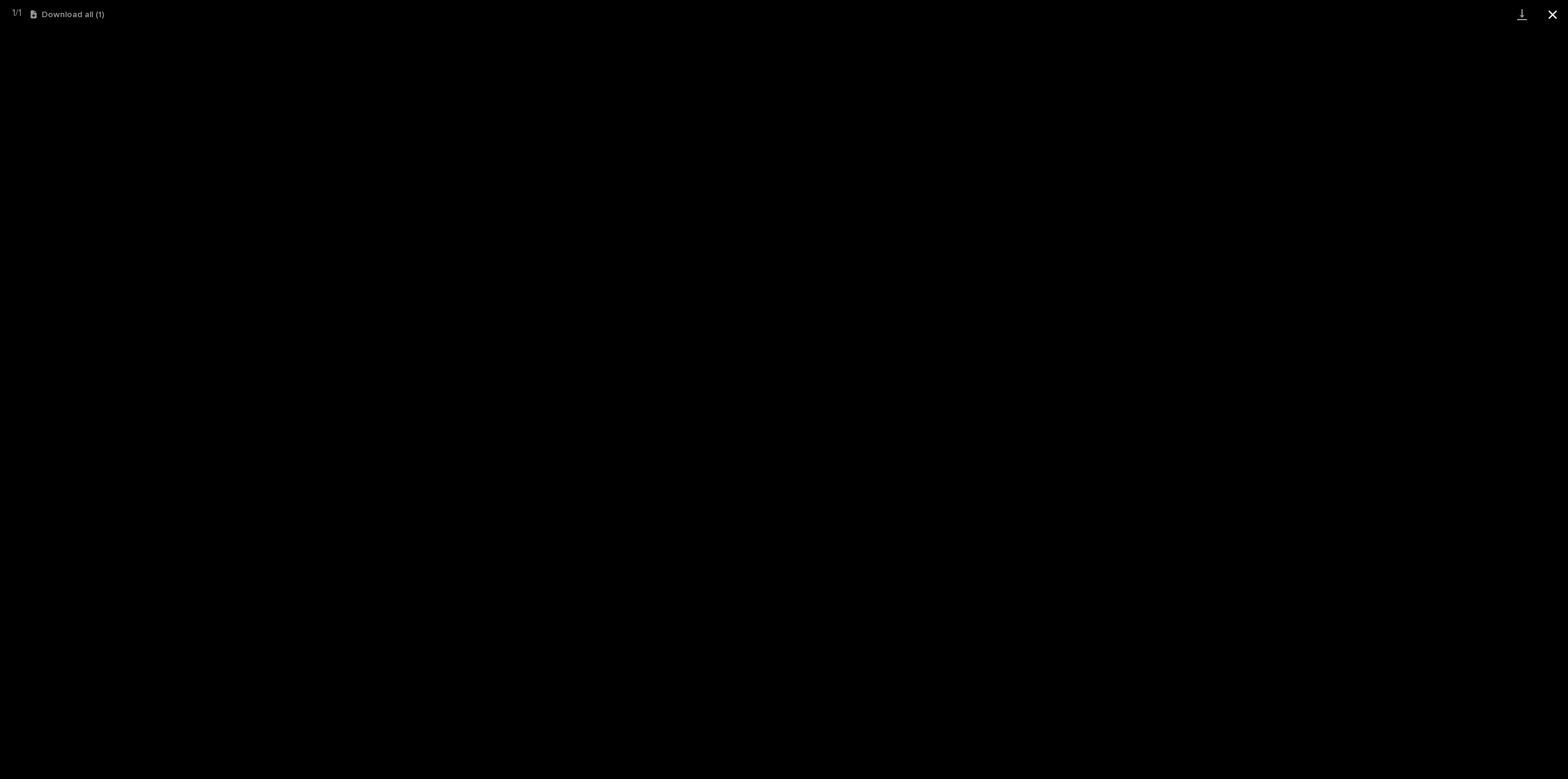
click at [1551, 13] on button "Close gallery" at bounding box center [1553, 14] width 31 height 29
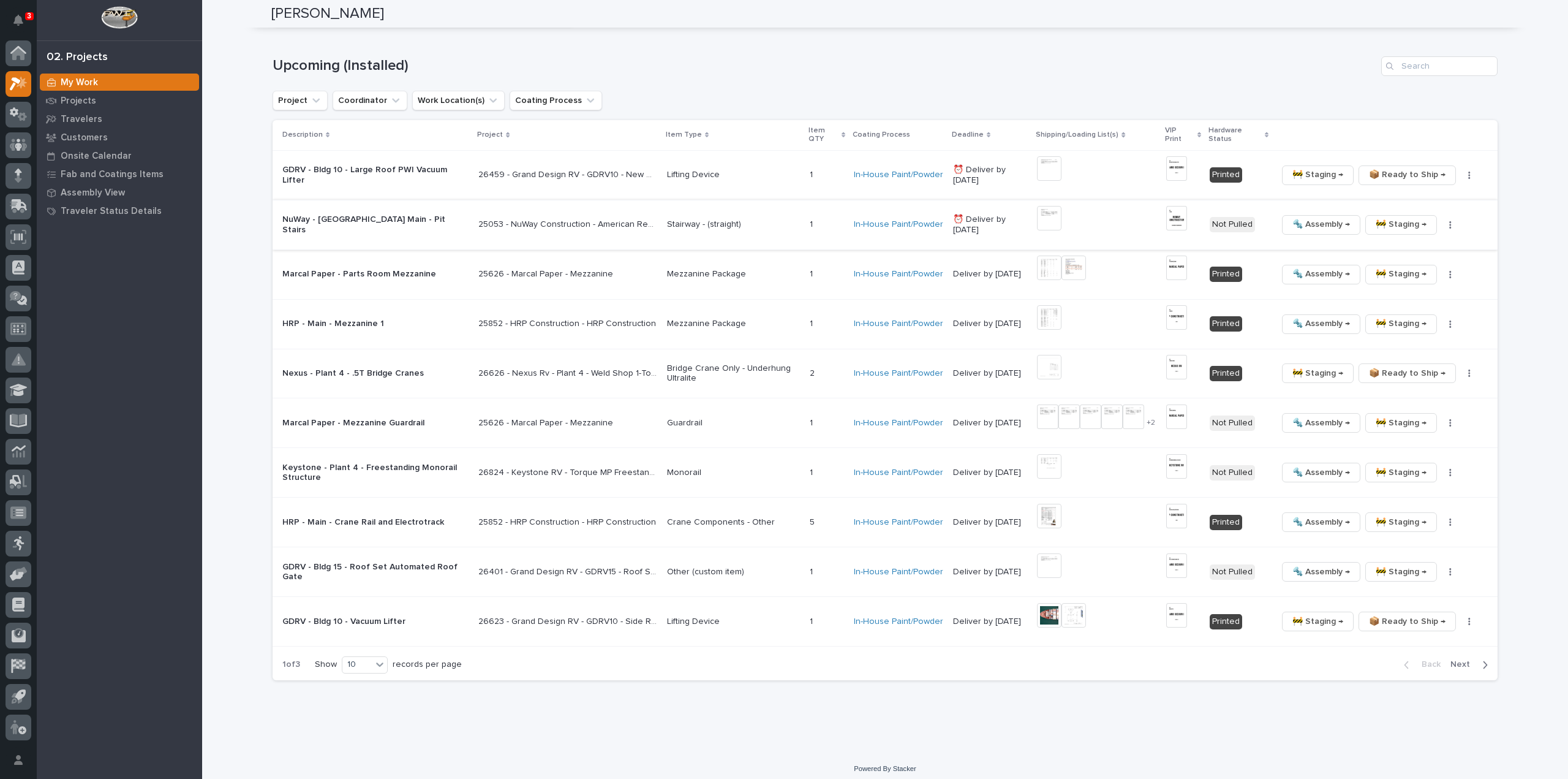
click at [1180, 213] on img at bounding box center [1177, 218] width 21 height 25
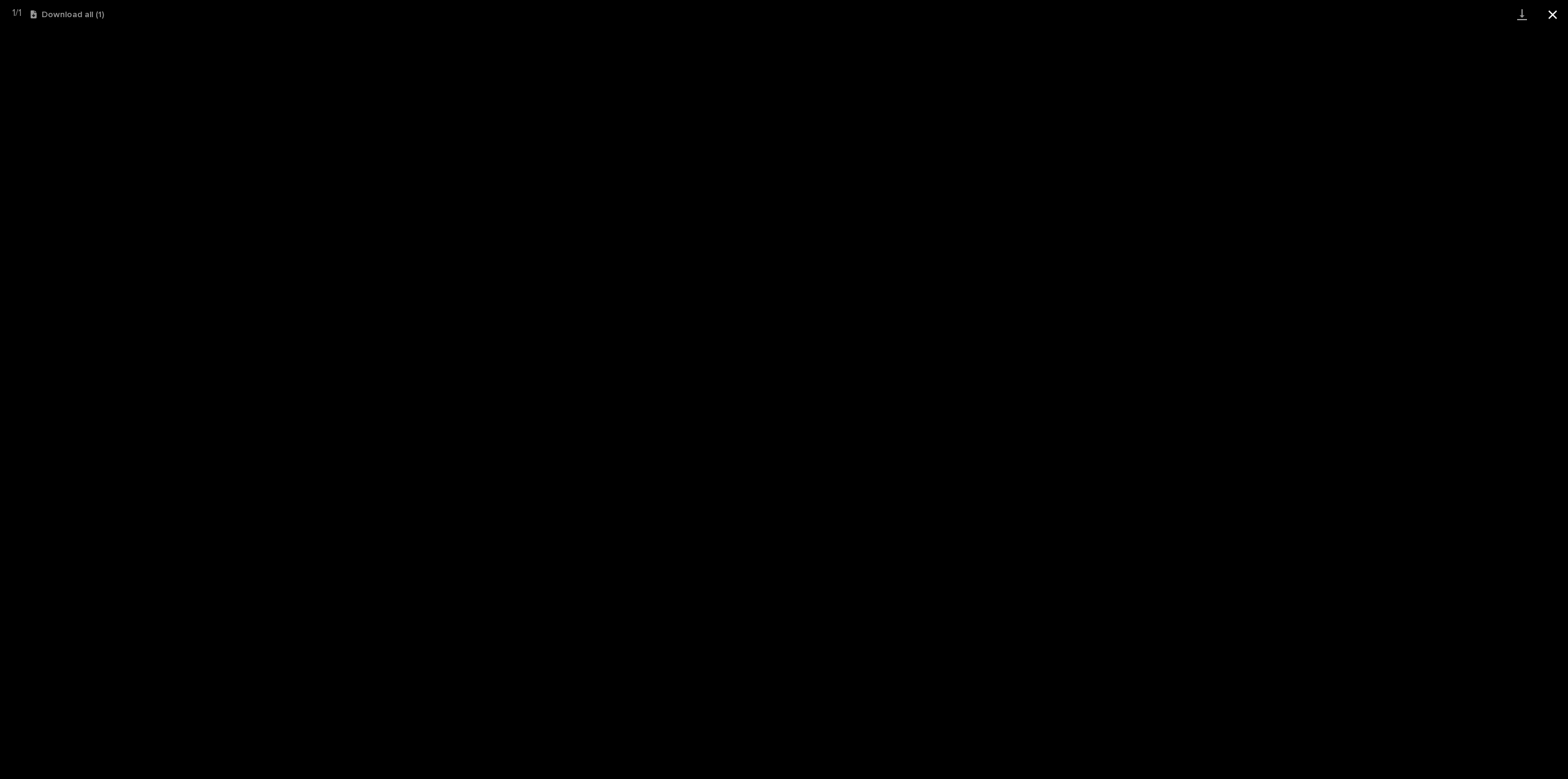
click at [1553, 13] on button "Close gallery" at bounding box center [1553, 14] width 31 height 29
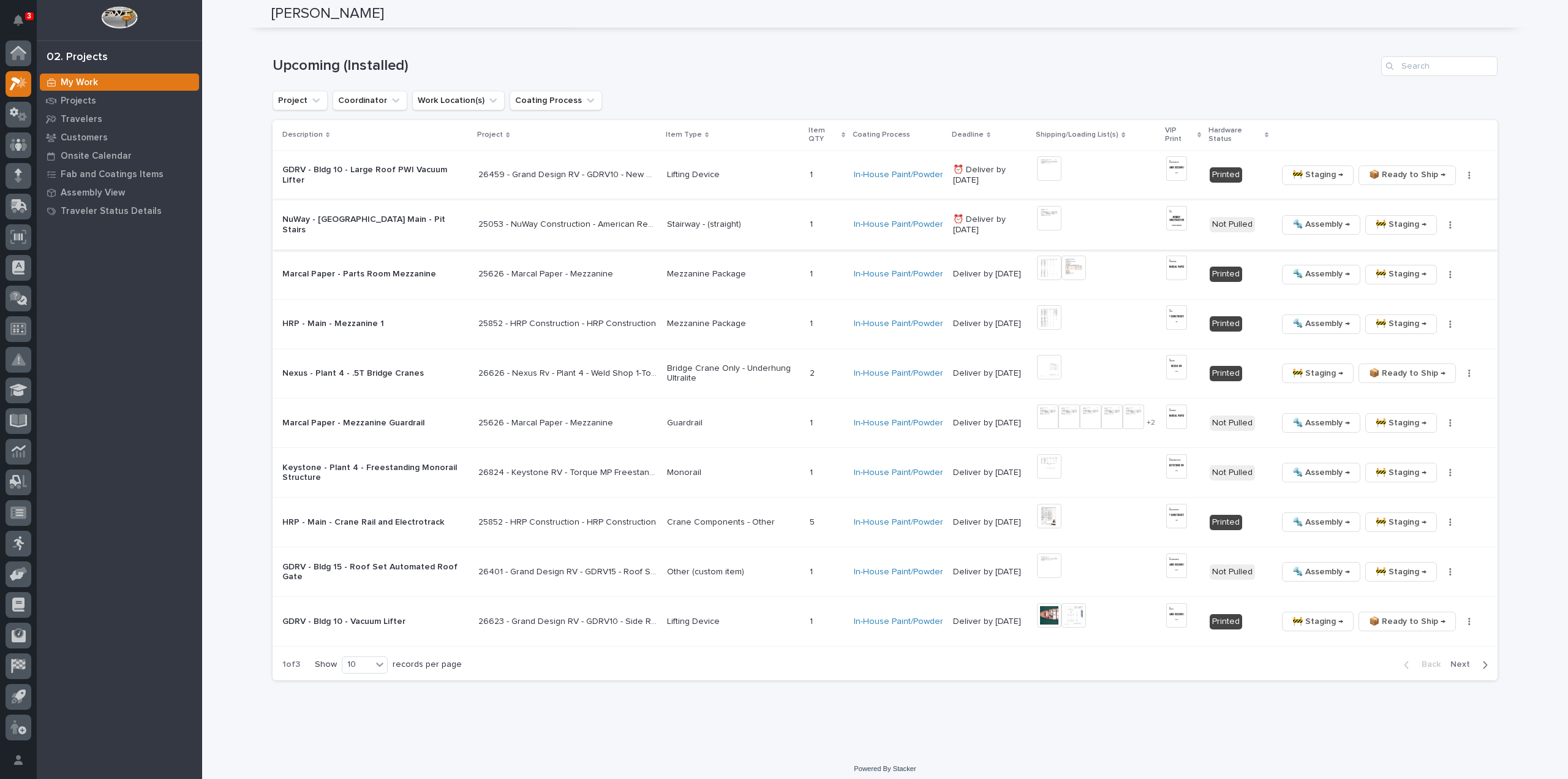
click at [1448, 221] on button "button" at bounding box center [1450, 225] width 17 height 8
click at [1415, 304] on span "🔩 Hardware" at bounding box center [1399, 307] width 52 height 15
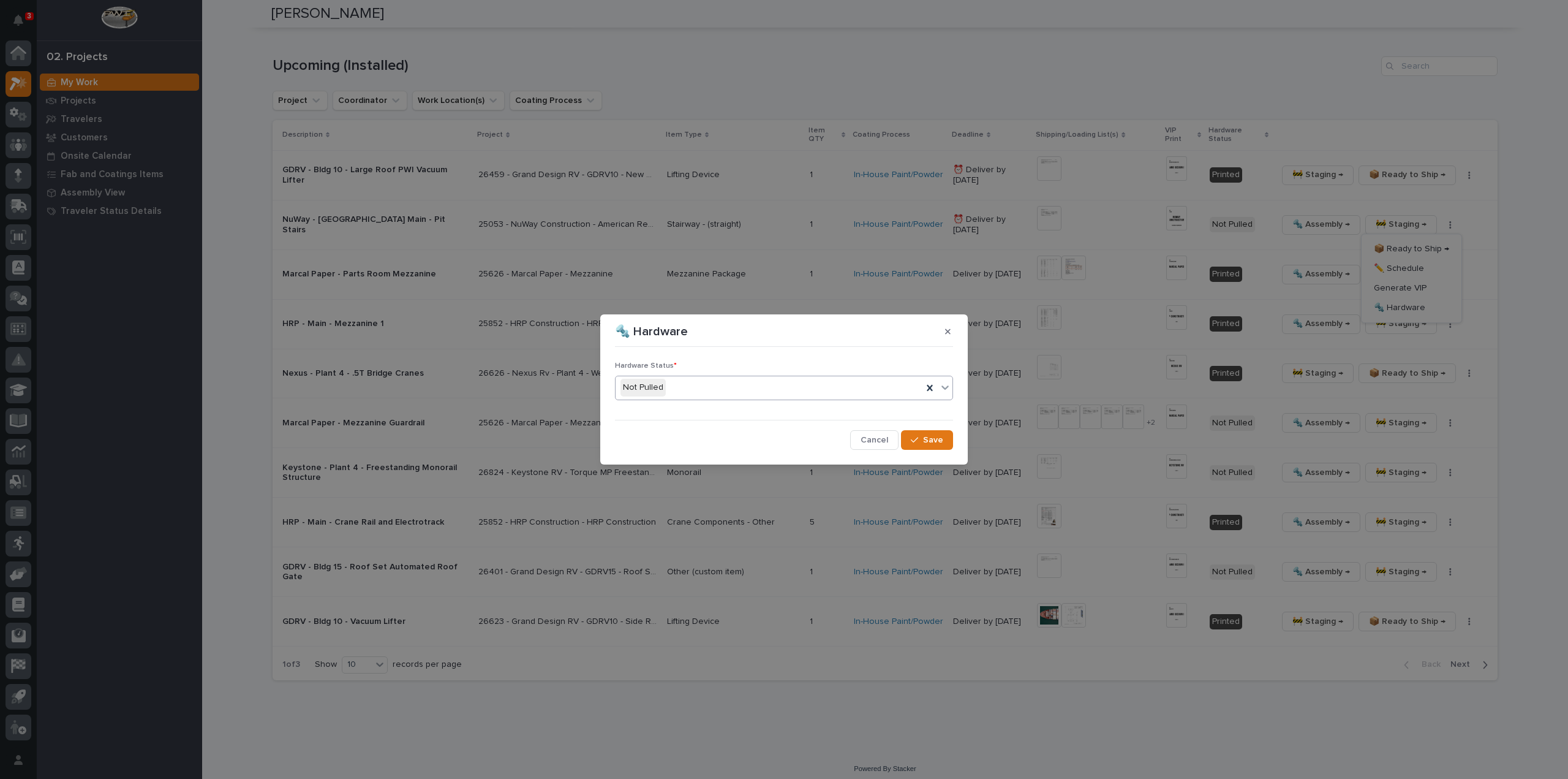
click at [707, 387] on div "Not Pulled" at bounding box center [769, 388] width 307 height 20
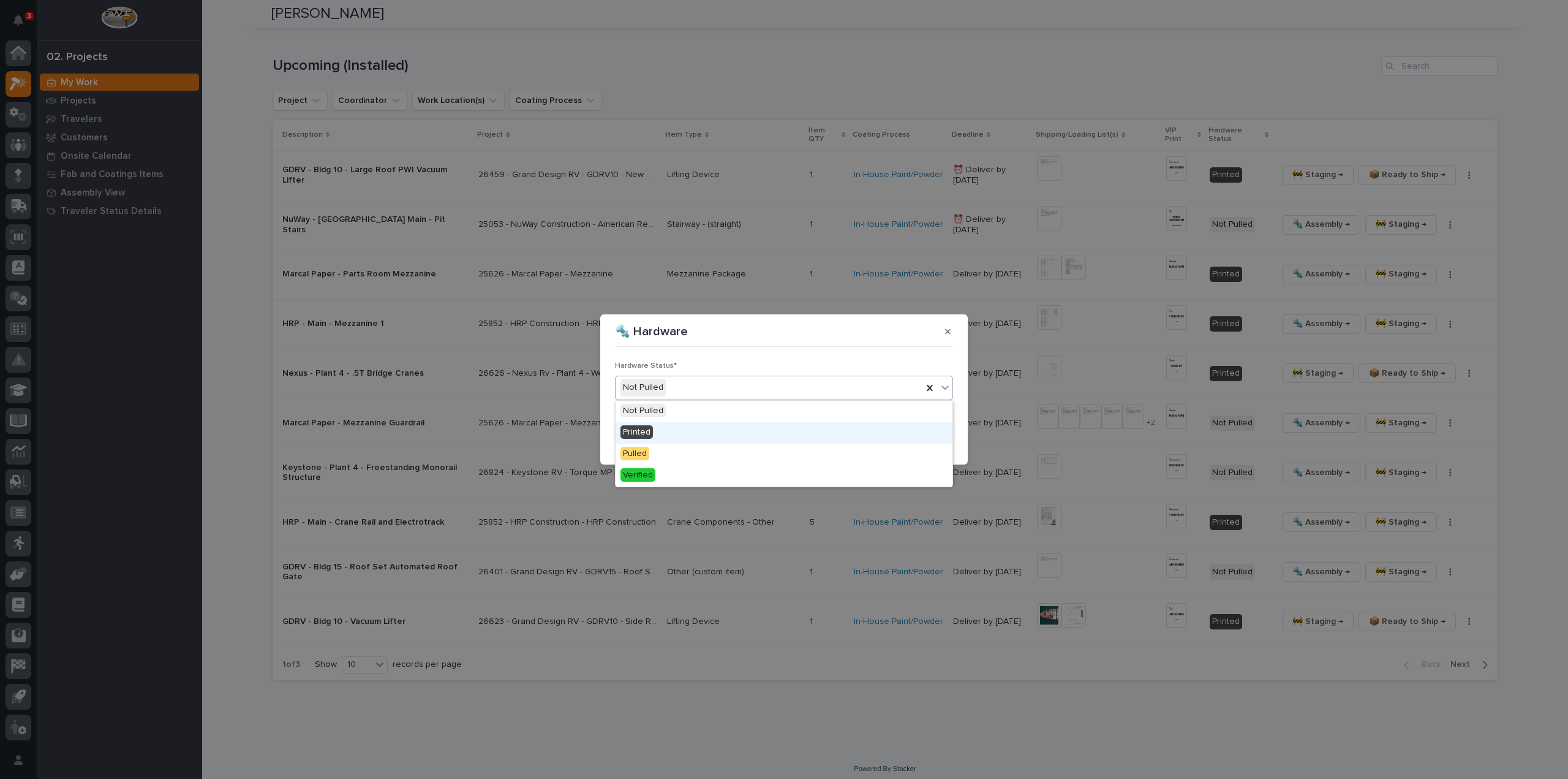
click at [689, 435] on div "Printed" at bounding box center [784, 433] width 337 height 22
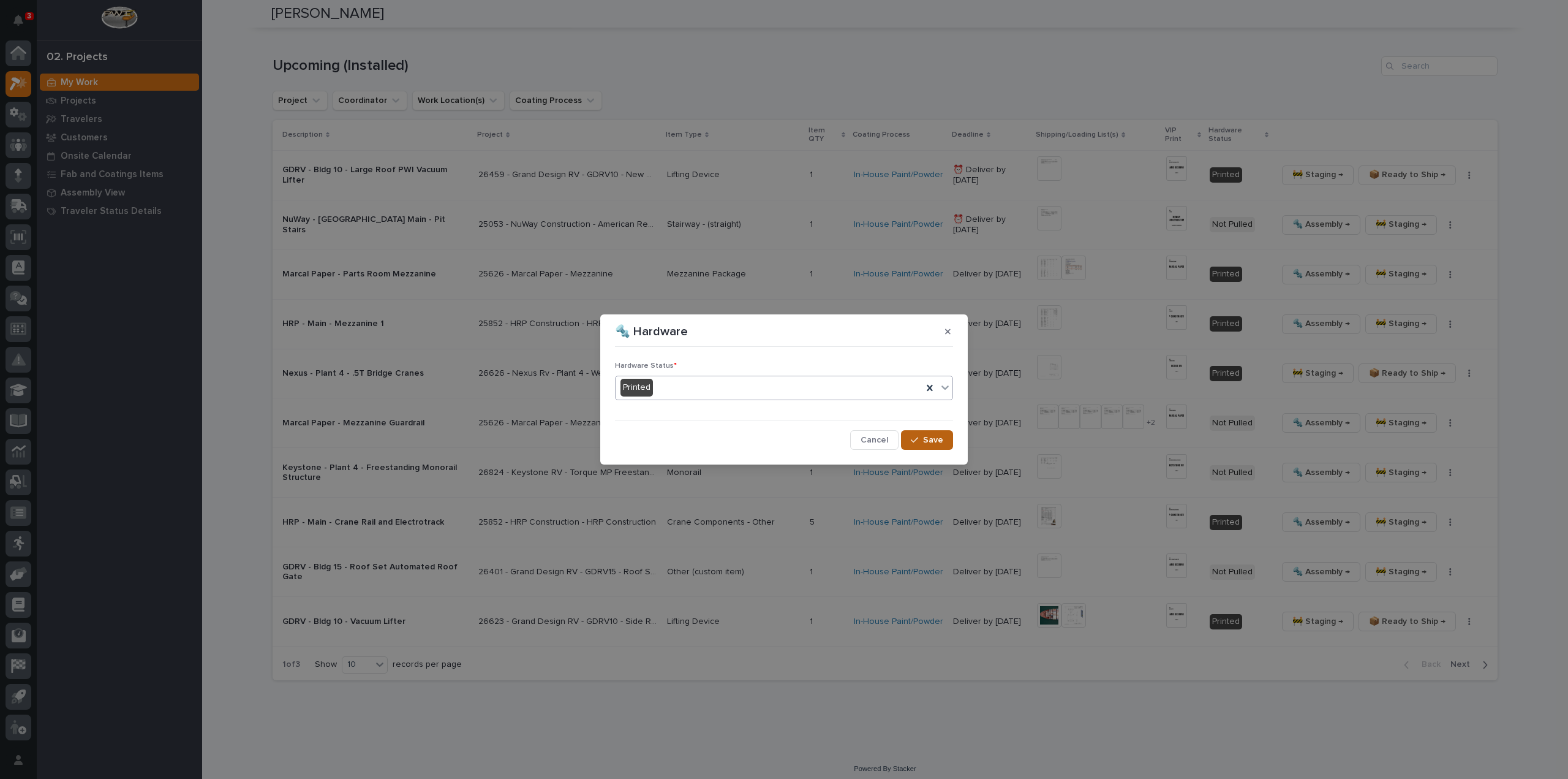
click at [925, 443] on span "Save" at bounding box center [933, 440] width 20 height 11
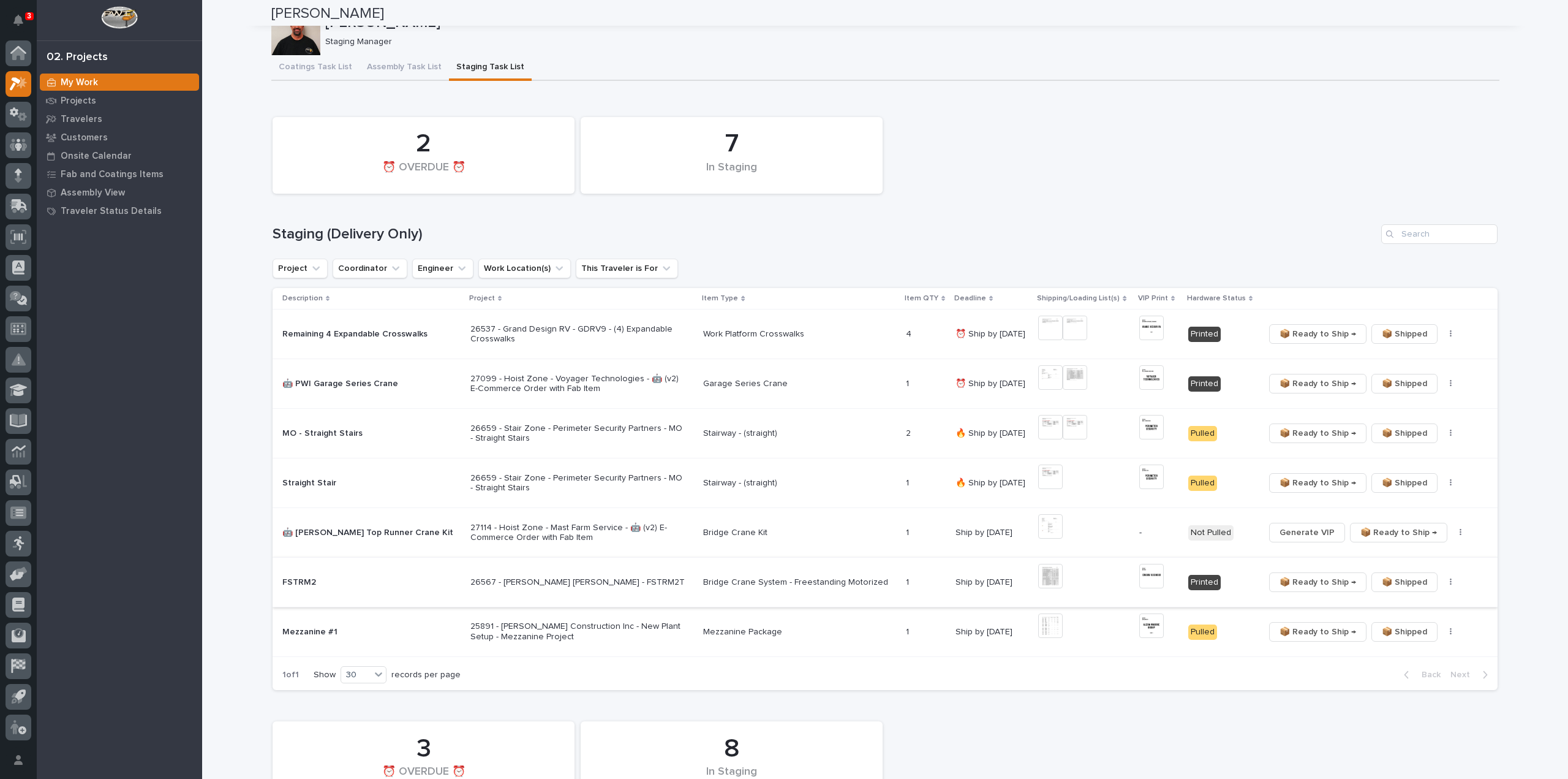
scroll to position [0, 0]
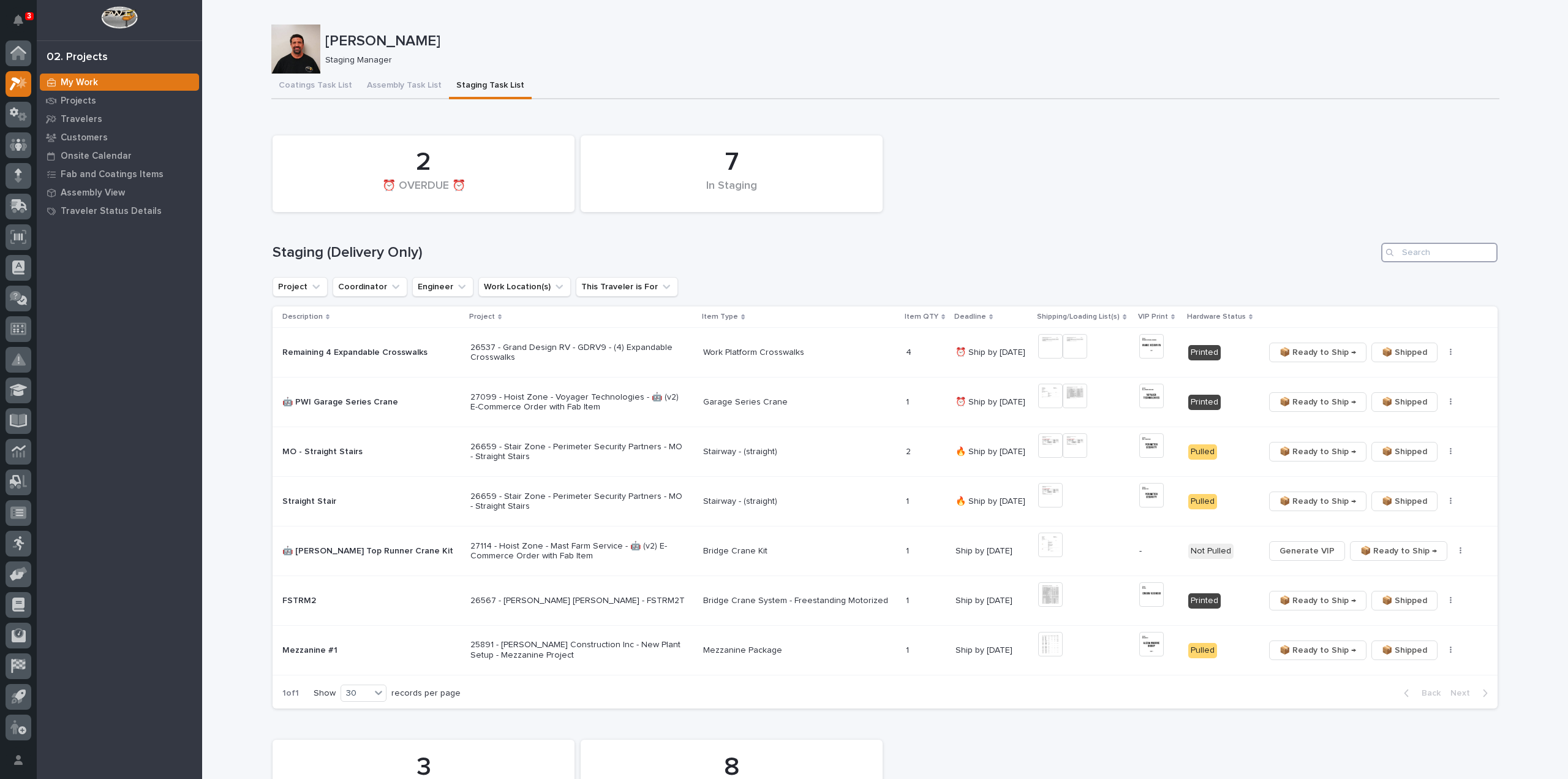
click at [1442, 260] on input "Search" at bounding box center [1440, 252] width 116 height 20
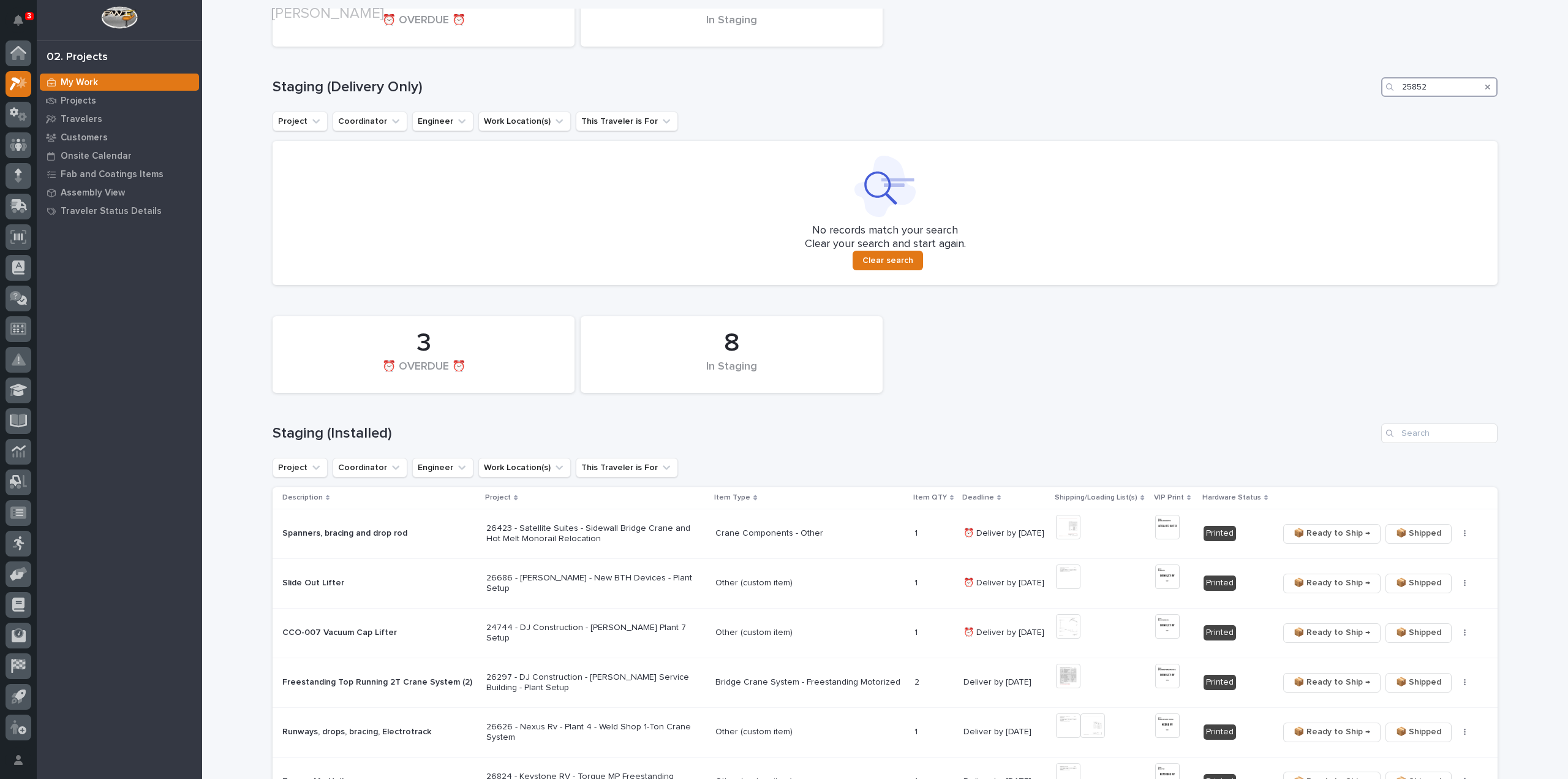
scroll to position [245, 0]
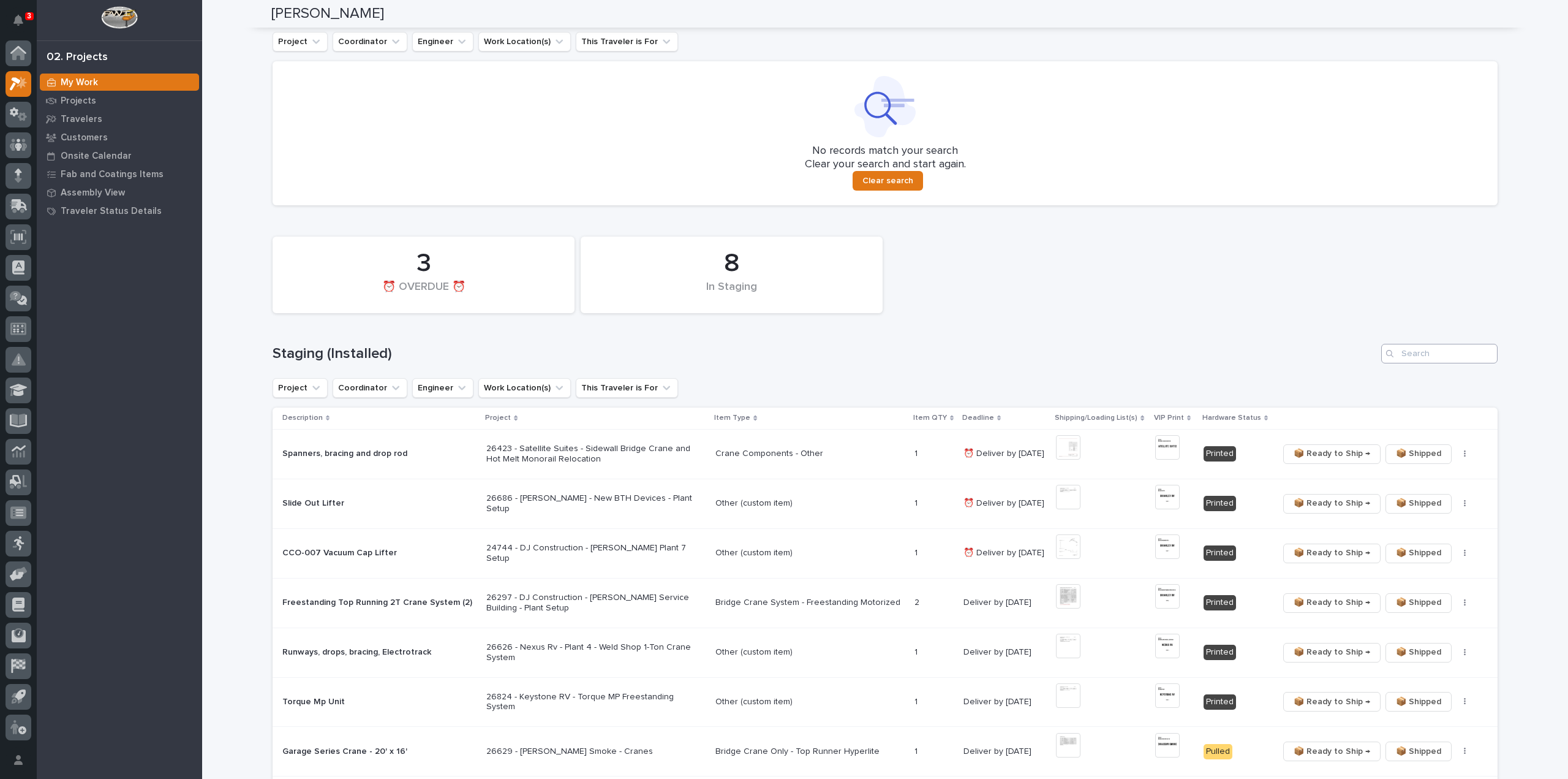
type input "25852"
click at [1434, 353] on input "Search" at bounding box center [1440, 353] width 116 height 20
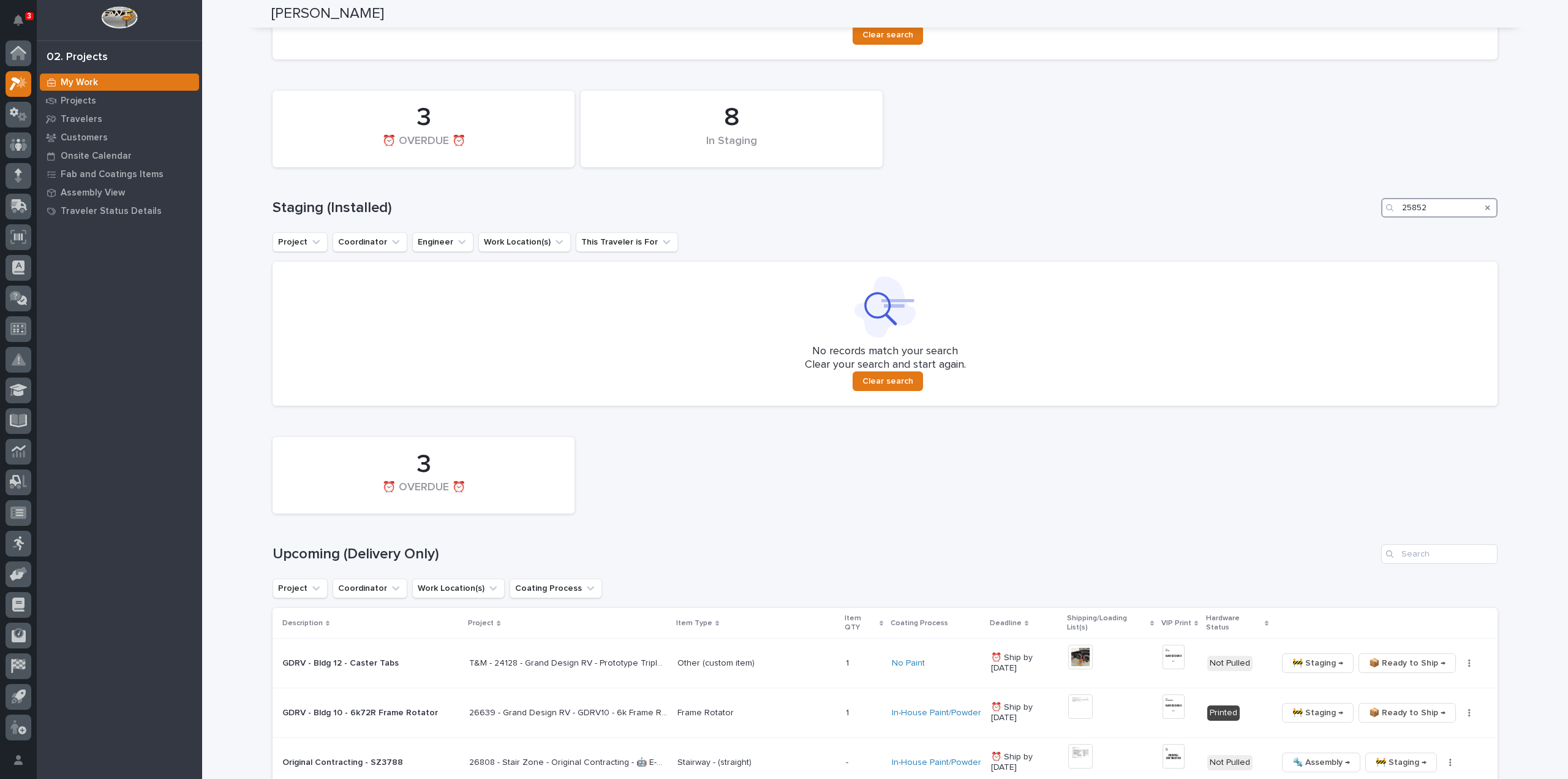
scroll to position [613, 0]
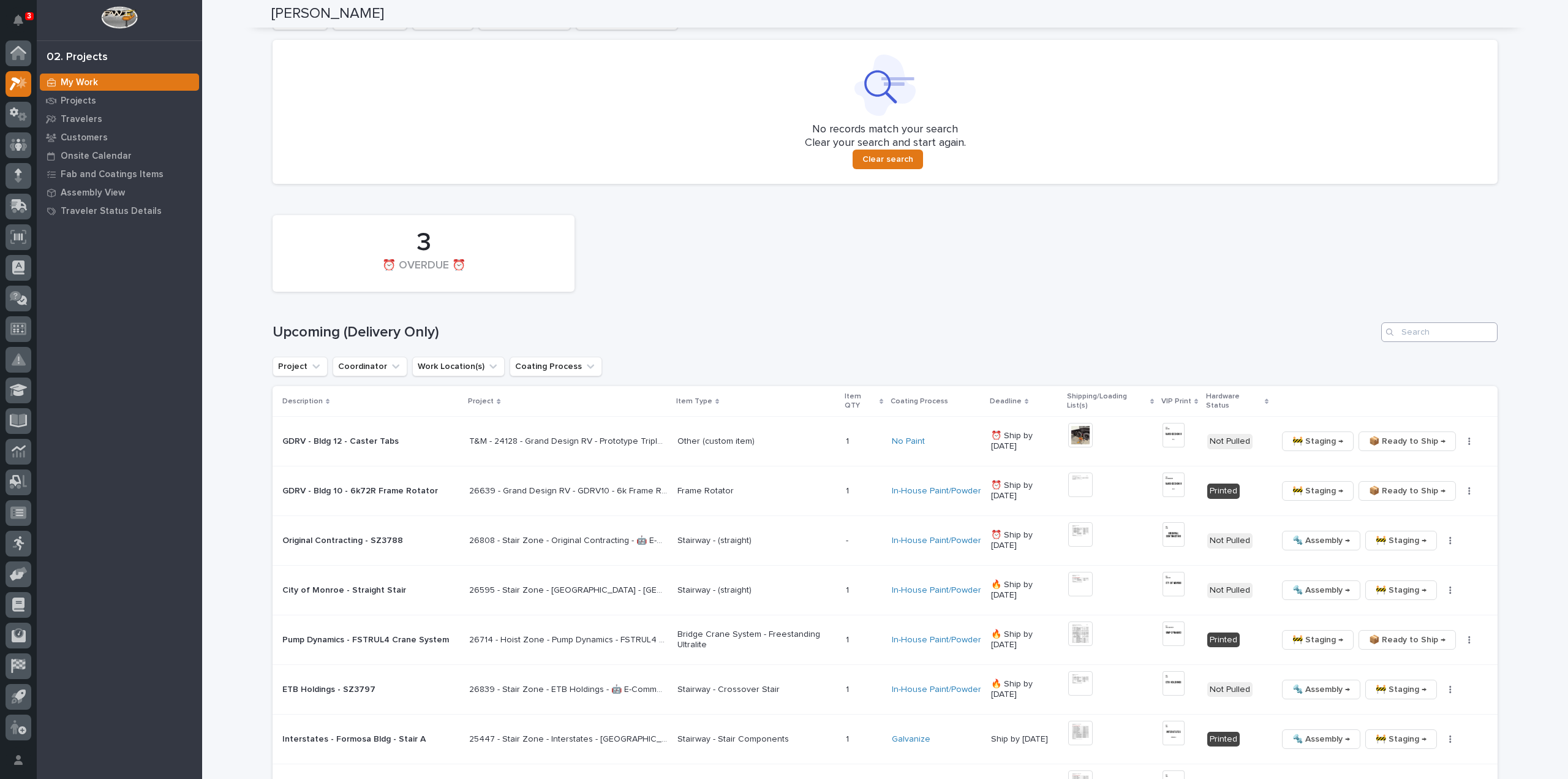
type input "25852"
click at [1440, 336] on input "Search" at bounding box center [1440, 332] width 116 height 20
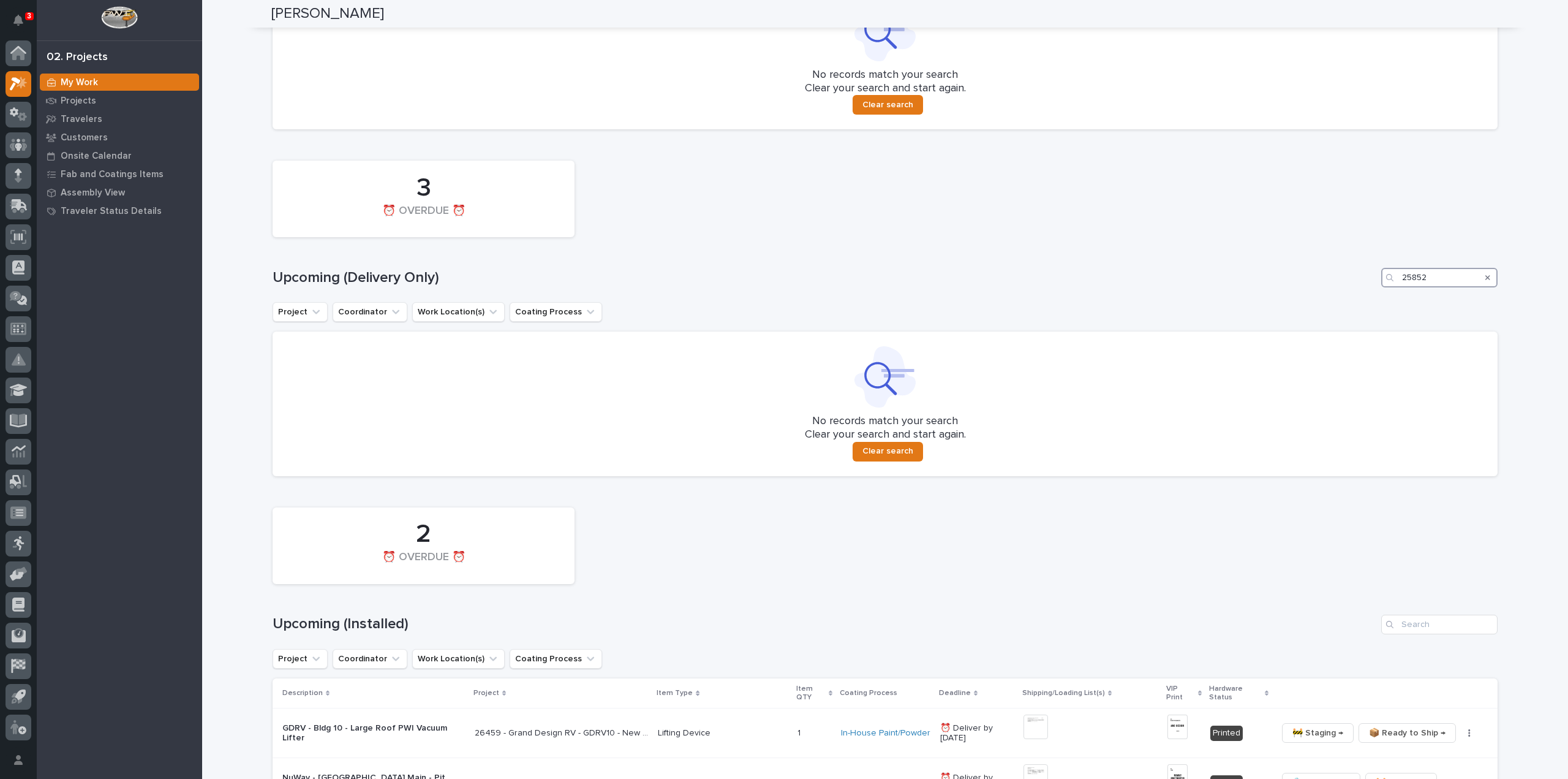
scroll to position [896, 0]
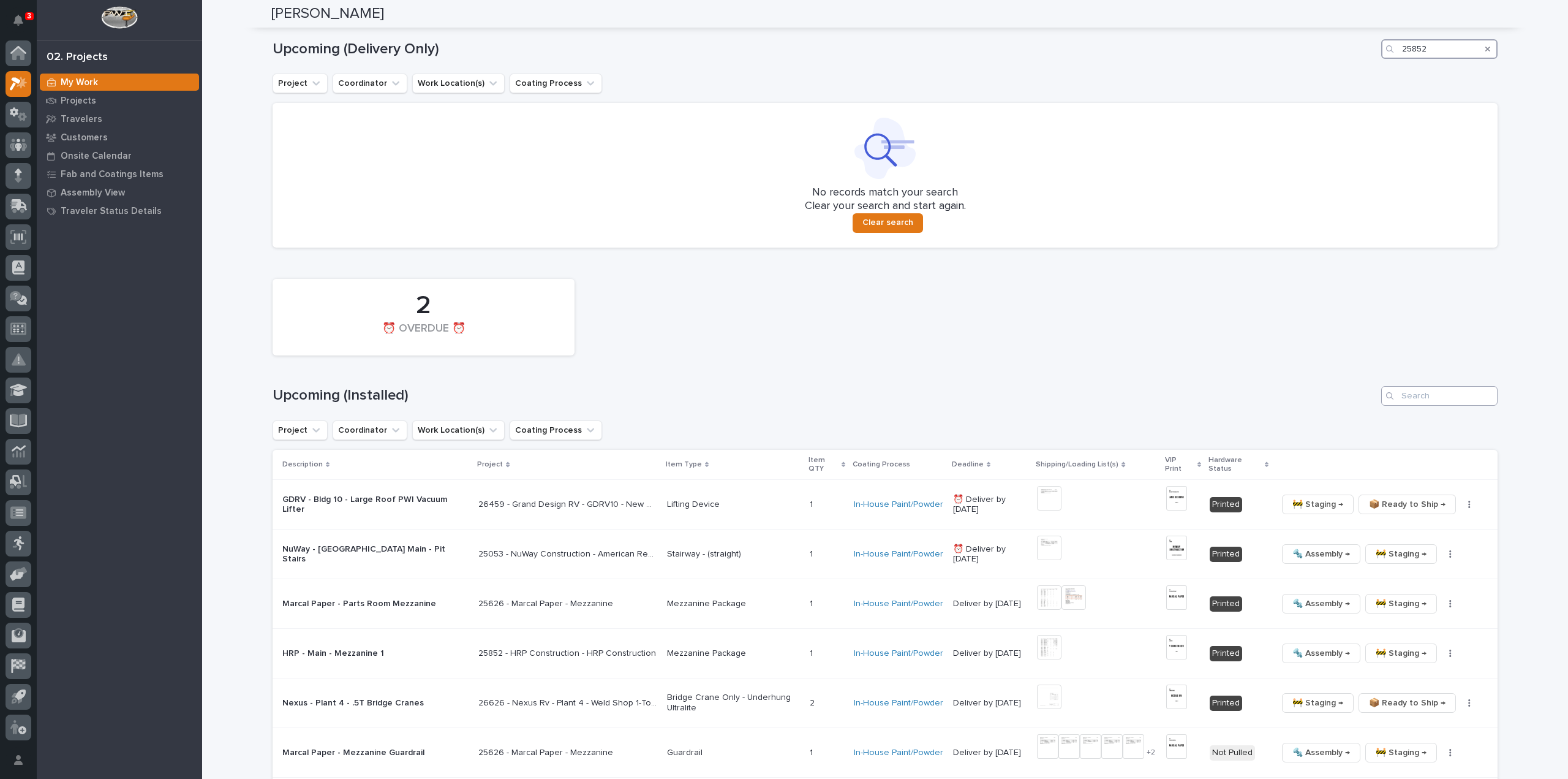
type input "25852"
click at [1433, 397] on input "Search" at bounding box center [1440, 396] width 116 height 20
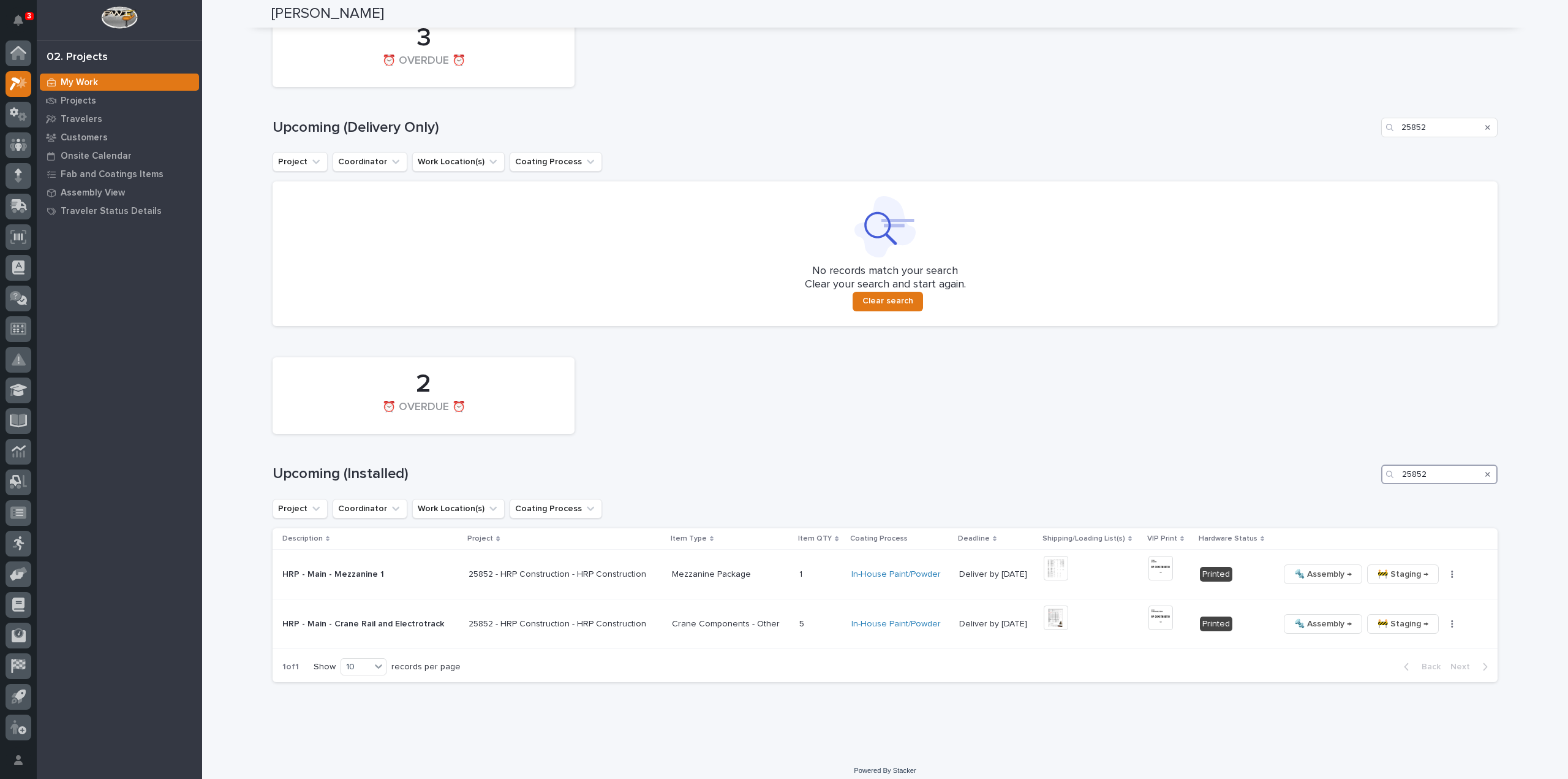
scroll to position [827, 0]
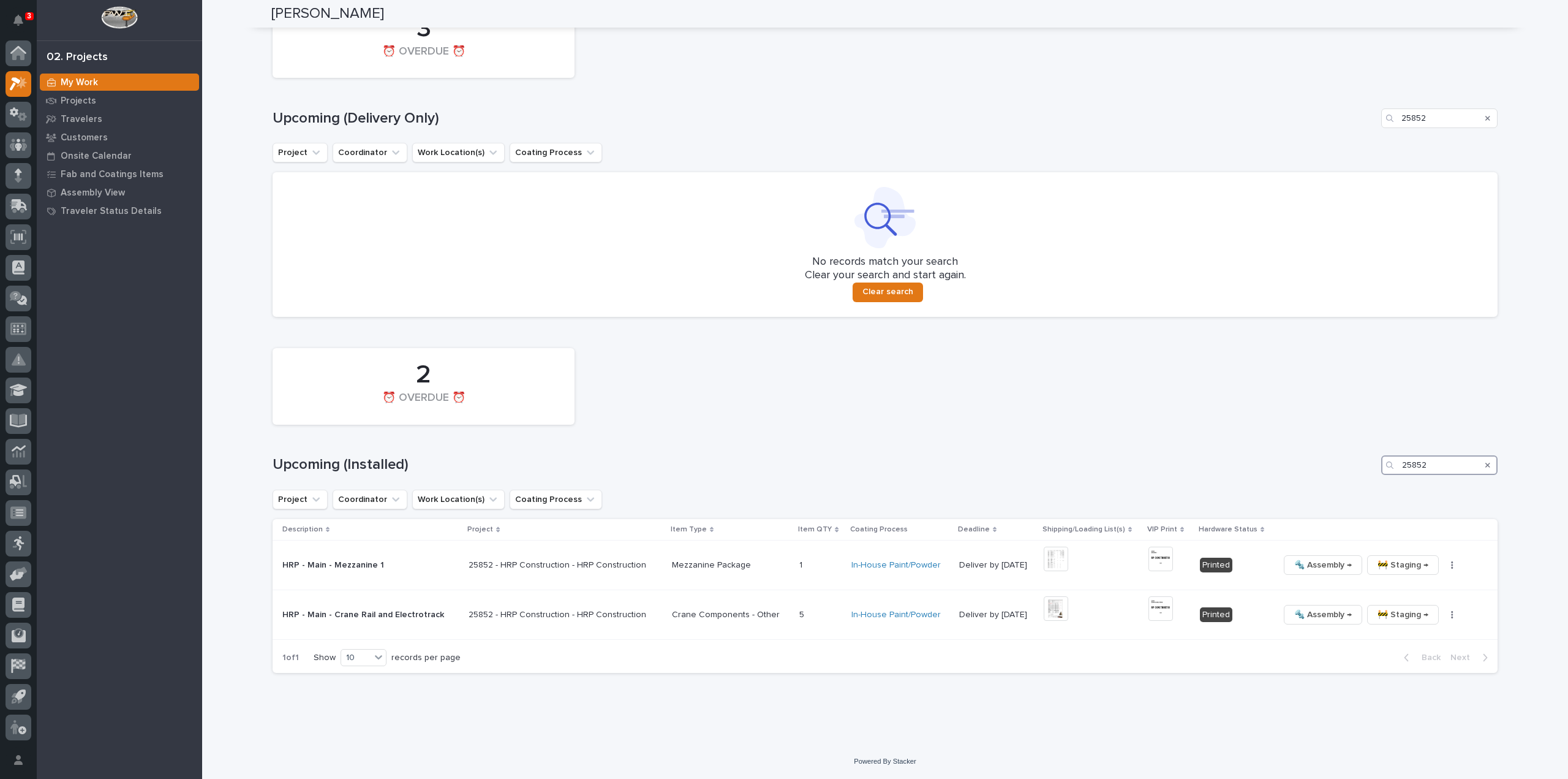
type input "25852"
click at [1485, 466] on icon "Search" at bounding box center [1488, 465] width 5 height 5
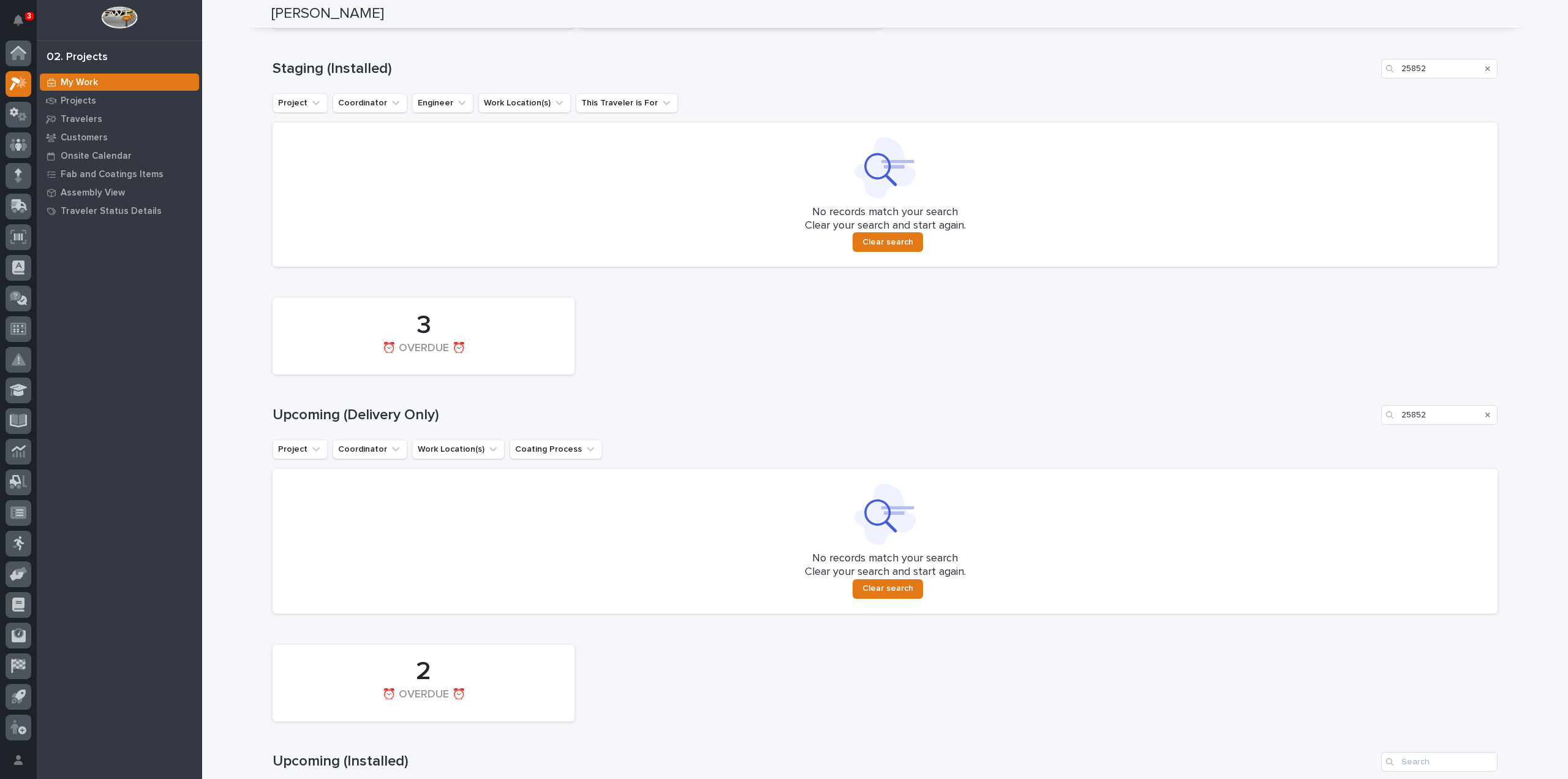
scroll to position [460, 0]
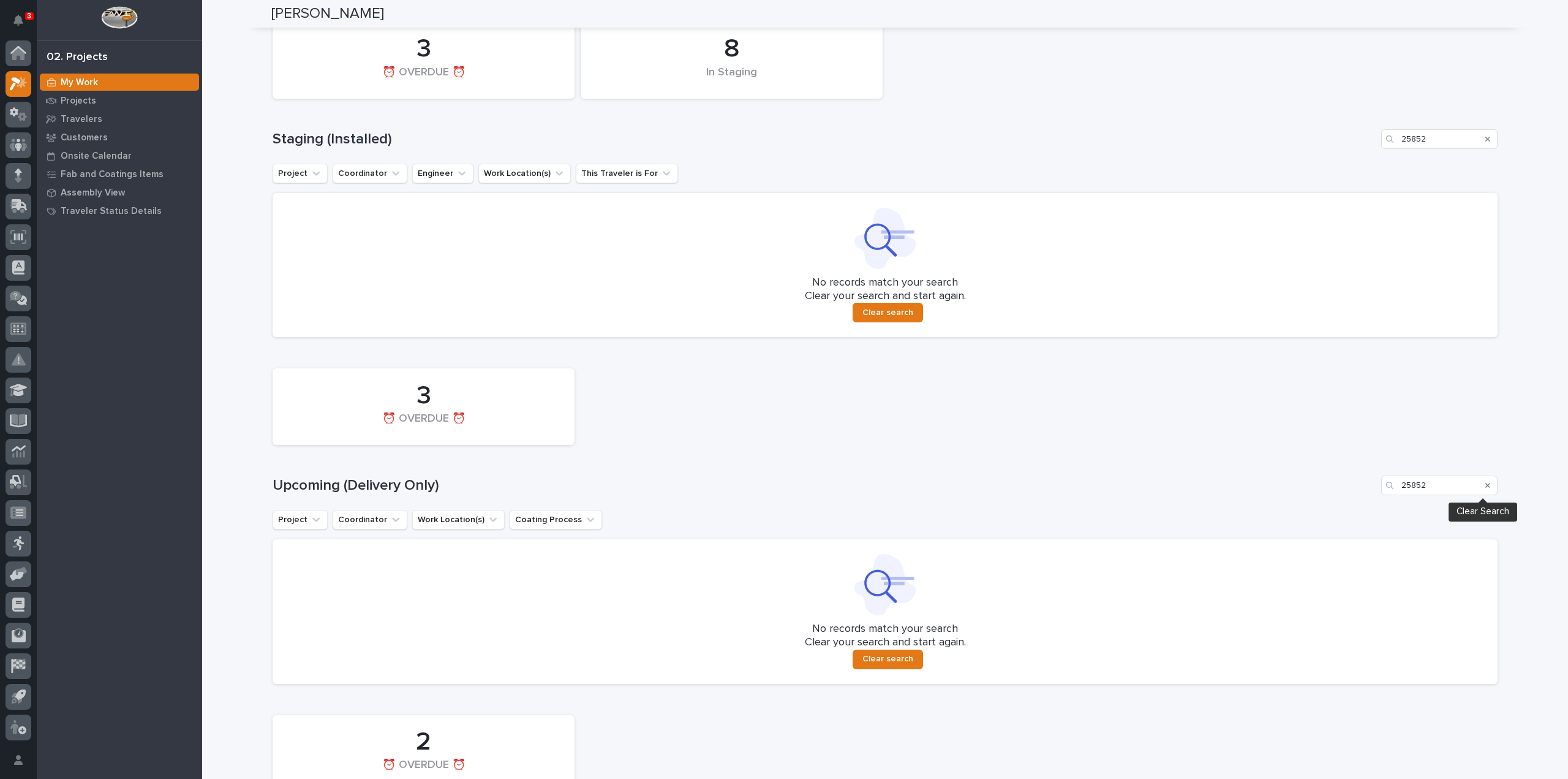
click at [1485, 489] on icon "Search" at bounding box center [1488, 486] width 5 height 8
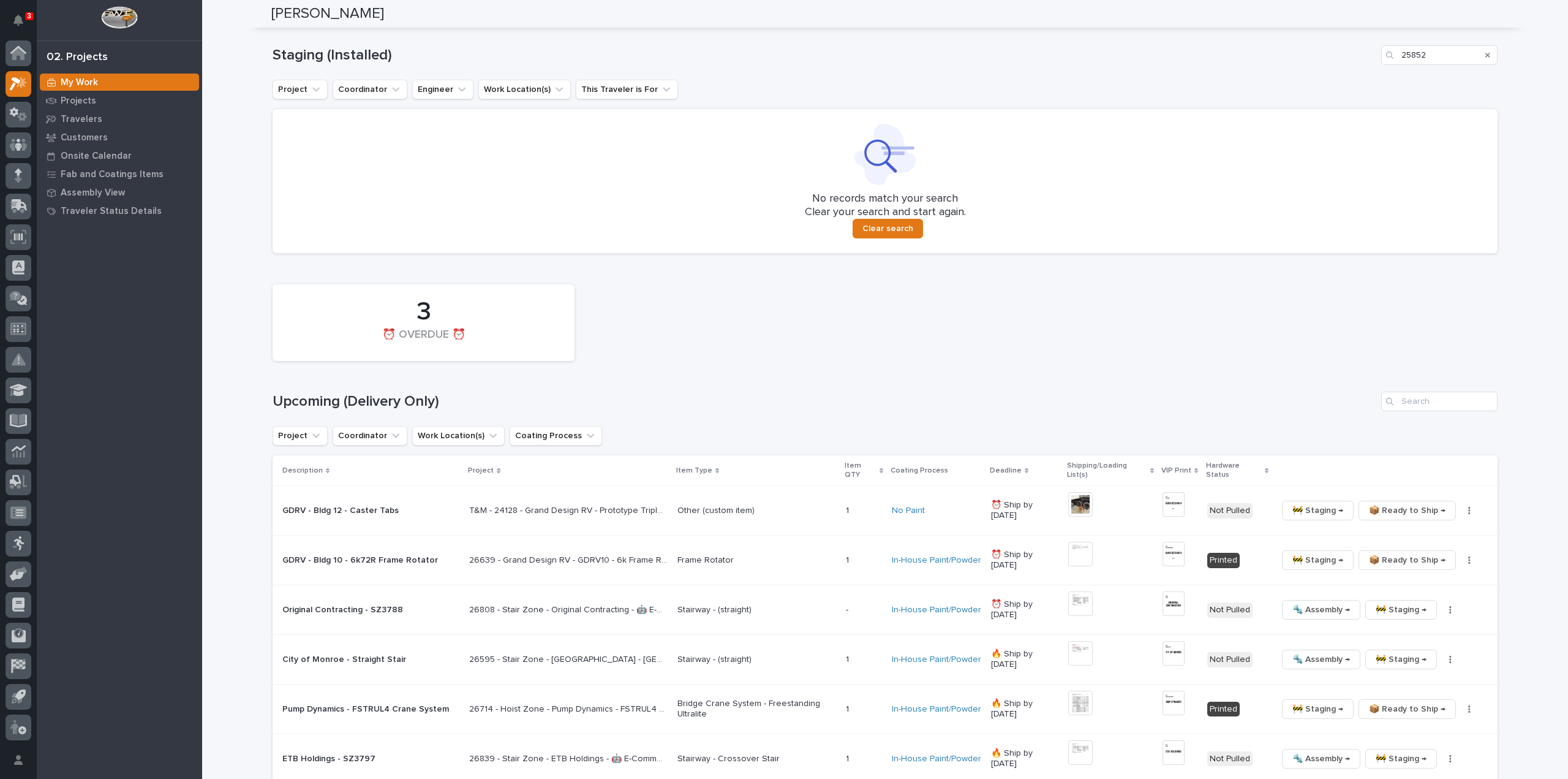
scroll to position [176, 0]
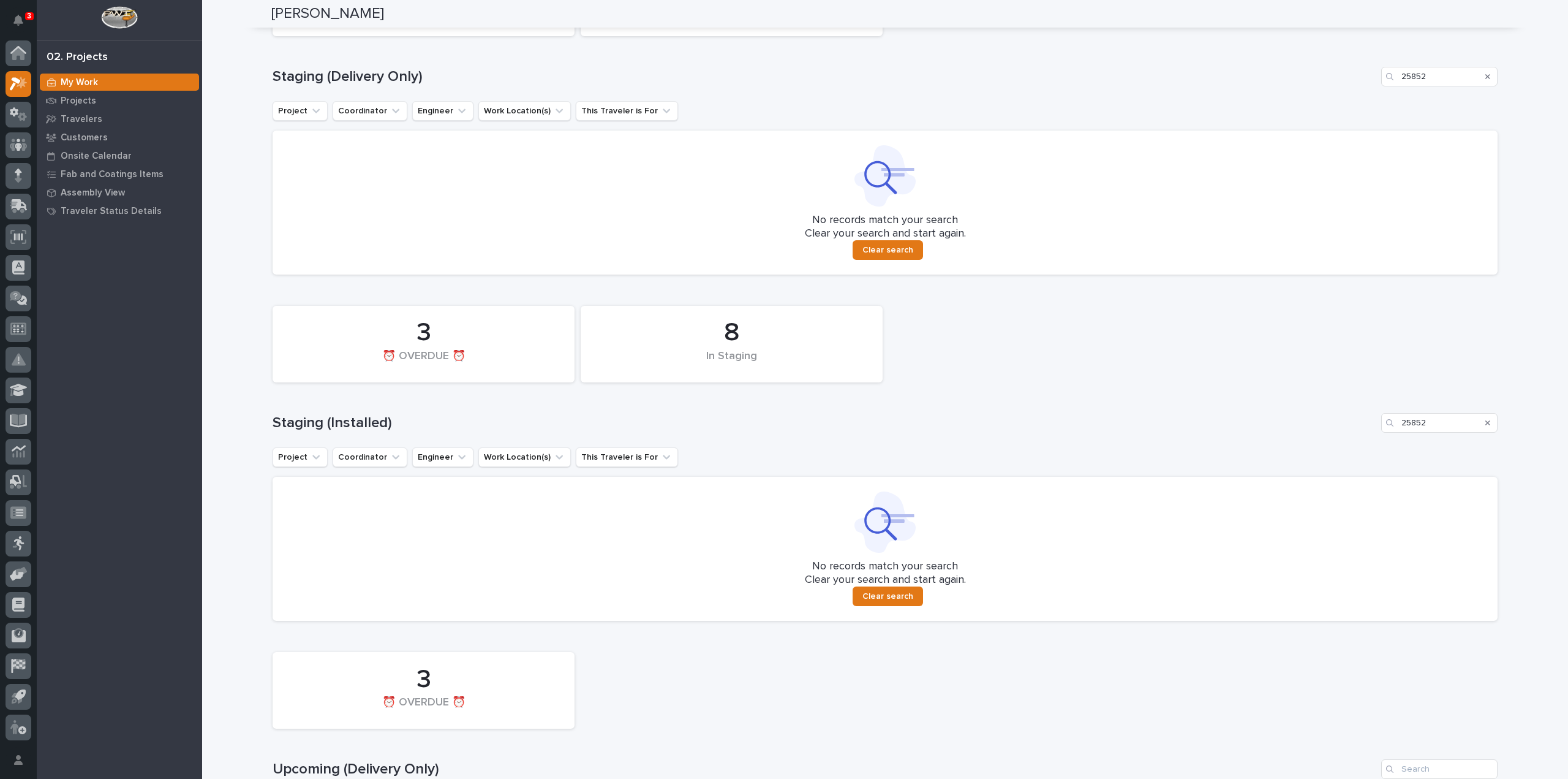
click at [1485, 424] on icon "Search" at bounding box center [1488, 423] width 5 height 8
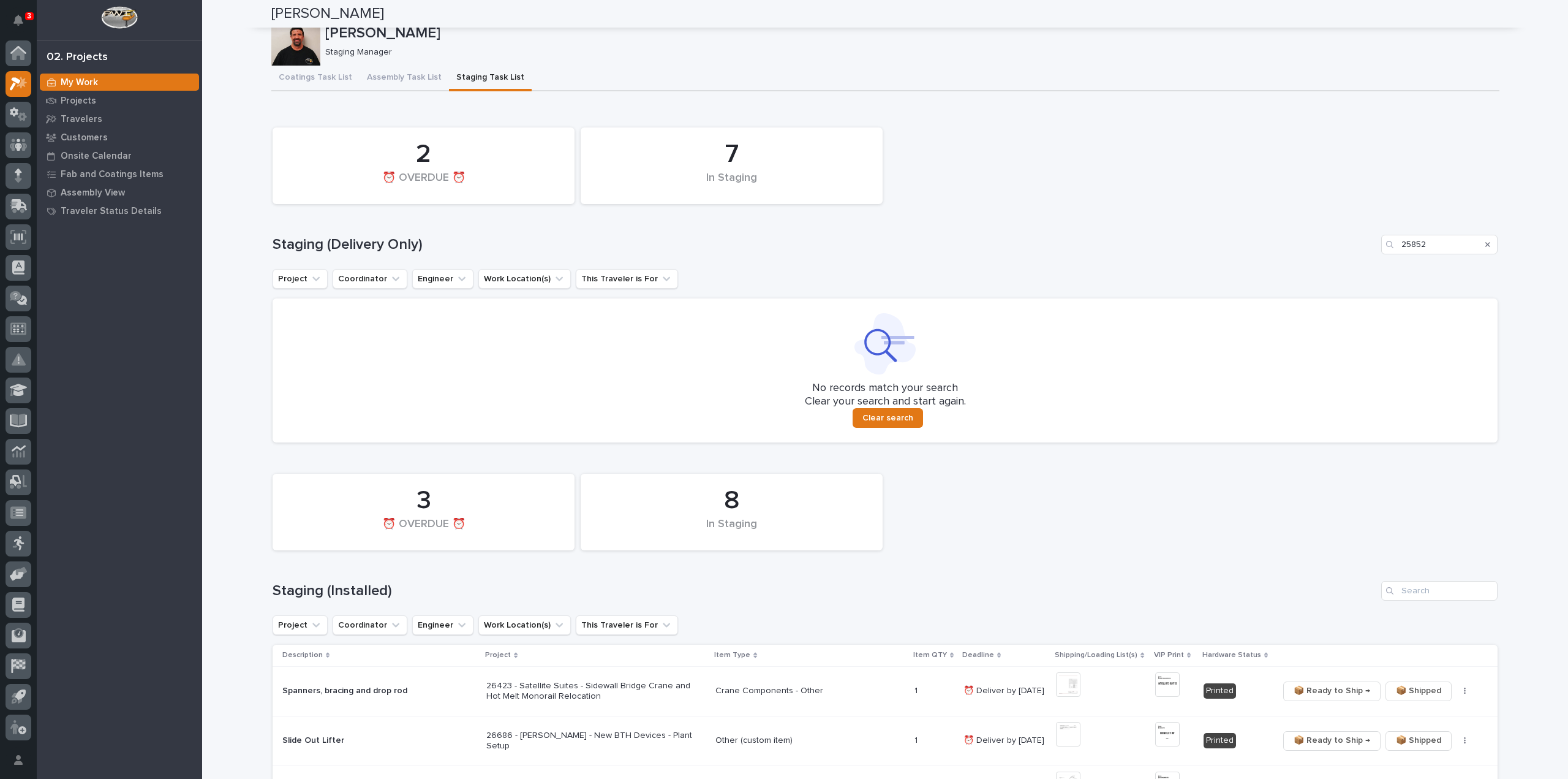
scroll to position [0, 0]
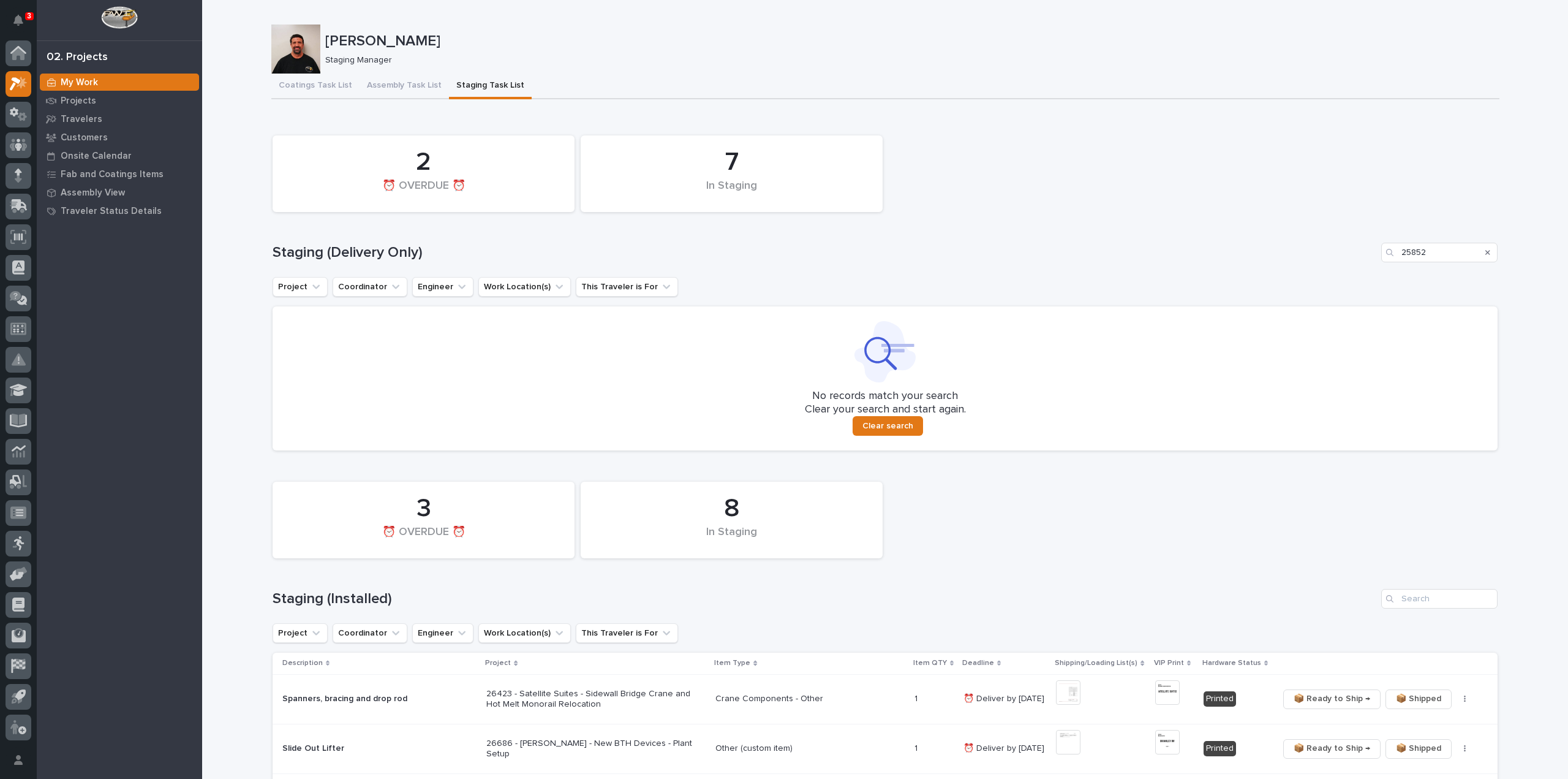
click at [1485, 252] on icon "Search" at bounding box center [1488, 253] width 5 height 8
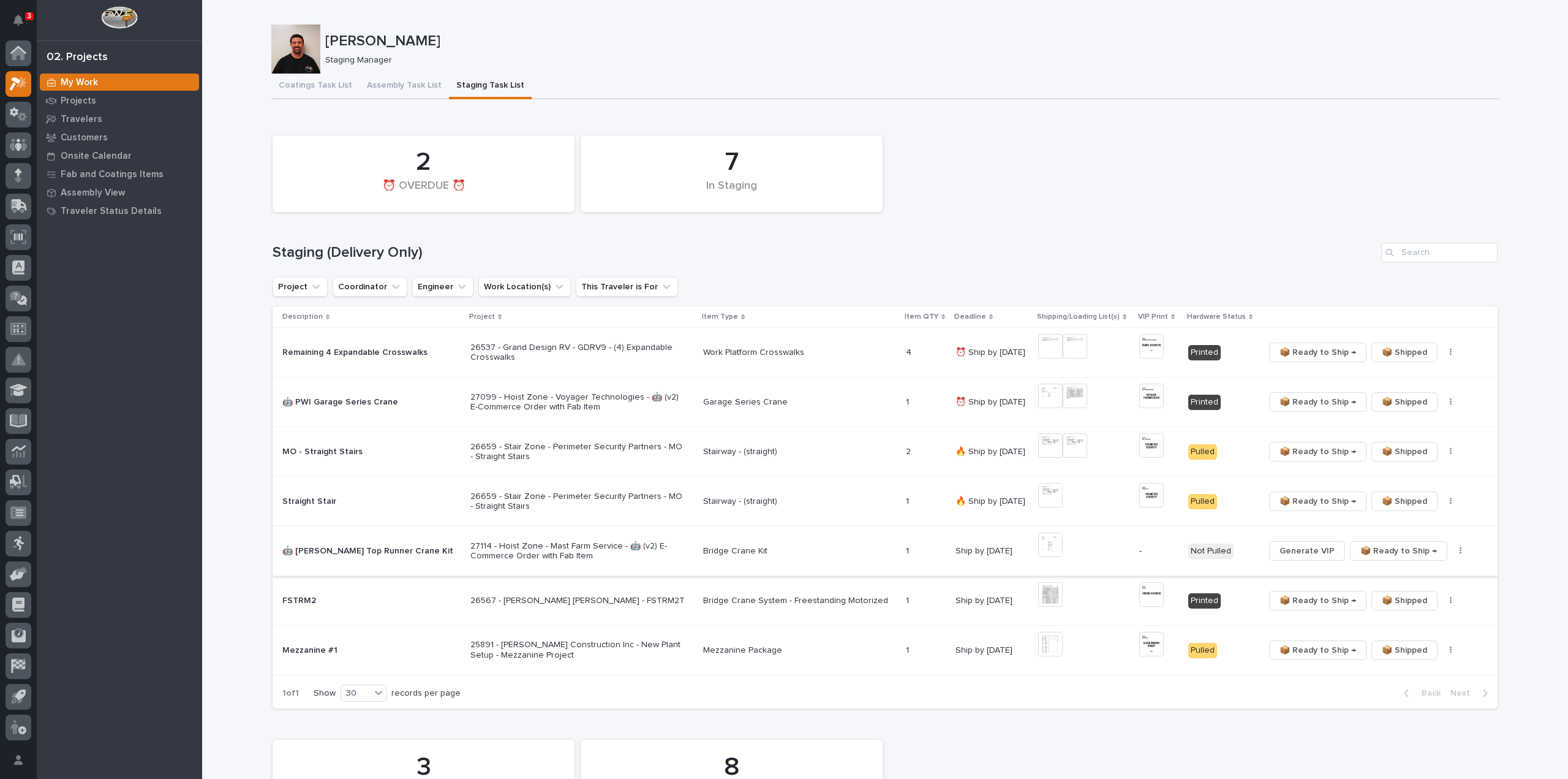
click at [1038, 552] on img at bounding box center [1050, 545] width 25 height 25
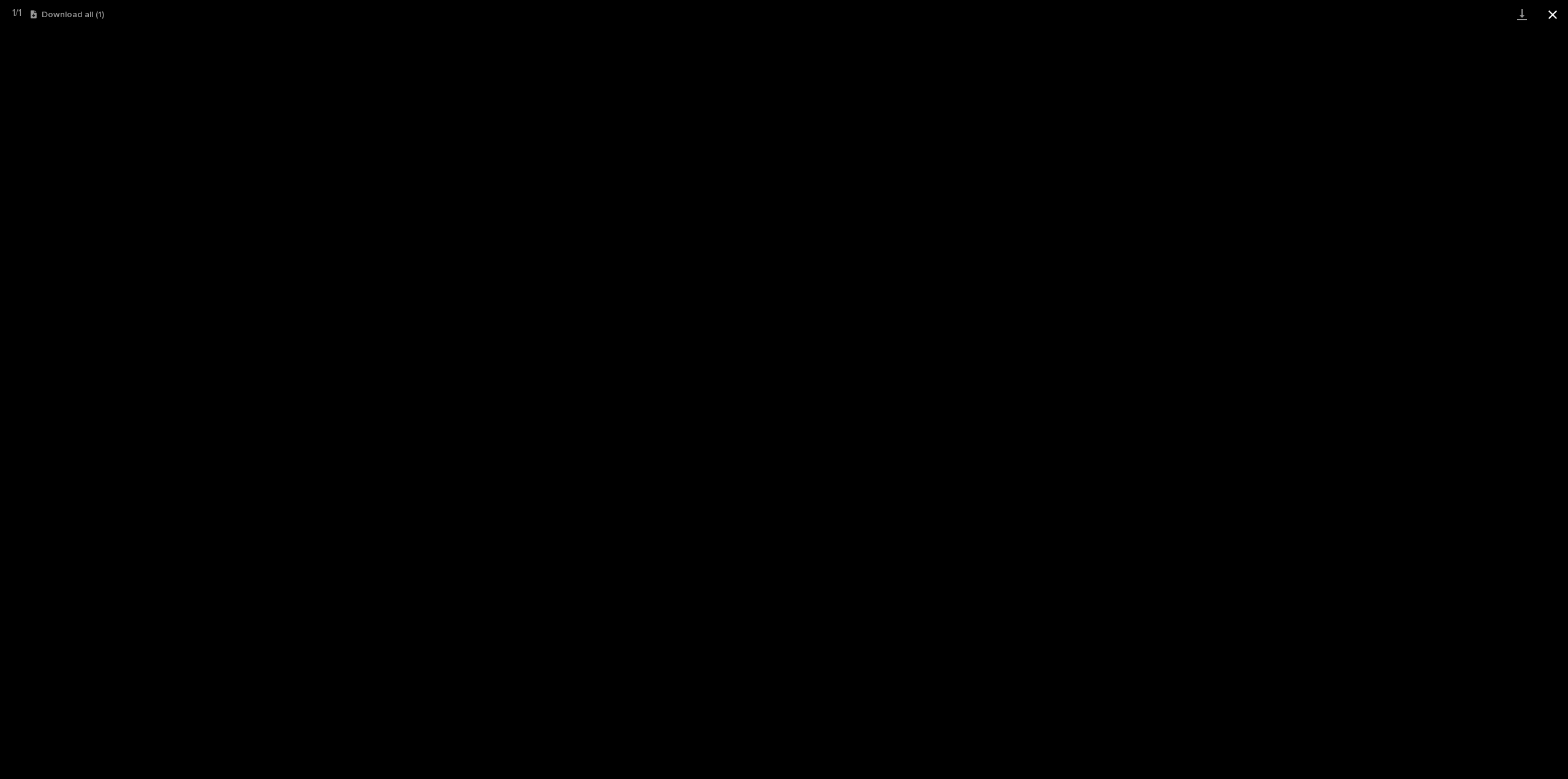
click at [1554, 17] on button "Close gallery" at bounding box center [1553, 14] width 31 height 29
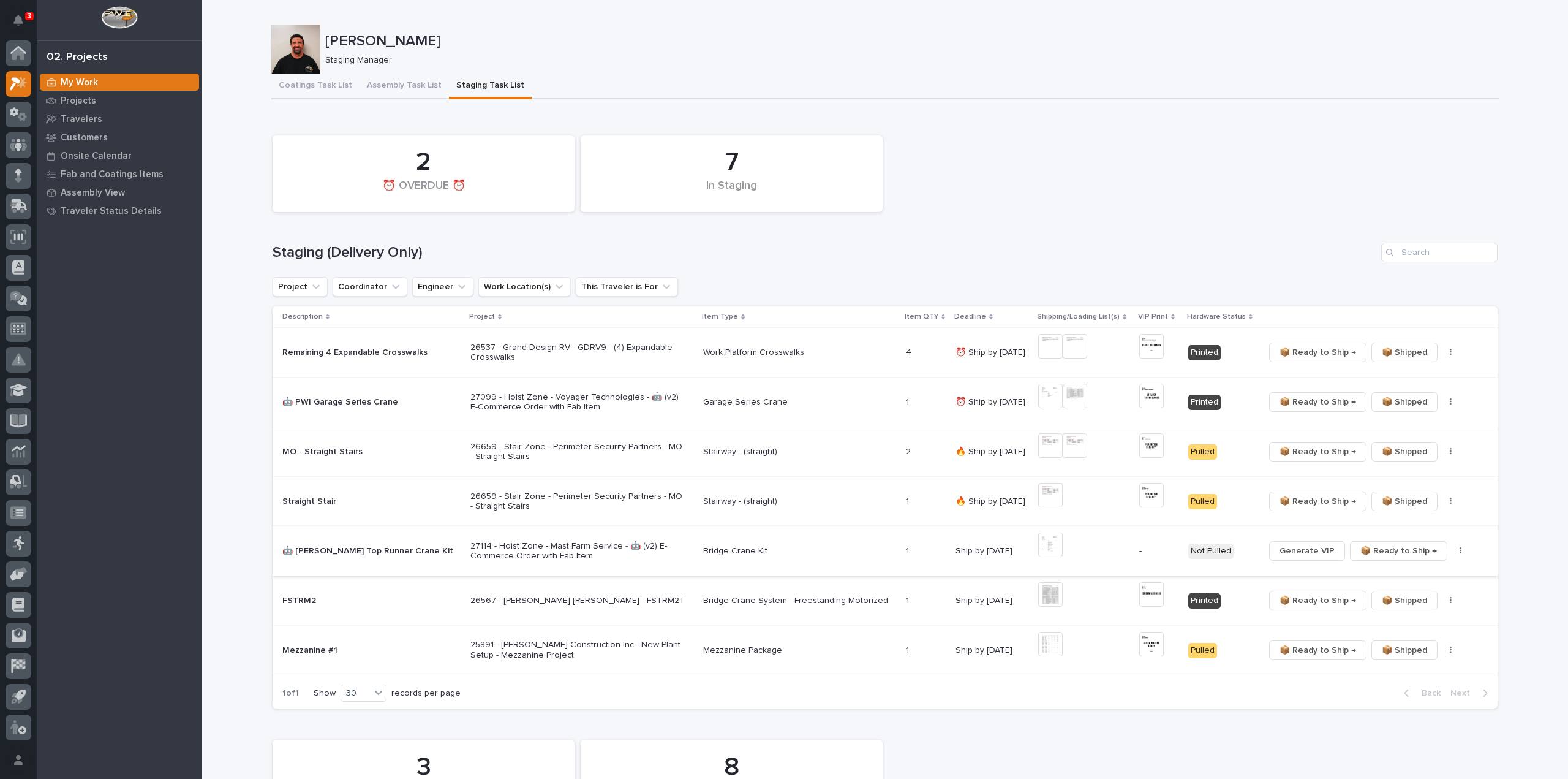
click at [1312, 551] on span "Generate VIP" at bounding box center [1307, 551] width 55 height 15
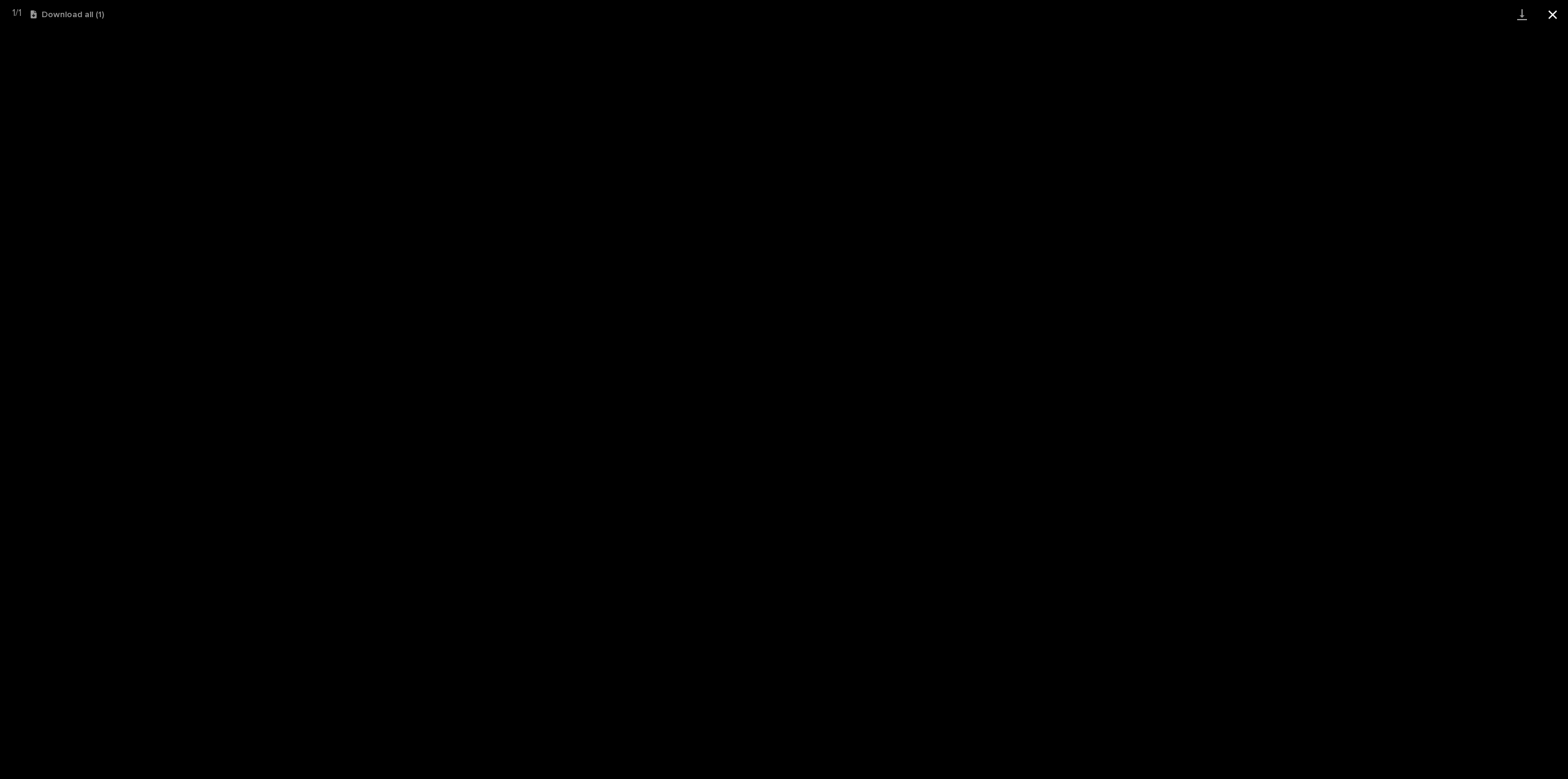
click at [1548, 18] on button "Close gallery" at bounding box center [1553, 14] width 31 height 29
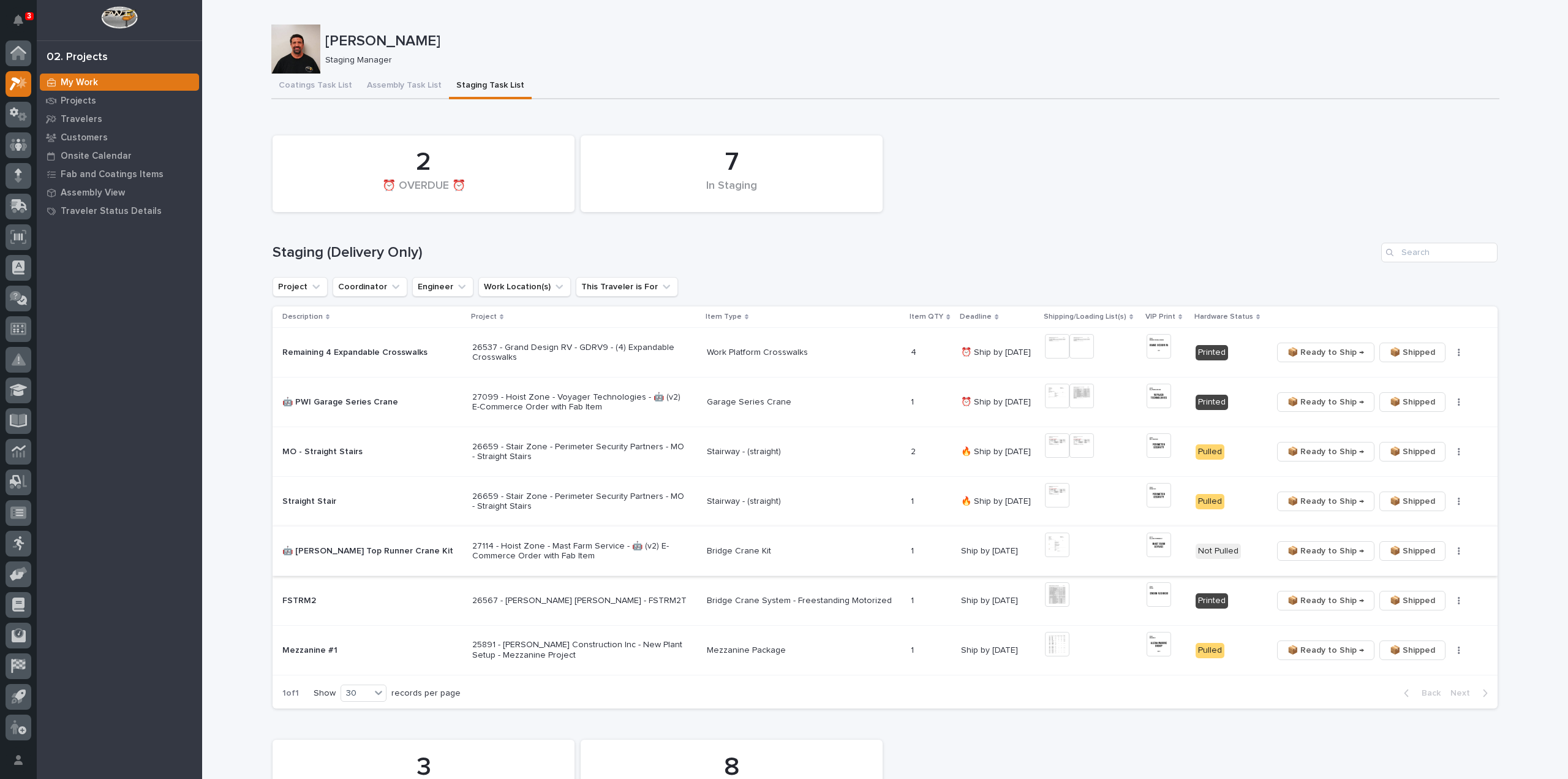
click at [1149, 546] on img at bounding box center [1159, 545] width 25 height 25
click at [1451, 552] on button "button" at bounding box center [1459, 551] width 17 height 8
click at [1414, 599] on span "🔩 Hardware" at bounding box center [1404, 594] width 52 height 15
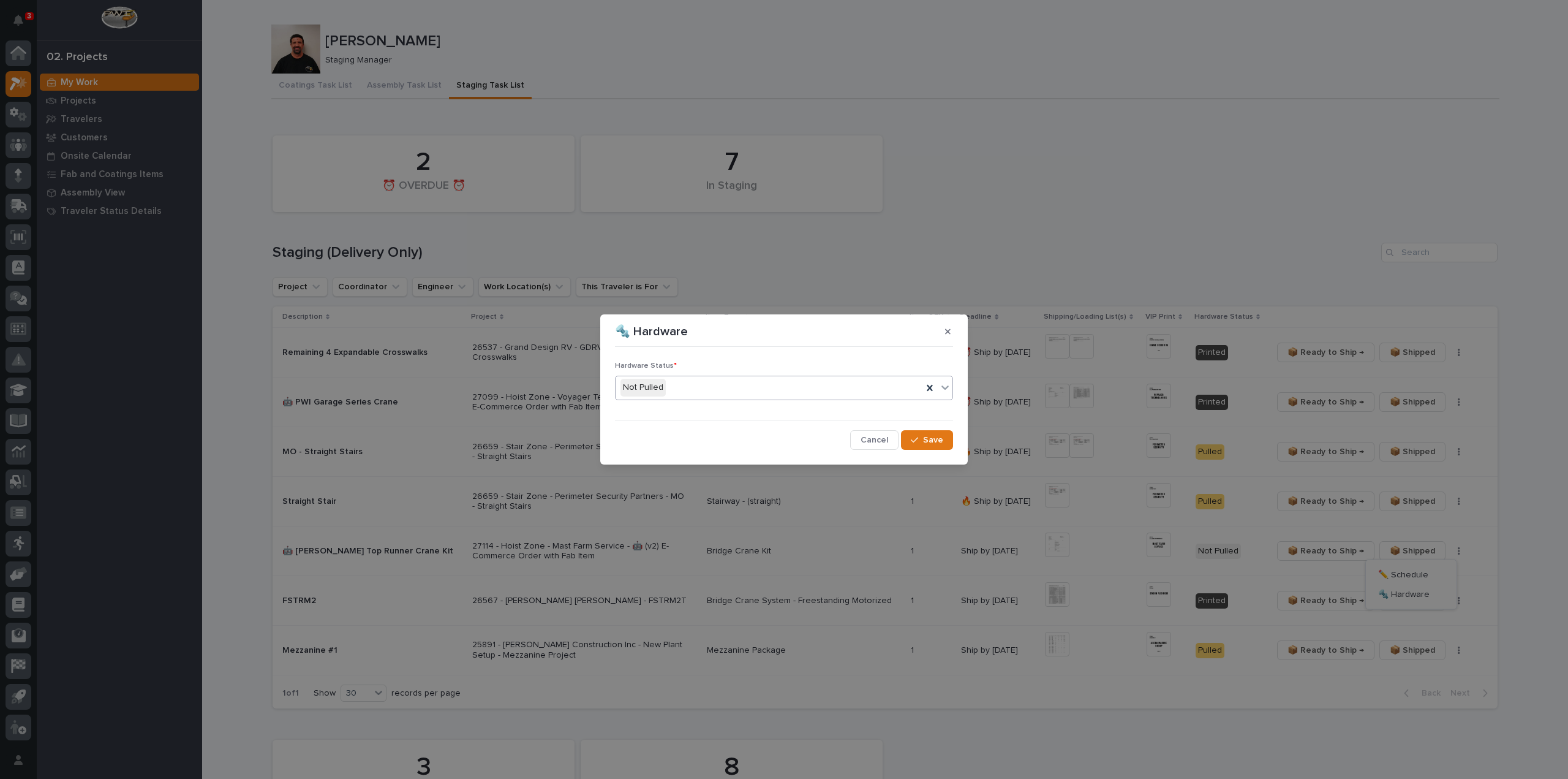
click at [691, 391] on div "Not Pulled" at bounding box center [769, 388] width 307 height 20
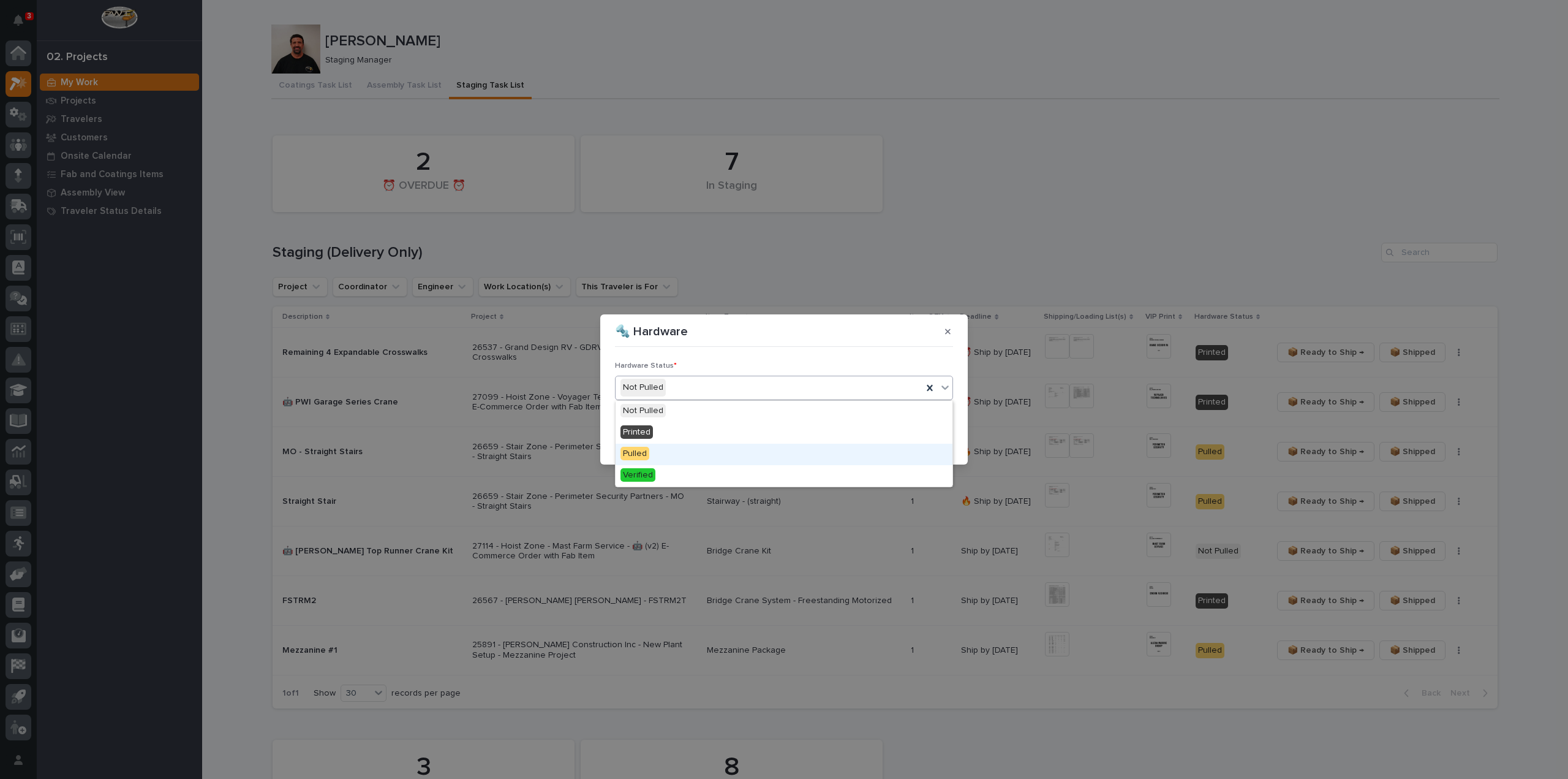
click at [670, 449] on div "Pulled" at bounding box center [784, 454] width 337 height 22
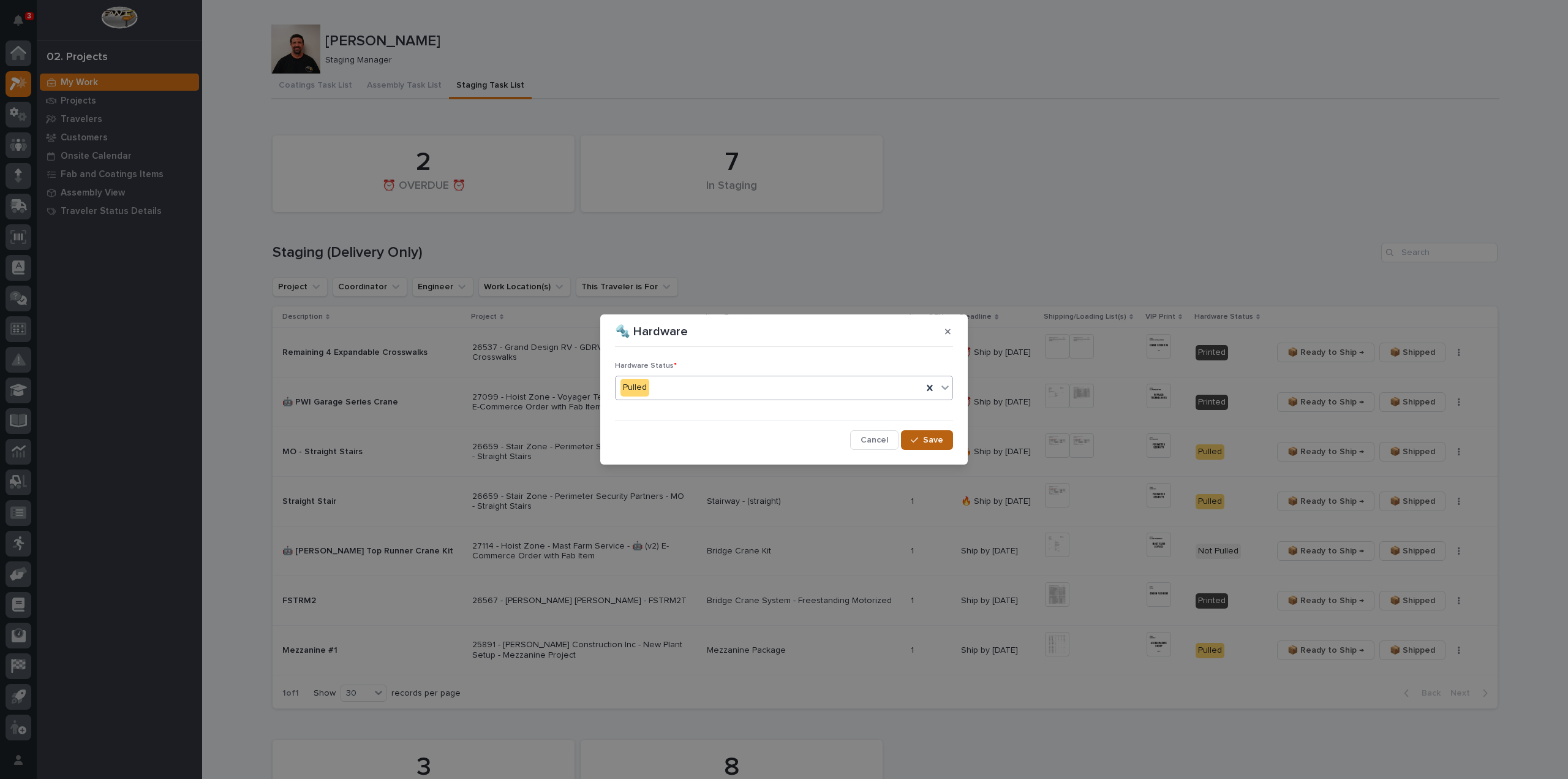
click at [936, 440] on span "Save" at bounding box center [933, 440] width 20 height 11
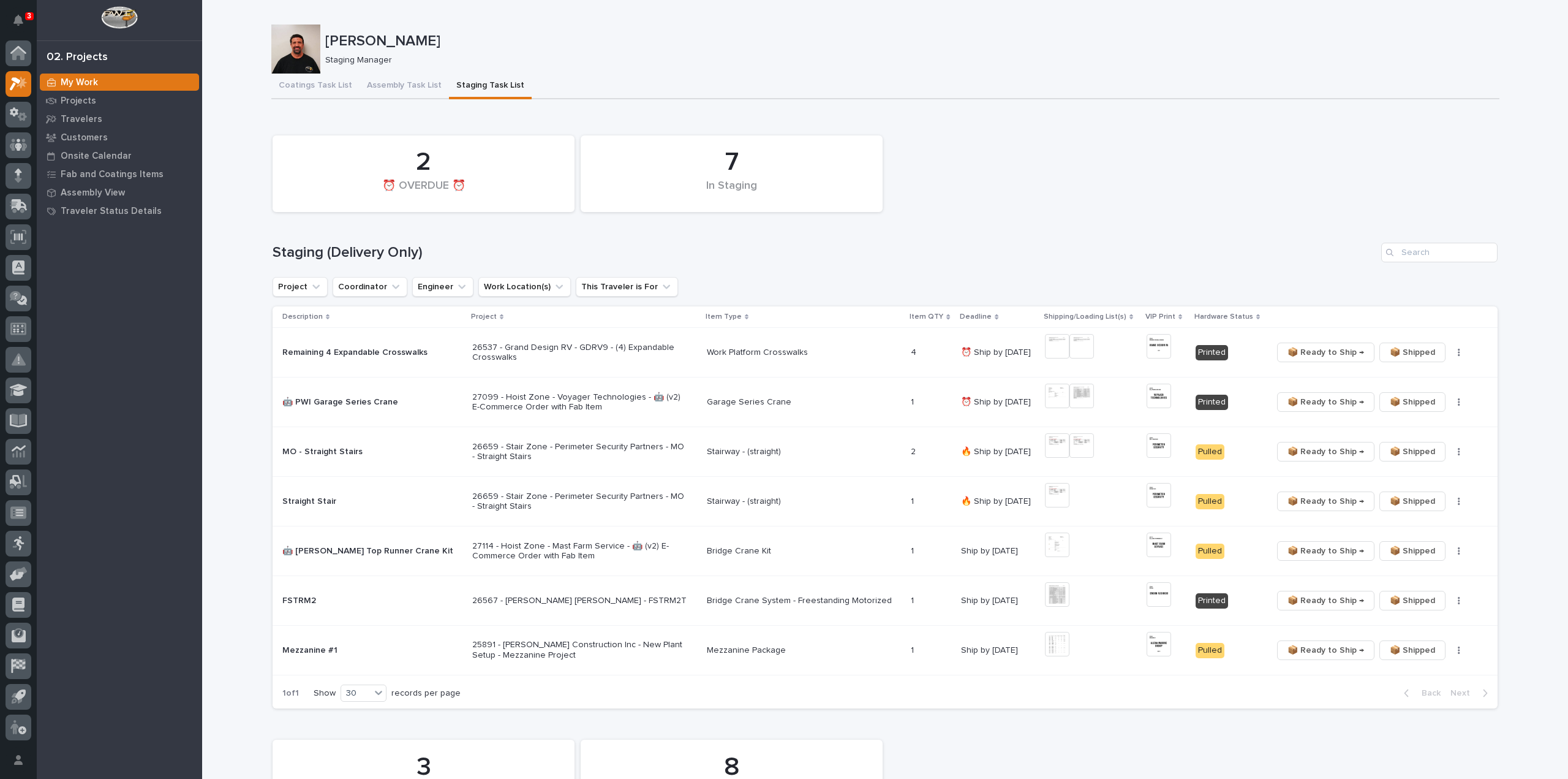
click at [559, 549] on p "27114 - Hoist Zone - Mast Farm Service - 🤖 (v2) E-Commerce Order with Fab Item" at bounding box center [579, 551] width 214 height 21
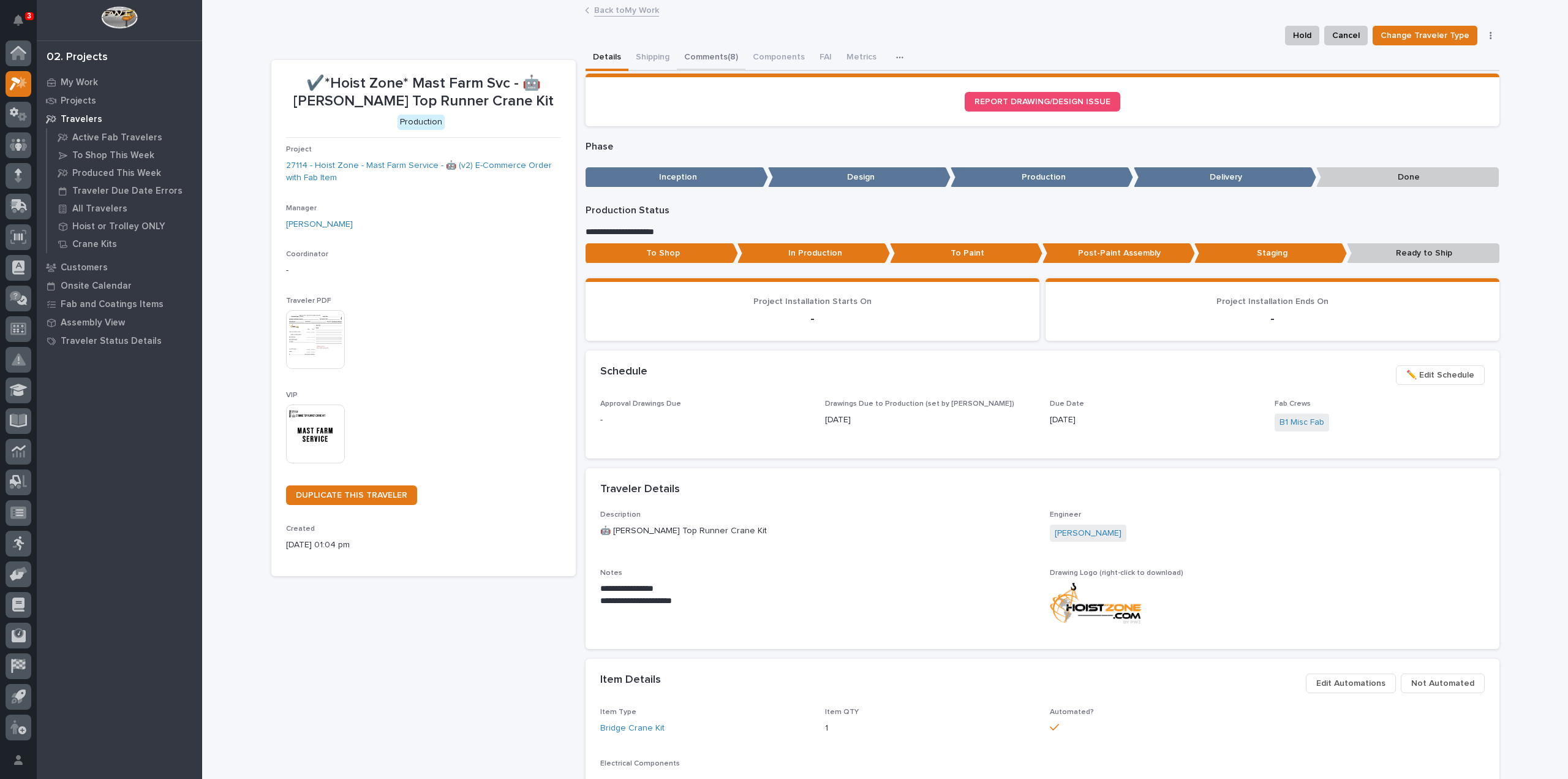
click at [694, 57] on button "Comments (8)" at bounding box center [711, 58] width 69 height 25
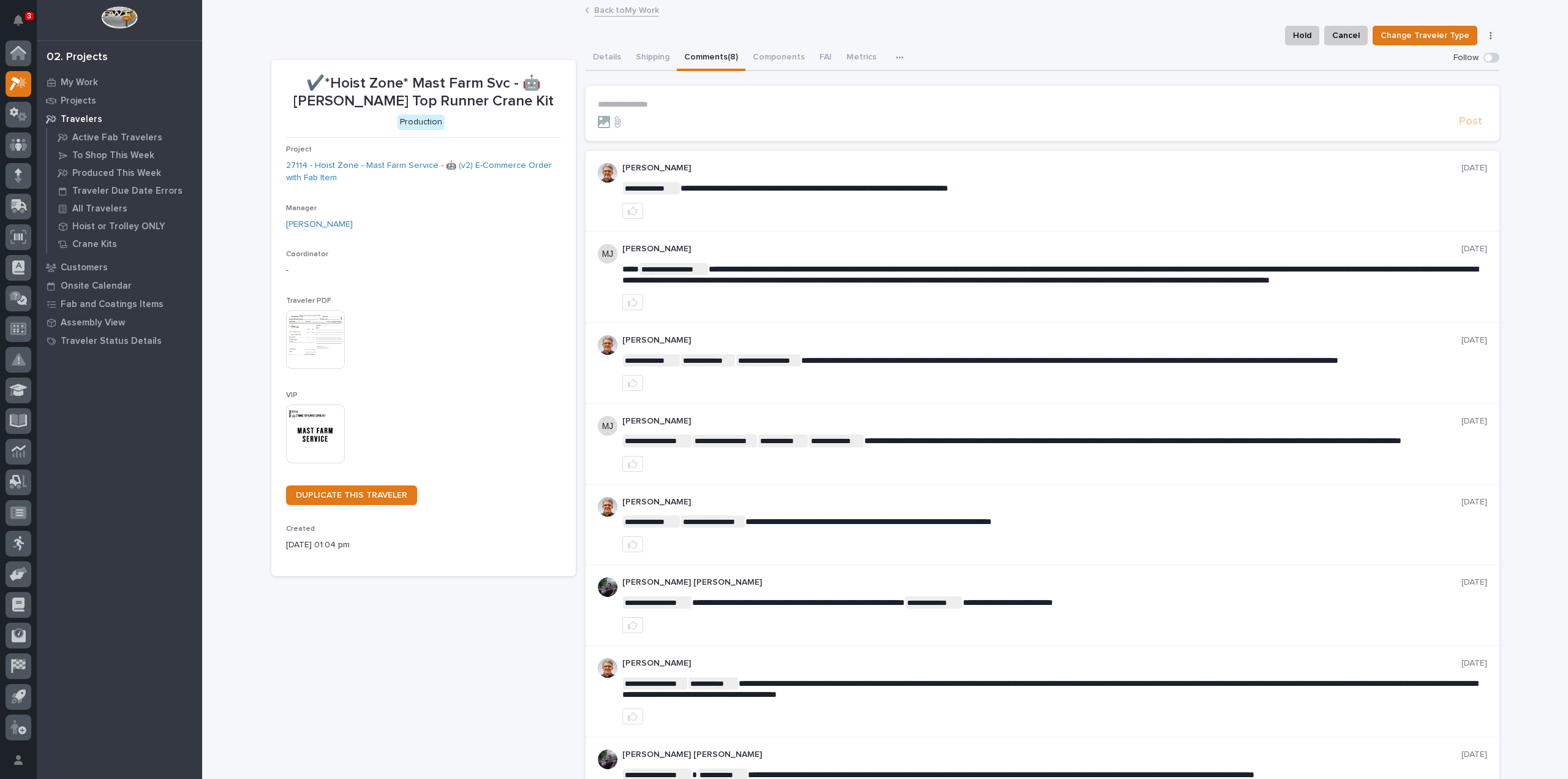
click at [636, 106] on p "**********" at bounding box center [1043, 104] width 889 height 10
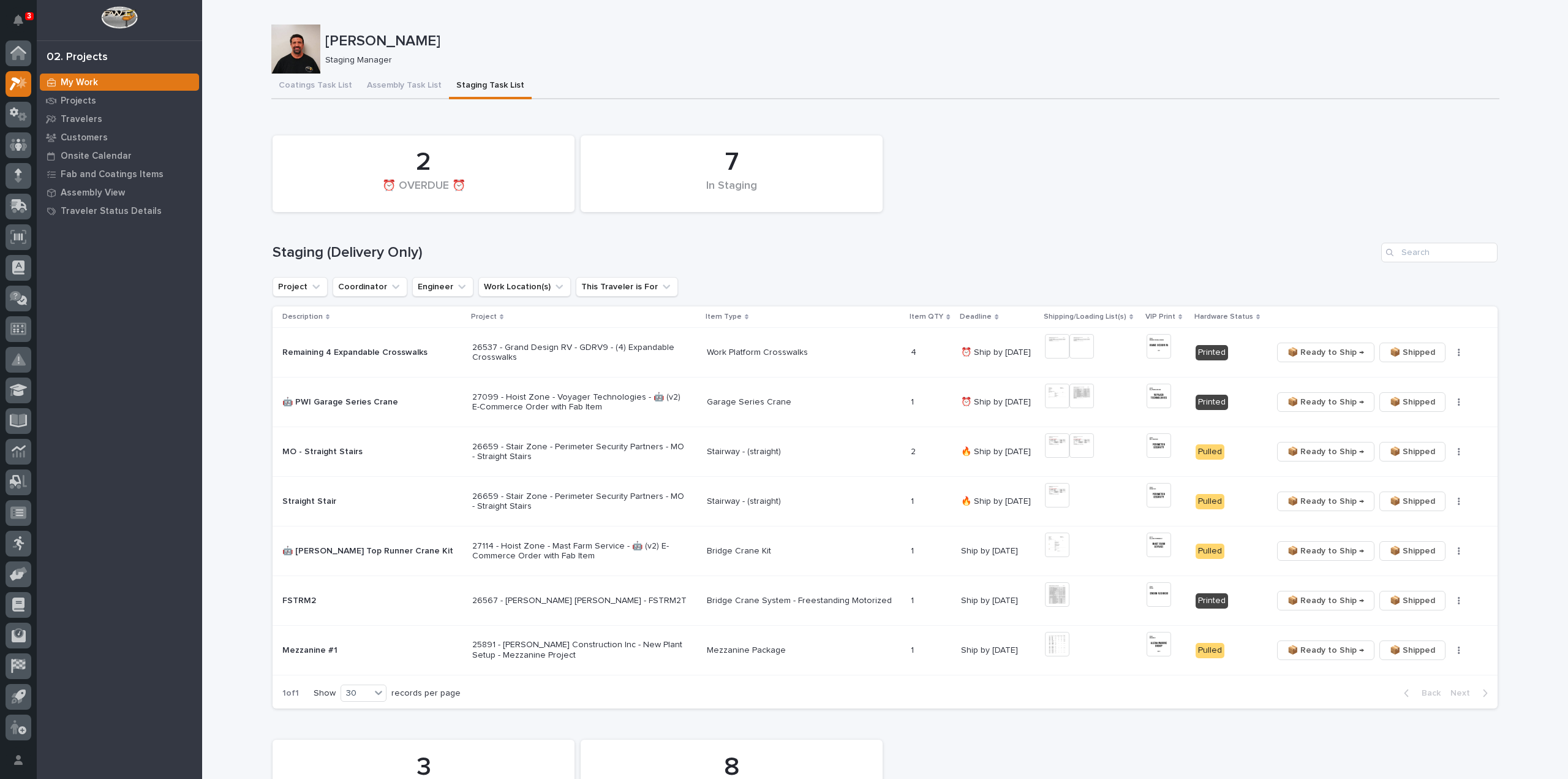
click at [1231, 160] on div "7 In Staging 2 ⏰ OVERDUE ⏰" at bounding box center [885, 174] width 1237 height 89
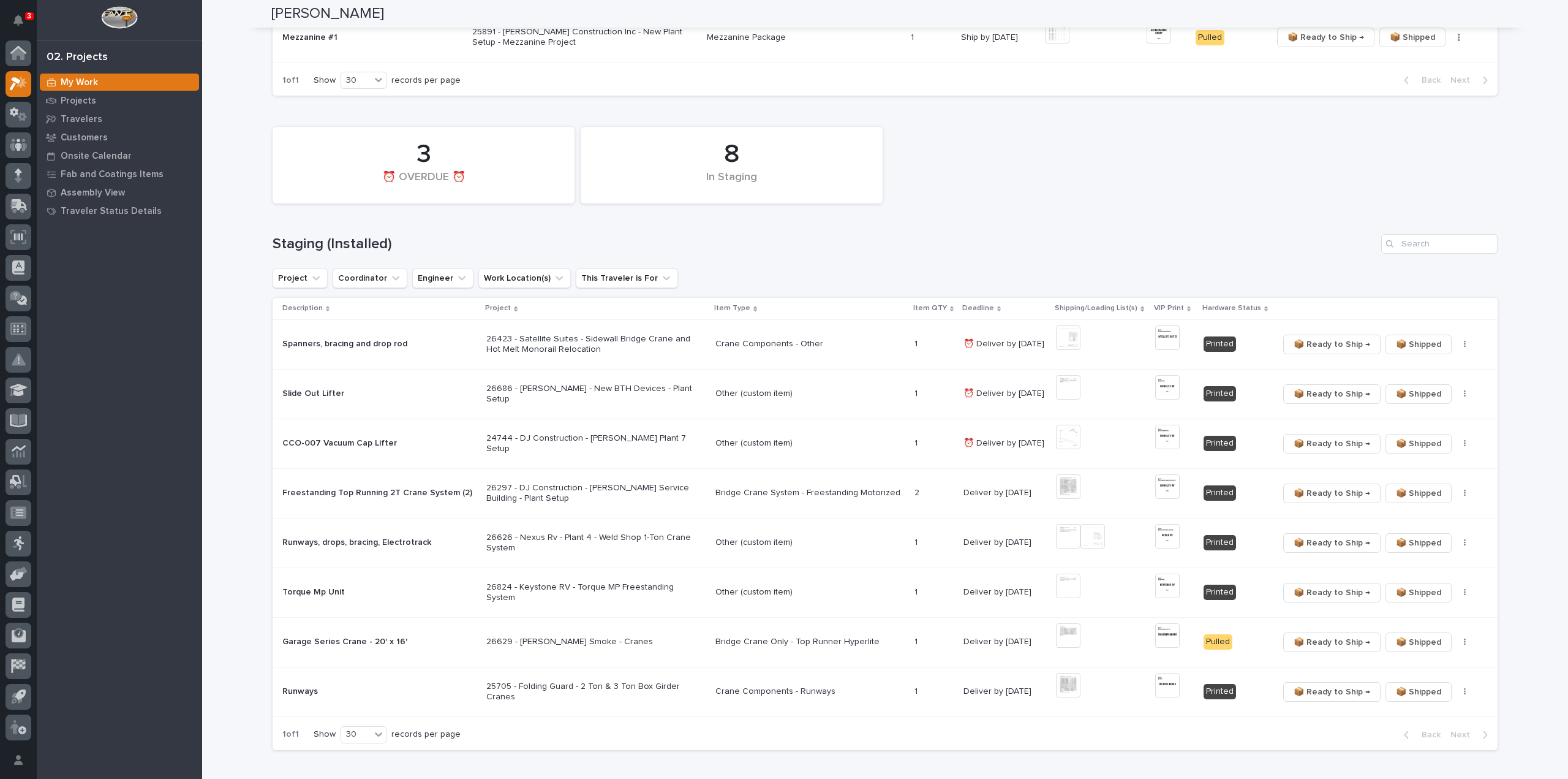
scroll to position [736, 0]
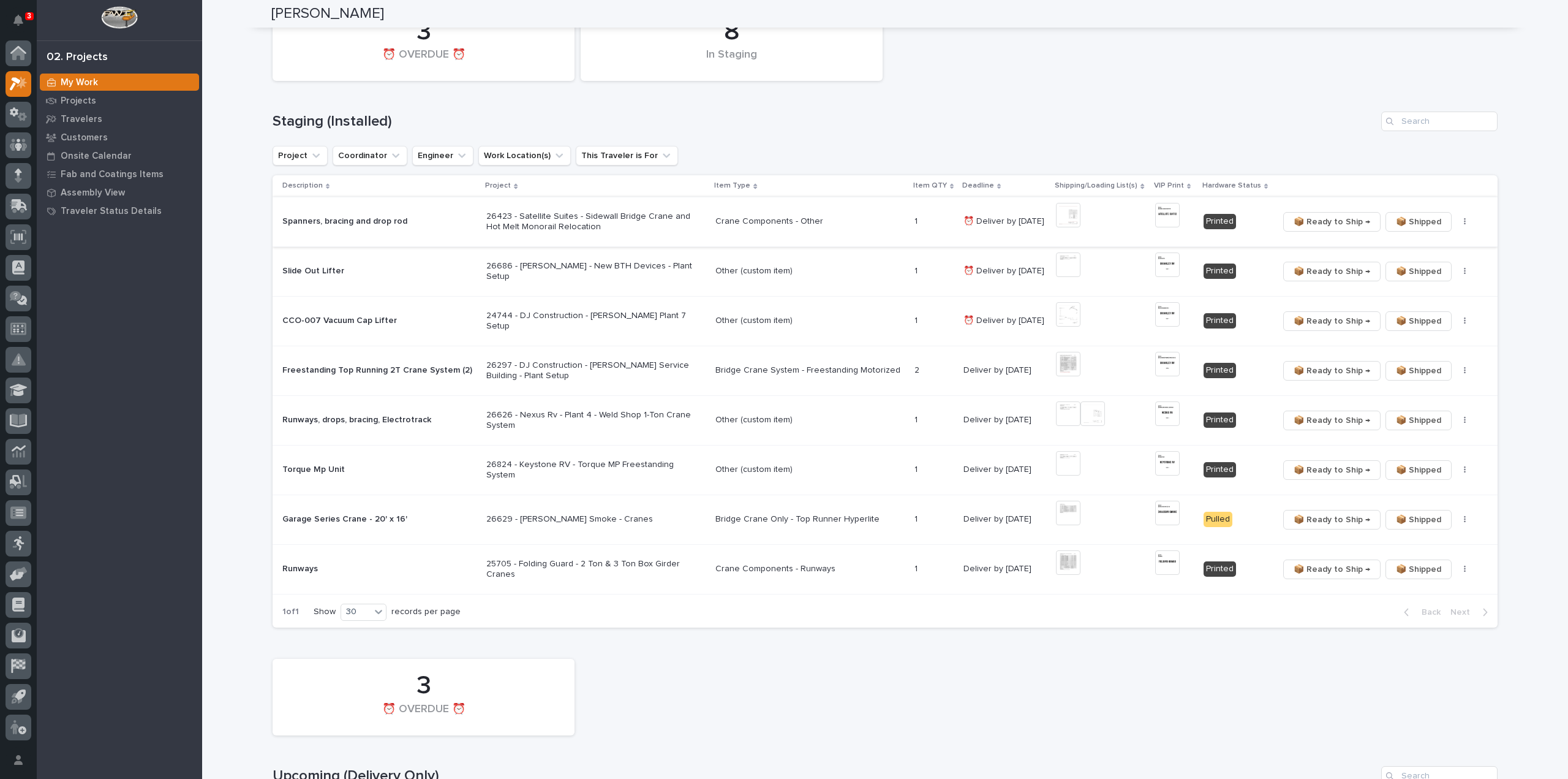
click at [1060, 216] on img at bounding box center [1068, 215] width 25 height 25
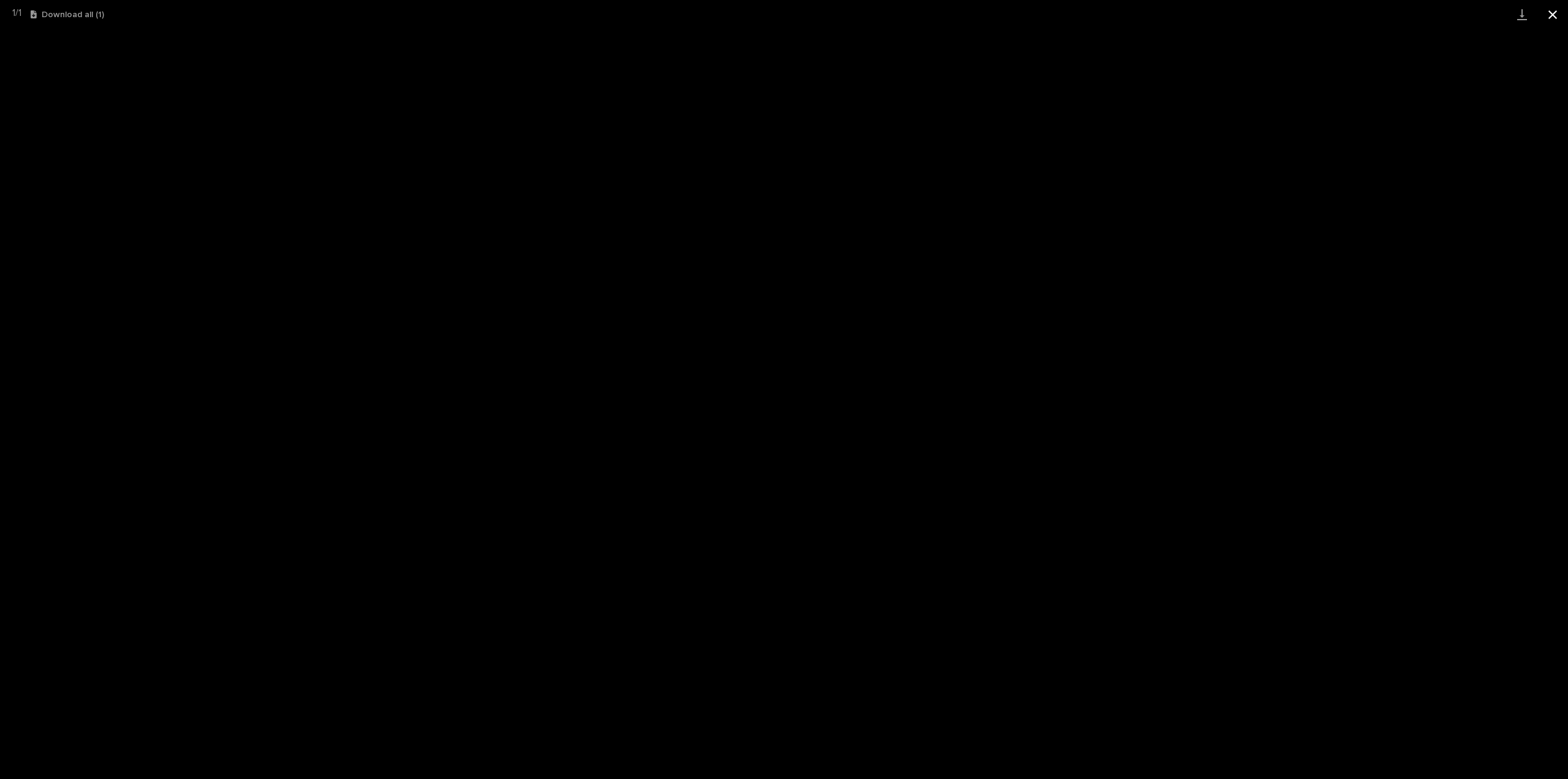
click at [1555, 9] on button "Close gallery" at bounding box center [1553, 14] width 31 height 29
